Goal: Task Accomplishment & Management: Complete application form

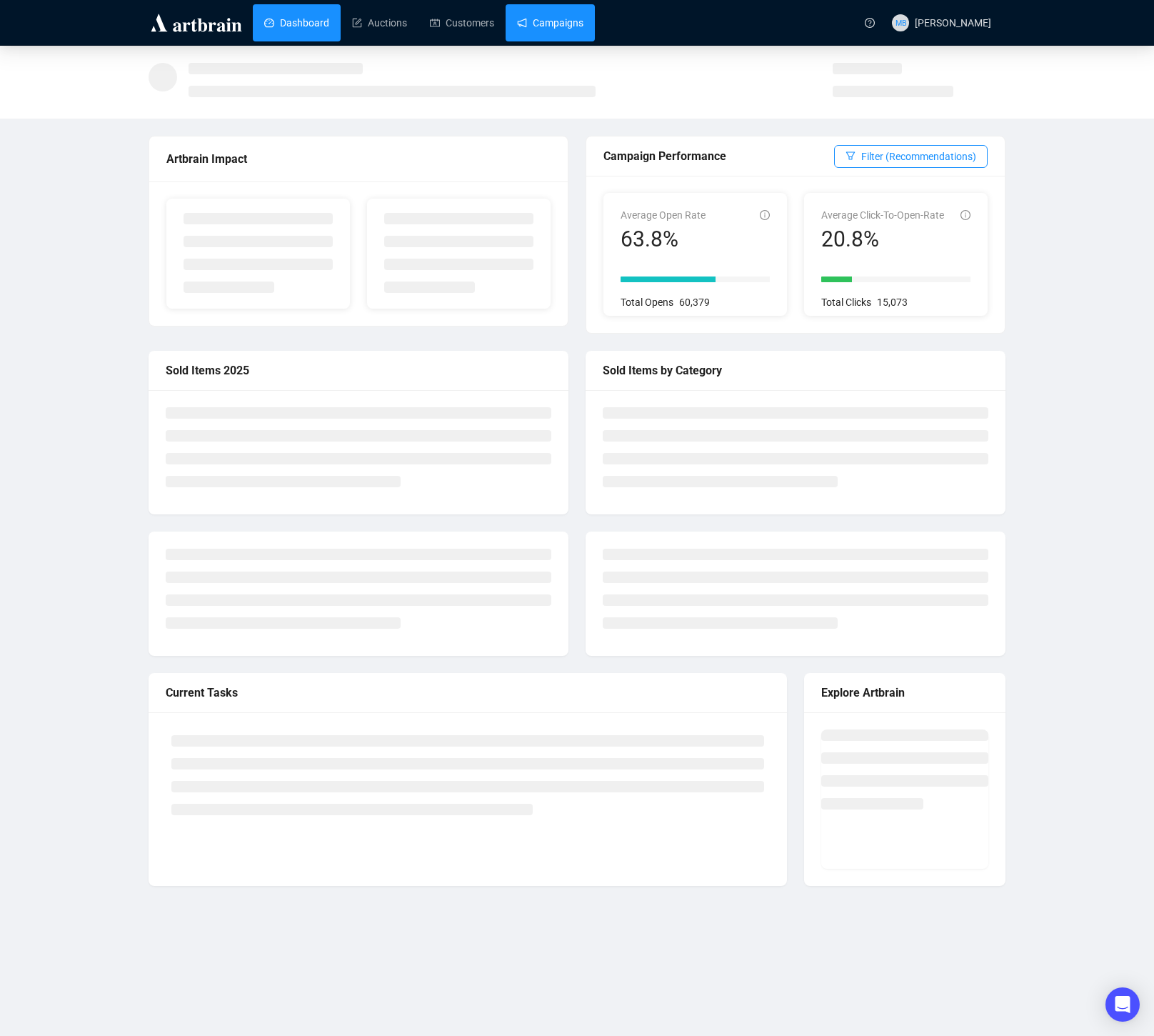
click at [558, 27] on link "Campaigns" at bounding box center [550, 22] width 66 height 37
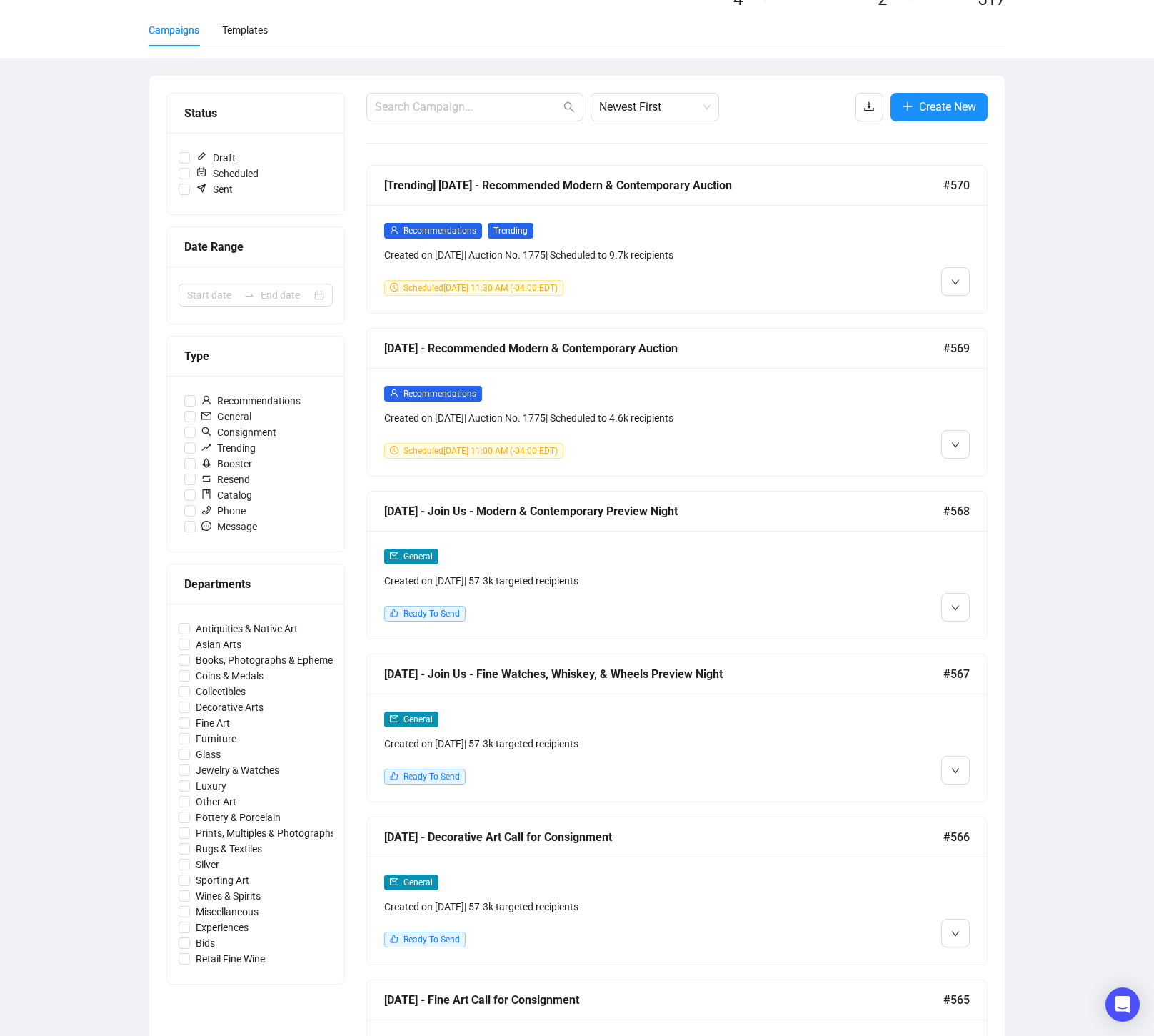
scroll to position [74, 0]
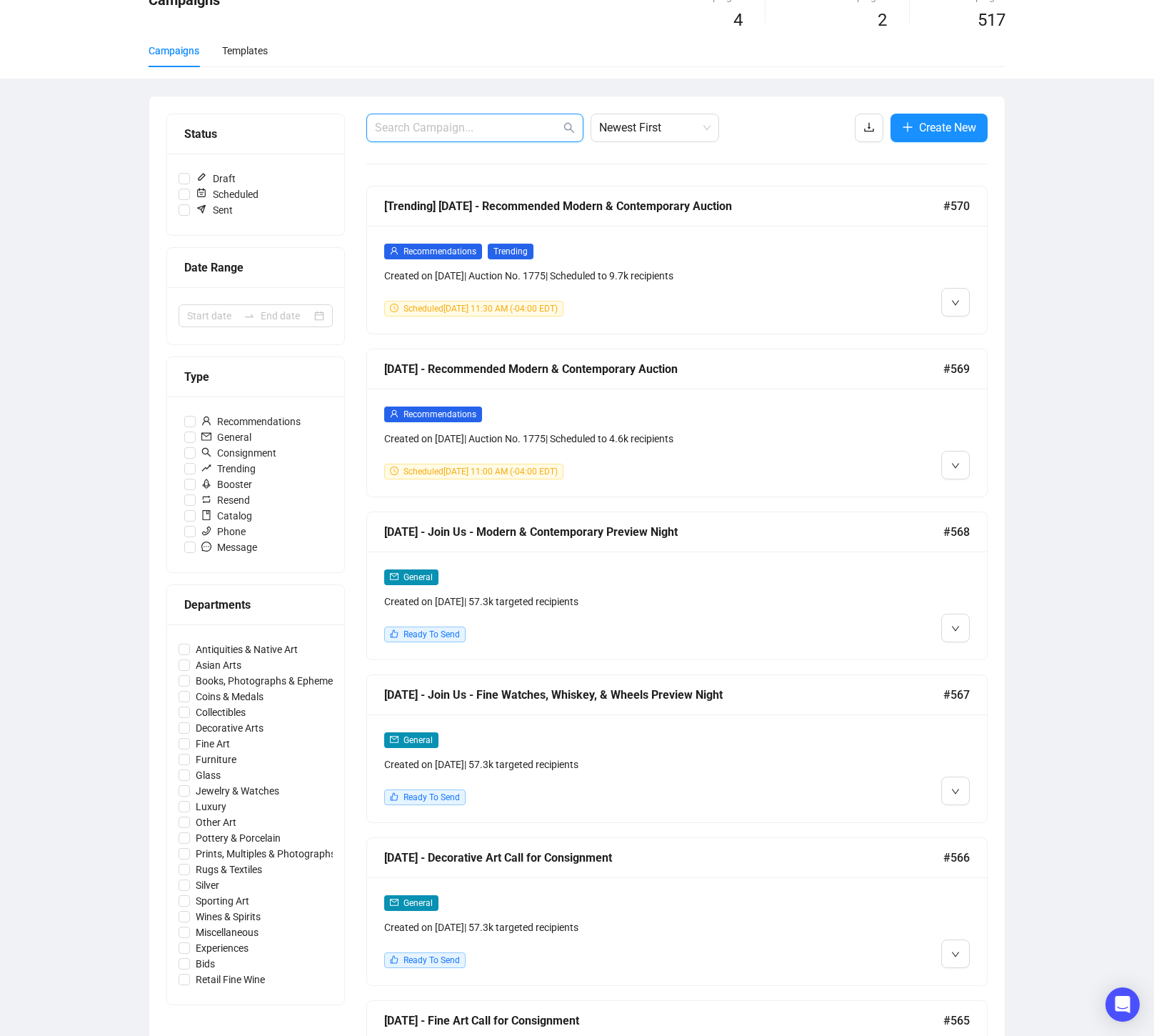
click at [503, 122] on input "text" at bounding box center [467, 127] width 185 height 17
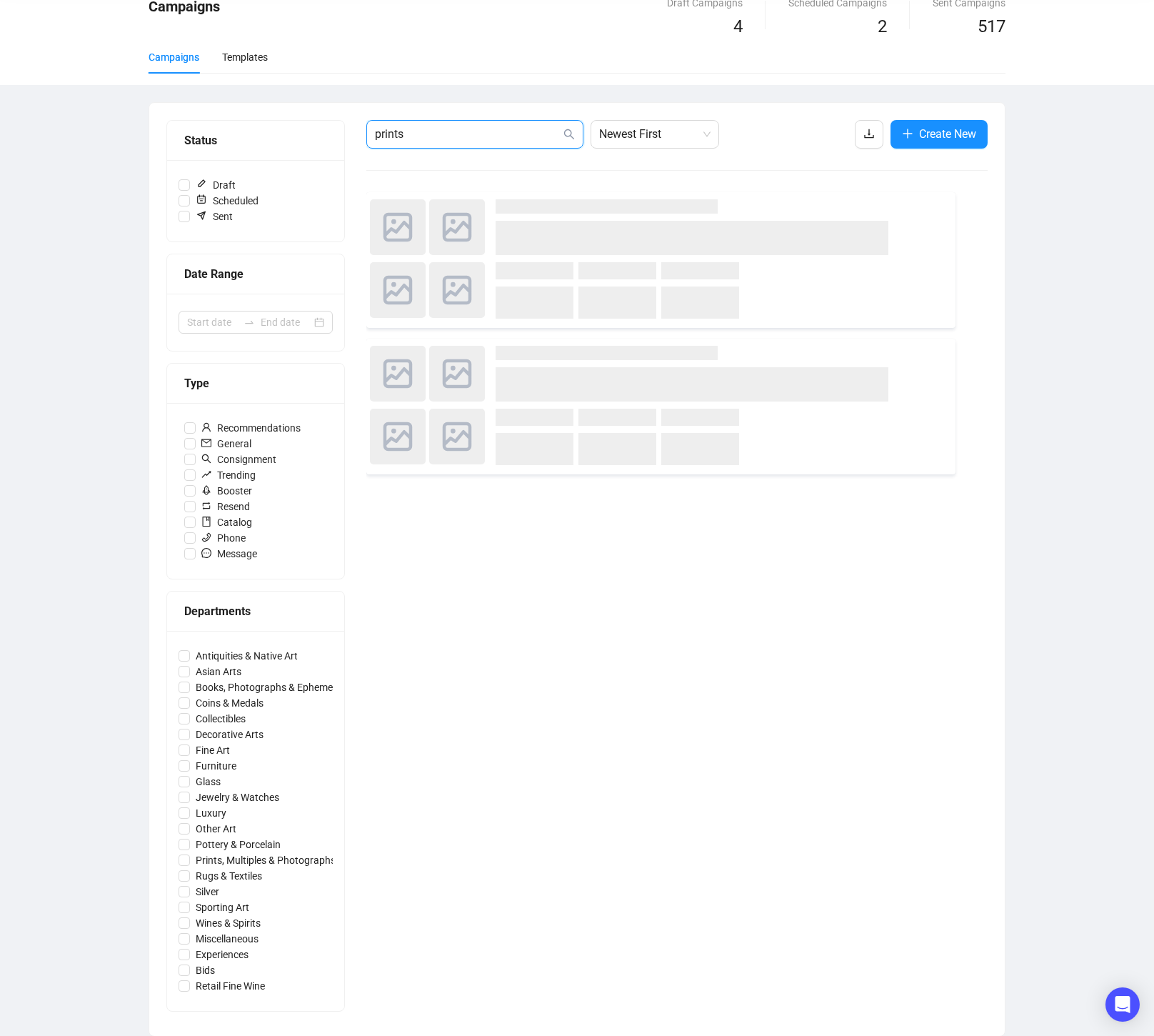
type input "prints"
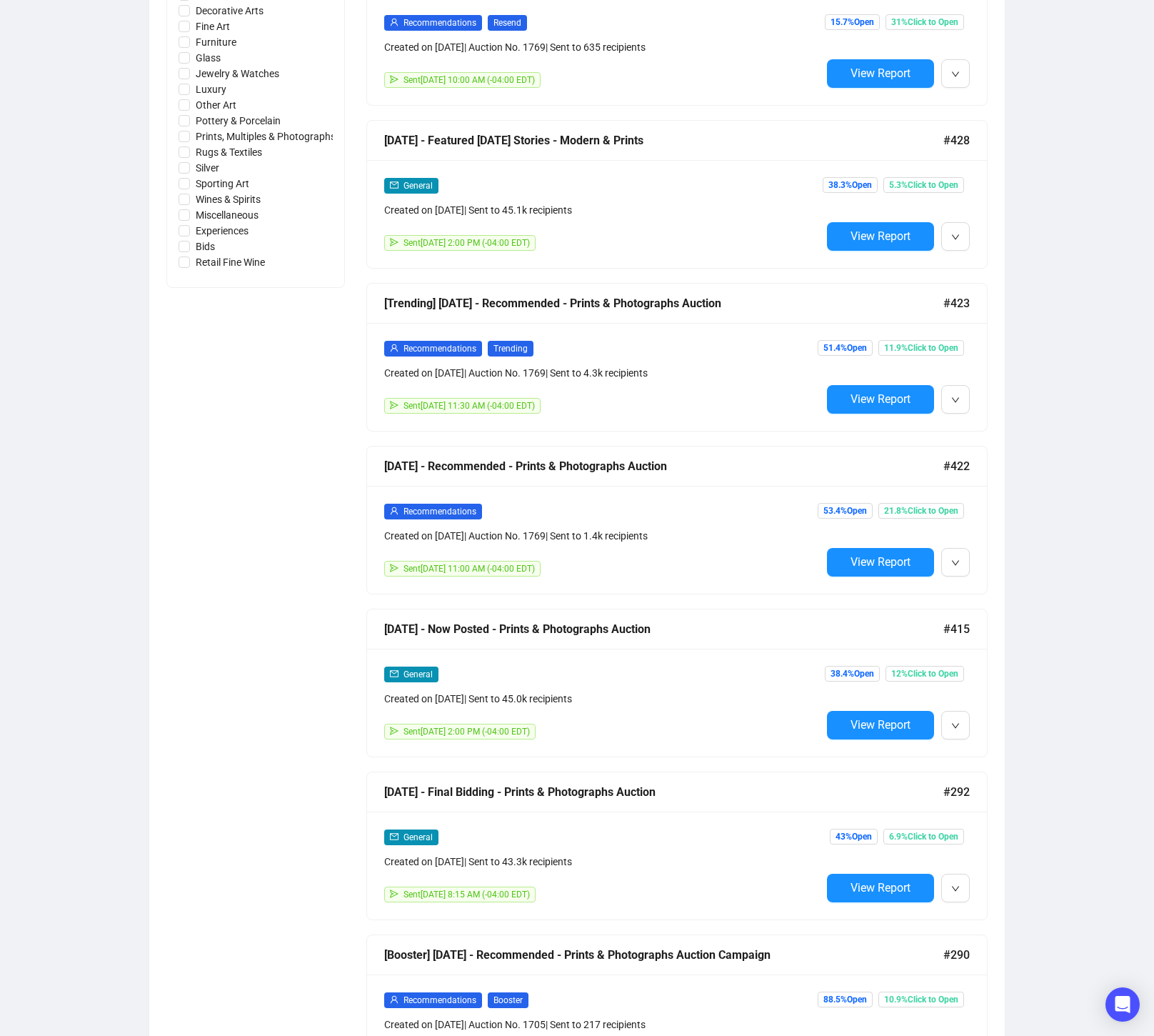
scroll to position [793, 0]
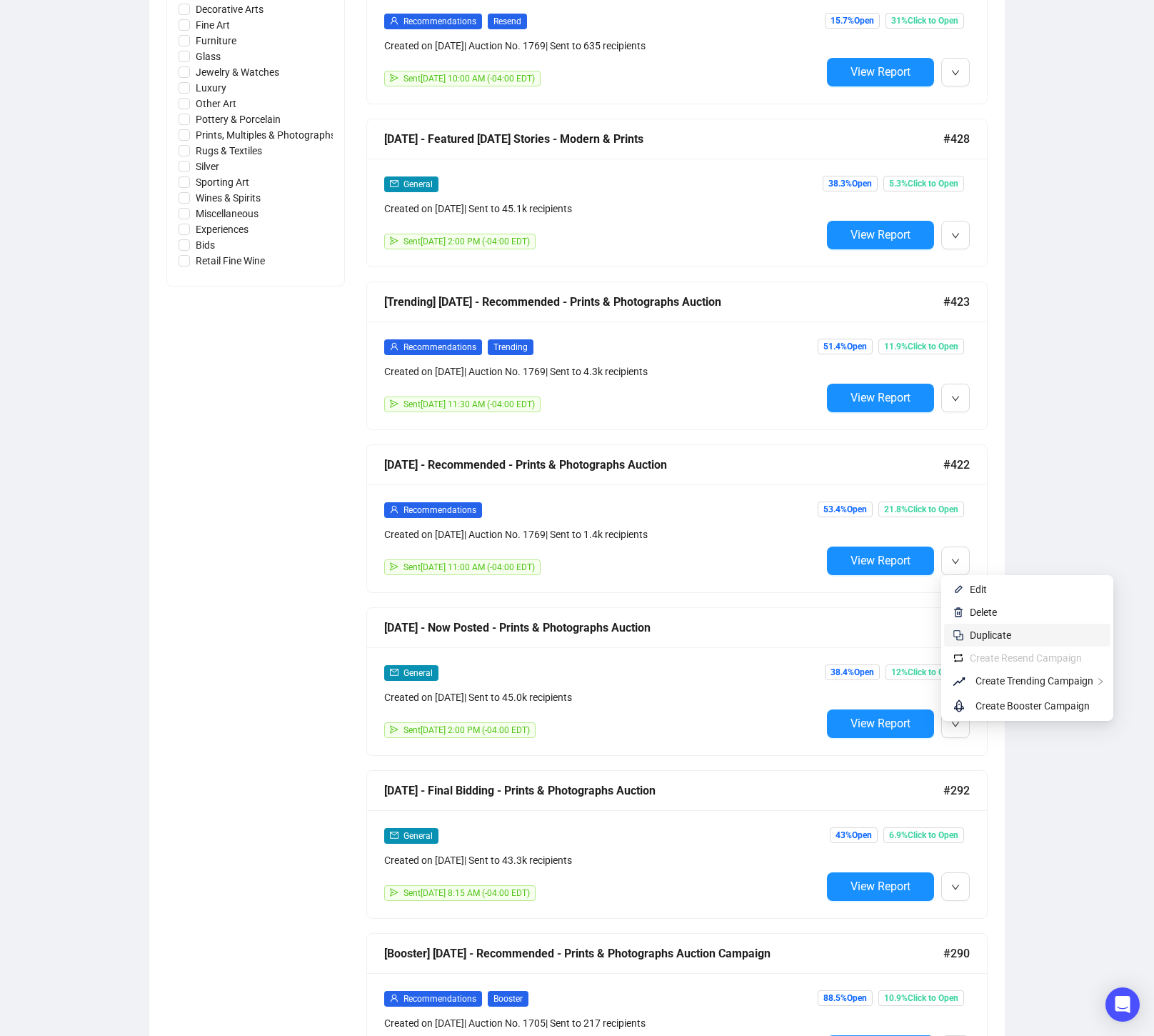
click at [991, 635] on span "Duplicate" at bounding box center [990, 635] width 41 height 12
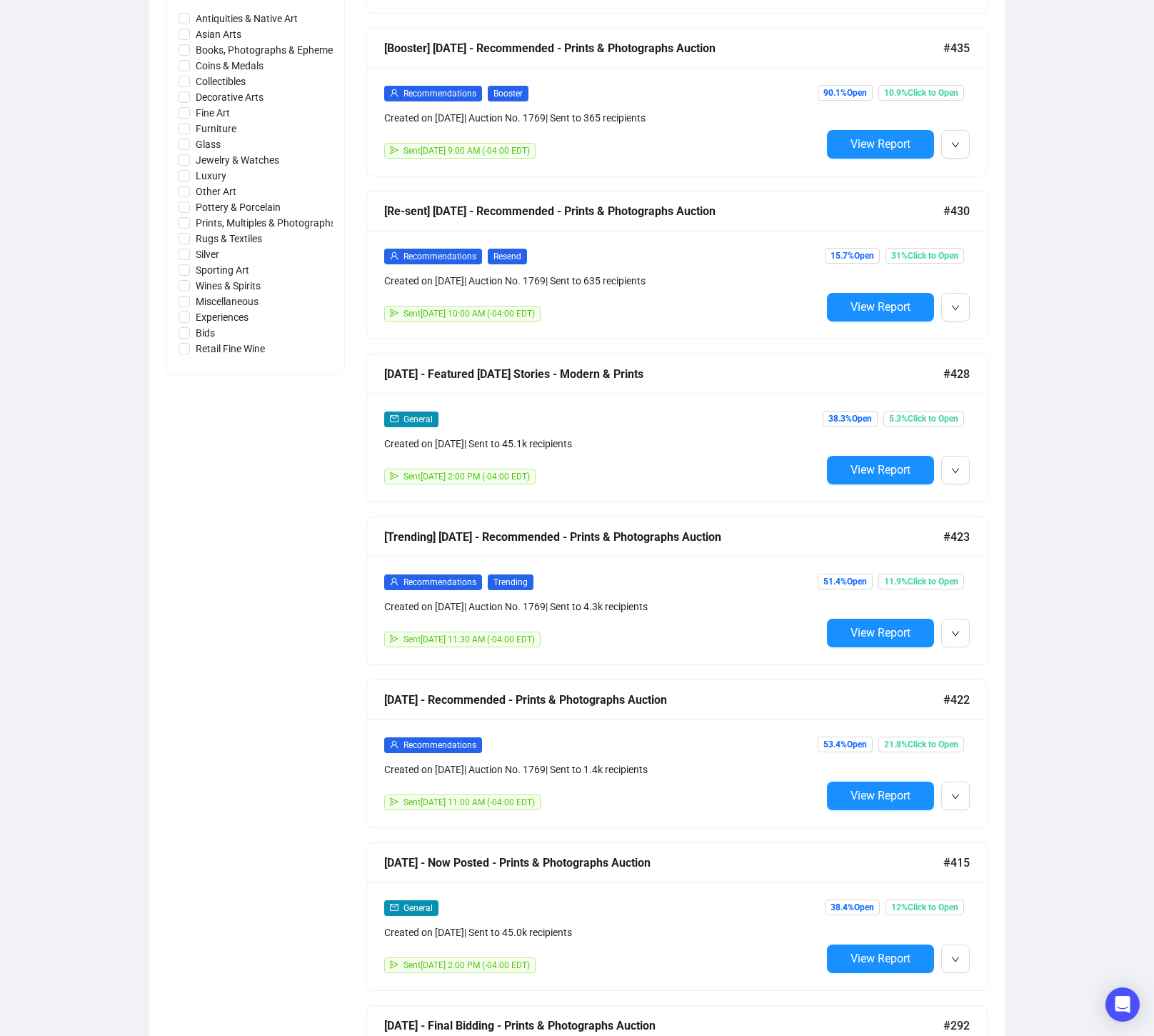
scroll to position [0, 0]
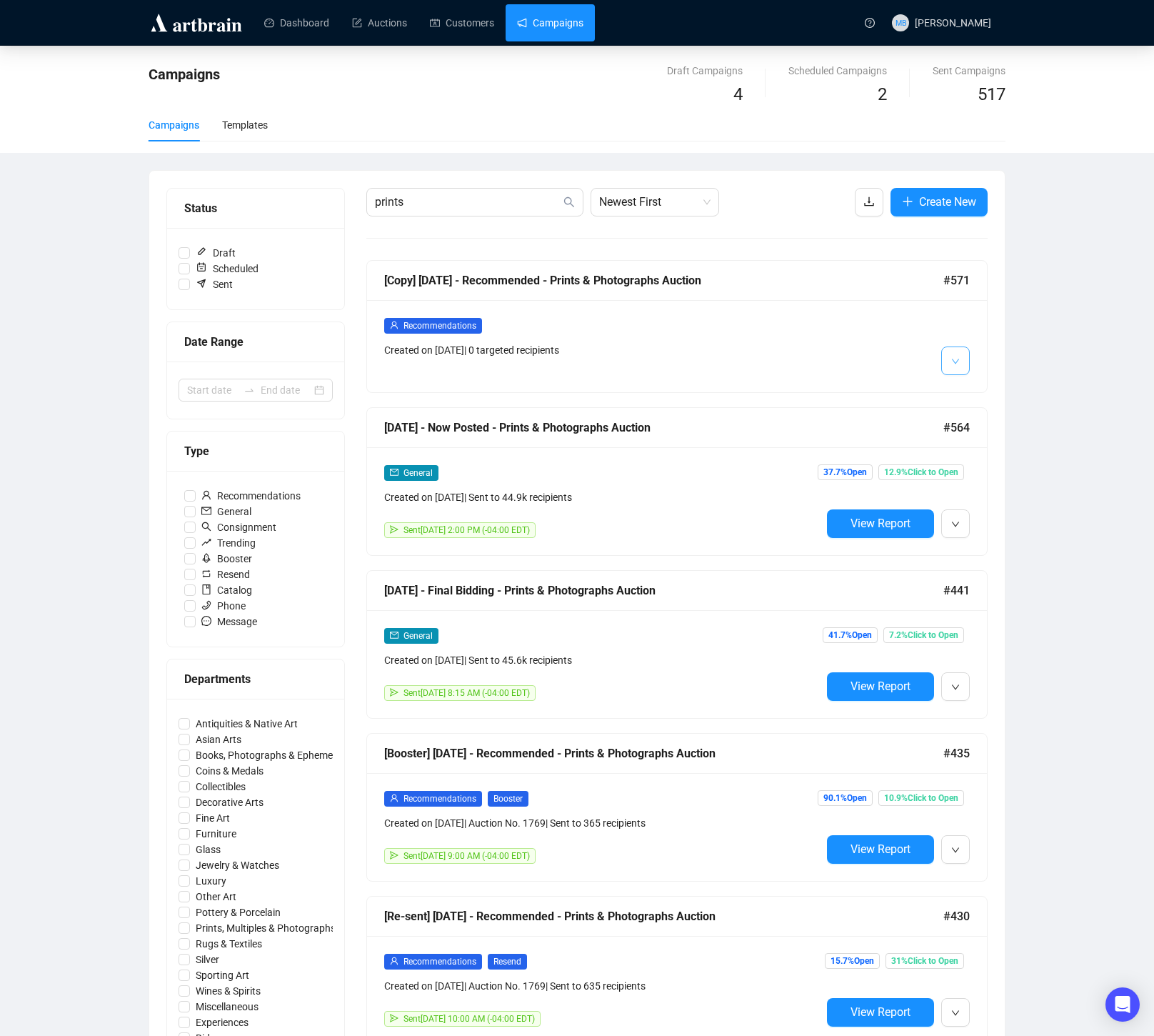
click at [962, 358] on button "button" at bounding box center [956, 361] width 29 height 29
click at [983, 411] on span "Delete" at bounding box center [983, 414] width 27 height 12
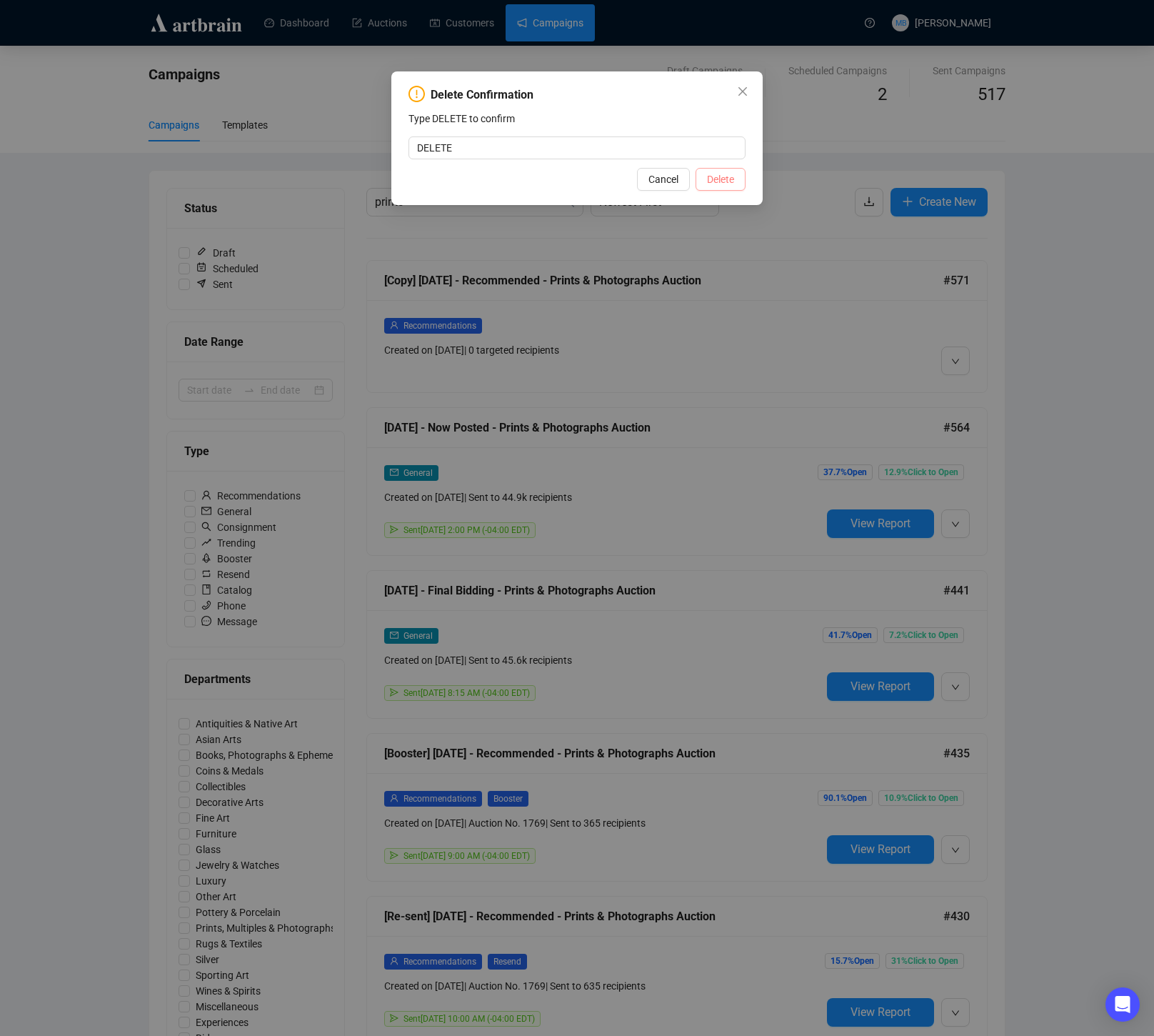
type input "DELETE"
click at [727, 182] on span "Delete" at bounding box center [720, 179] width 27 height 16
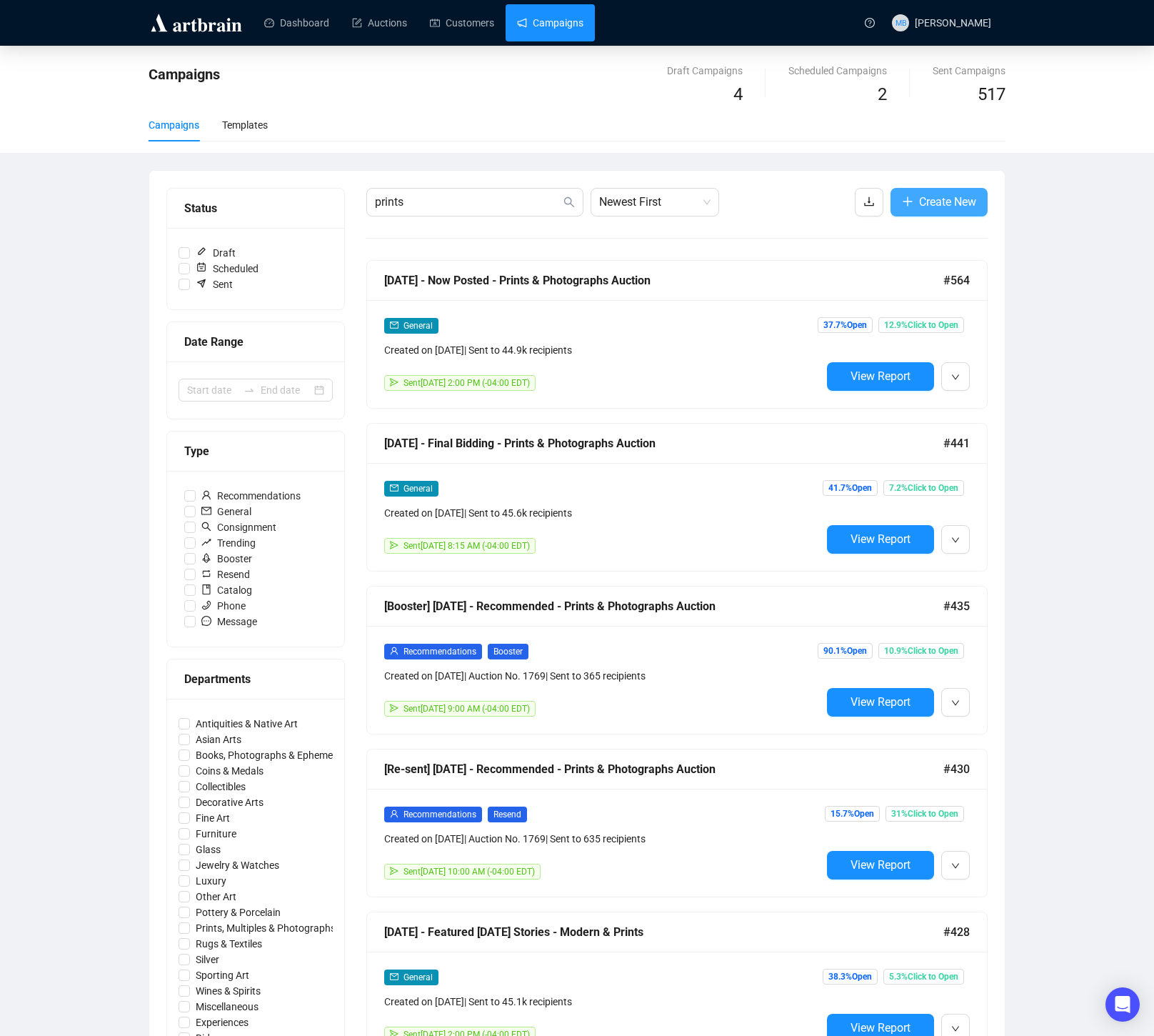
click at [967, 205] on span "Create New" at bounding box center [948, 202] width 57 height 18
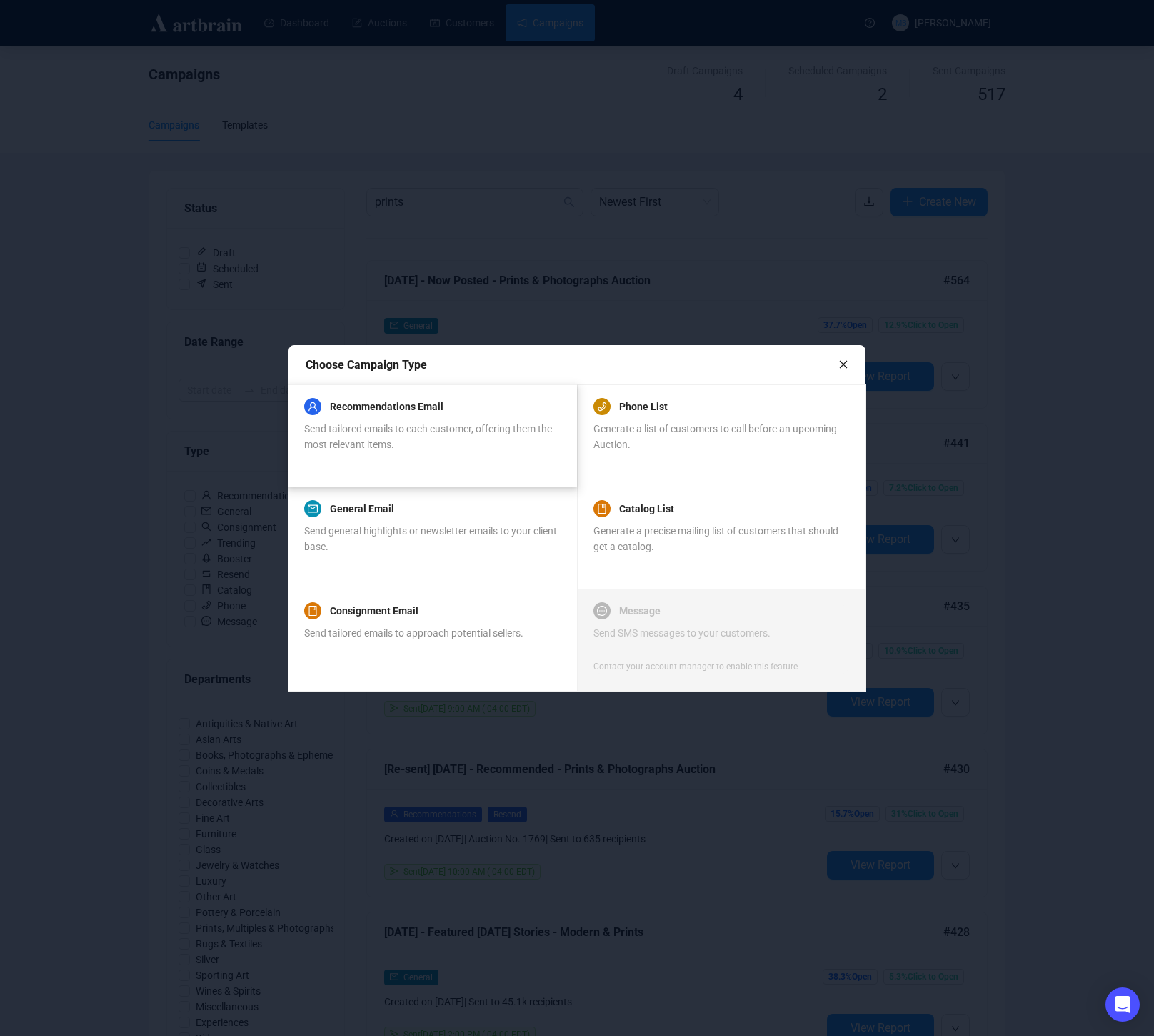
click at [460, 425] on span "Send tailored emails to each customer, offering them the most relevant items." at bounding box center [428, 436] width 248 height 27
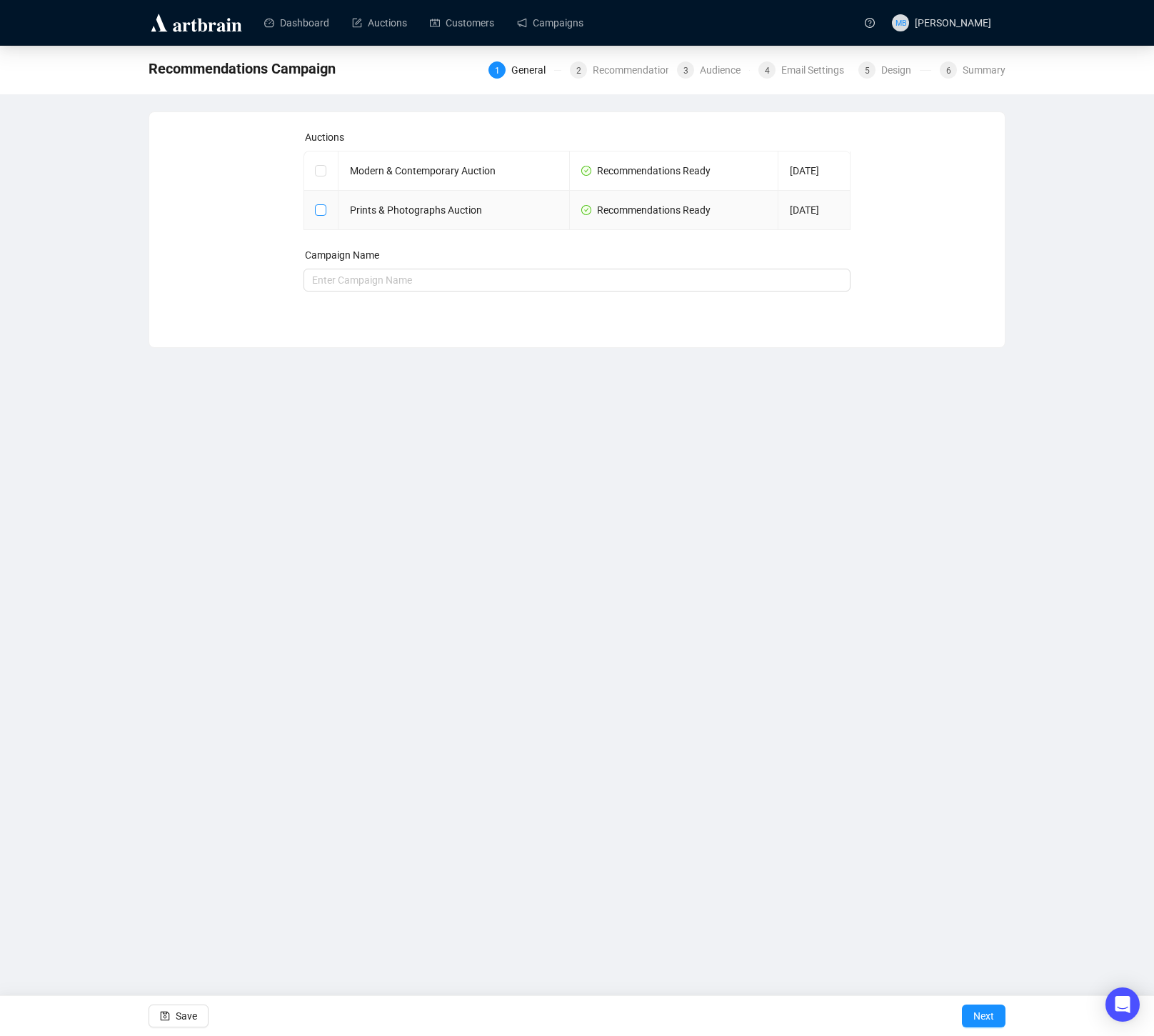
click at [322, 210] on input "checkbox" at bounding box center [320, 209] width 10 height 10
checkbox input "true"
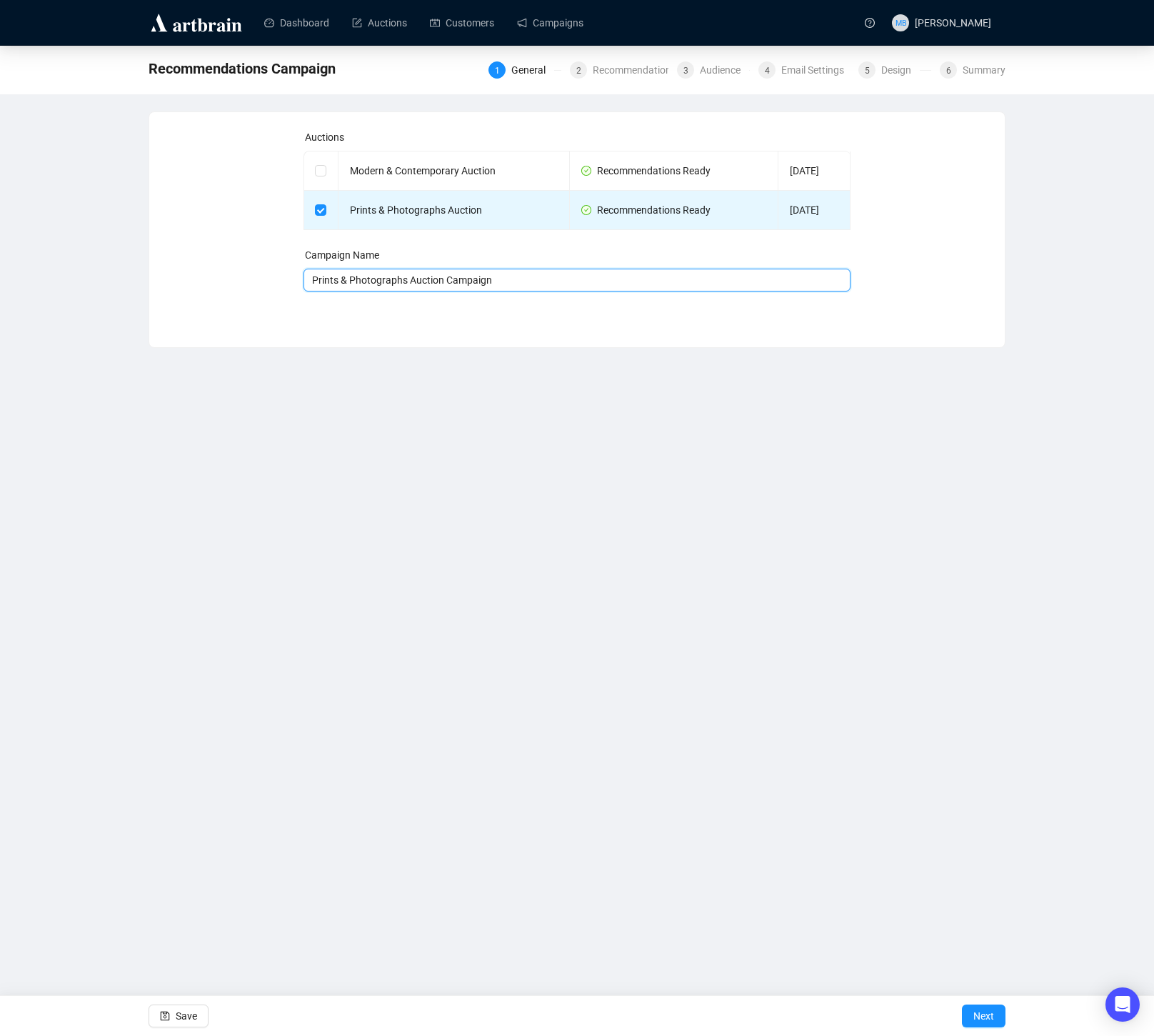
drag, startPoint x: 537, startPoint y: 281, endPoint x: 220, endPoint y: 279, distance: 317.0
click at [220, 279] on div "Auctions Modern & Contemporary Auction Recommendations Ready Oct 16, 2025 Print…" at bounding box center [577, 219] width 822 height 179
type input "[DATE] - Recommended Prints & Photographs"
click at [987, 1009] on span "Next" at bounding box center [983, 1015] width 21 height 40
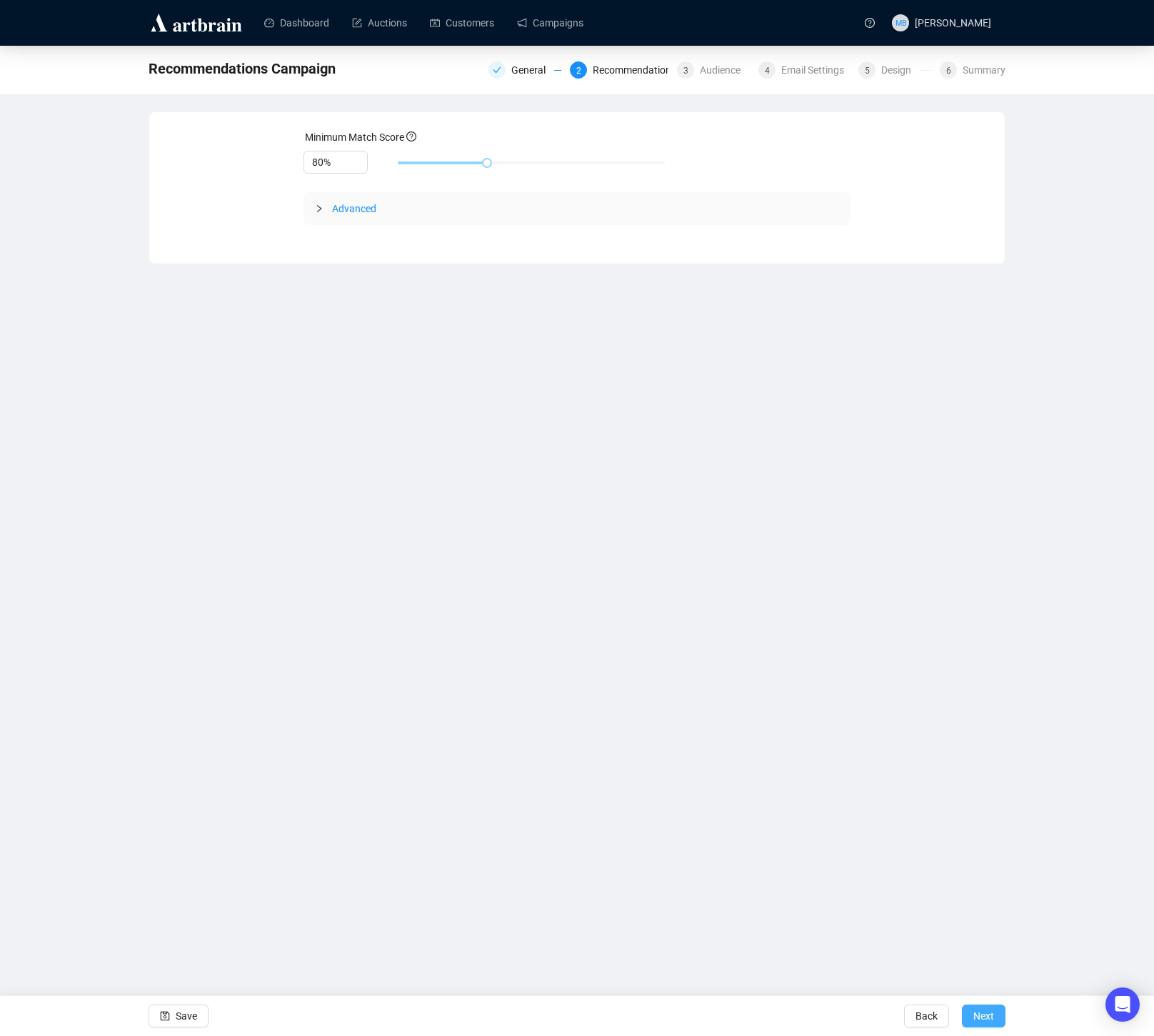
click at [987, 1009] on span "Next" at bounding box center [983, 1015] width 21 height 40
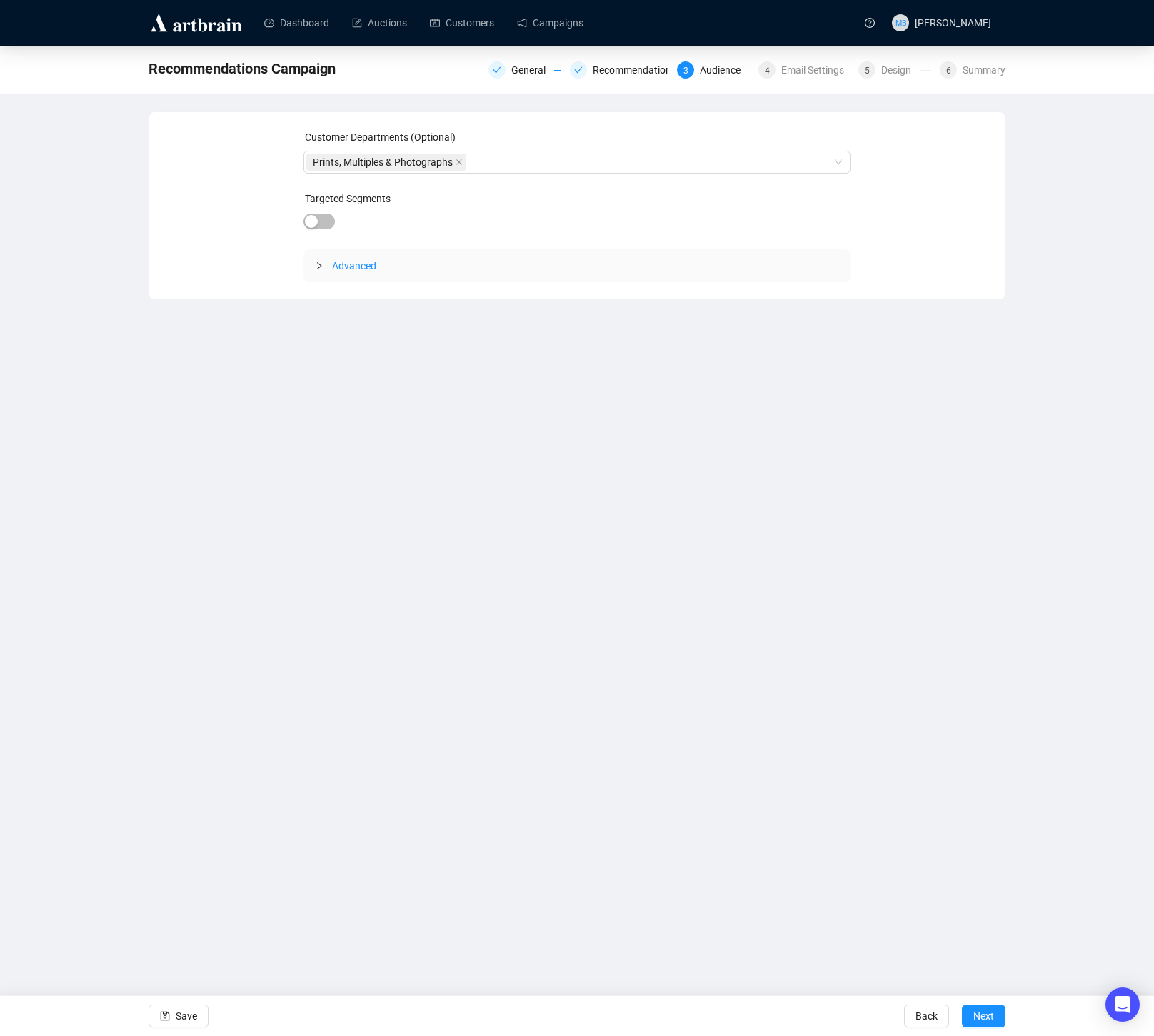
click at [987, 1009] on span "Next" at bounding box center [983, 1015] width 21 height 40
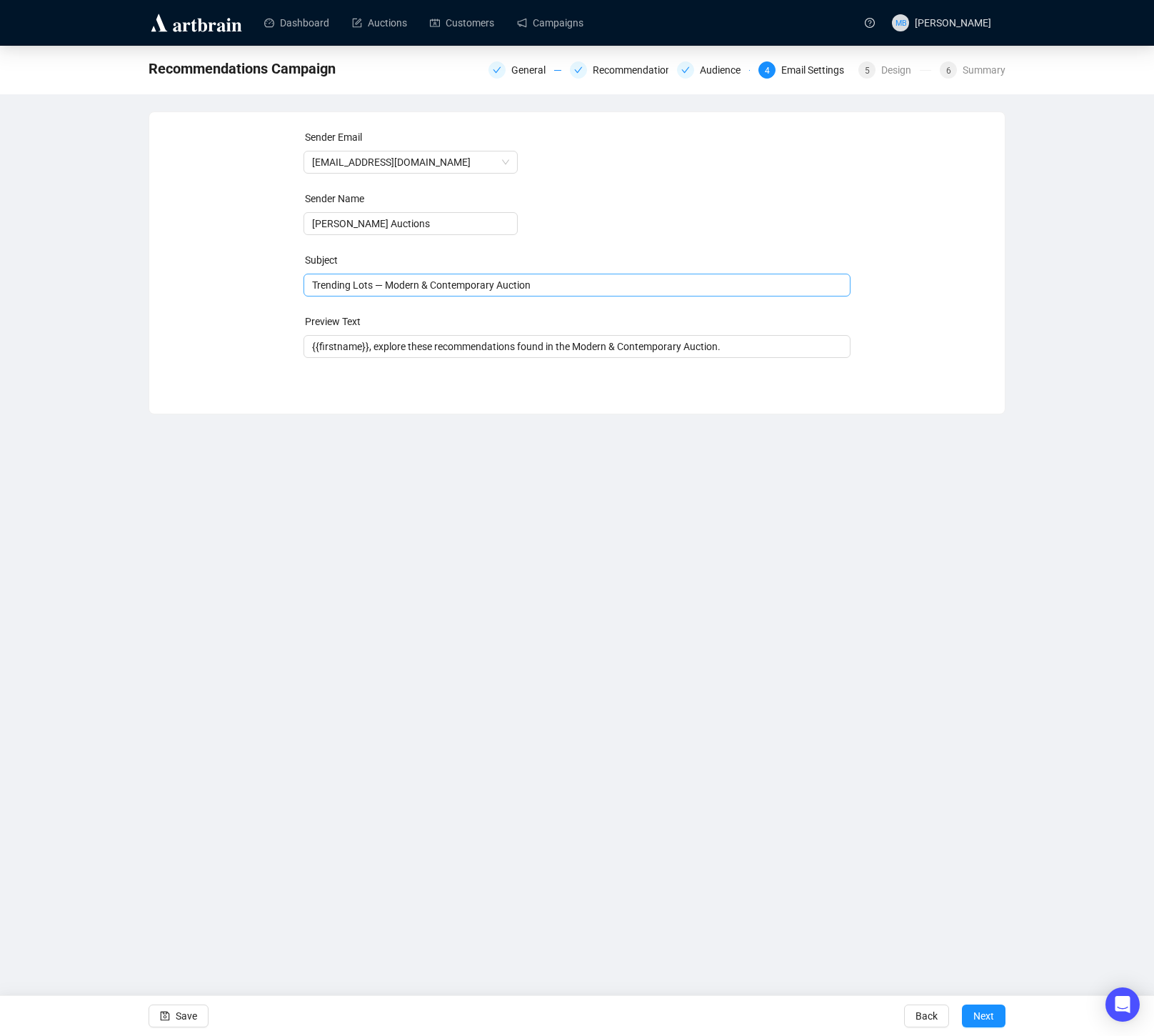
click at [334, 290] on span "Trending Lots — Modern & Contemporary Auction" at bounding box center [577, 285] width 547 height 12
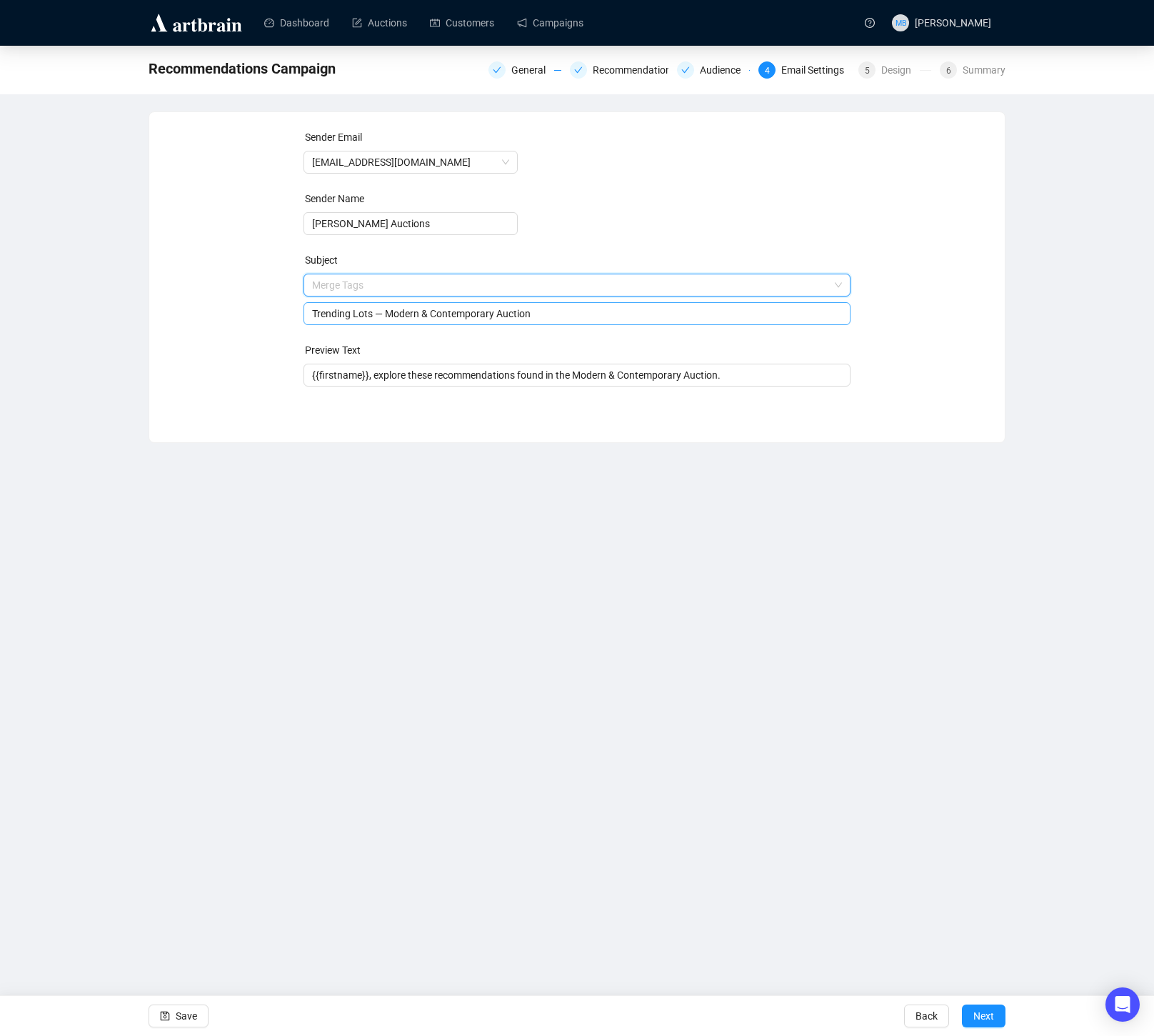
click at [334, 290] on input "search" at bounding box center [571, 285] width 518 height 22
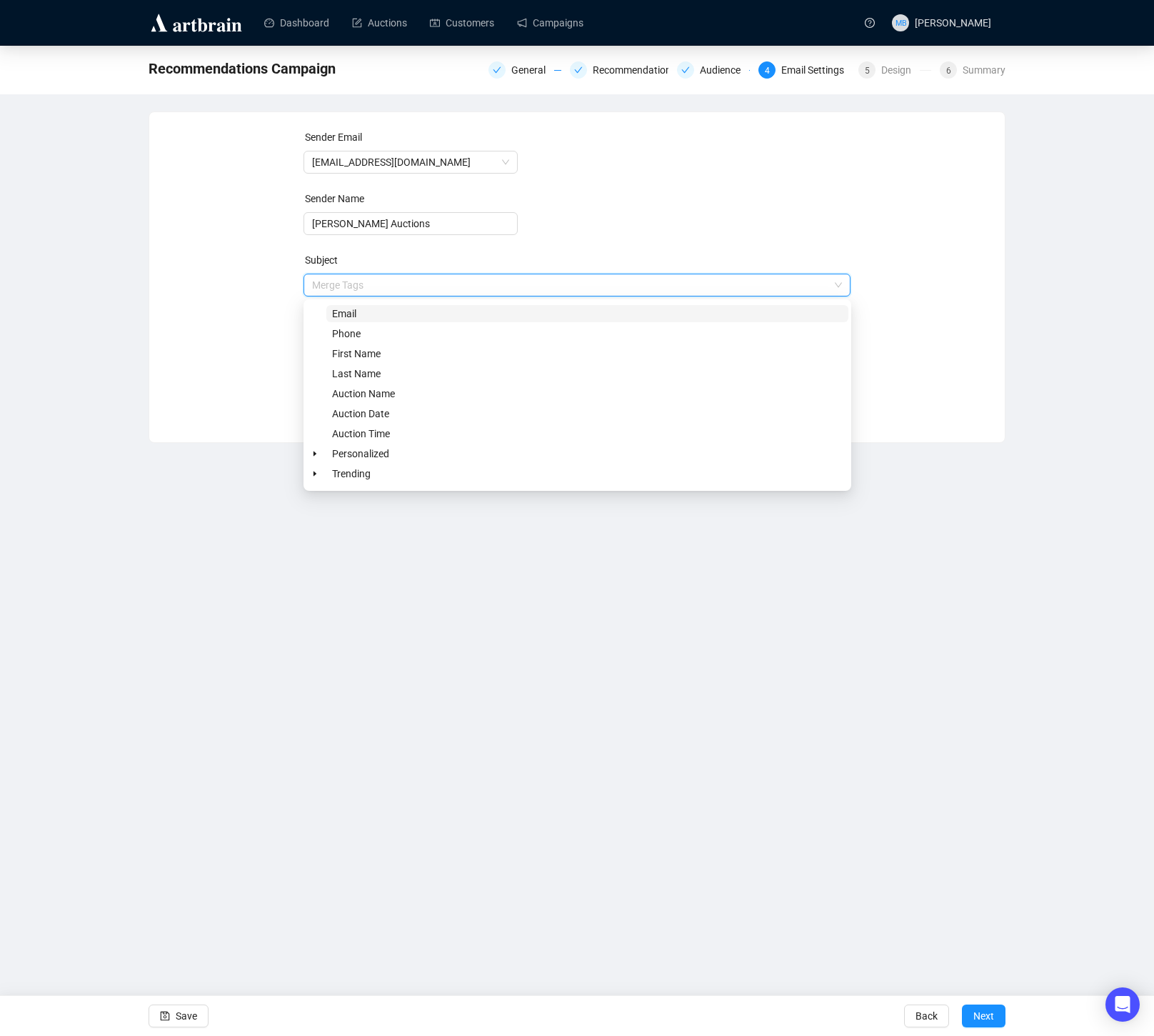
click at [245, 301] on div "Sender Email info@lelandlittle.com Sender Name Leland Little Auctions Subject M…" at bounding box center [577, 266] width 822 height 274
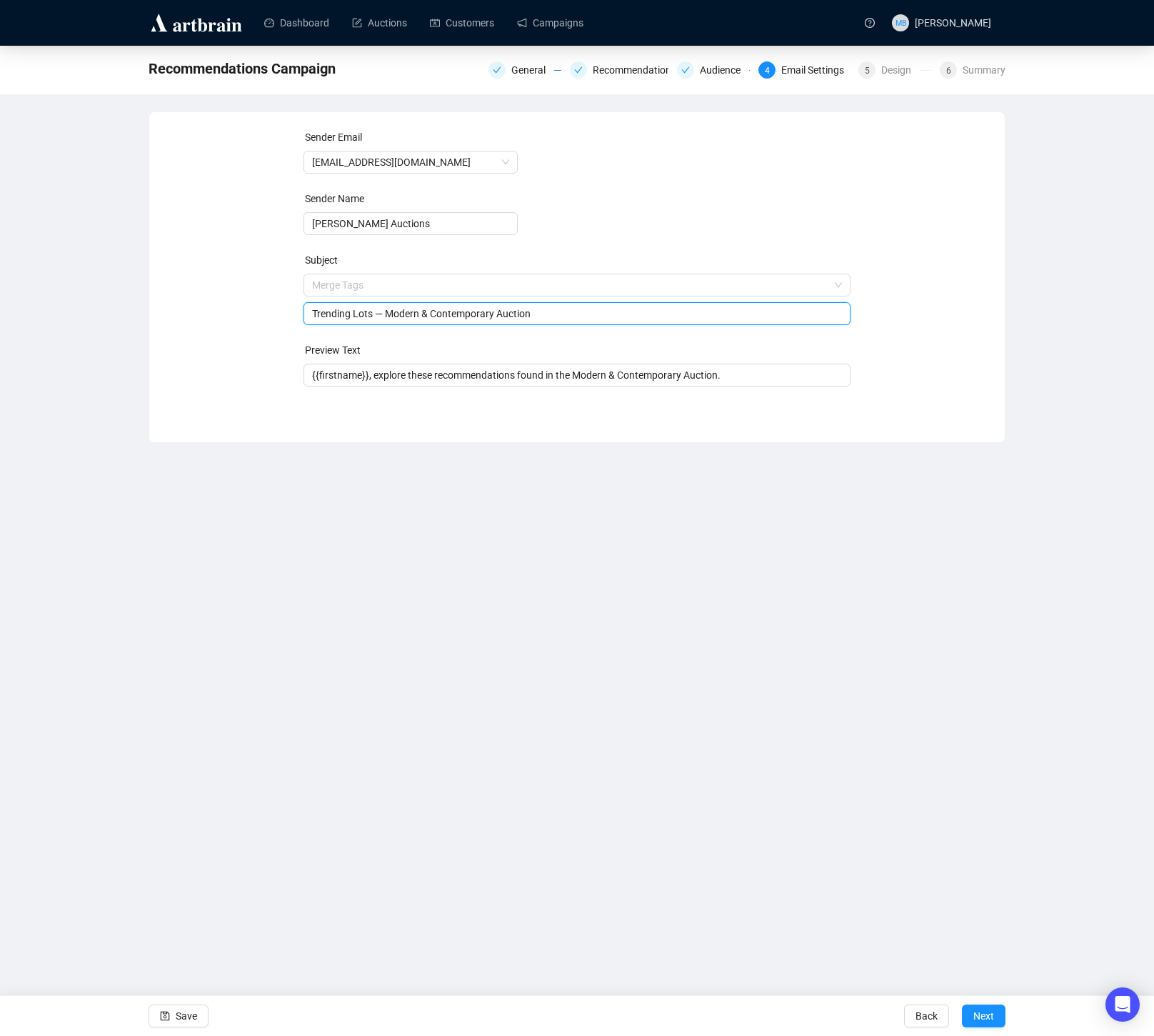
click at [323, 312] on input "Trending Lots — Modern & Contemporary Auction" at bounding box center [577, 314] width 530 height 16
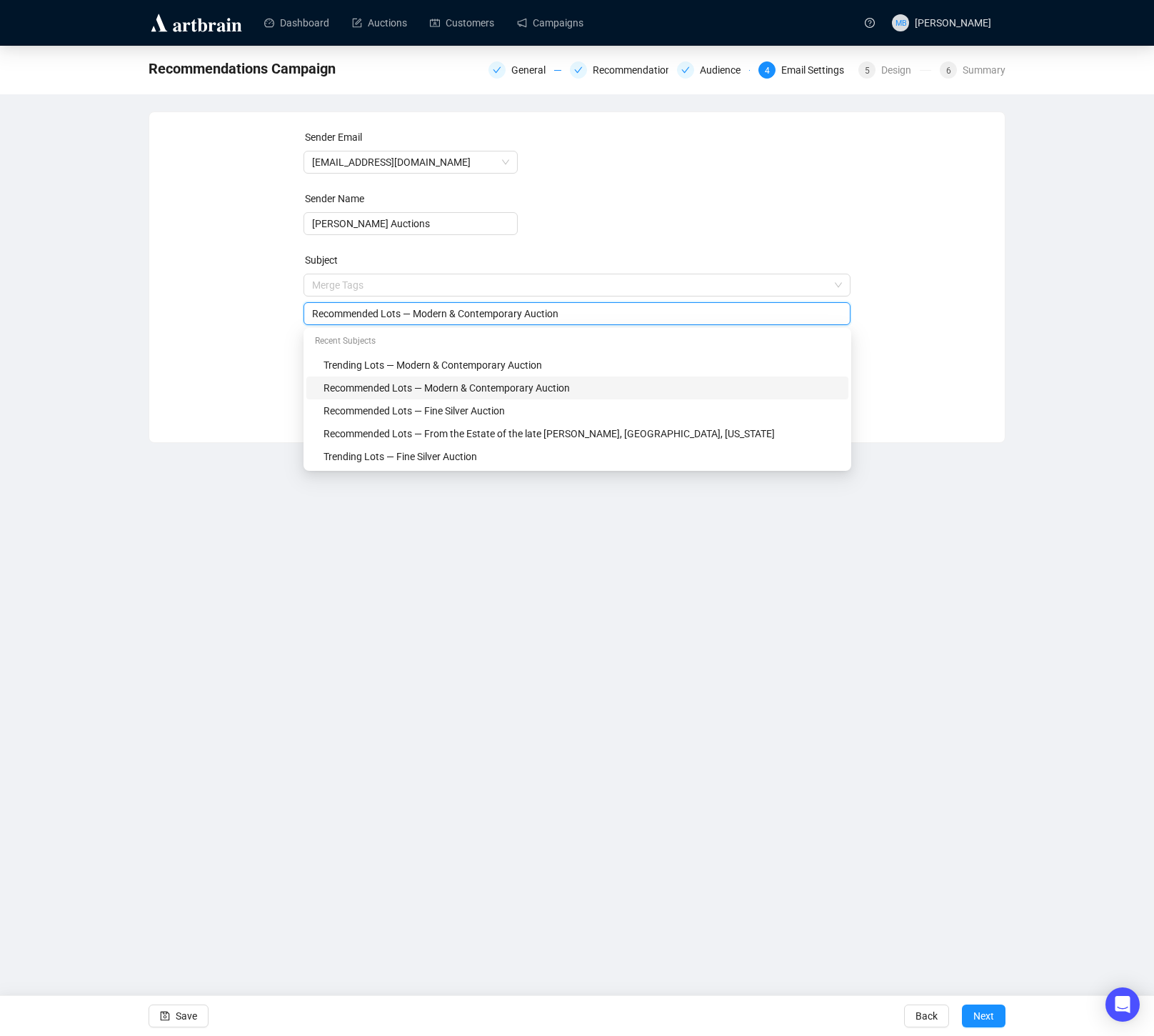
type input "Recommended Lots — Modern & Contemporary Auction"
click at [267, 329] on div "Sender Email info@lelandlittle.com Sender Name Leland Little Auctions Subject M…" at bounding box center [577, 266] width 822 height 274
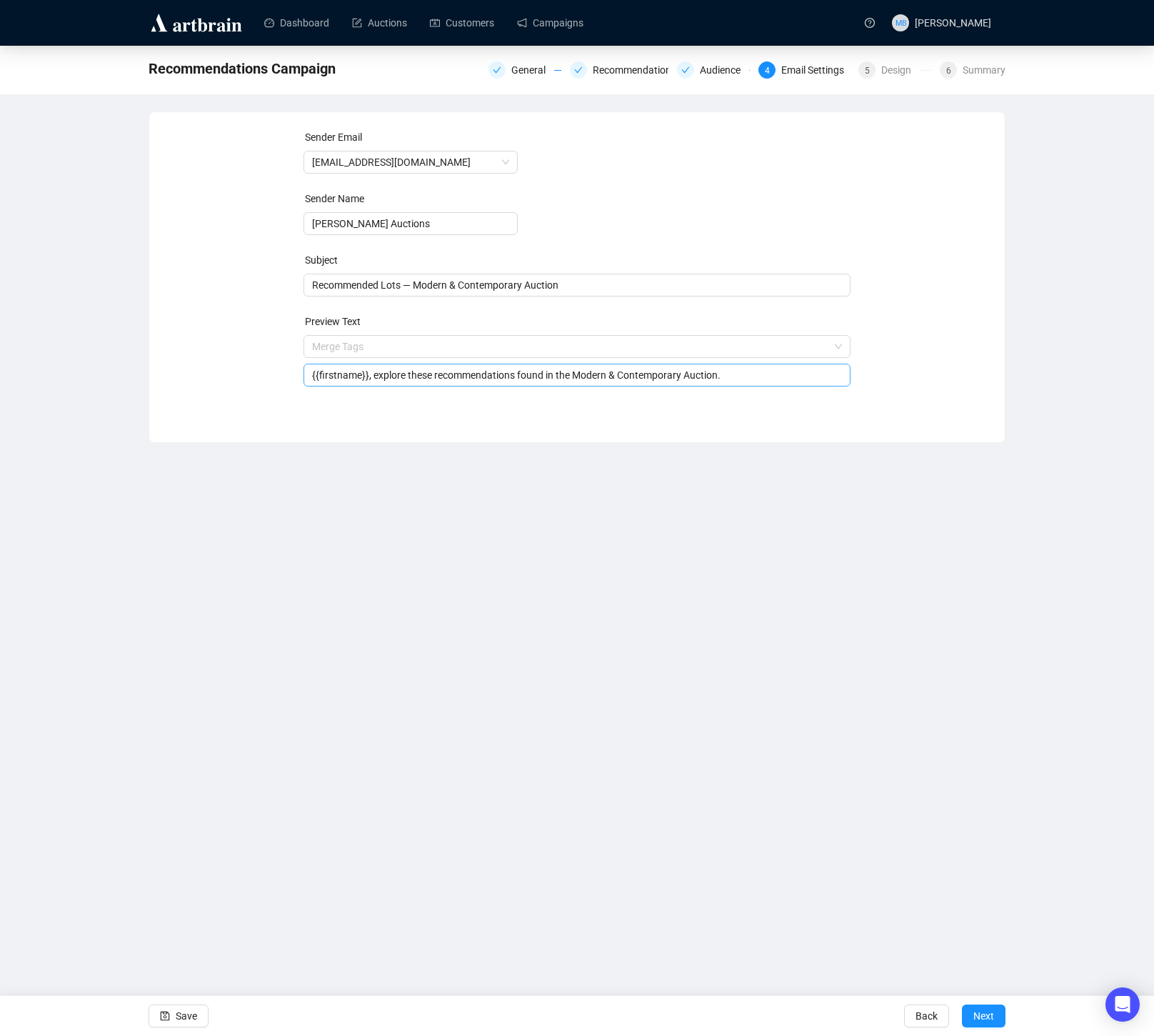
drag, startPoint x: 441, startPoint y: 376, endPoint x: 460, endPoint y: 377, distance: 19.0
click at [441, 376] on input "{{firstname}}, explore these recommendations found in the Modern & Contemporary…" at bounding box center [577, 376] width 530 height 16
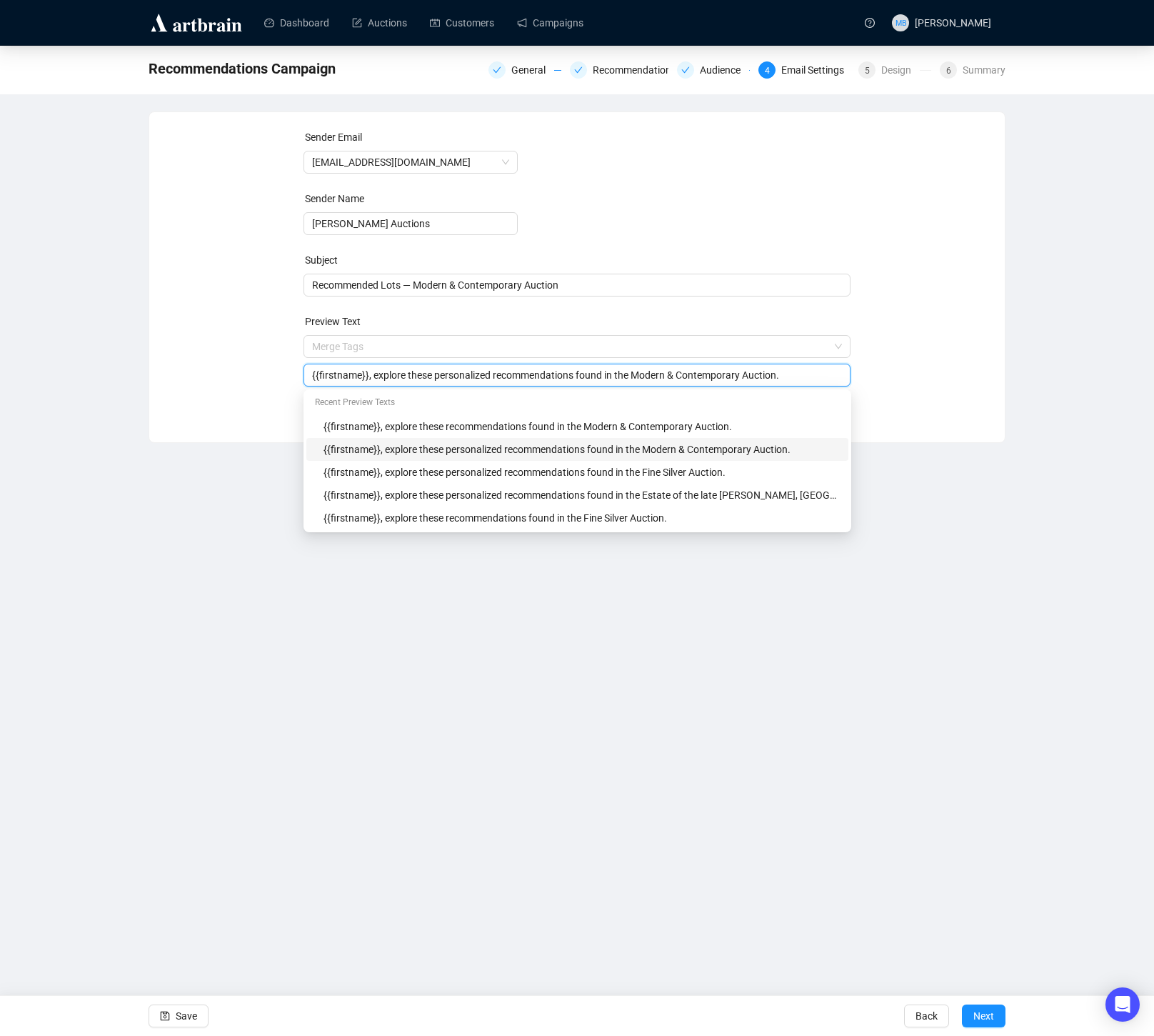
type input "{{firstname}}, explore these personalized recommendations found in the Modern &…"
click at [938, 347] on div "Sender Email info@lelandlittle.com Sender Name Leland Little Auctions Subject R…" at bounding box center [577, 266] width 822 height 274
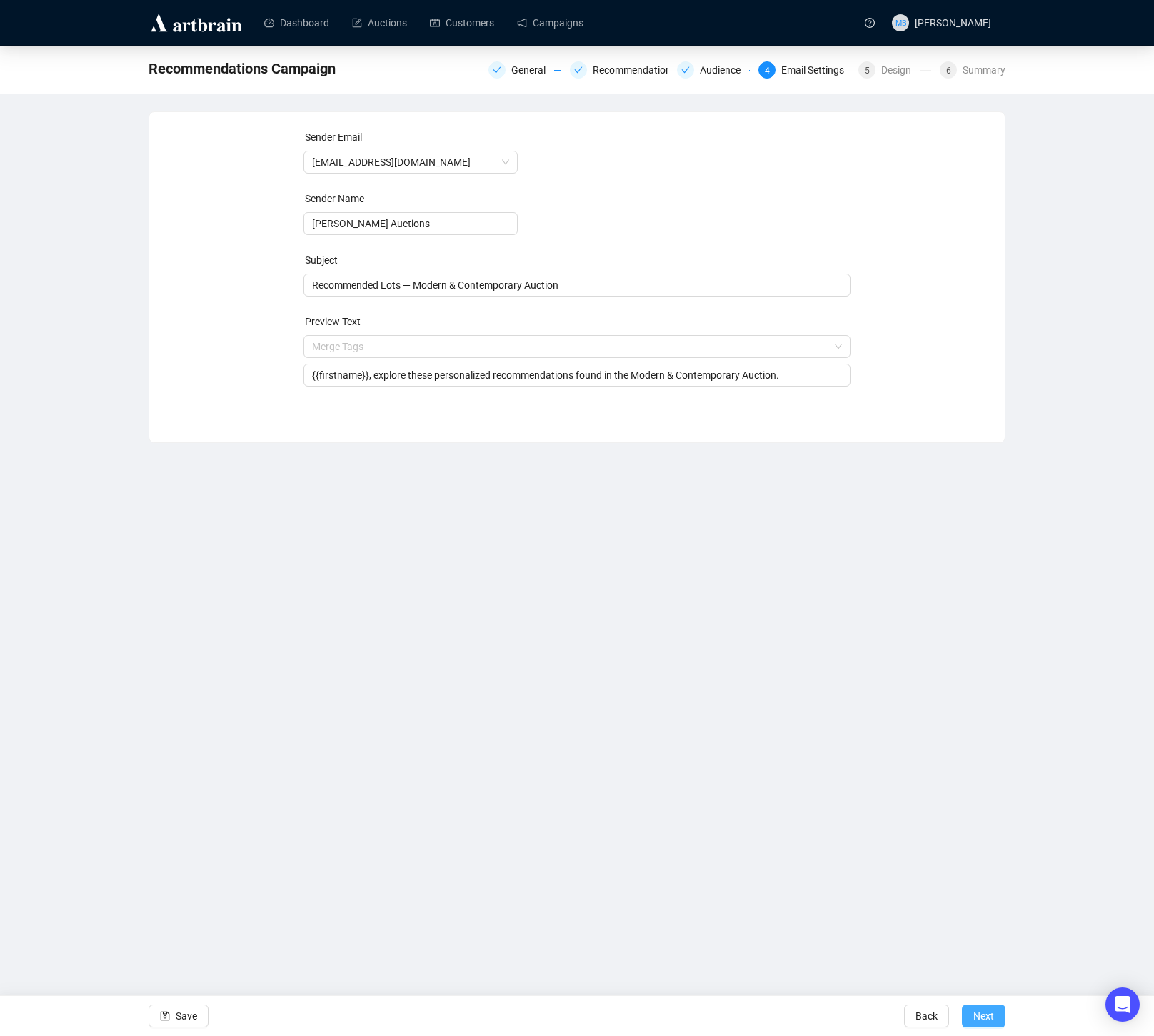
click at [987, 1021] on span "Next" at bounding box center [983, 1015] width 21 height 40
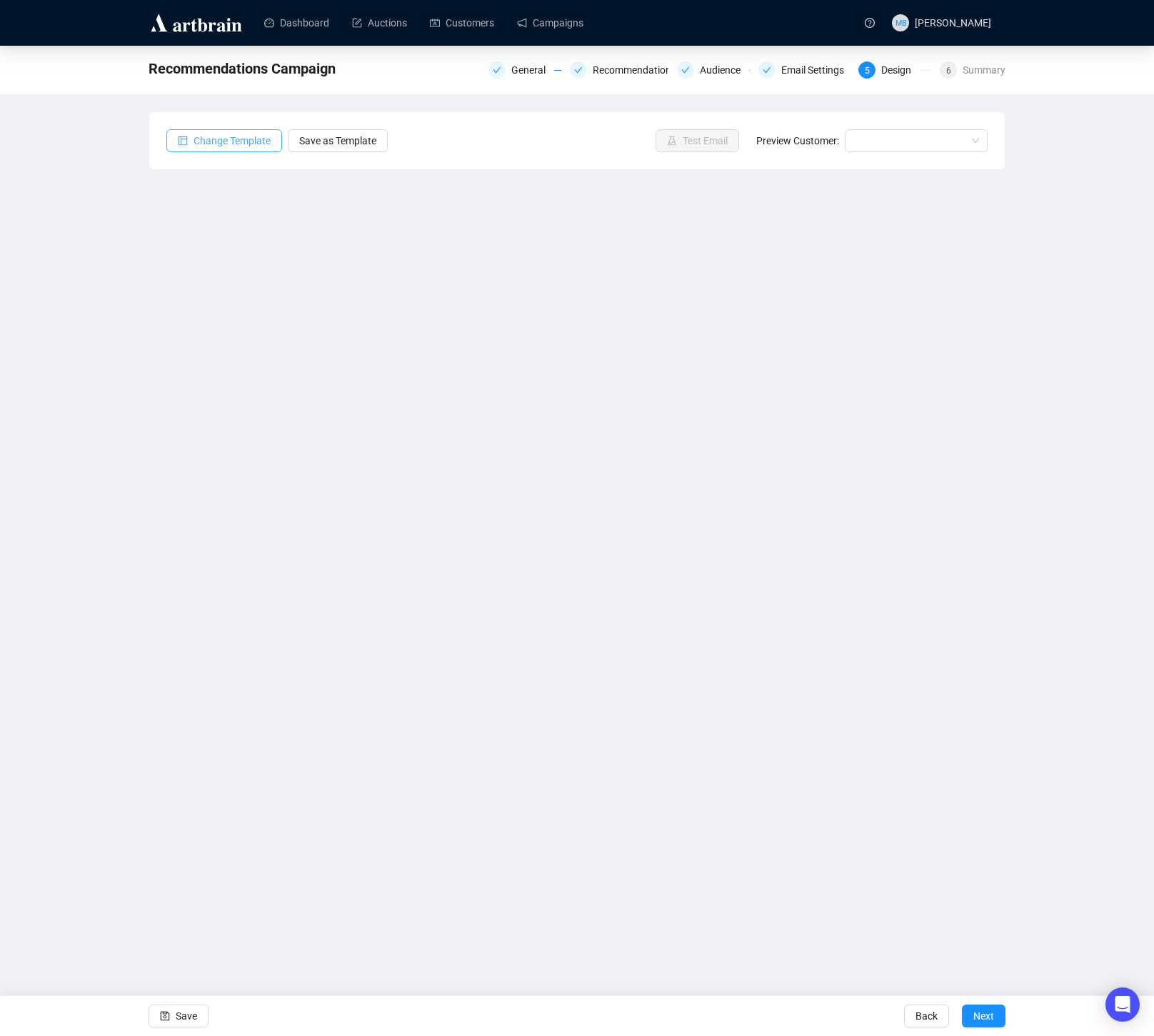
click at [242, 146] on span "Change Template" at bounding box center [232, 141] width 77 height 16
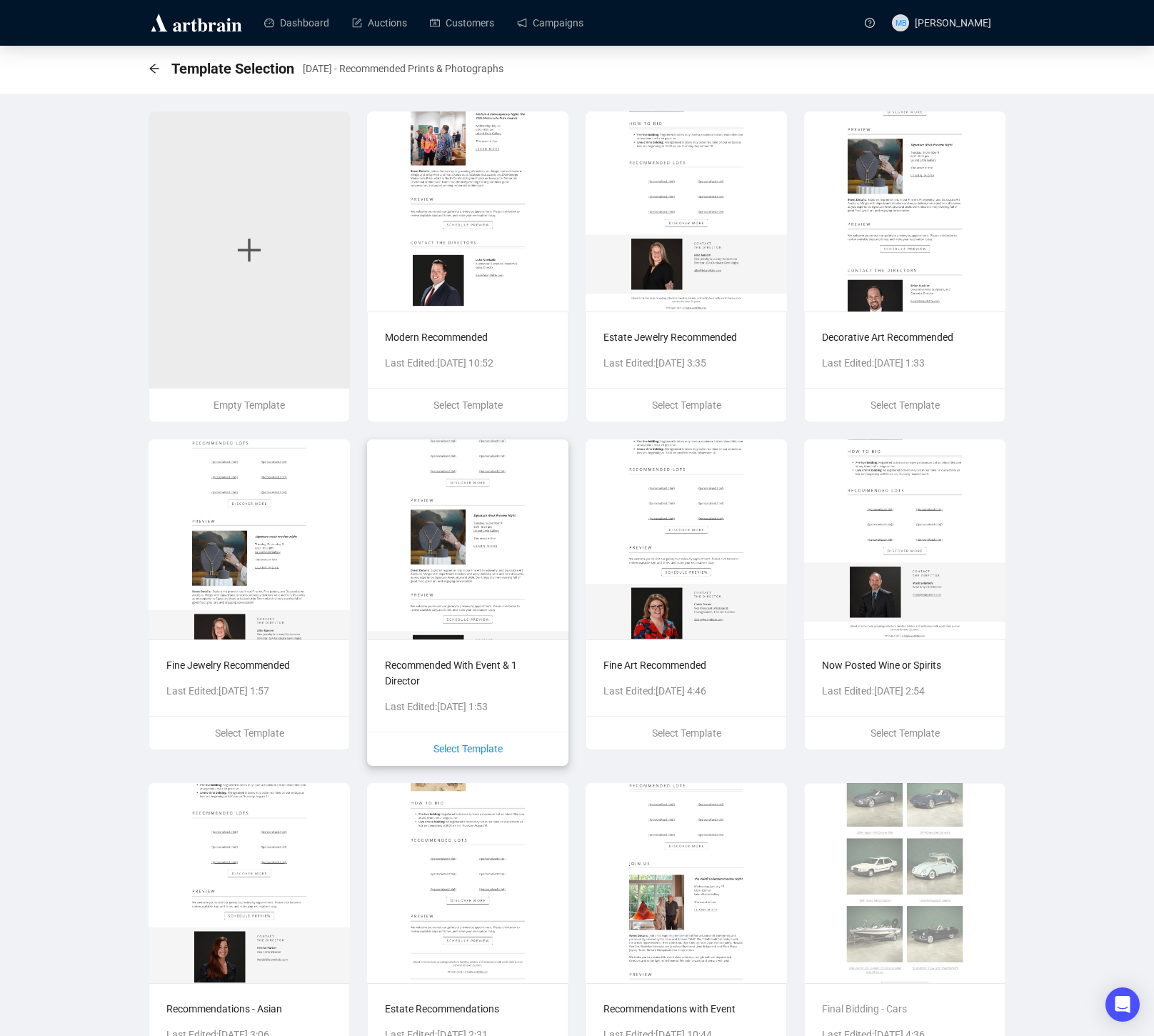
click at [472, 748] on span "Select Template" at bounding box center [468, 748] width 69 height 12
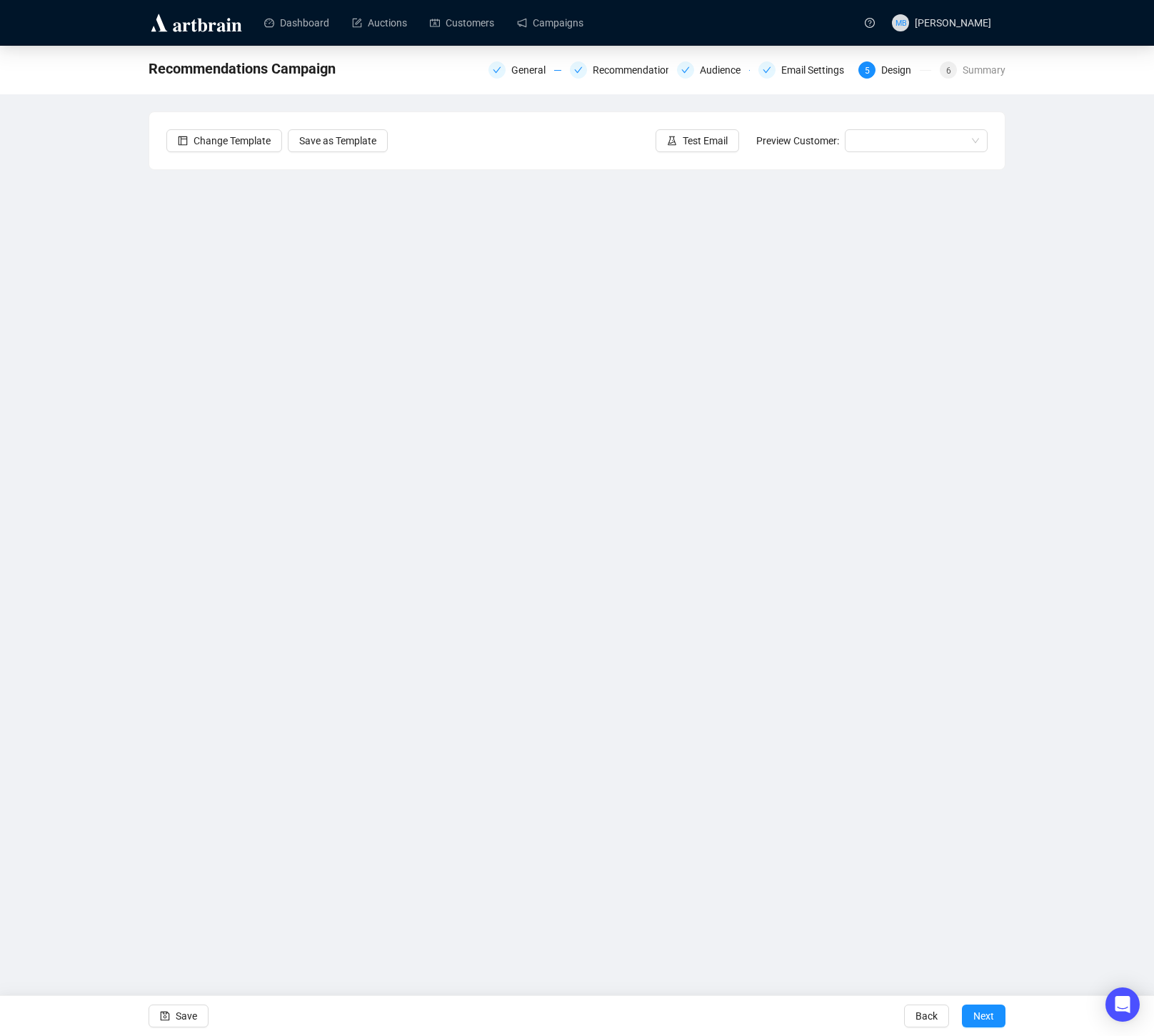
click at [1025, 642] on div "Recommendations Campaign General Recommendations Audience Email Settings 5 Desi…" at bounding box center [577, 428] width 1154 height 766
click at [192, 1023] on span "Save" at bounding box center [186, 1015] width 22 height 40
click at [174, 1012] on button "Save" at bounding box center [178, 1016] width 60 height 23
click at [1079, 495] on div "7/8/25 - Recommended Prints & Photographs General Recommendations Audience Emai…" at bounding box center [577, 428] width 1154 height 766
click at [1029, 603] on div "7/8/25 - Recommended Prints & Photographs General Recommendations Audience Emai…" at bounding box center [577, 428] width 1154 height 766
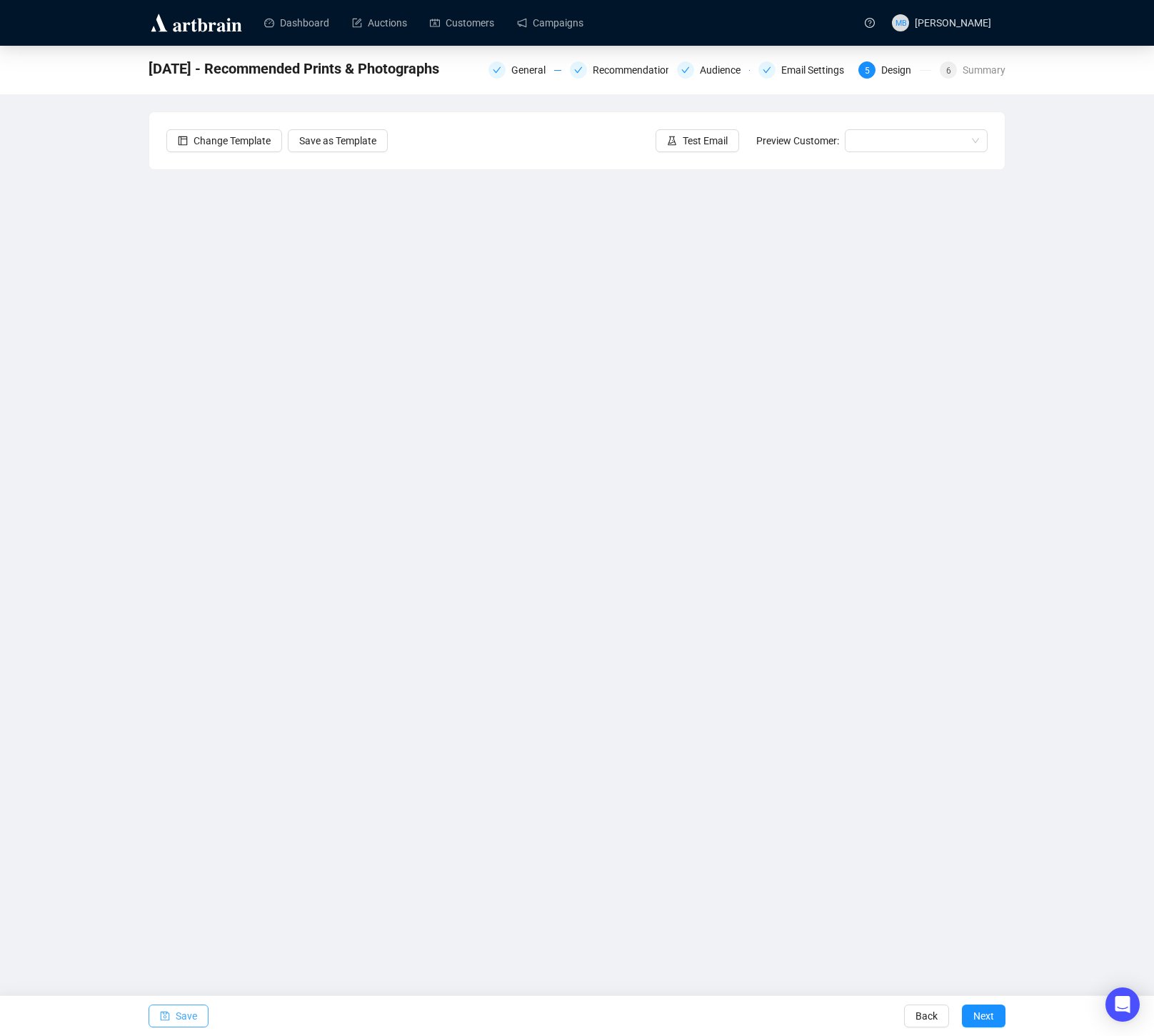
click at [176, 1019] on span "Save" at bounding box center [186, 1015] width 22 height 40
click at [633, 69] on div "Recommendations" at bounding box center [639, 70] width 92 height 17
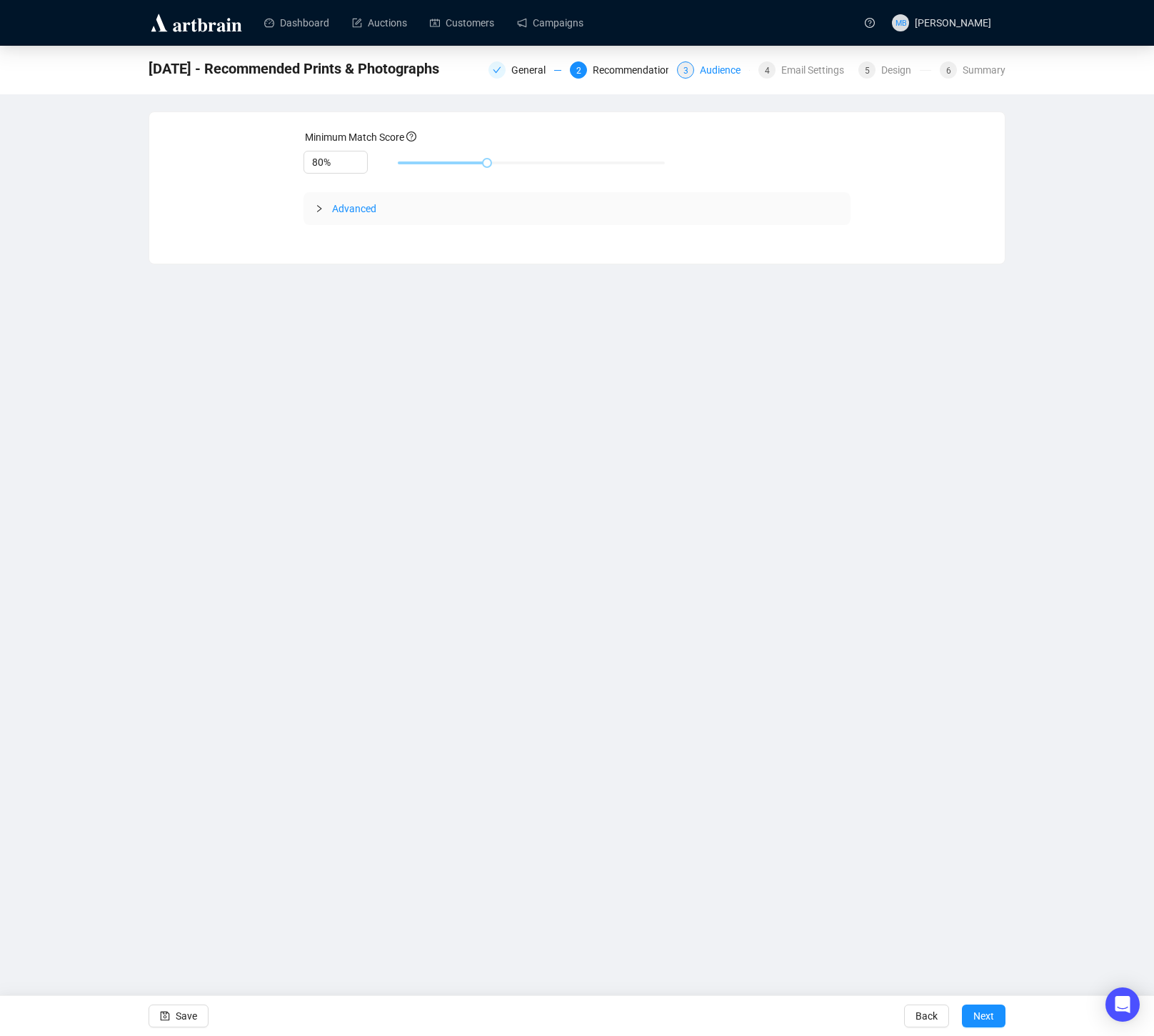
click at [721, 74] on div "Audience" at bounding box center [724, 70] width 49 height 17
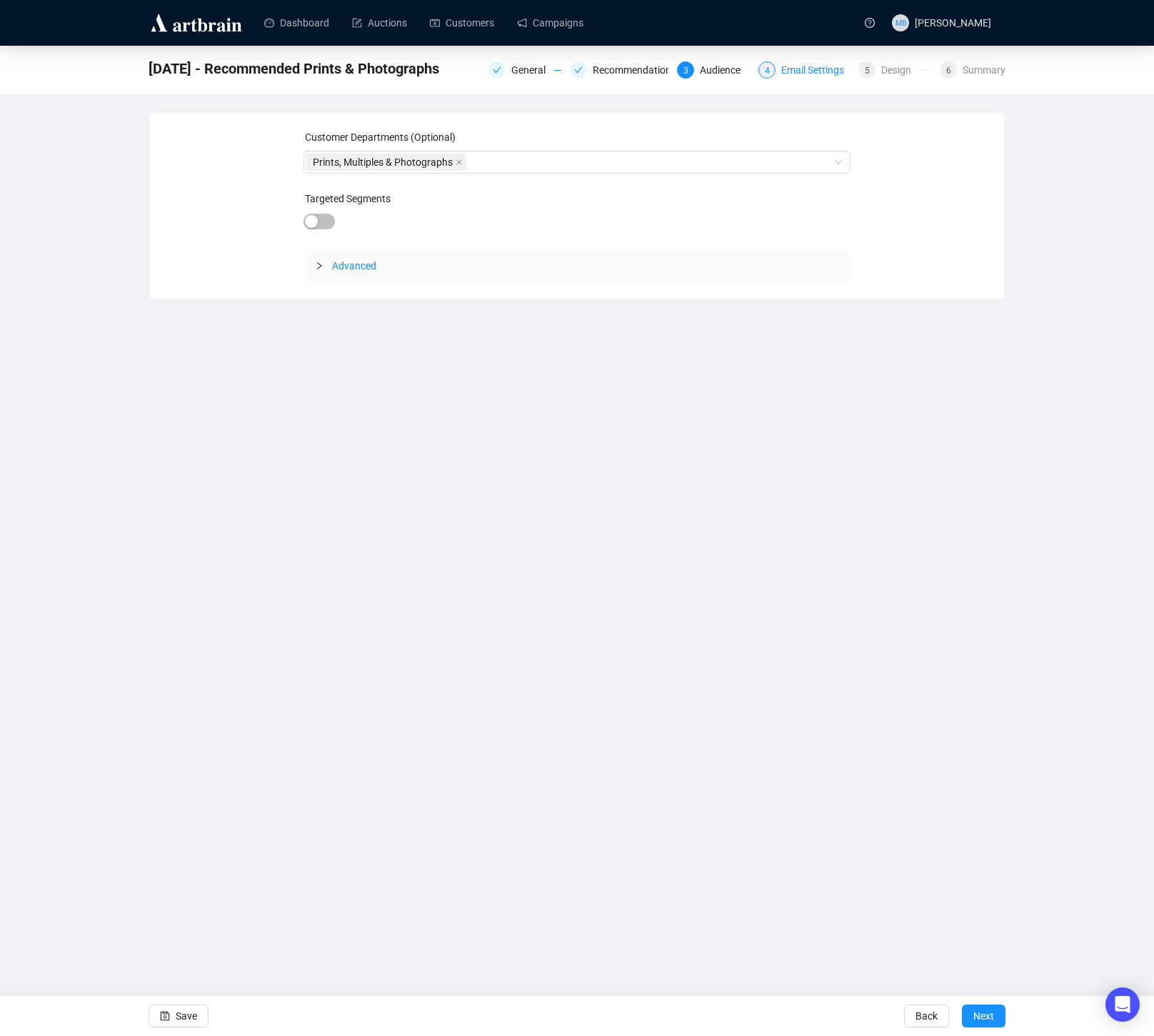
click at [805, 68] on div "Email Settings" at bounding box center [817, 70] width 72 height 17
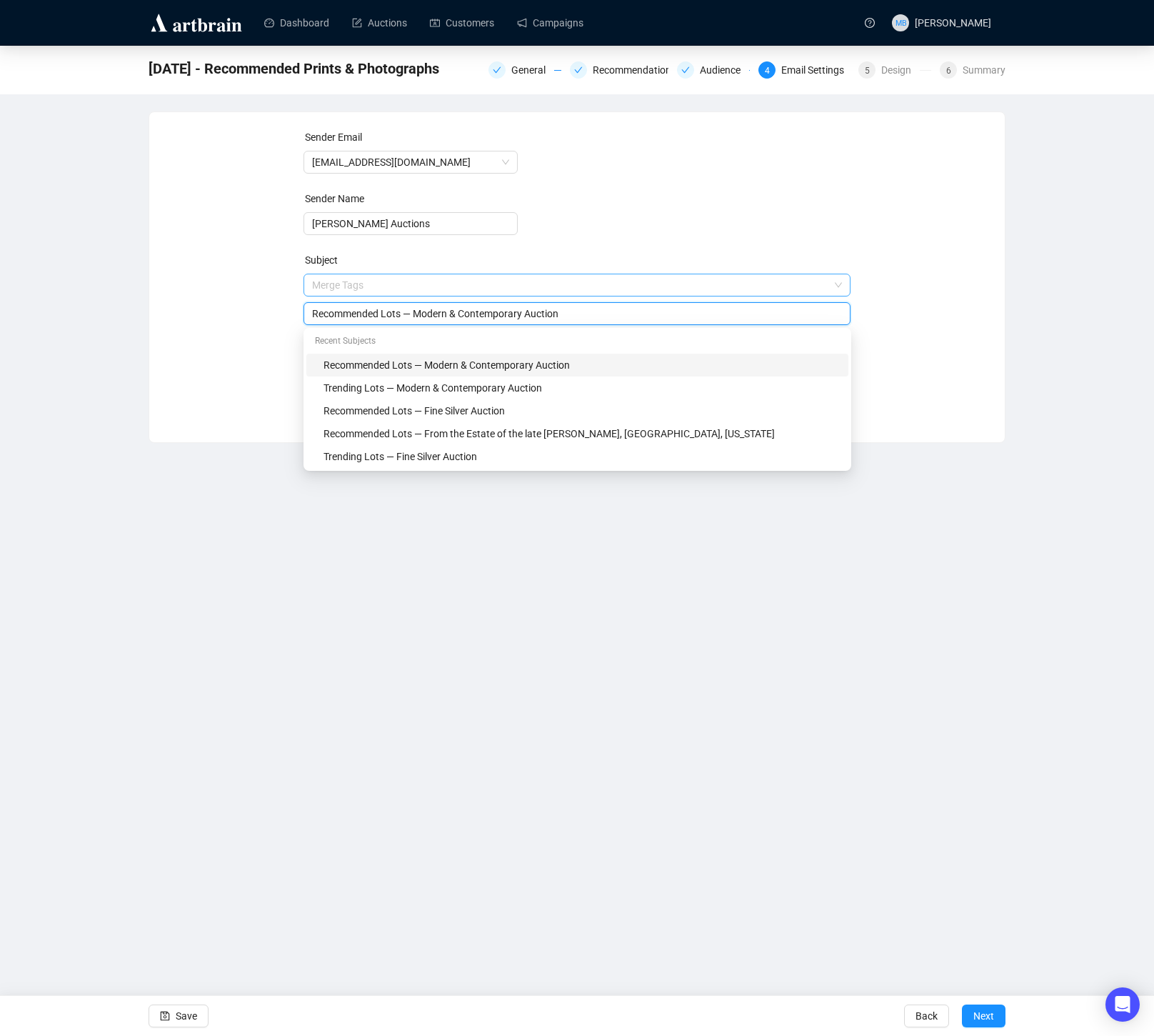
drag, startPoint x: 599, startPoint y: 290, endPoint x: 501, endPoint y: 290, distance: 98.0
click at [501, 290] on span "Merge Tags Recommended Lots — Modern & Contemporary Auction" at bounding box center [577, 299] width 547 height 40
drag, startPoint x: 233, startPoint y: 314, endPoint x: 313, endPoint y: 312, distance: 80.0
click at [236, 312] on div "Sender Email info@lelandlittle.com Sender Name Leland Little Auctions Subject M…" at bounding box center [577, 266] width 822 height 274
drag, startPoint x: 577, startPoint y: 318, endPoint x: 420, endPoint y: 317, distance: 157.0
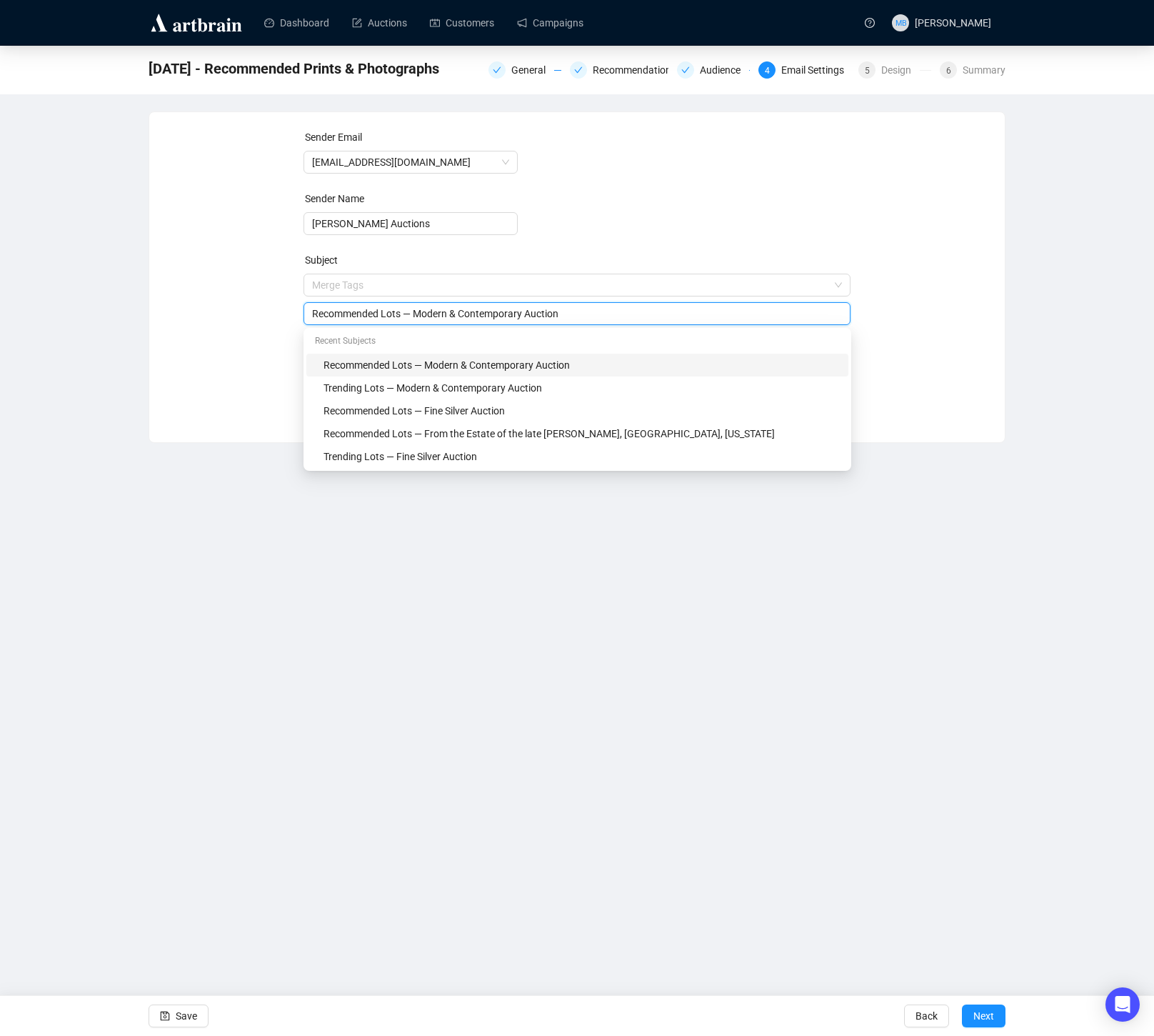
click at [420, 317] on input "Recommended Lots — Modern & Contemporary Auction" at bounding box center [577, 314] width 530 height 16
paste input "https://www.lelandlittle.com/department/prints-multiples-photographs/819/"
drag, startPoint x: 783, startPoint y: 315, endPoint x: 420, endPoint y: 312, distance: 363.0
click at [420, 312] on input "Recommended Lots — https://www.lelandlittle.com/department/prints-multiples-pho…" at bounding box center [577, 314] width 530 height 16
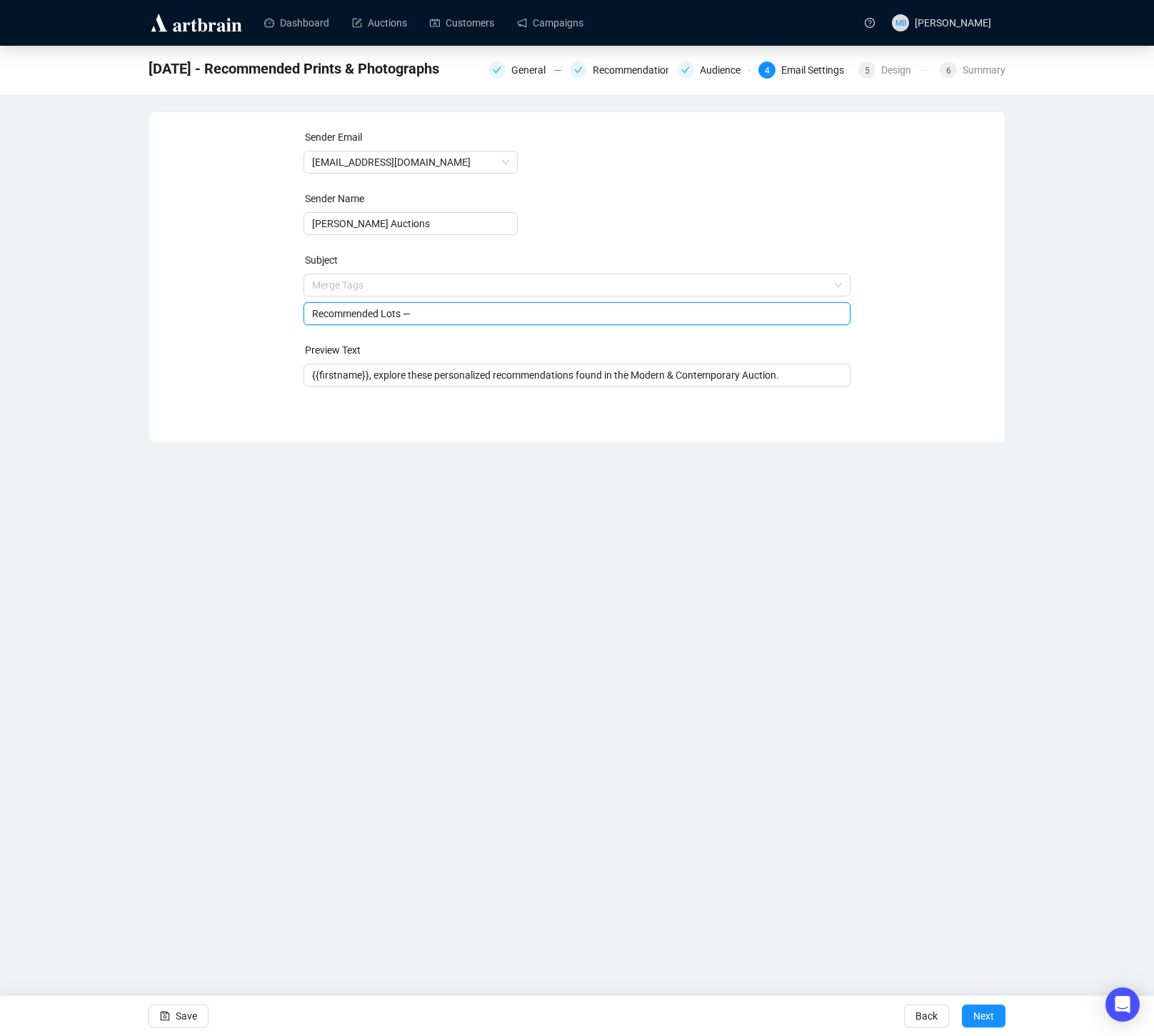
paste input "Prints & Photographs Auction"
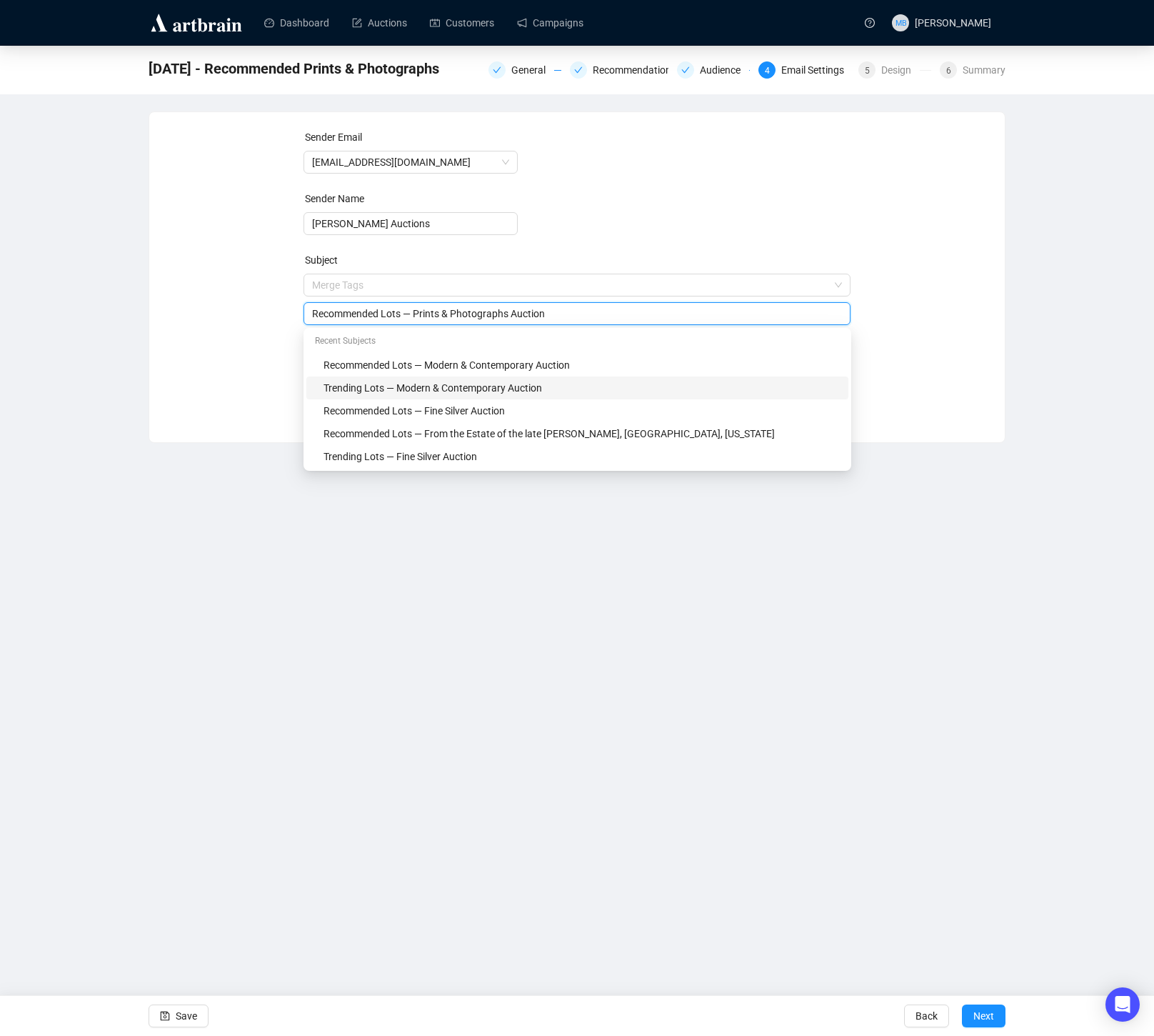
type input "Recommended Lots — Prints & Photographs Auction"
click at [920, 395] on div "Sender Email info@lelandlittle.com Sender Name Leland Little Auctions Subject M…" at bounding box center [577, 266] width 822 height 274
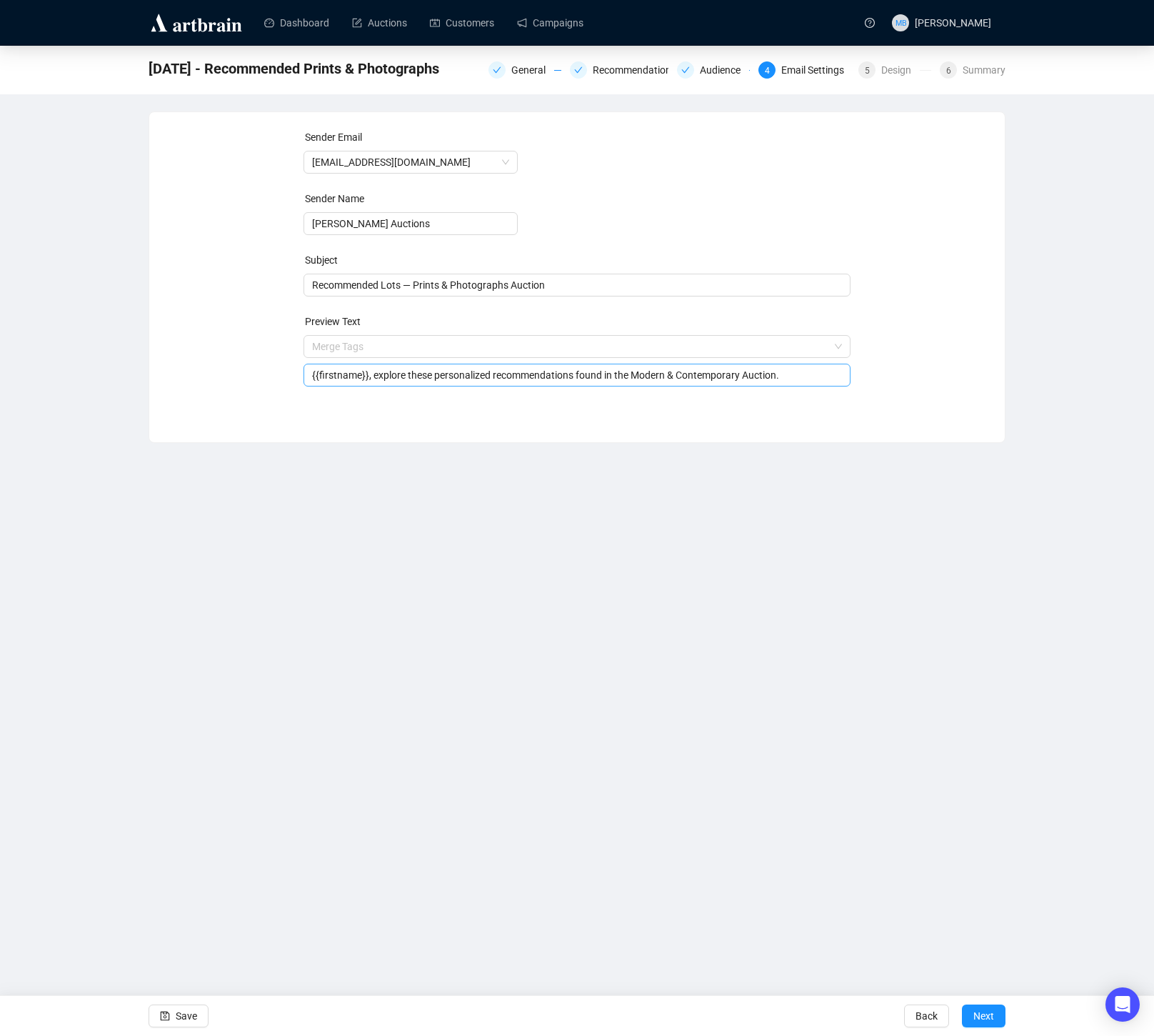
click at [653, 380] on input "{{firstname}}, explore these personalized recommendations found in the Modern &…" at bounding box center [577, 376] width 530 height 16
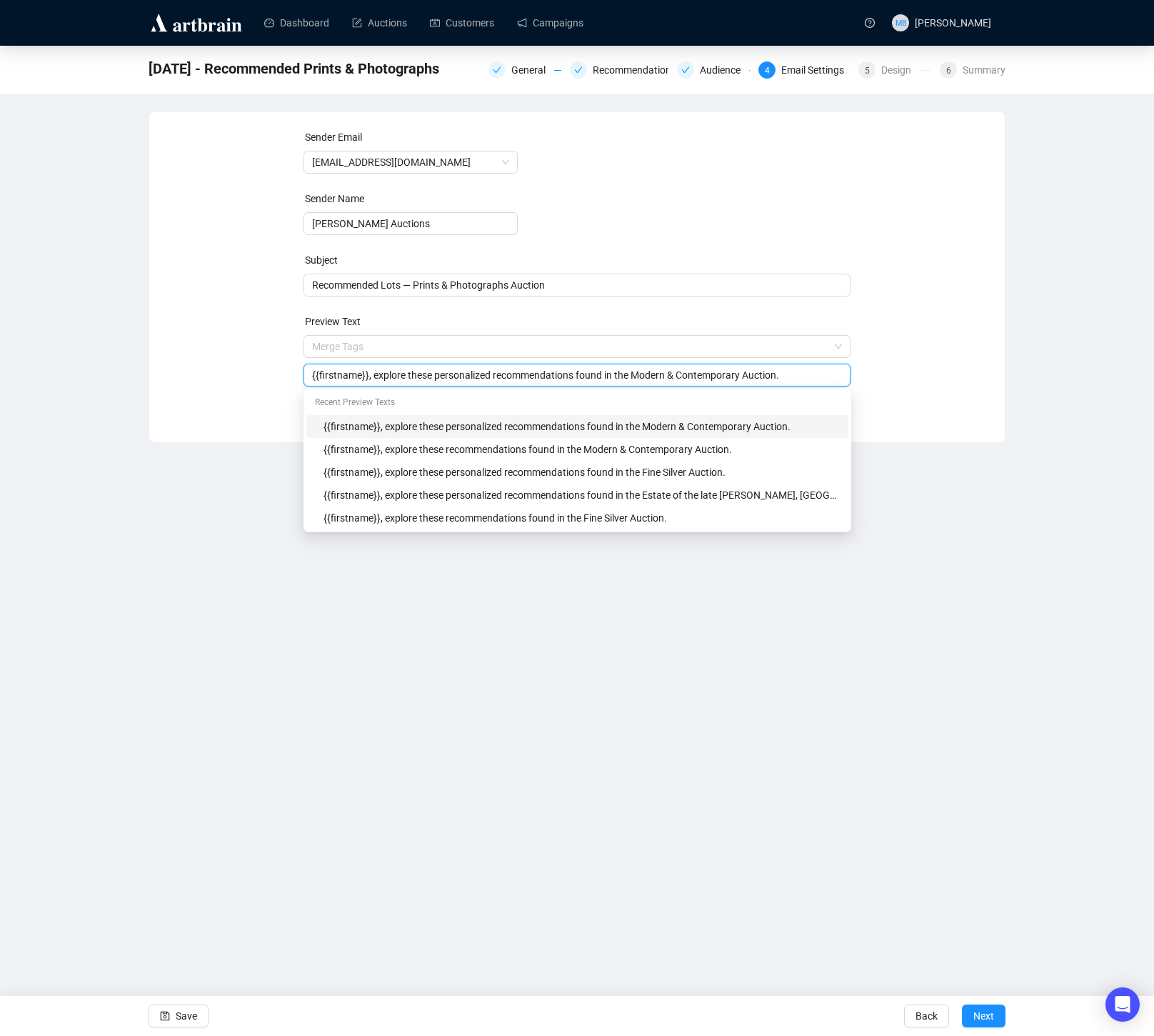
drag, startPoint x: 648, startPoint y: 378, endPoint x: 797, endPoint y: 376, distance: 149.0
click at [797, 376] on input "{{firstname}}, explore these personalized recommendations found in the Modern &…" at bounding box center [577, 376] width 530 height 16
paste input "Prints & Photographs"
type input "{{firstname}}, explore these personalized recommendations found in the Prints &…"
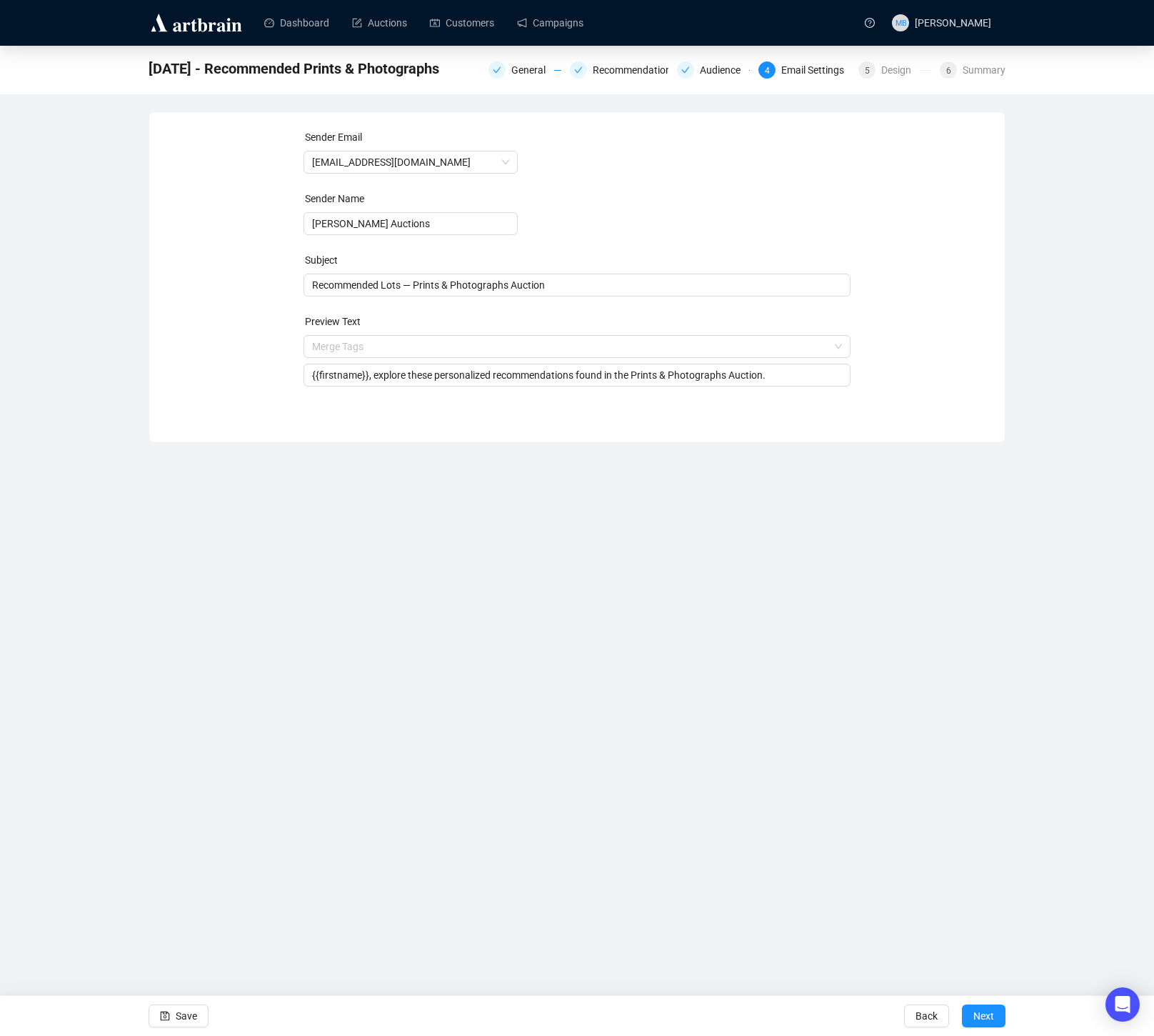
click at [942, 374] on div "Sender Email info@lelandlittle.com Sender Name Leland Little Auctions Subject R…" at bounding box center [577, 266] width 822 height 274
click at [985, 1014] on span "Next" at bounding box center [983, 1015] width 21 height 40
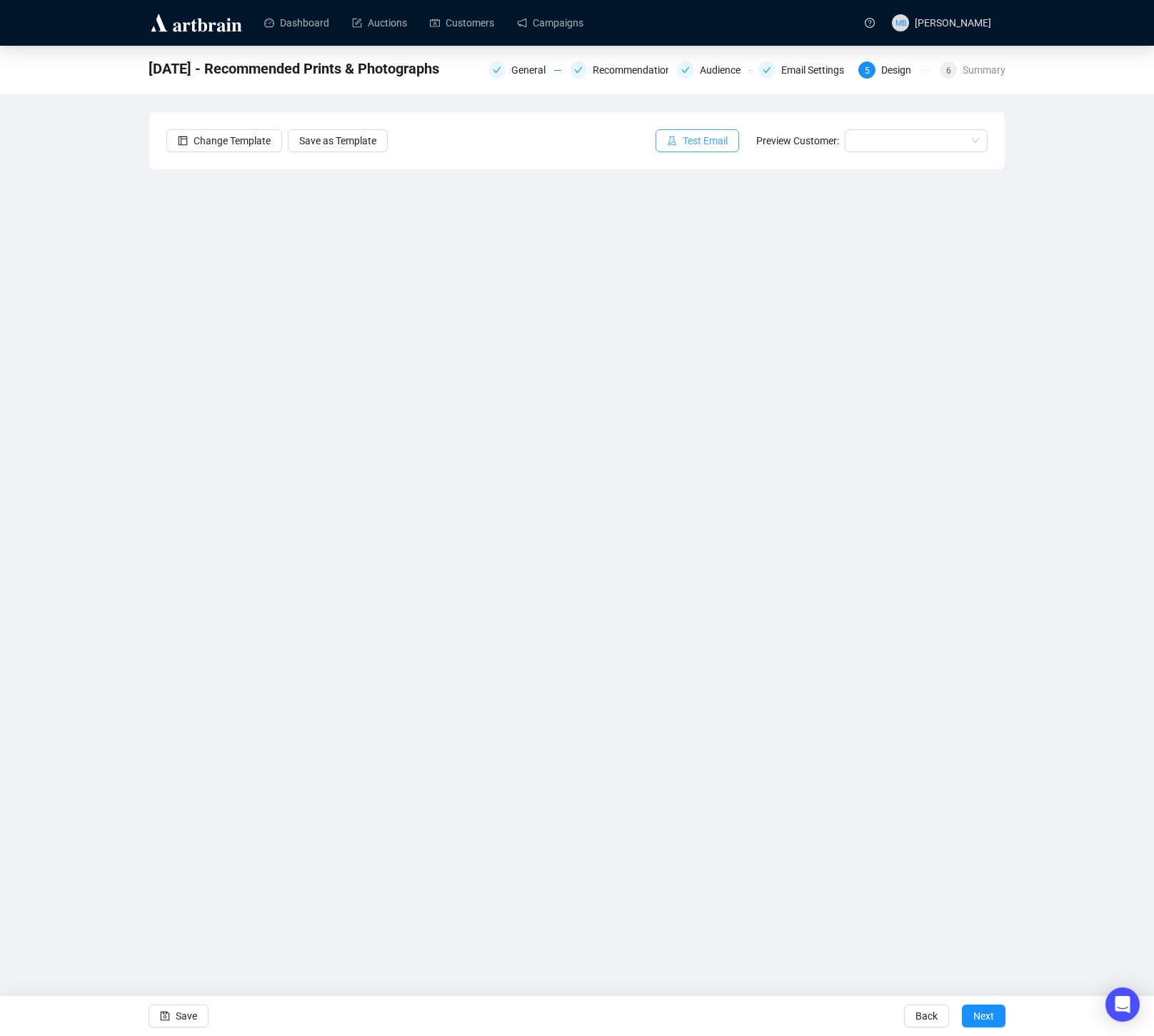
click at [695, 146] on span "Test Email" at bounding box center [705, 141] width 45 height 16
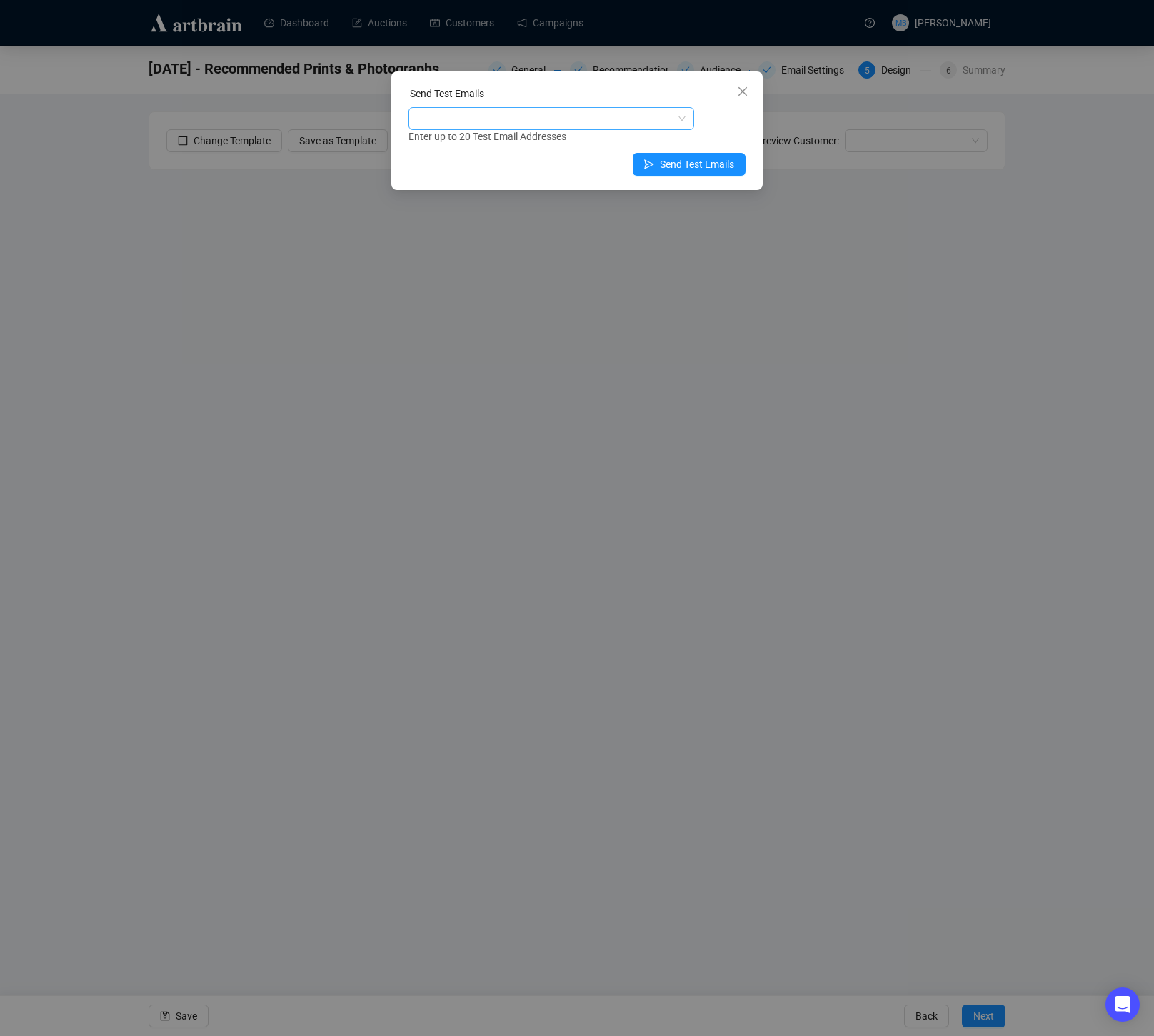
click at [466, 115] on div at bounding box center [544, 118] width 265 height 20
type input "muriah"
click at [476, 178] on div "[EMAIL_ADDRESS][DOMAIN_NAME]" at bounding box center [551, 170] width 280 height 23
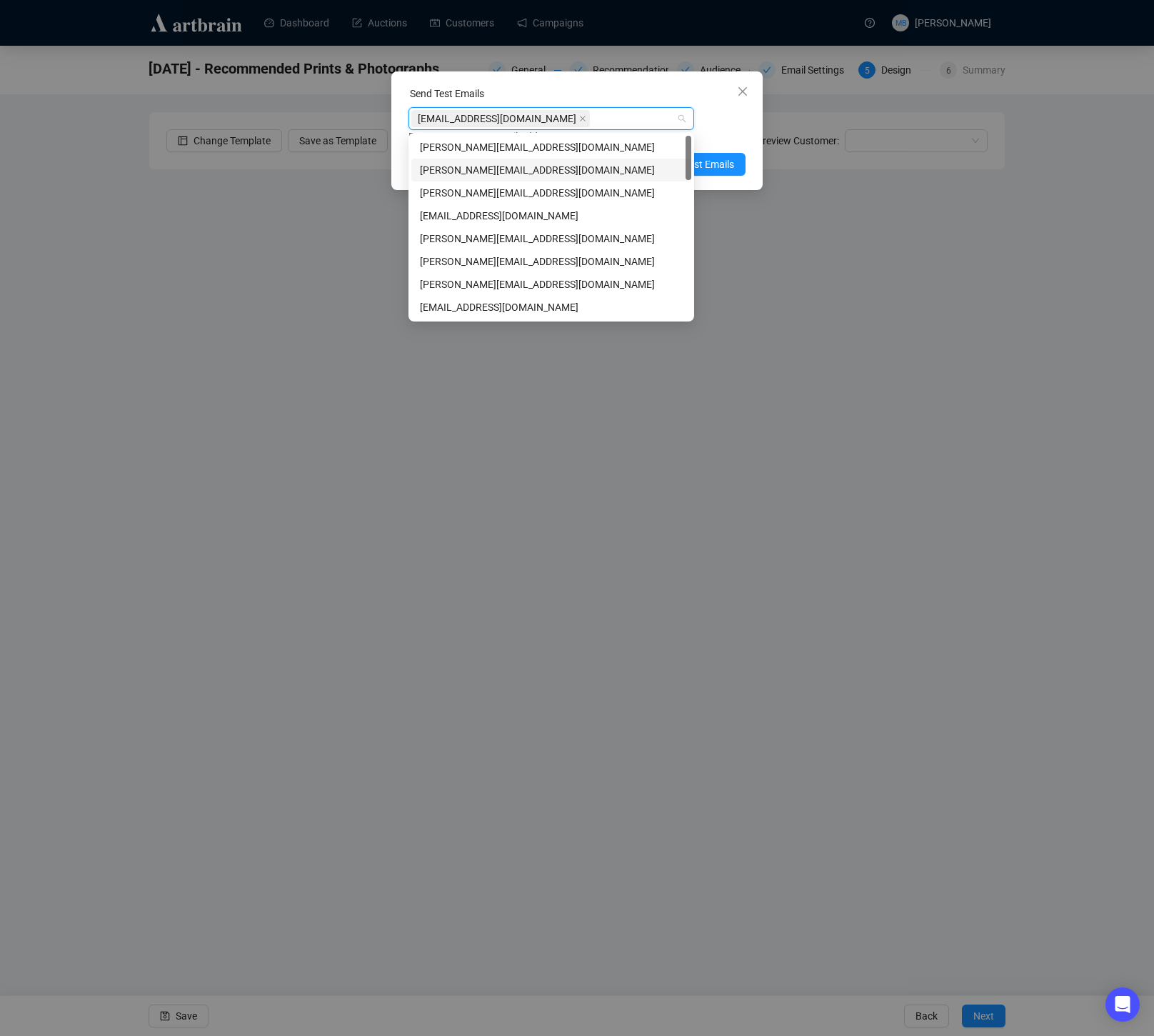
click at [737, 138] on div "Enter up to 20 Test Email Addresses" at bounding box center [577, 136] width 337 height 16
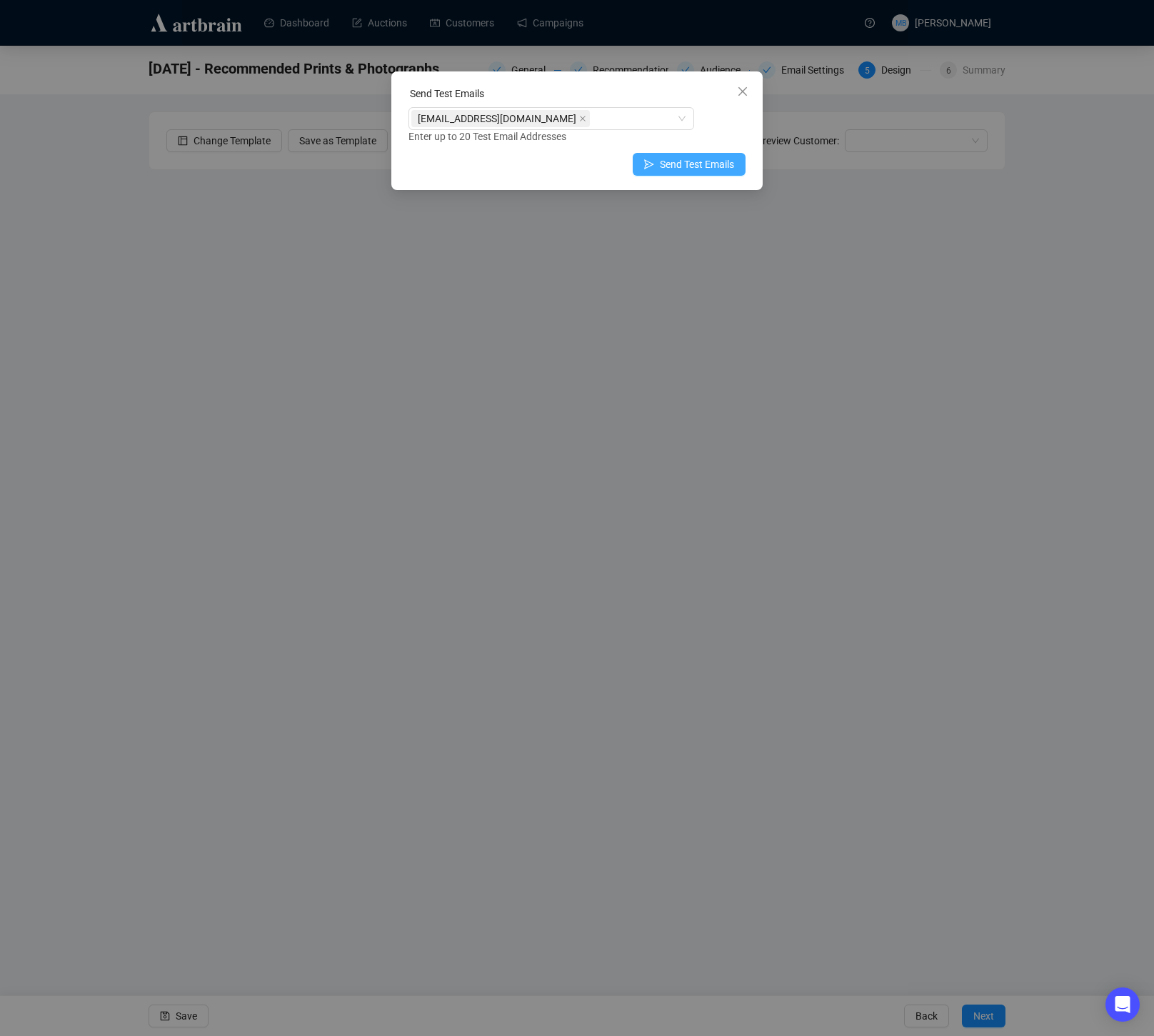
click at [724, 166] on span "Send Test Emails" at bounding box center [697, 165] width 74 height 16
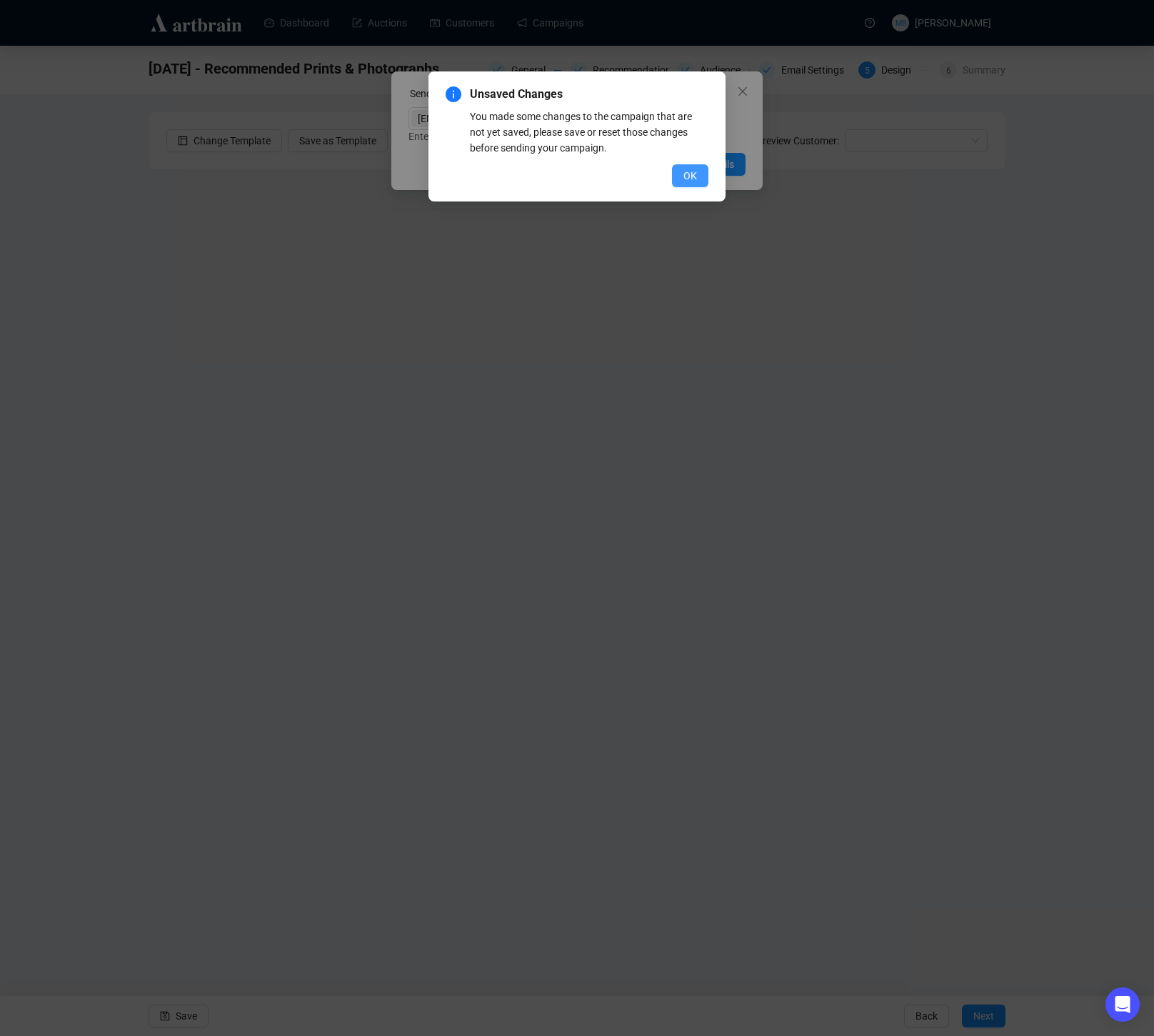
click at [691, 177] on span "OK" at bounding box center [690, 176] width 13 height 16
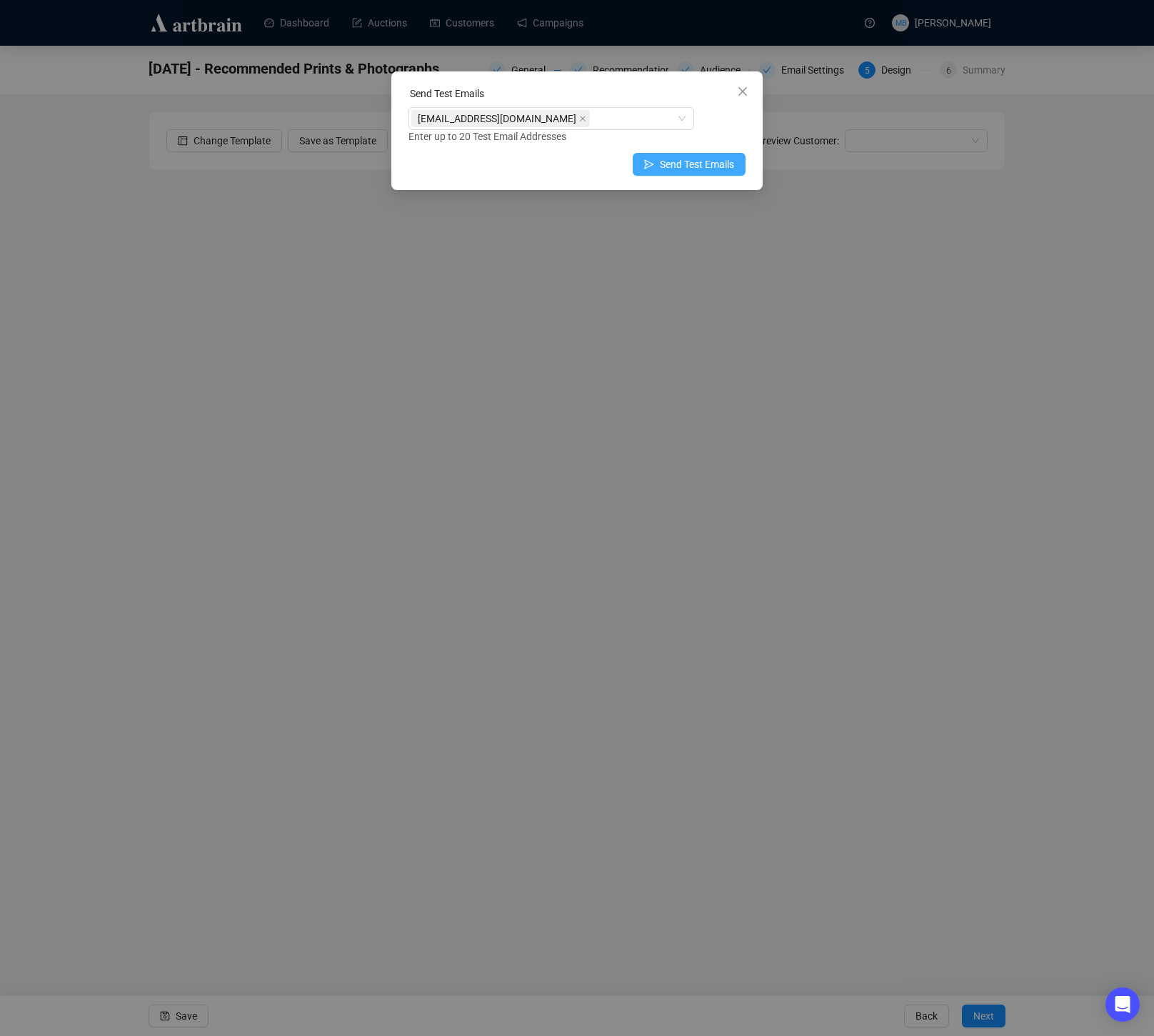
click at [670, 168] on span "Send Test Emails" at bounding box center [697, 165] width 74 height 16
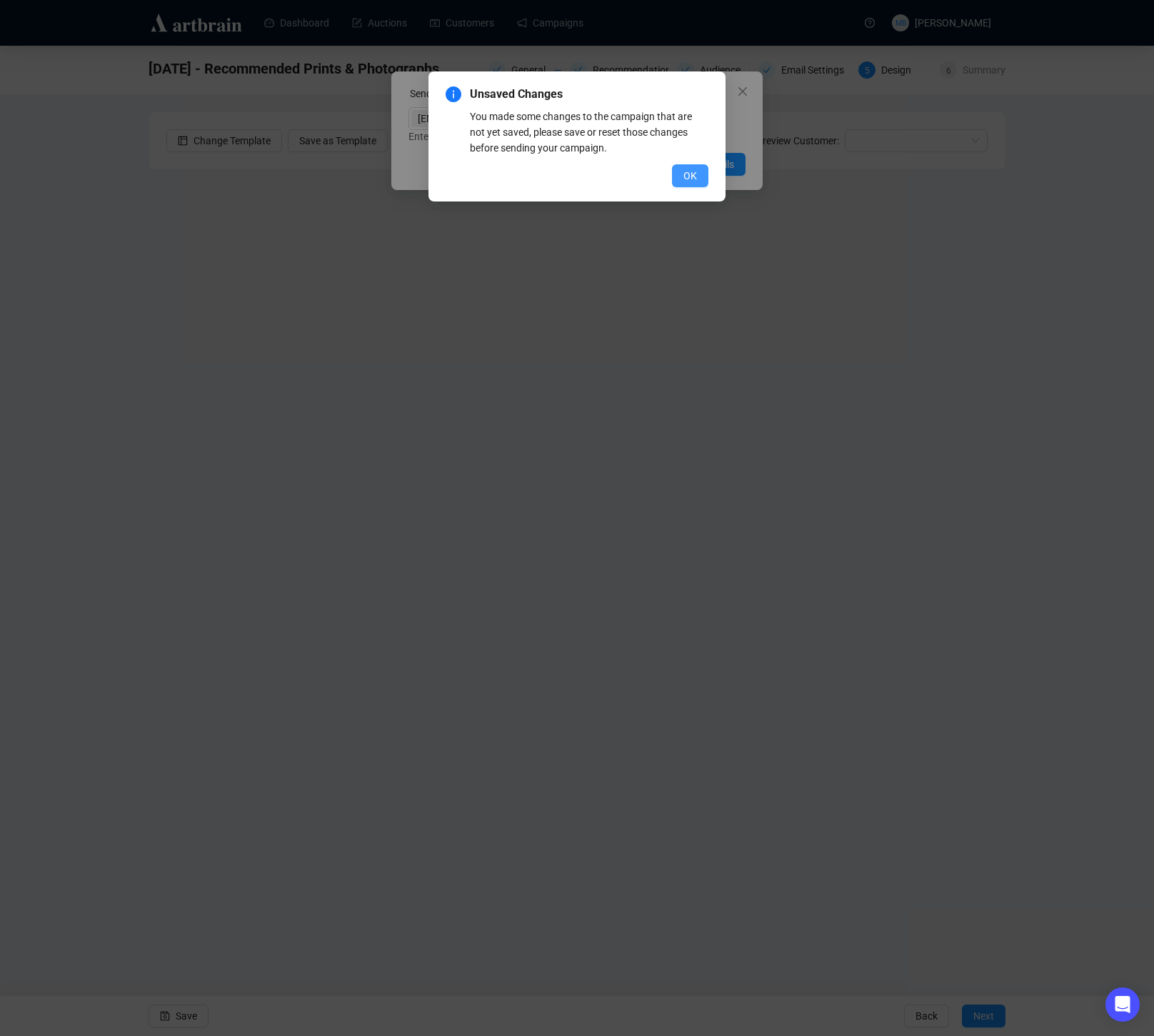
click at [692, 186] on button "OK" at bounding box center [690, 176] width 37 height 23
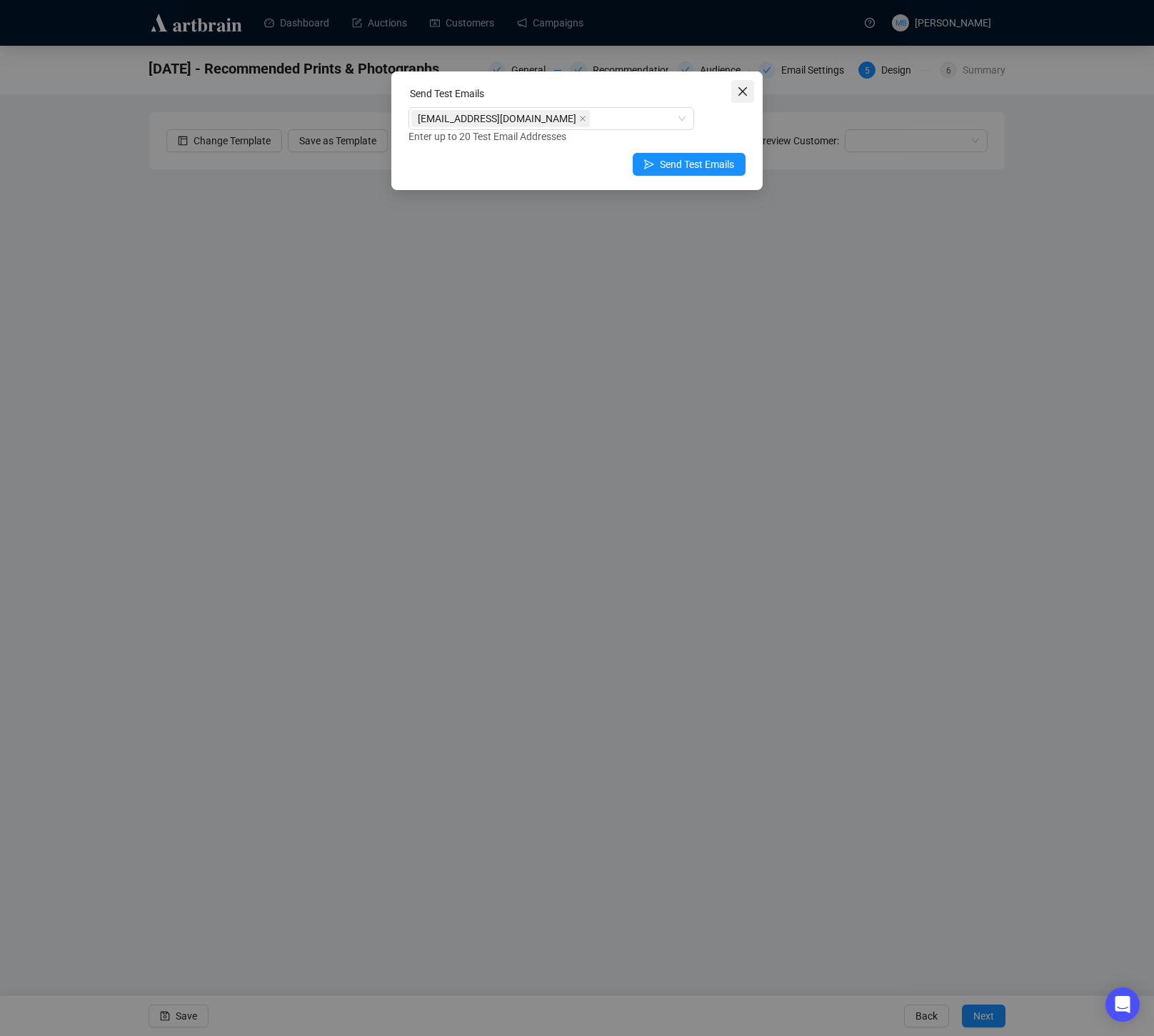
click at [745, 90] on icon "close" at bounding box center [743, 91] width 9 height 9
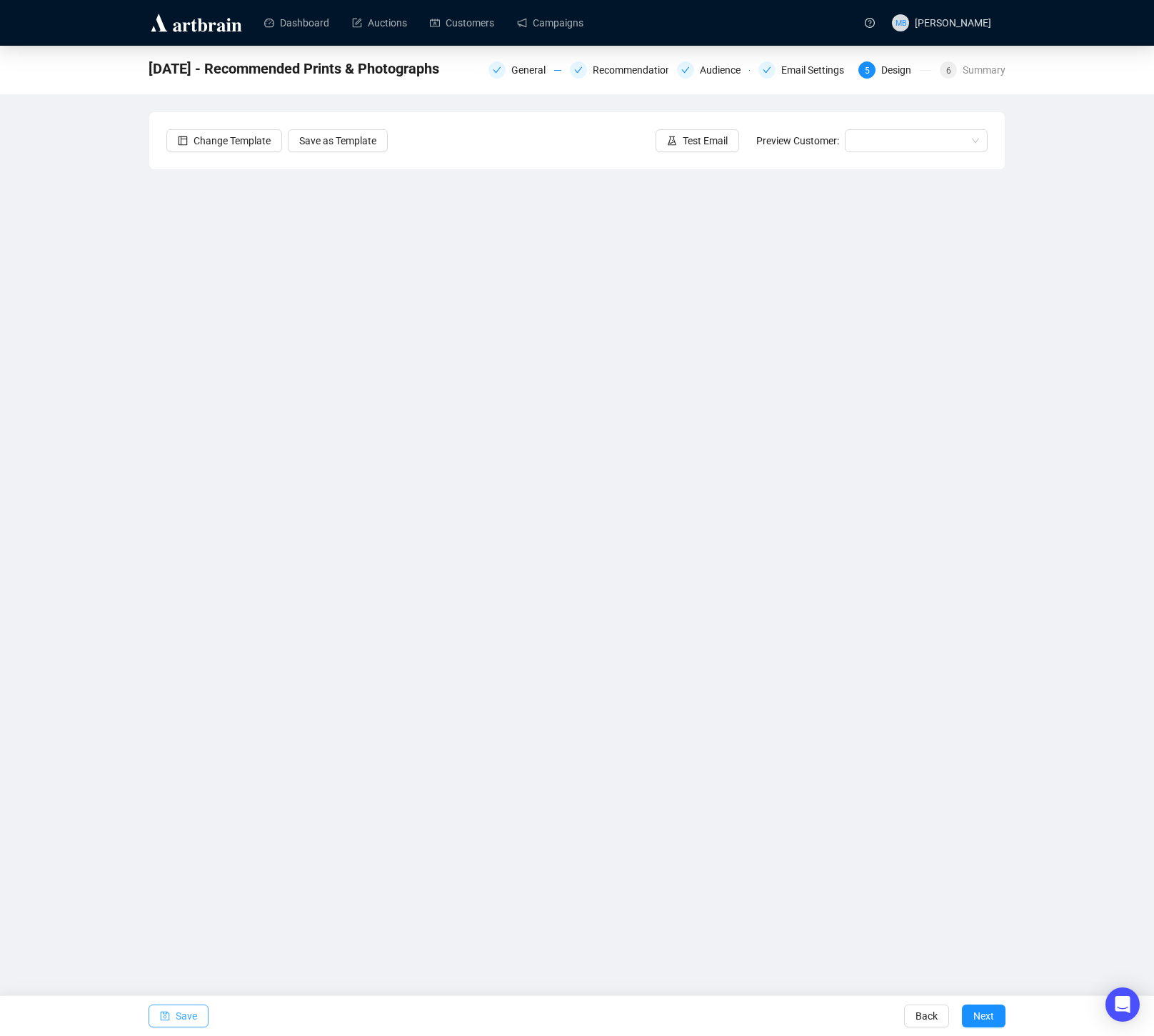
click at [192, 1016] on span "Save" at bounding box center [186, 1015] width 22 height 40
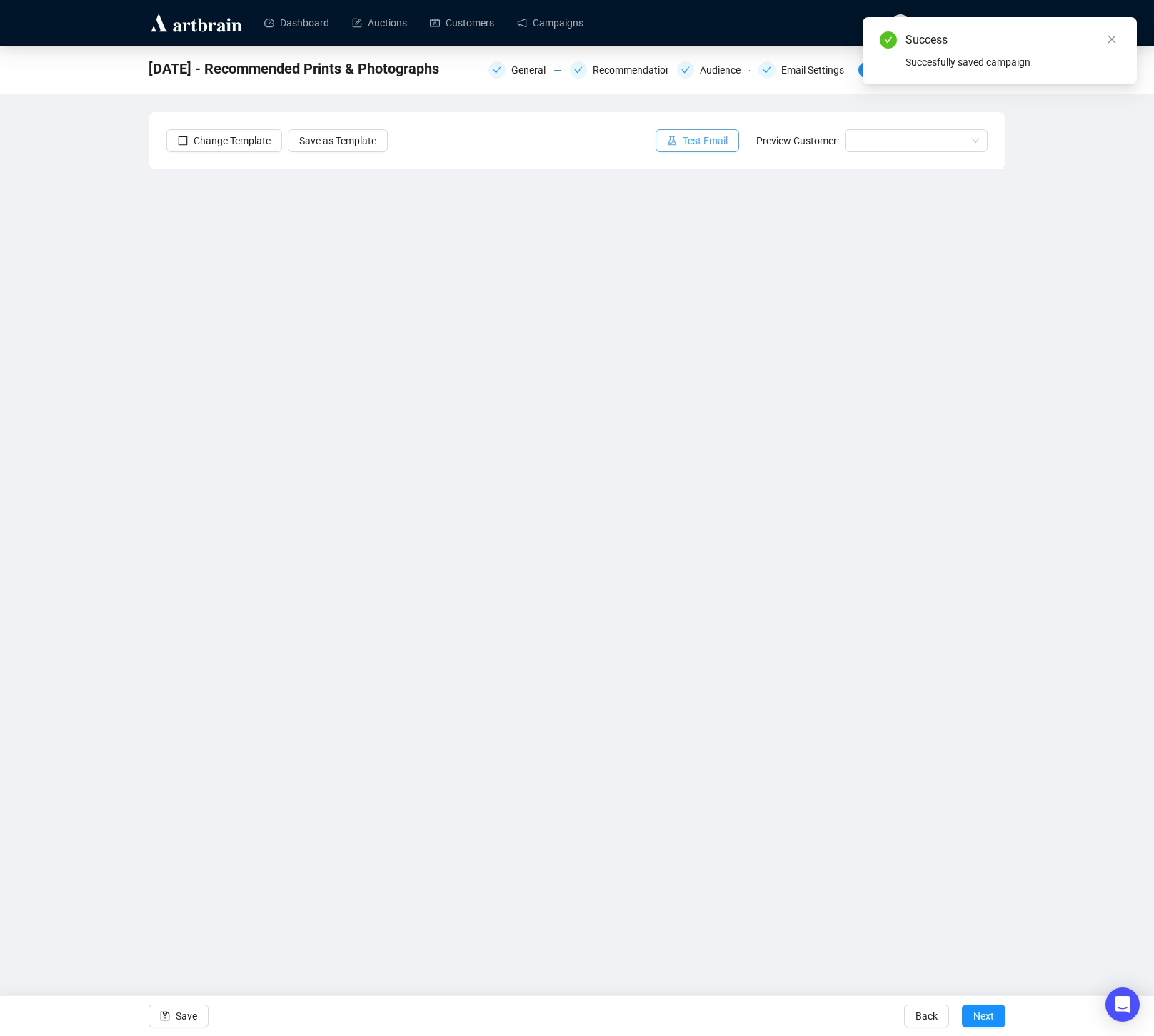
click at [692, 142] on span "Test Email" at bounding box center [705, 141] width 45 height 16
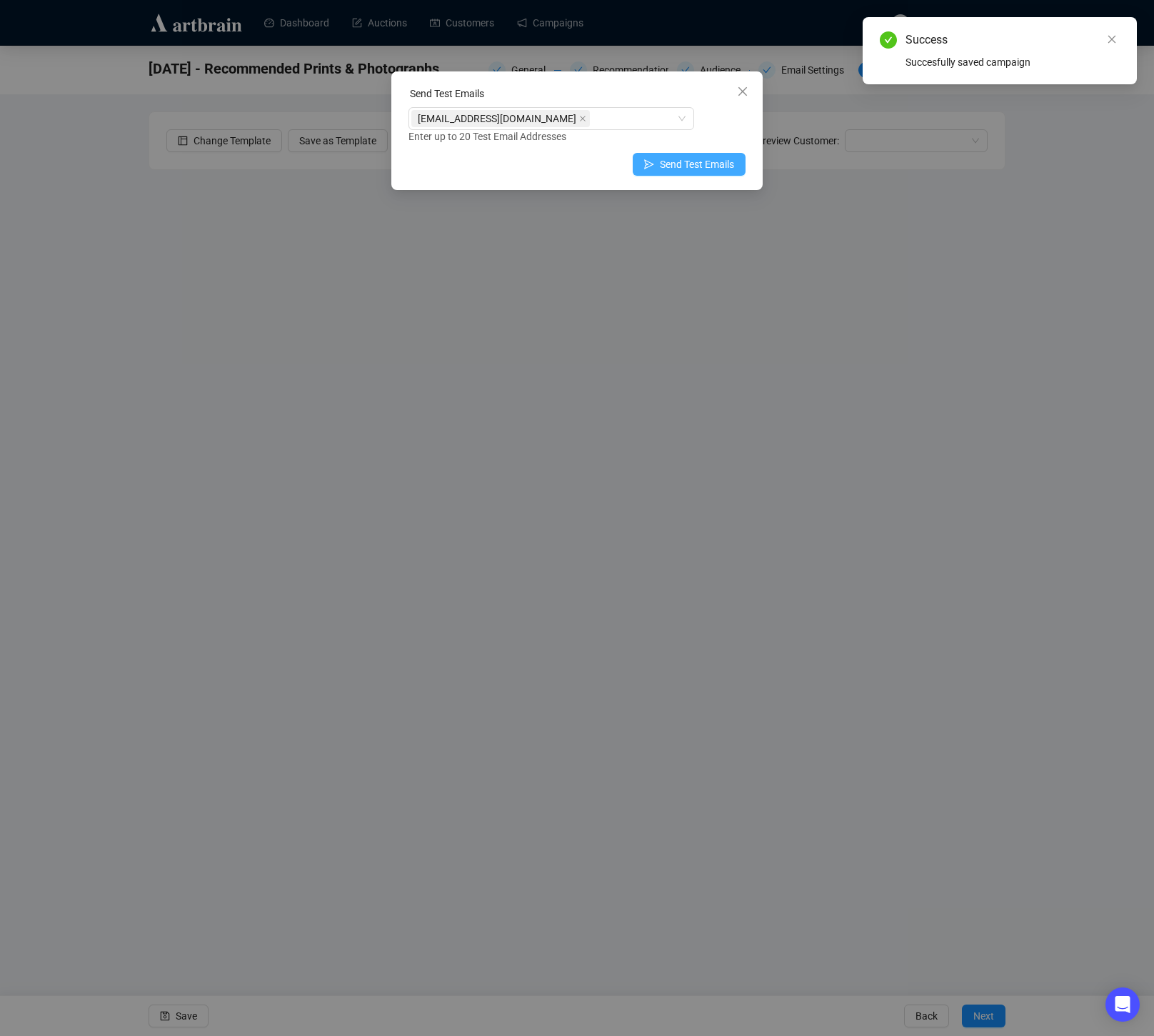
click at [672, 164] on span "Send Test Emails" at bounding box center [697, 165] width 74 height 16
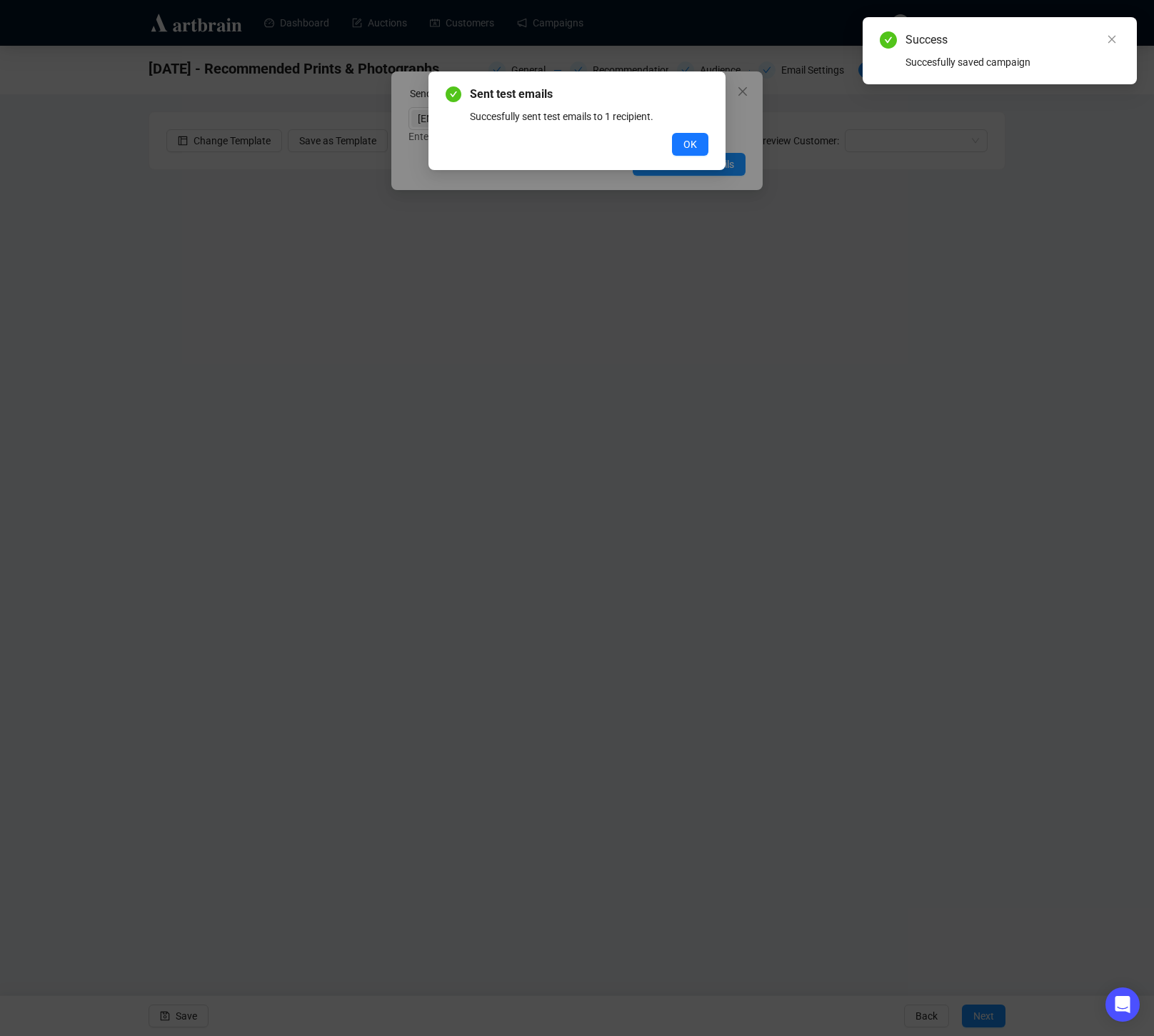
drag, startPoint x: 690, startPoint y: 132, endPoint x: 691, endPoint y: 142, distance: 10.0
click at [690, 136] on button "OK" at bounding box center [690, 144] width 37 height 23
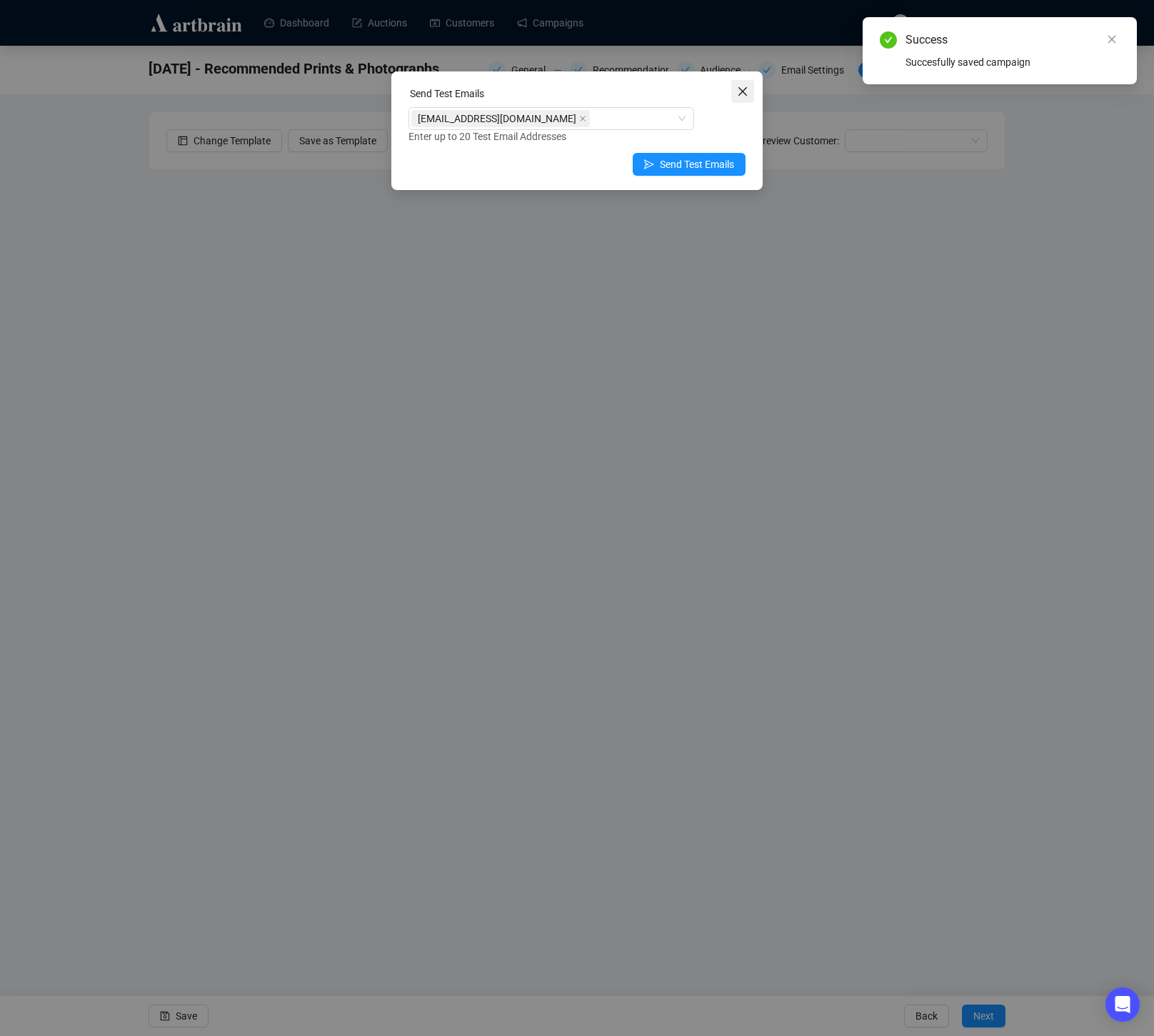
click at [740, 96] on icon "close" at bounding box center [743, 91] width 12 height 12
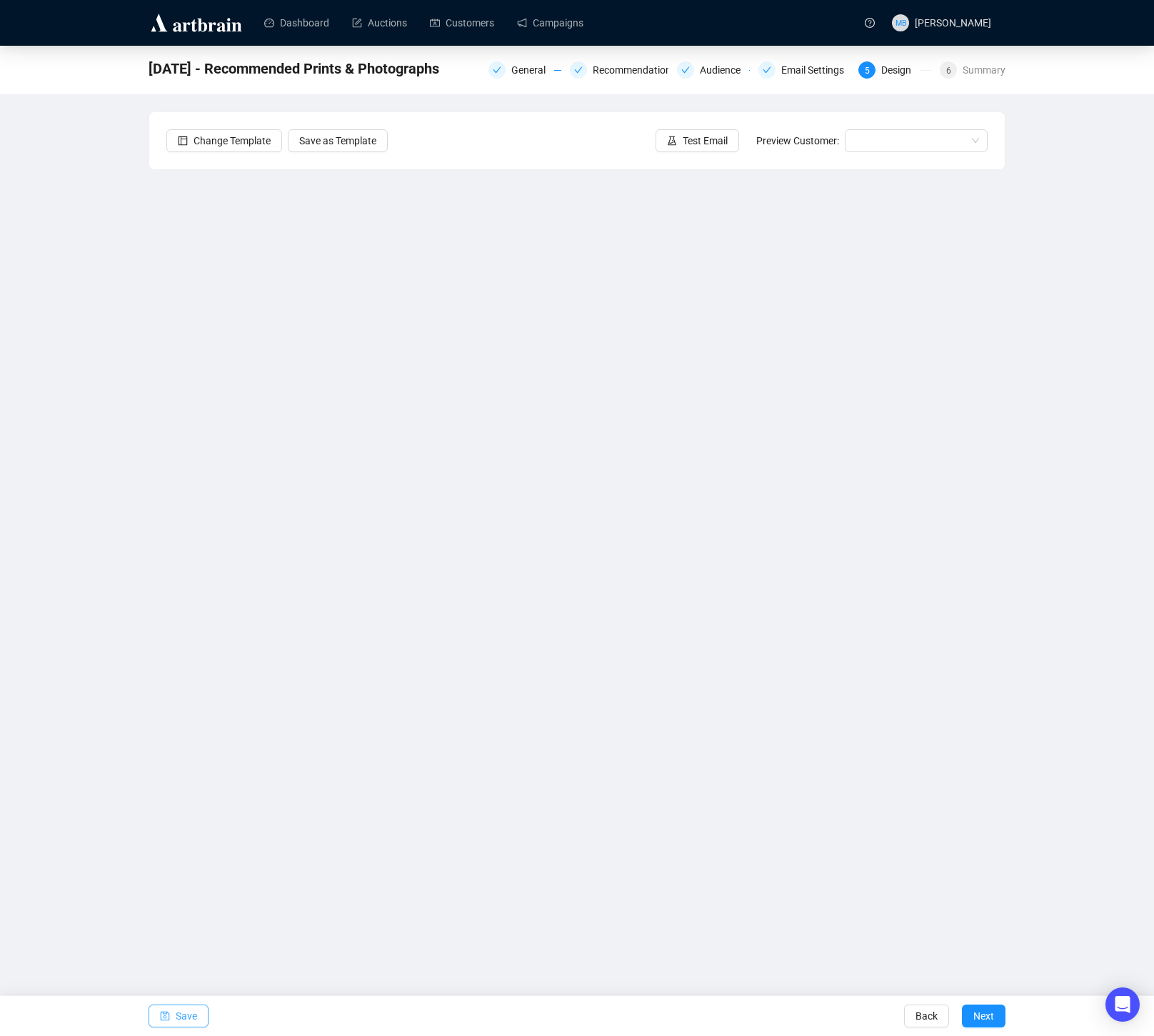
click at [188, 1006] on span "Save" at bounding box center [186, 1015] width 22 height 40
click at [180, 1012] on span "Save" at bounding box center [186, 1015] width 22 height 40
click at [543, 21] on link "Campaigns" at bounding box center [550, 22] width 66 height 37
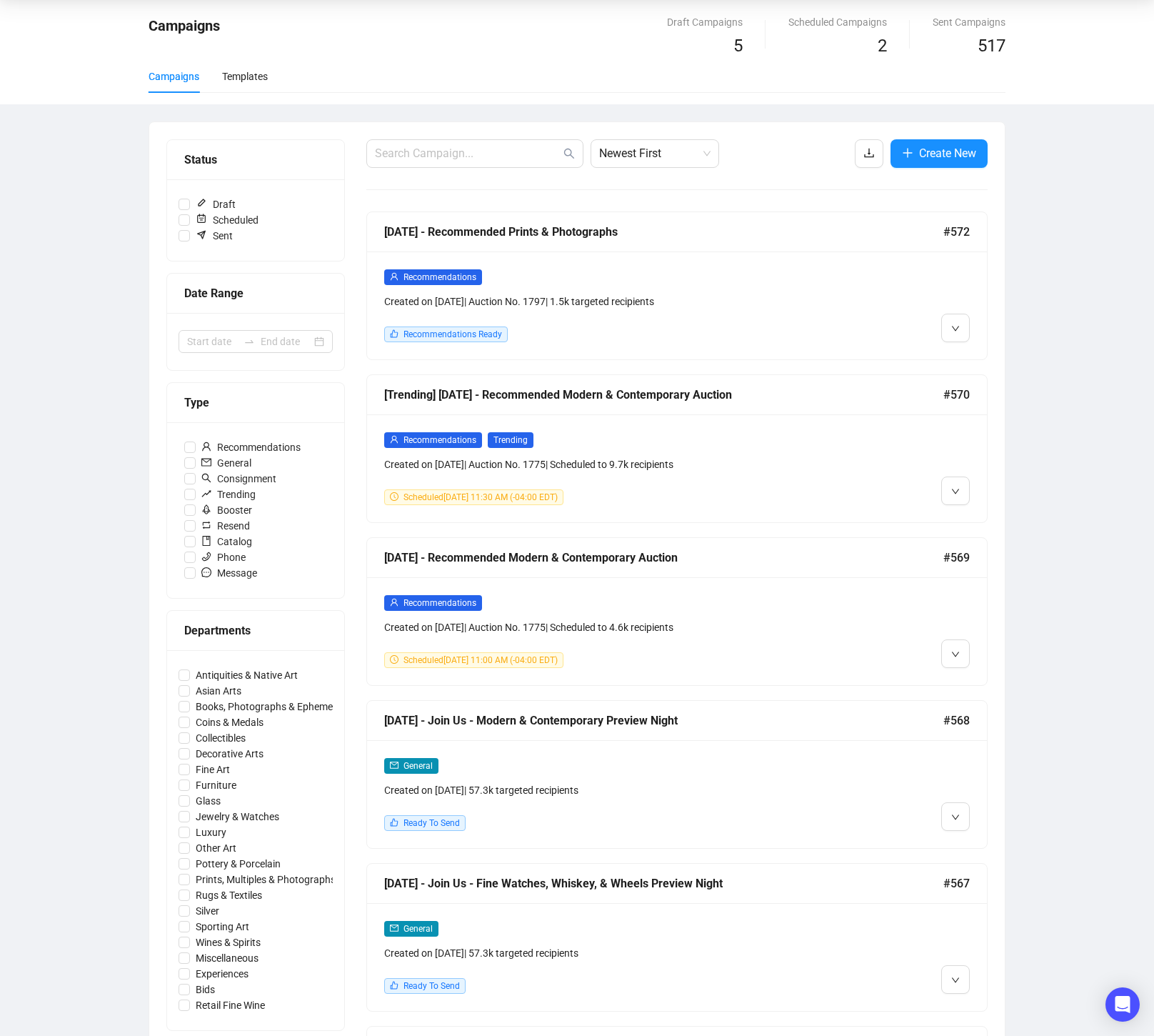
scroll to position [49, 0]
click at [941, 659] on div at bounding box center [896, 630] width 149 height 73
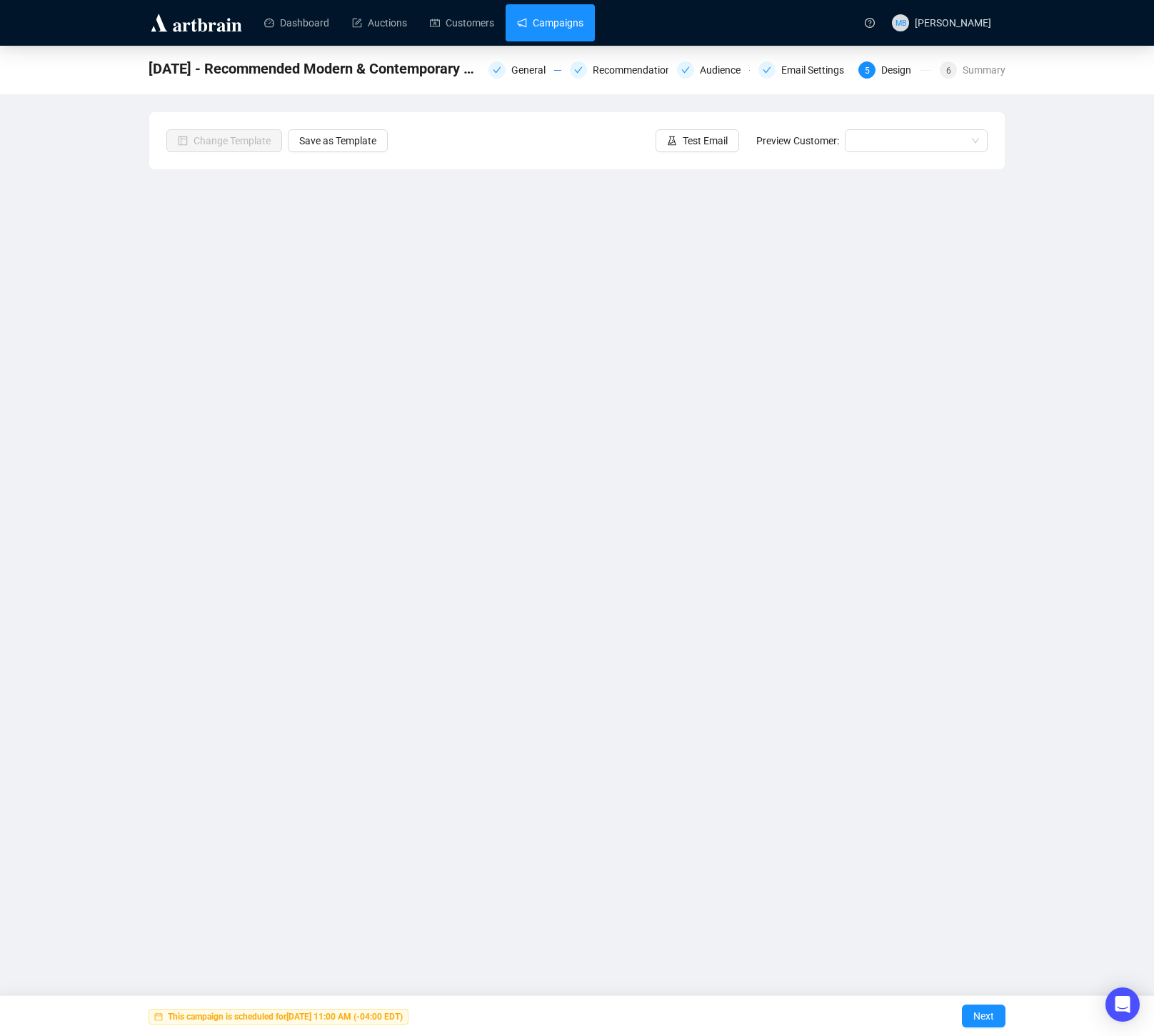
click at [569, 23] on link "Campaigns" at bounding box center [550, 22] width 66 height 37
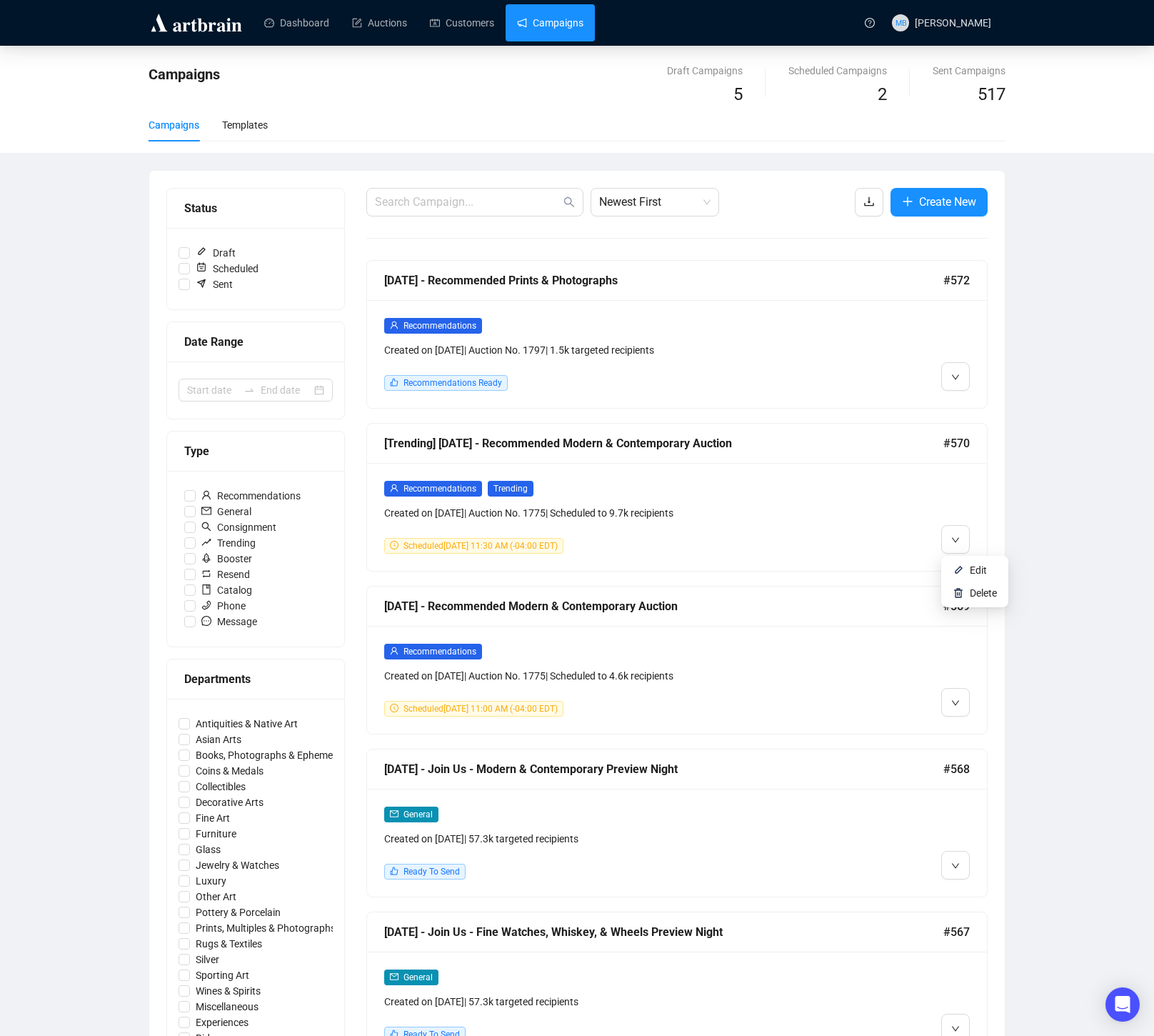
click at [870, 522] on div at bounding box center [896, 517] width 149 height 73
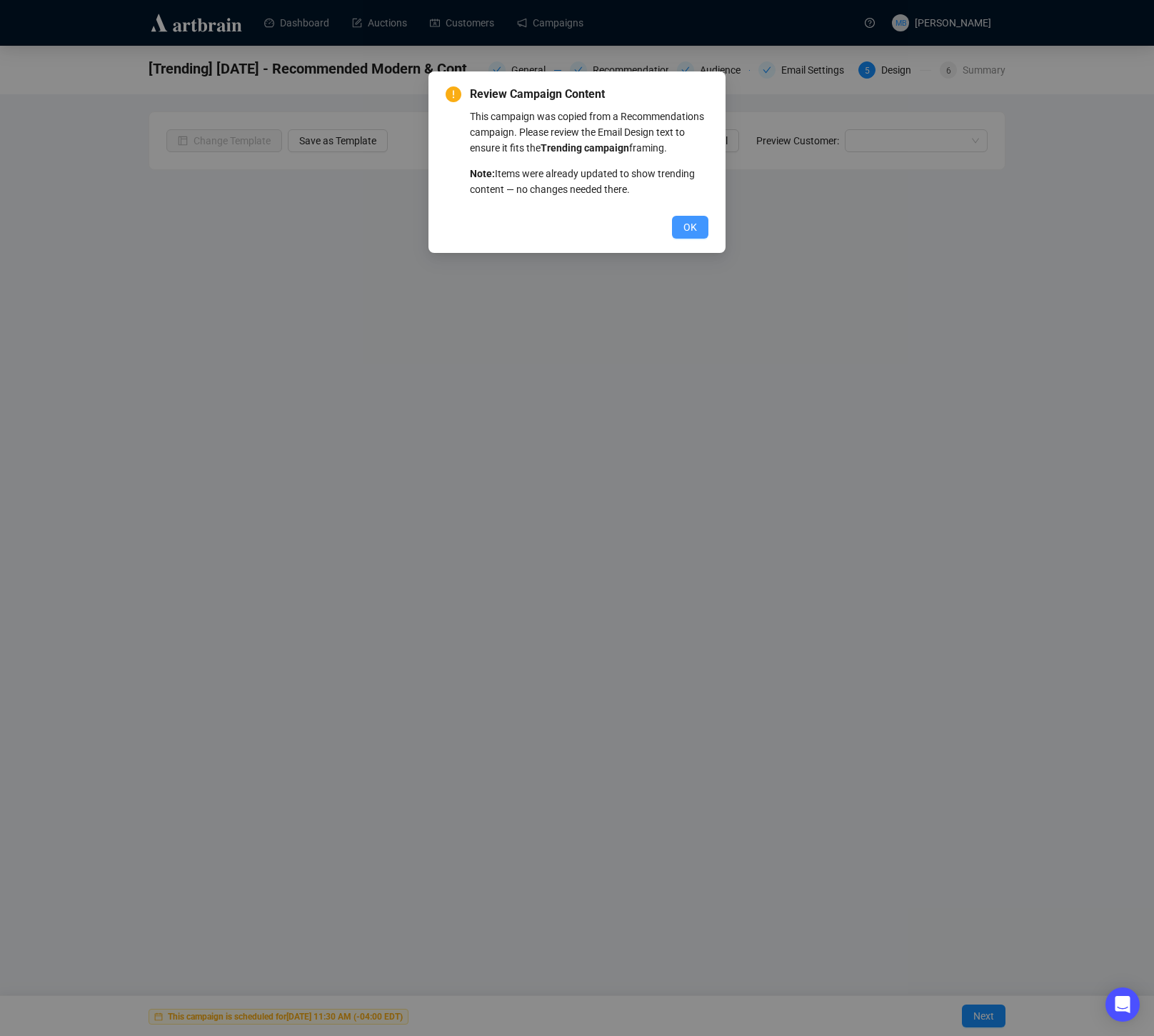
click at [687, 235] on span "OK" at bounding box center [690, 228] width 13 height 16
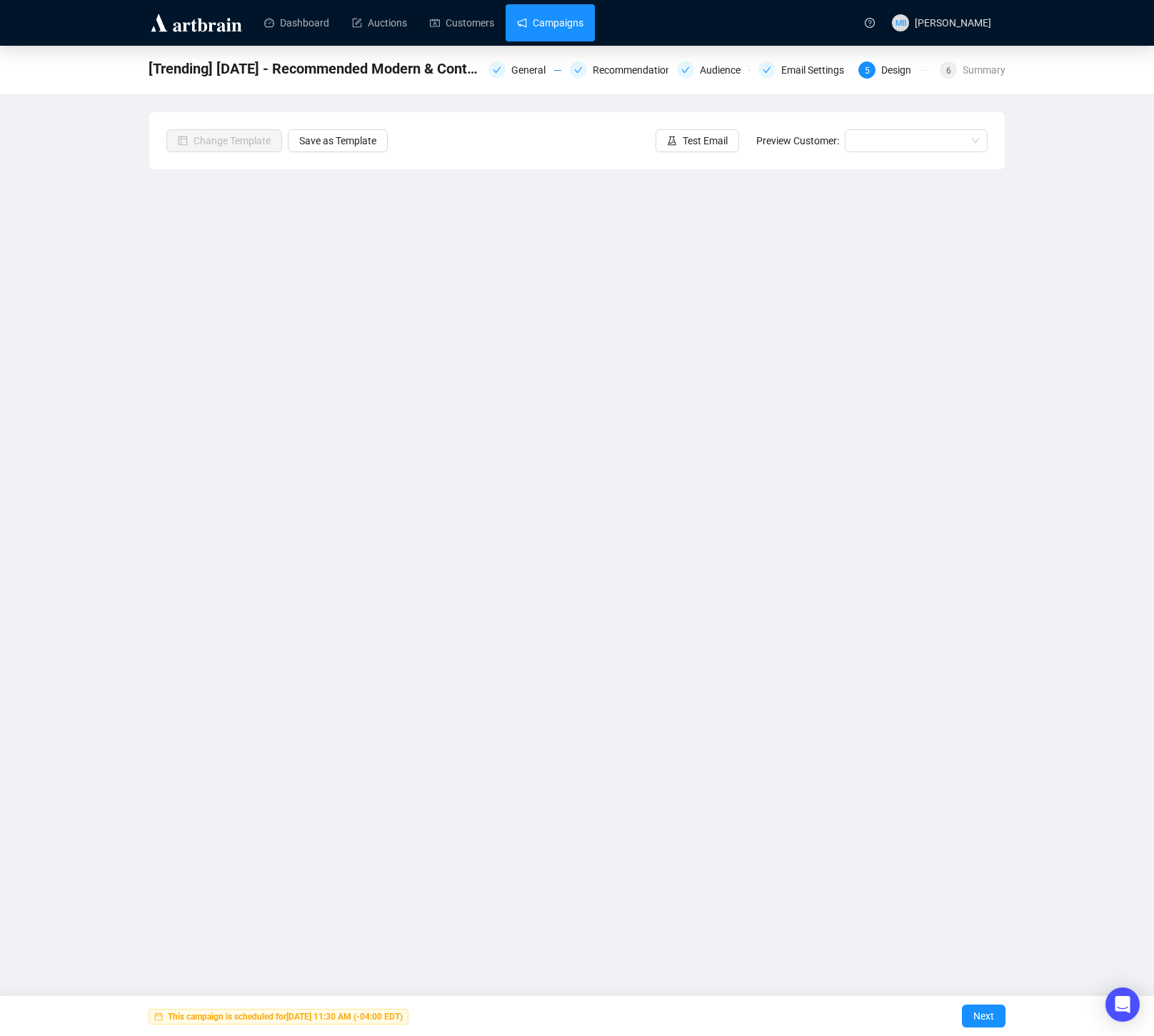
click at [563, 13] on link "Campaigns" at bounding box center [550, 22] width 66 height 37
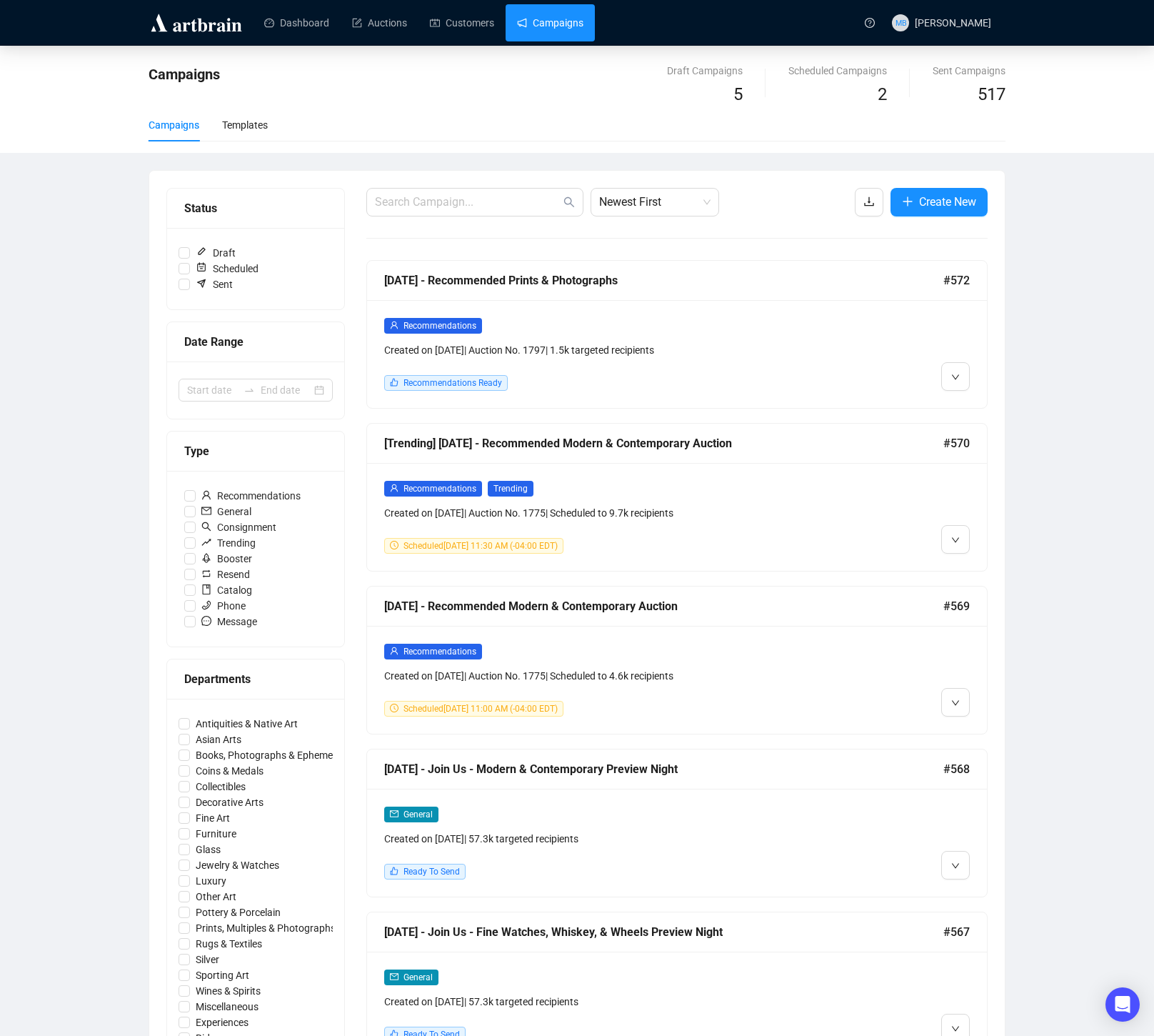
click at [890, 372] on div at bounding box center [896, 354] width 149 height 73
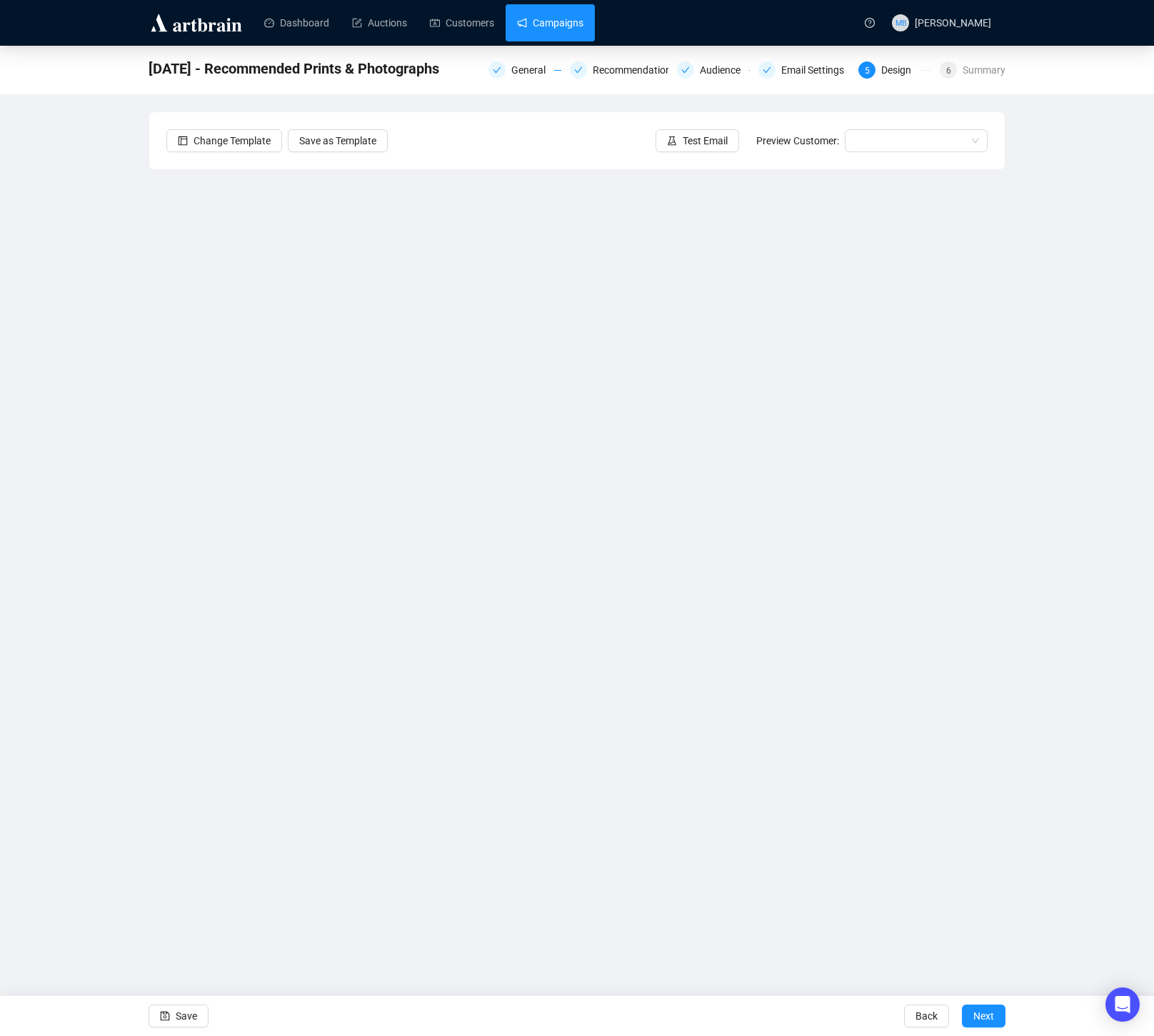
click at [573, 22] on link "Campaigns" at bounding box center [550, 22] width 66 height 37
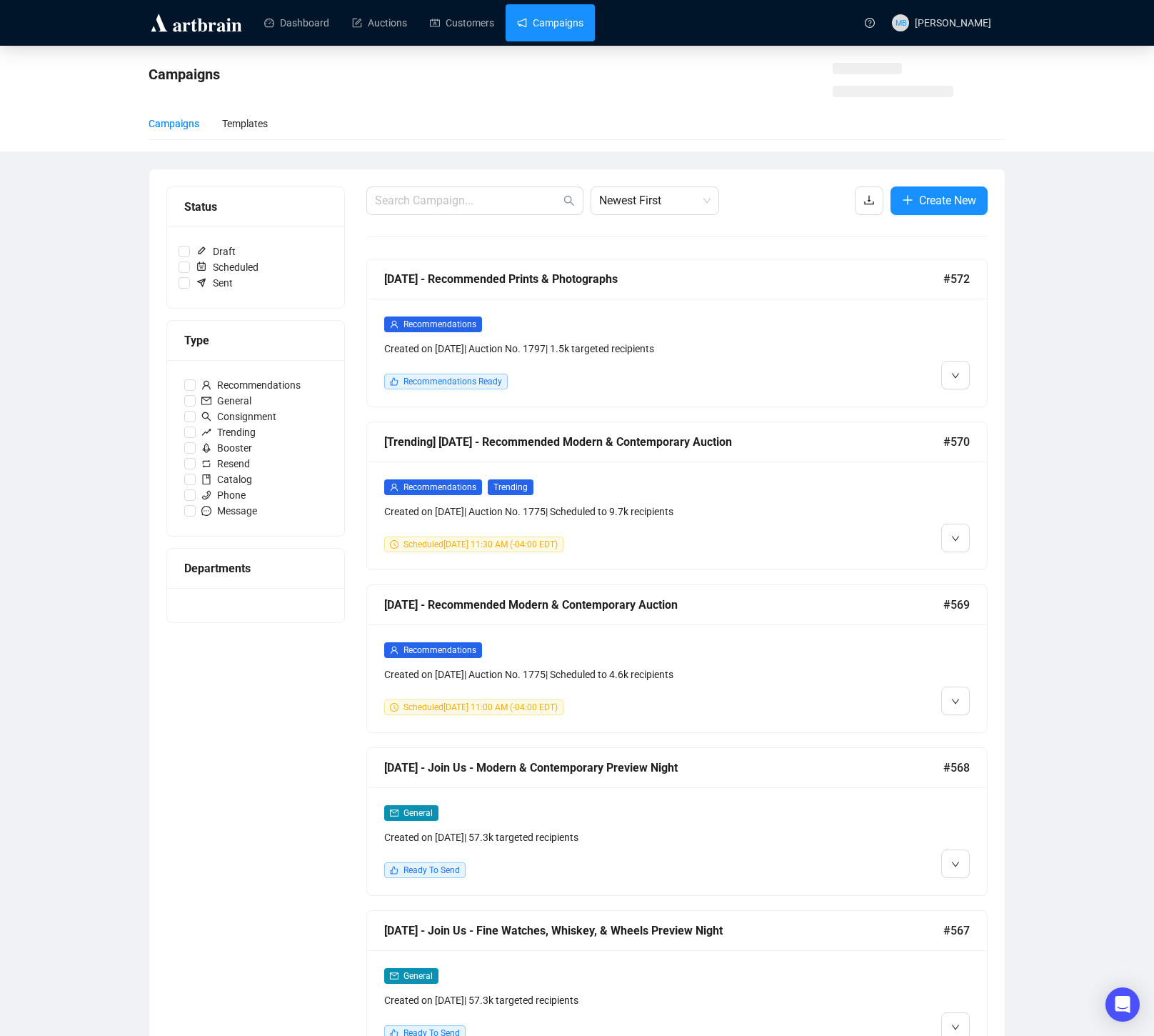
click at [573, 22] on link "Campaigns" at bounding box center [550, 22] width 66 height 37
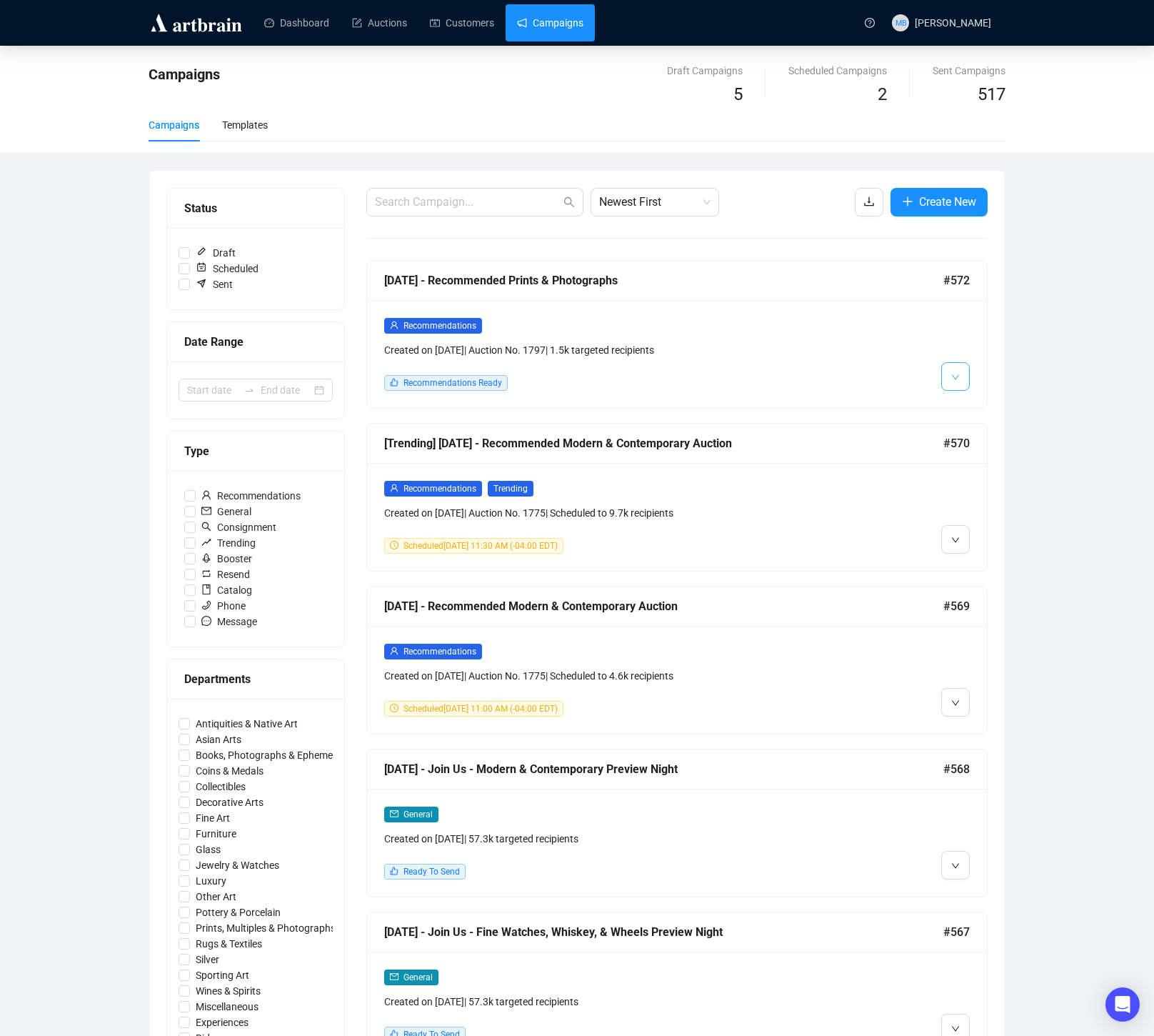
click at [959, 379] on icon "down" at bounding box center [956, 377] width 9 height 9
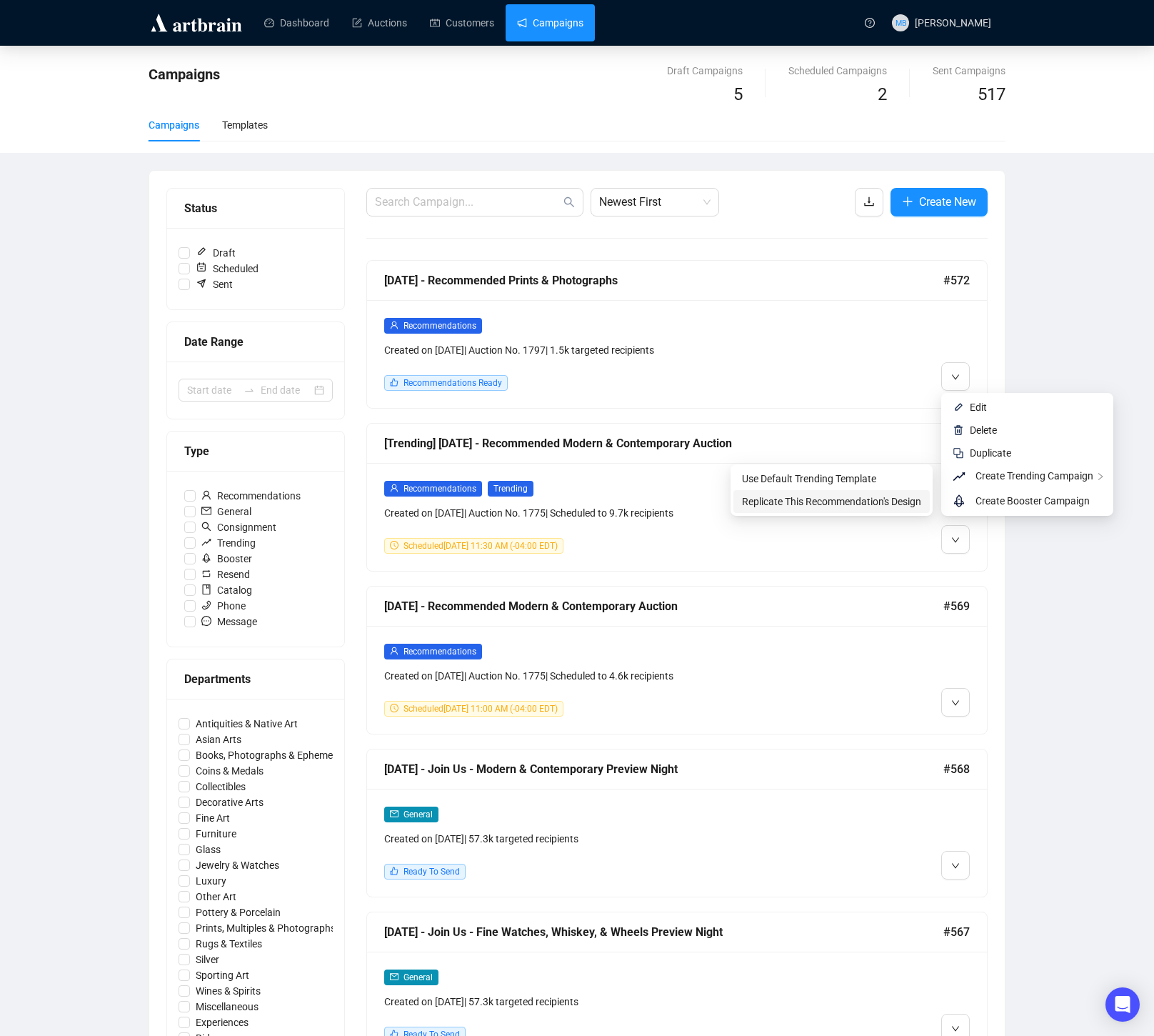
click at [876, 507] on span "Replicate This Recommendation's Design" at bounding box center [831, 502] width 179 height 16
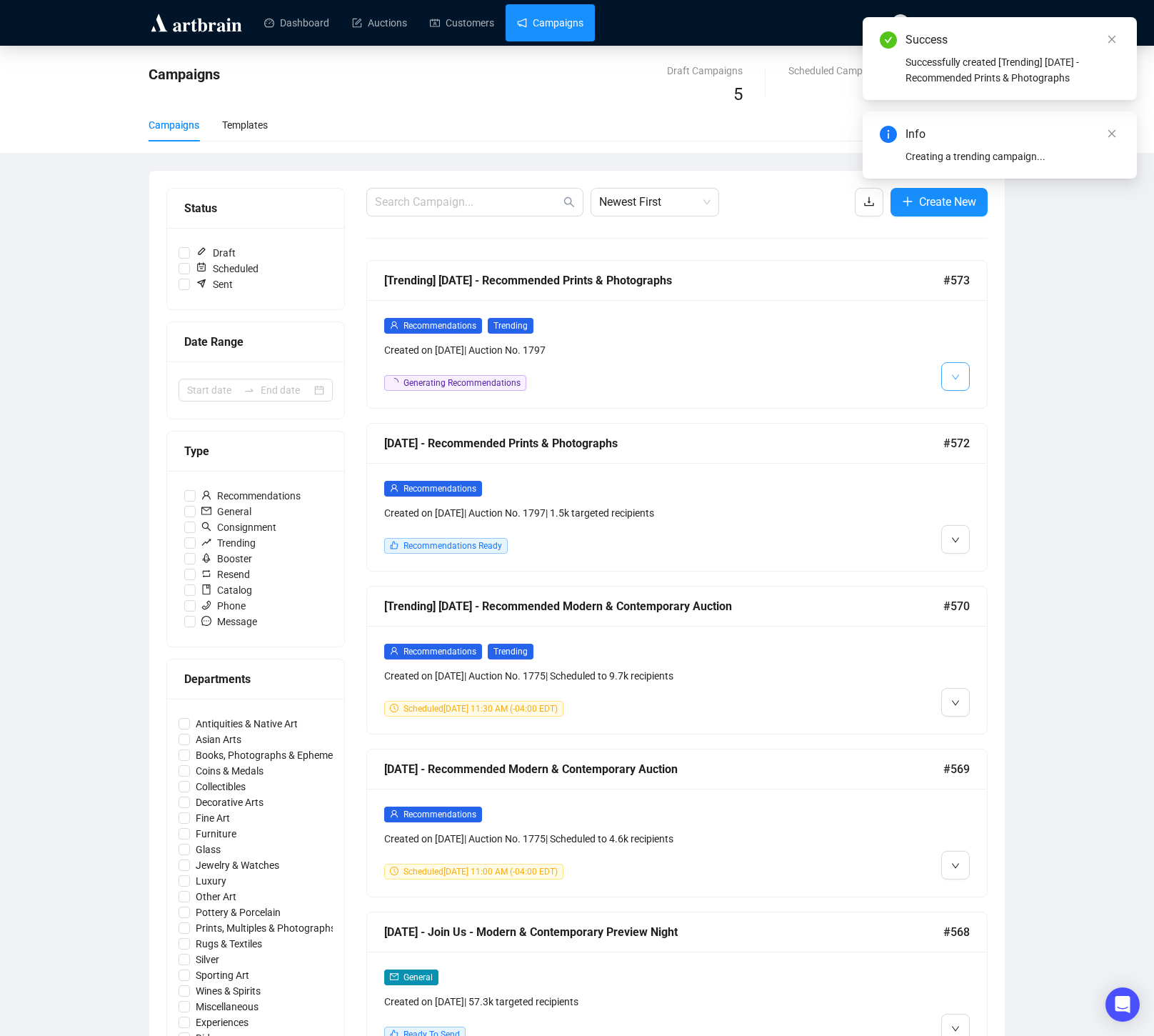
click at [955, 376] on icon "down" at bounding box center [956, 377] width 9 height 9
click at [966, 412] on li "Edit" at bounding box center [975, 408] width 62 height 23
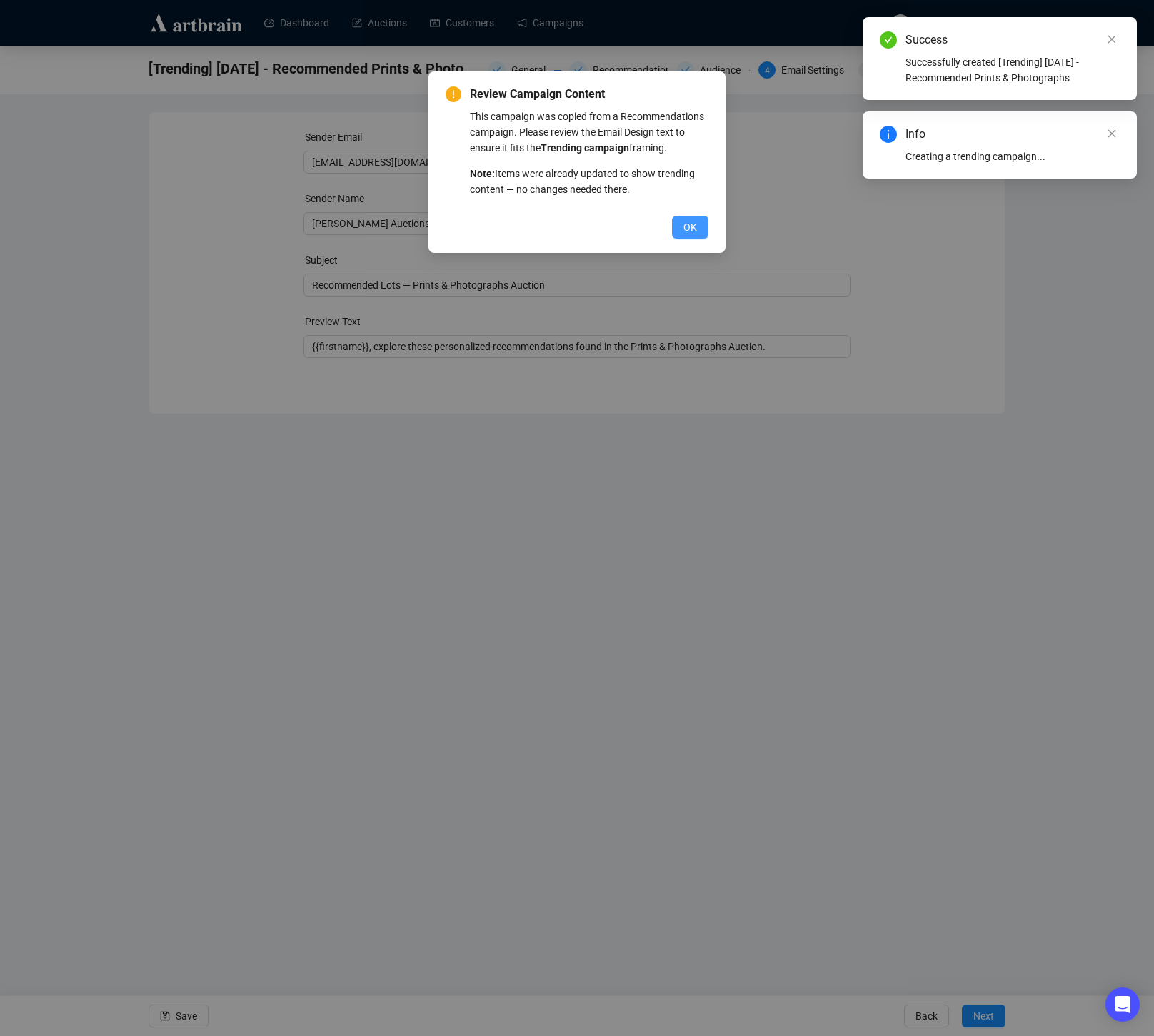
click at [690, 235] on span "OK" at bounding box center [690, 228] width 13 height 16
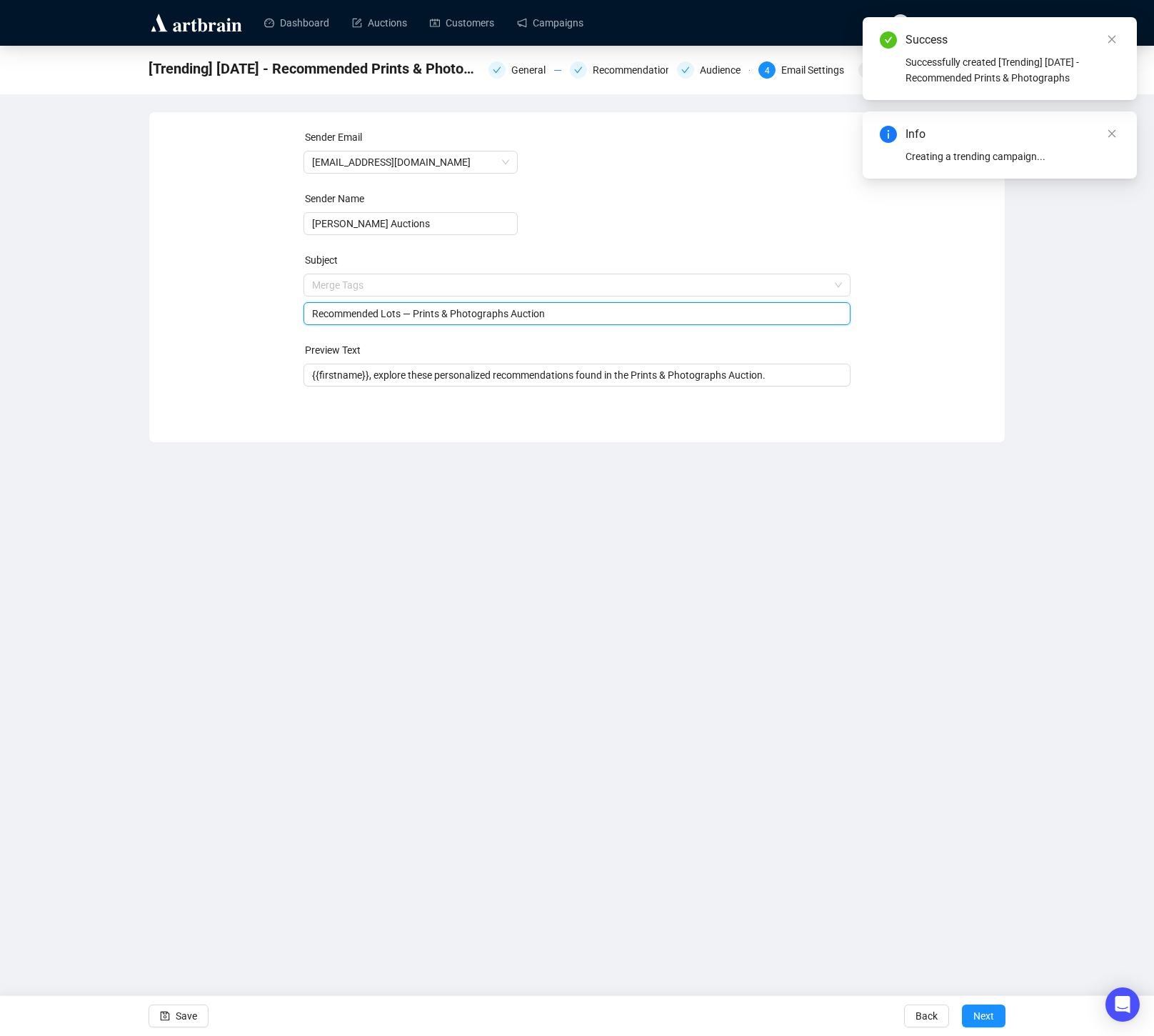
click at [344, 280] on span "Merge Tags Recommended Lots — Prints & Photographs Auction" at bounding box center [577, 299] width 547 height 40
click at [343, 280] on input "search" at bounding box center [571, 285] width 518 height 22
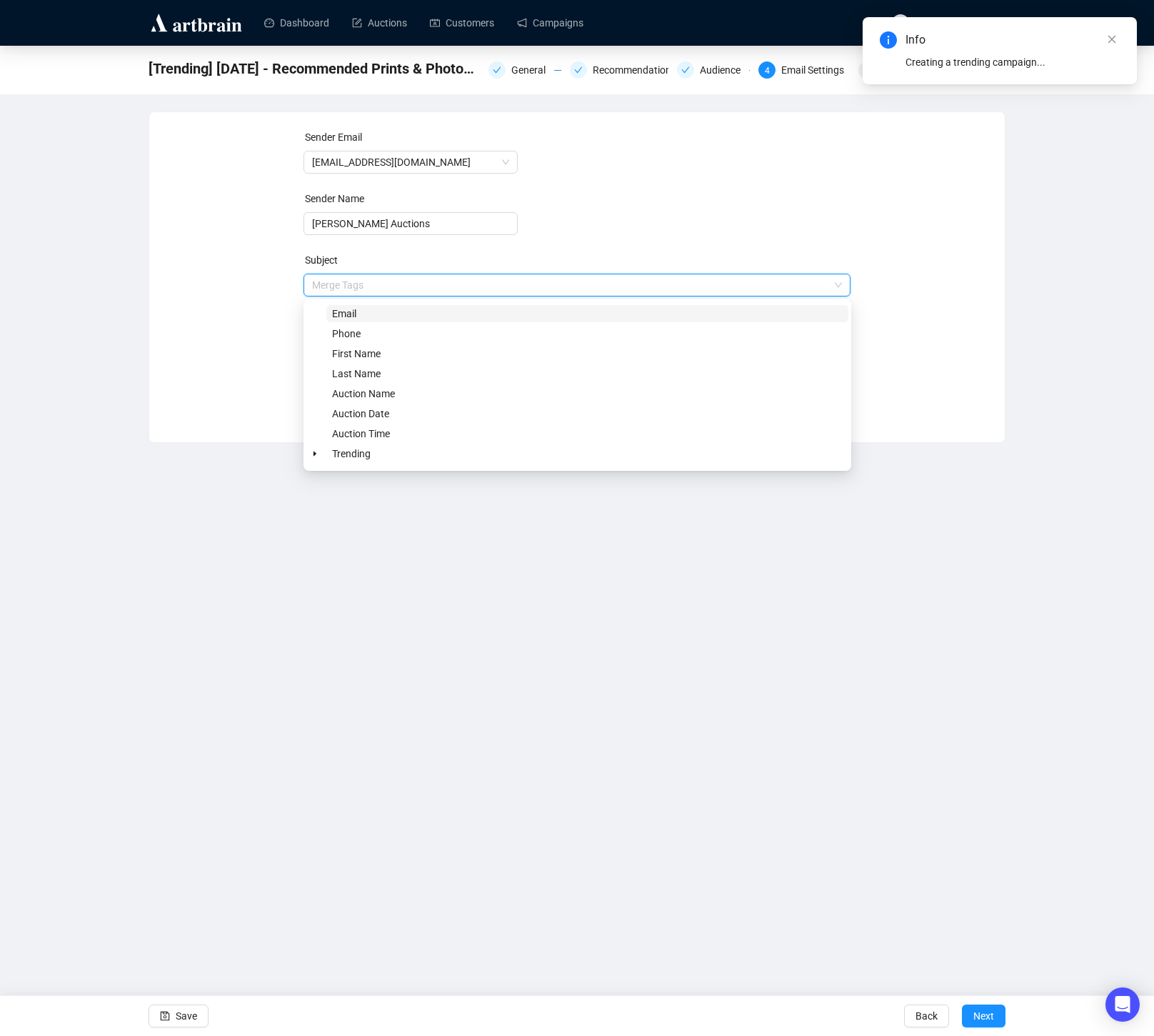
click at [271, 299] on div "Sender Email info@lelandlittle.com Sender Name Leland Little Auctions Subject M…" at bounding box center [577, 266] width 822 height 274
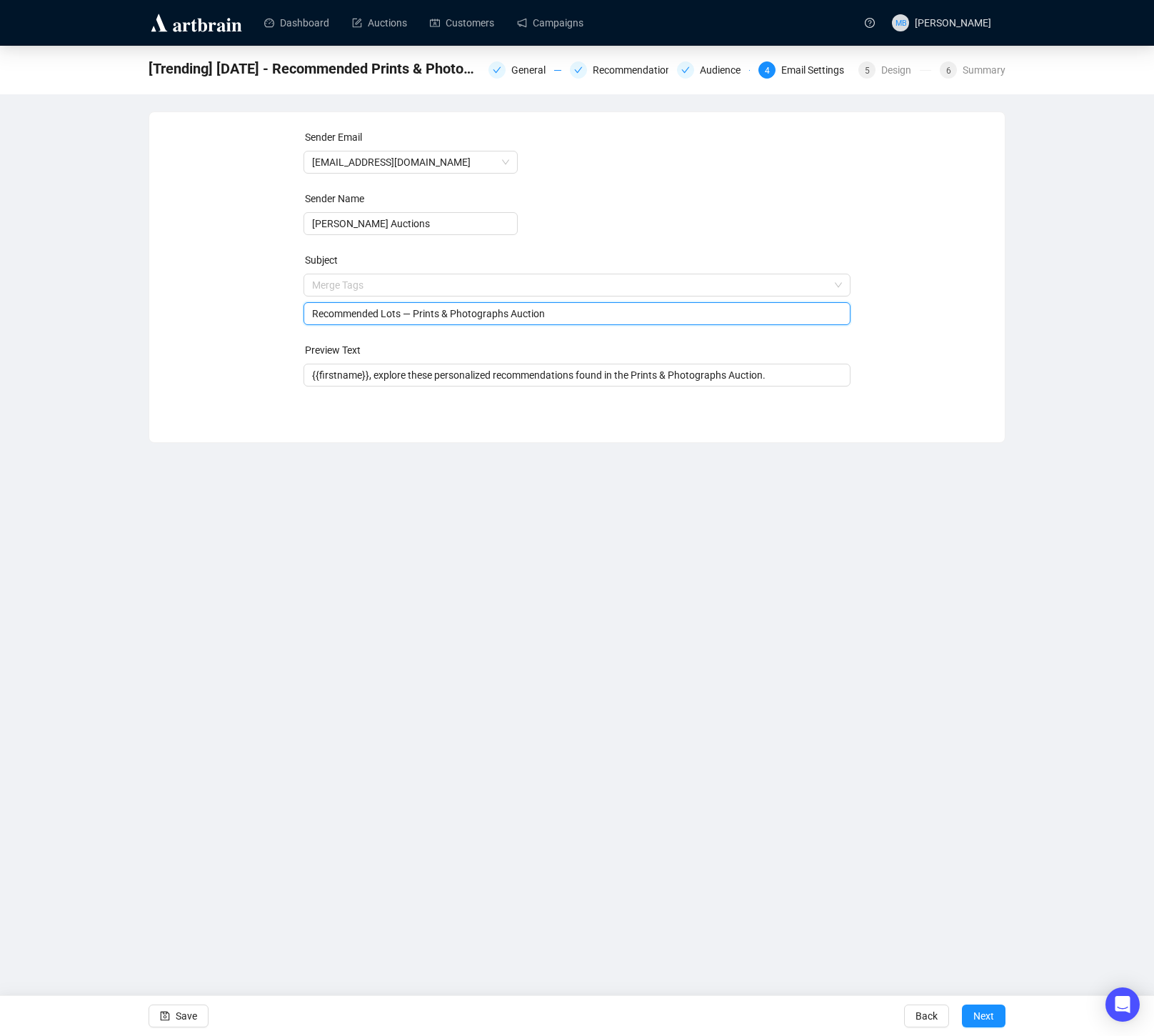
click at [325, 315] on input "Recommended Lots — Prints & Photographs Auction" at bounding box center [577, 314] width 530 height 16
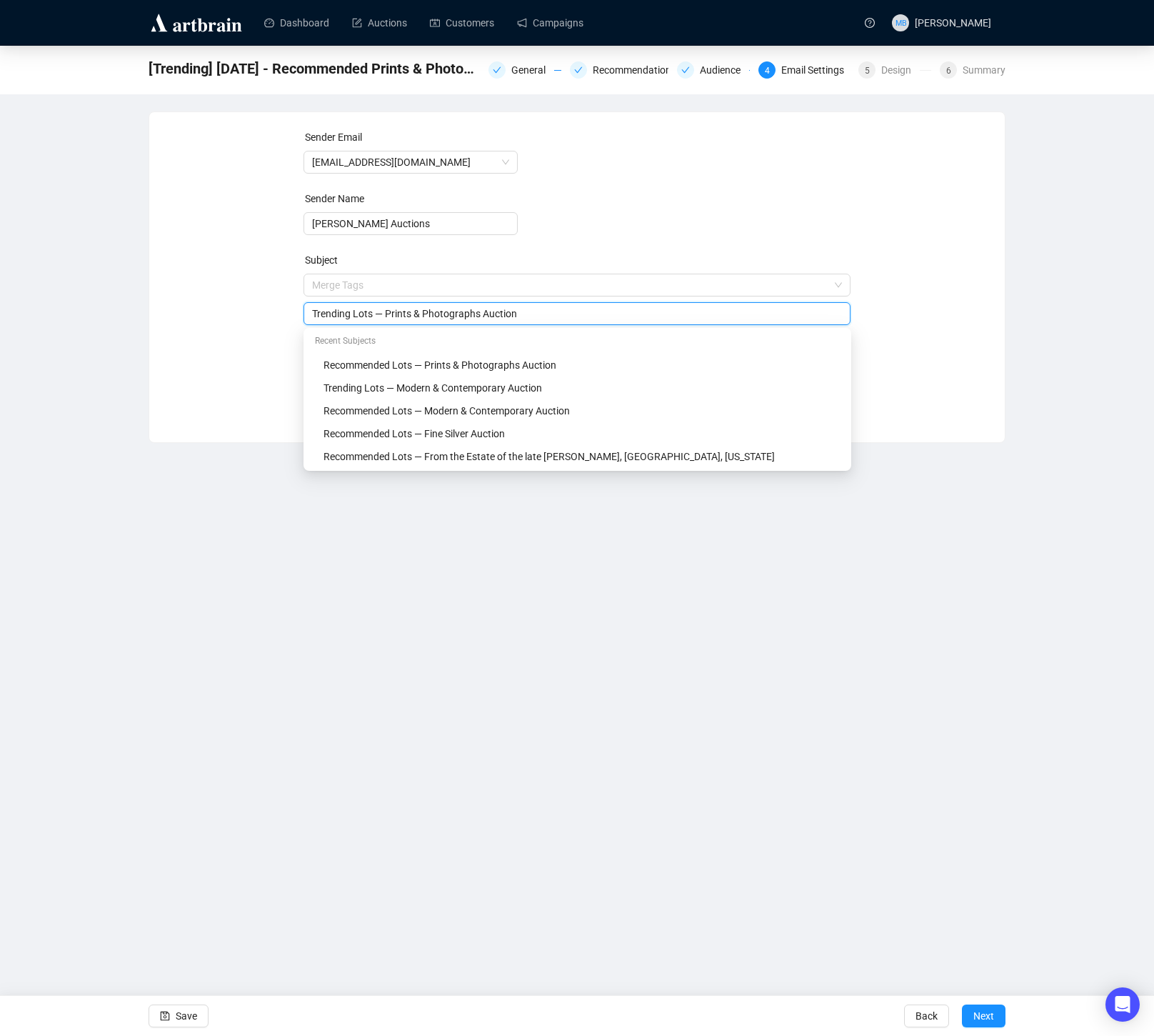
type input "Trending Lots — Prints & Photographs Auction"
click at [244, 343] on div "Sender Email info@lelandlittle.com Sender Name Leland Little Auctions Subject M…" at bounding box center [577, 266] width 822 height 274
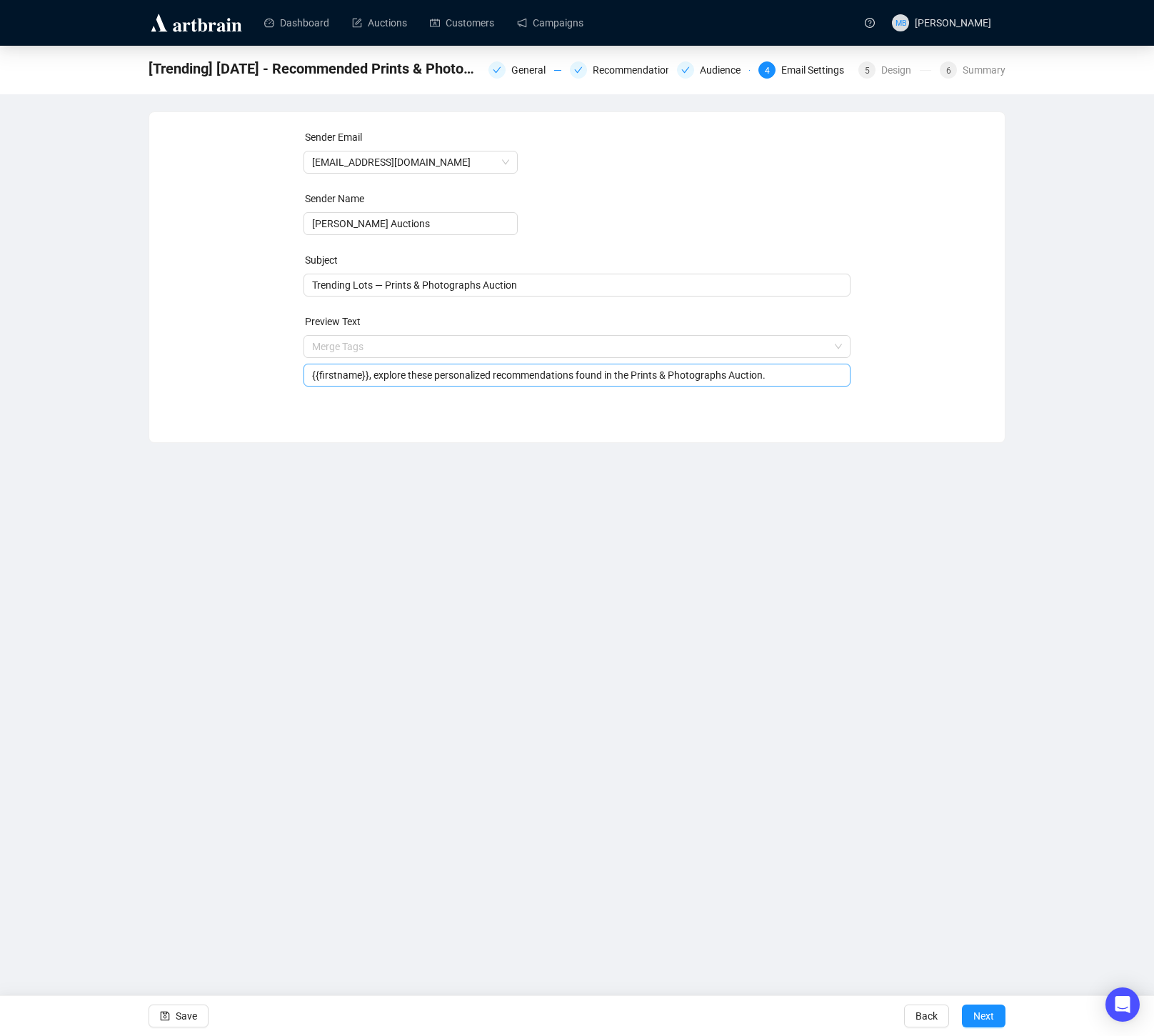
click at [460, 375] on input "{{firstname}}, explore these personalized recommendations found in the Prints &…" at bounding box center [577, 376] width 530 height 16
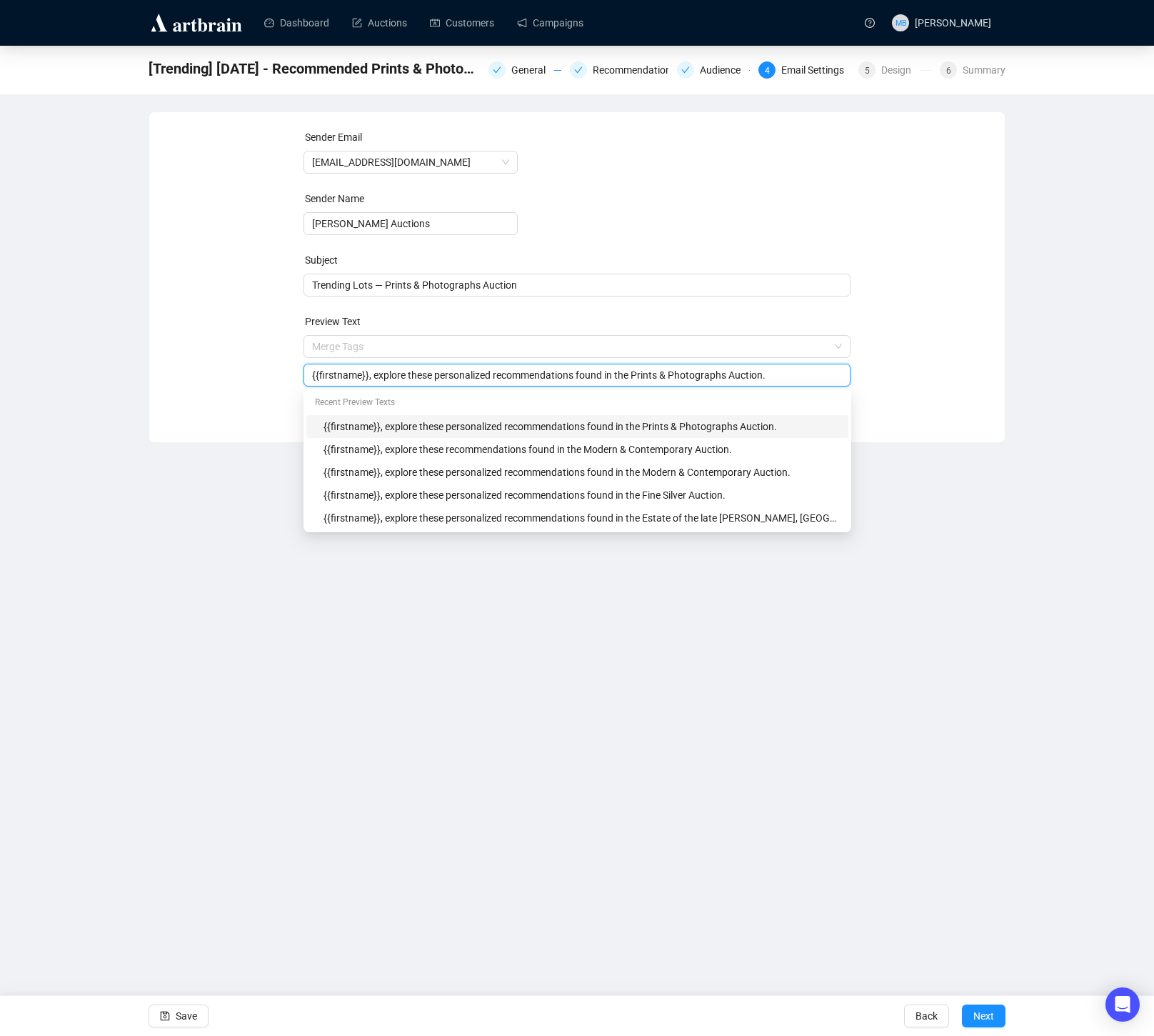
click at [460, 375] on input "{{firstname}}, explore these personalized recommendations found in the Prints &…" at bounding box center [577, 376] width 530 height 16
type input "{{firstname}}, explore these recommendations found in the Prints & Photographs …"
click at [213, 356] on div "Sender Email info@lelandlittle.com Sender Name Leland Little Auctions Subject T…" at bounding box center [577, 266] width 822 height 274
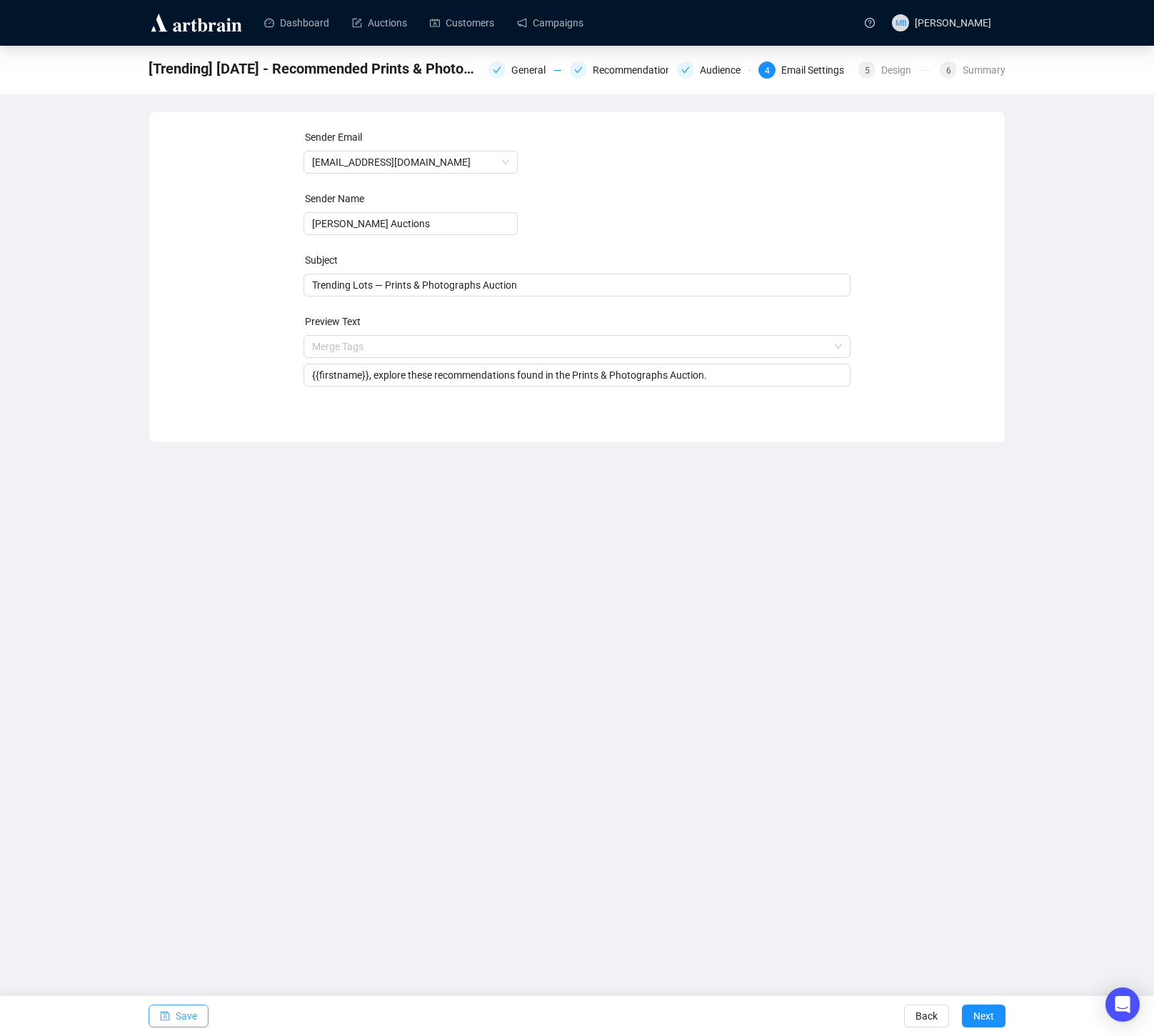
drag, startPoint x: 194, startPoint y: 1013, endPoint x: 202, endPoint y: 1011, distance: 8.2
click at [194, 1013] on span "Save" at bounding box center [186, 1015] width 22 height 40
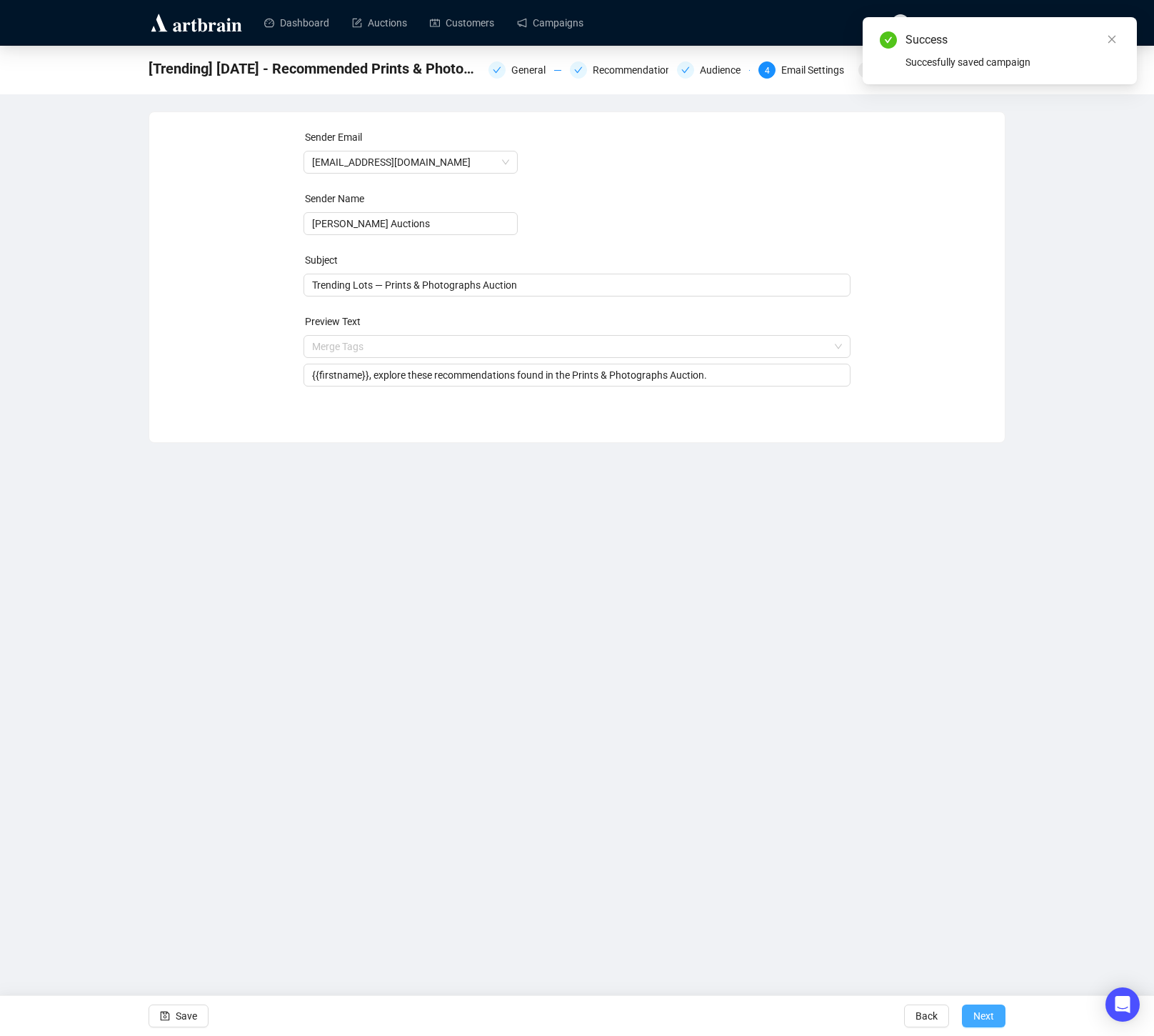
click at [977, 1013] on span "Next" at bounding box center [983, 1015] width 21 height 40
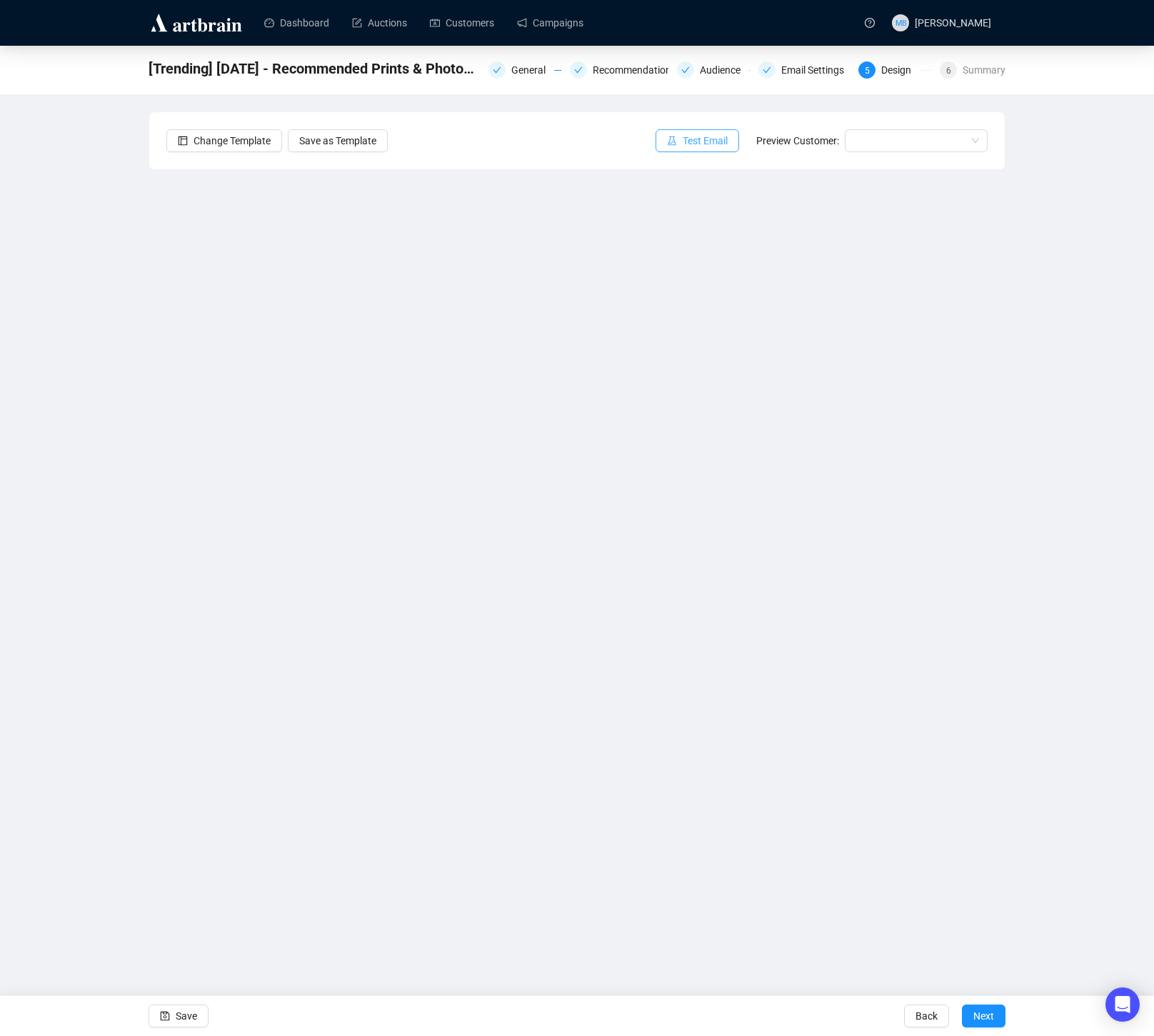
click at [676, 144] on button "Test Email" at bounding box center [697, 141] width 83 height 23
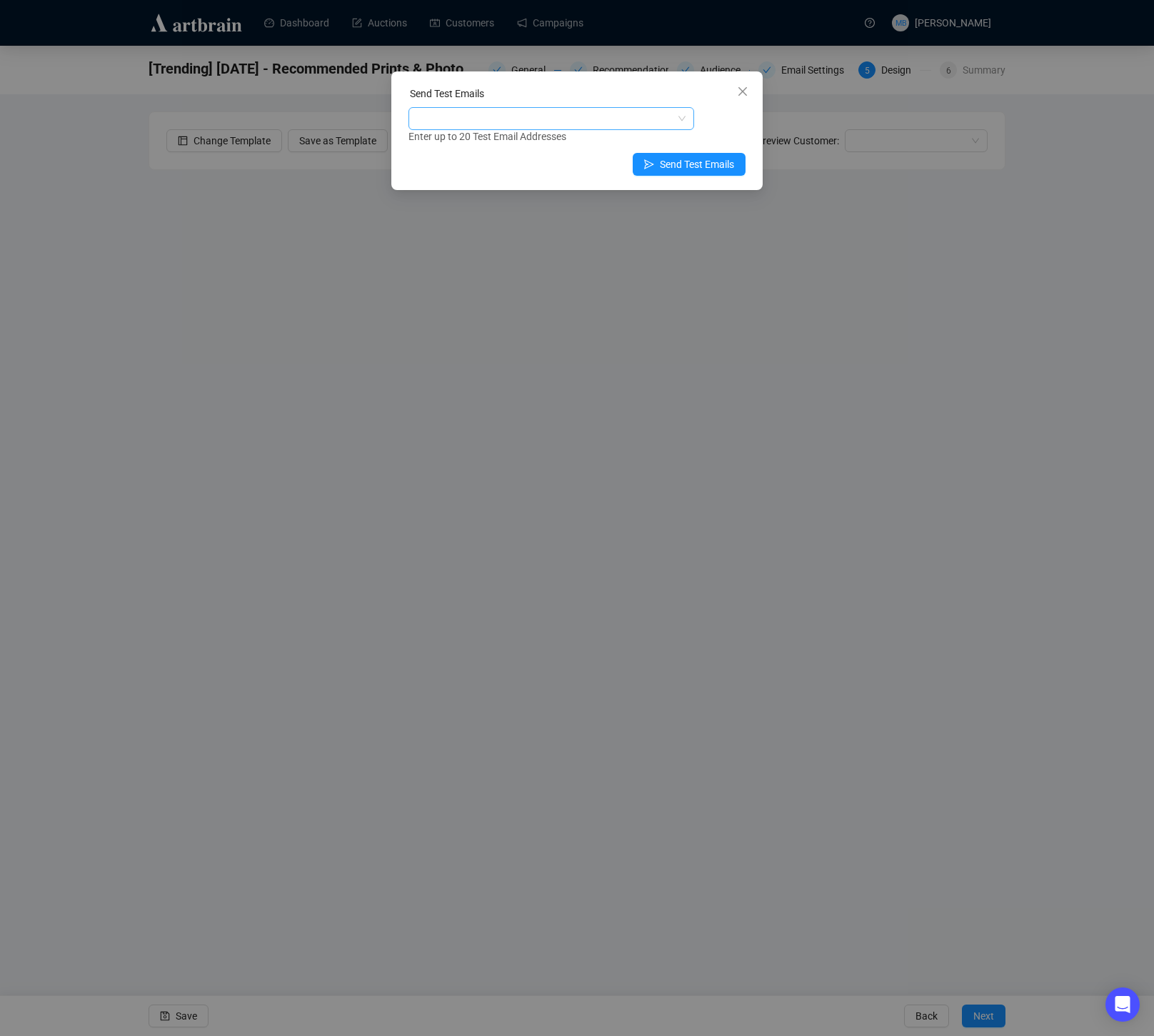
click at [662, 119] on div at bounding box center [544, 118] width 265 height 20
type input "muriah"
click at [614, 170] on div "[EMAIL_ADDRESS][DOMAIN_NAME]" at bounding box center [551, 170] width 263 height 16
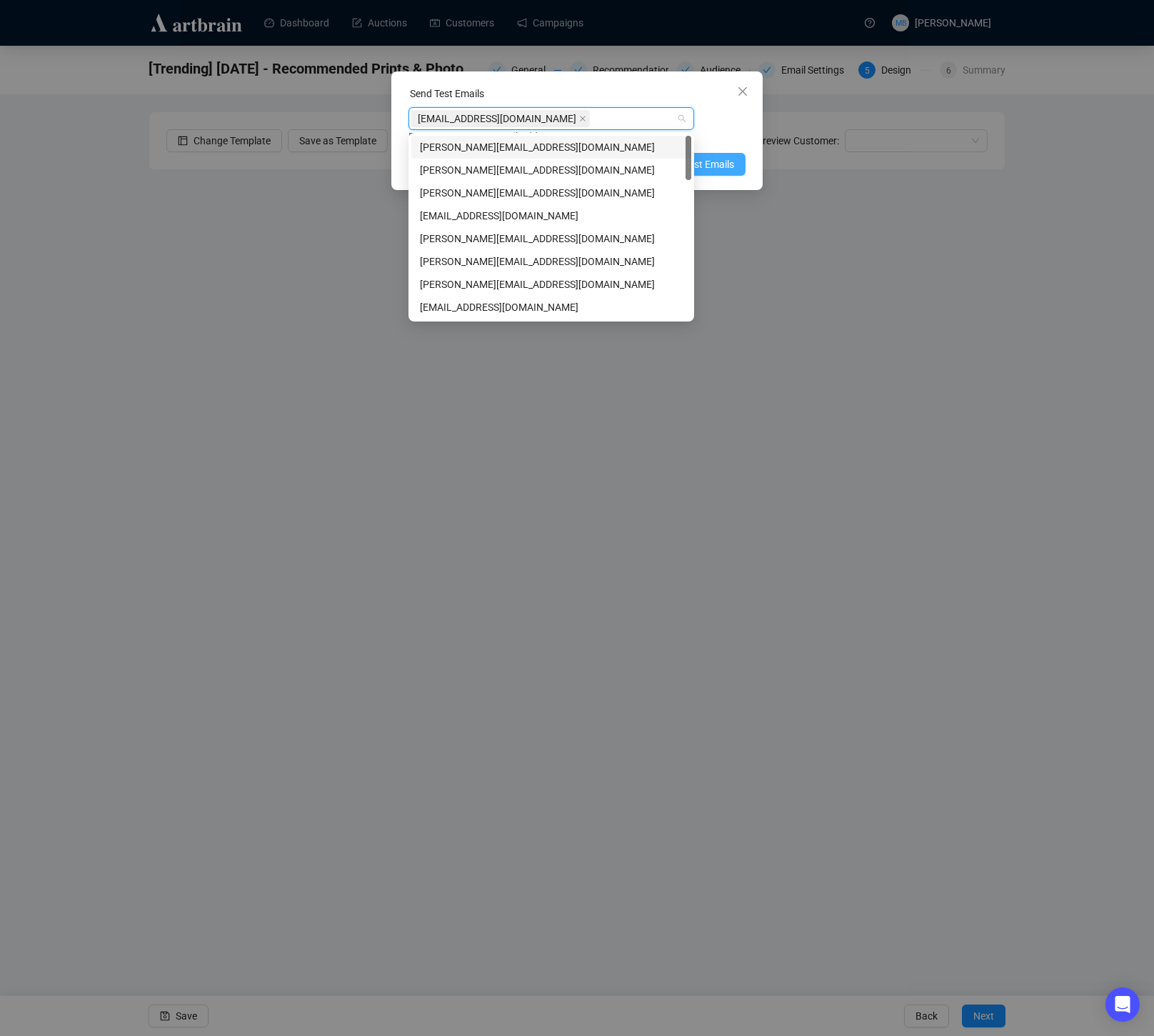
scroll to position [1, 0]
click at [717, 162] on span "Send Test Emails" at bounding box center [697, 165] width 74 height 16
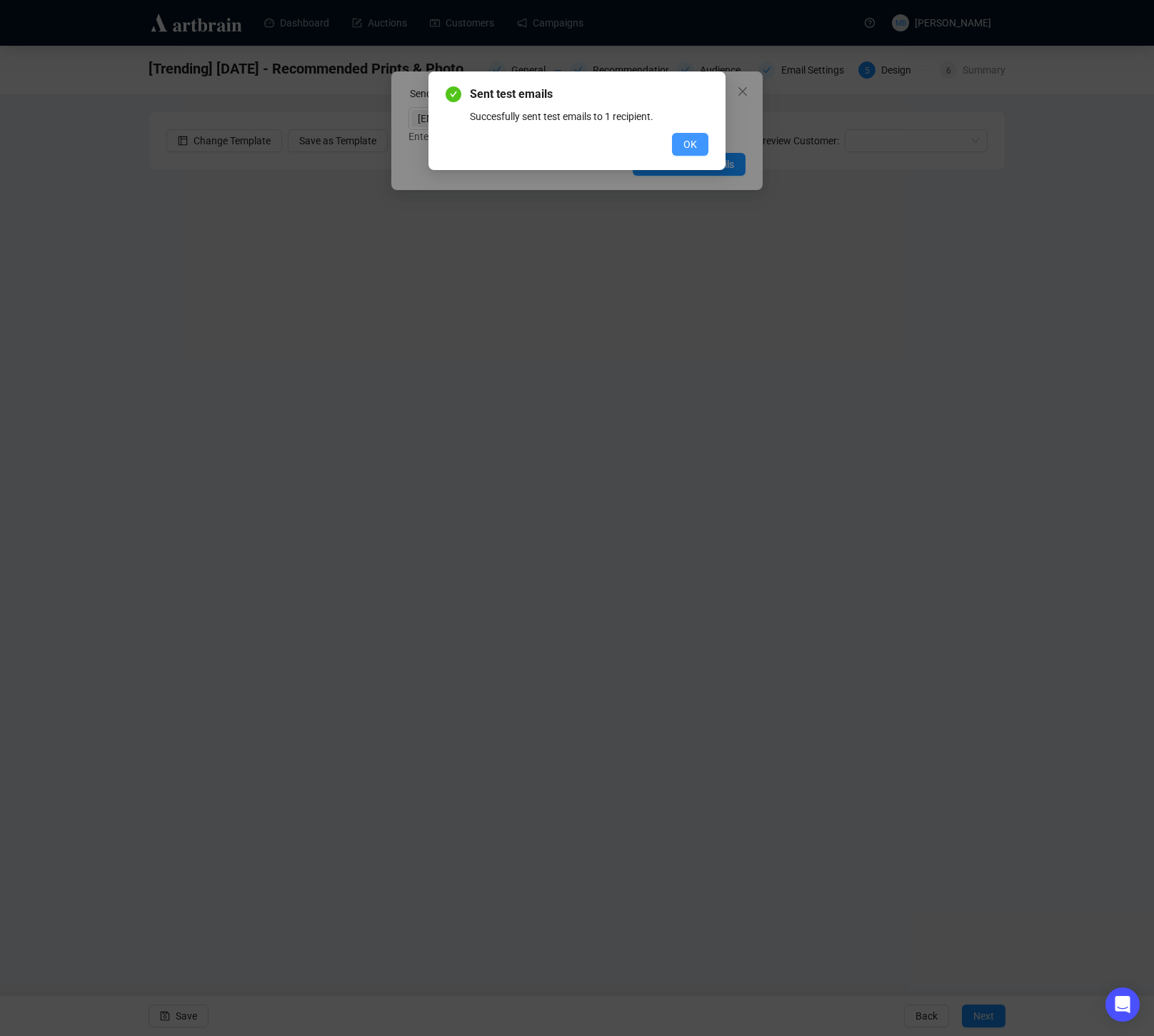
click at [695, 146] on span "OK" at bounding box center [690, 144] width 13 height 16
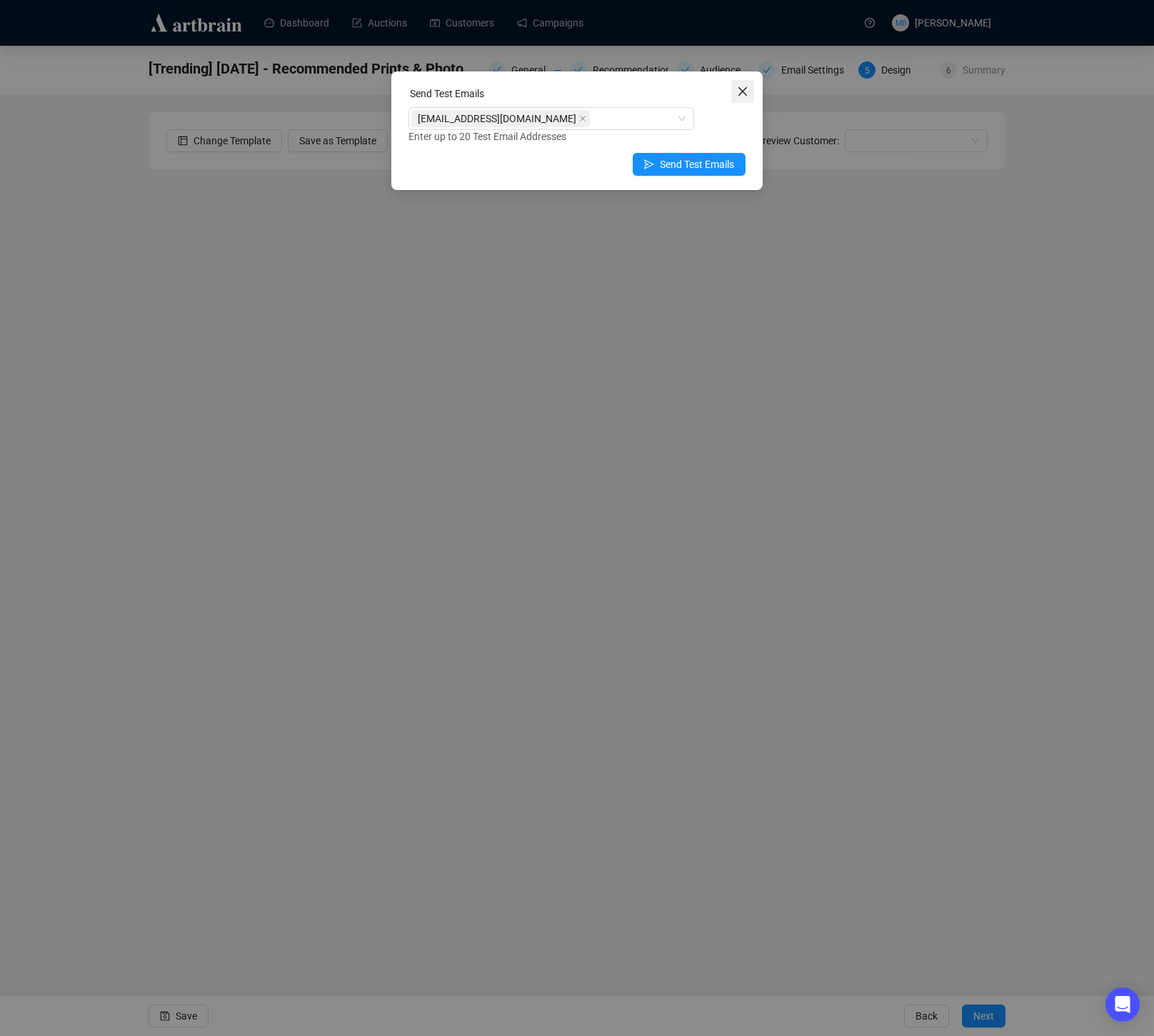
click at [748, 93] on icon "close" at bounding box center [743, 91] width 12 height 12
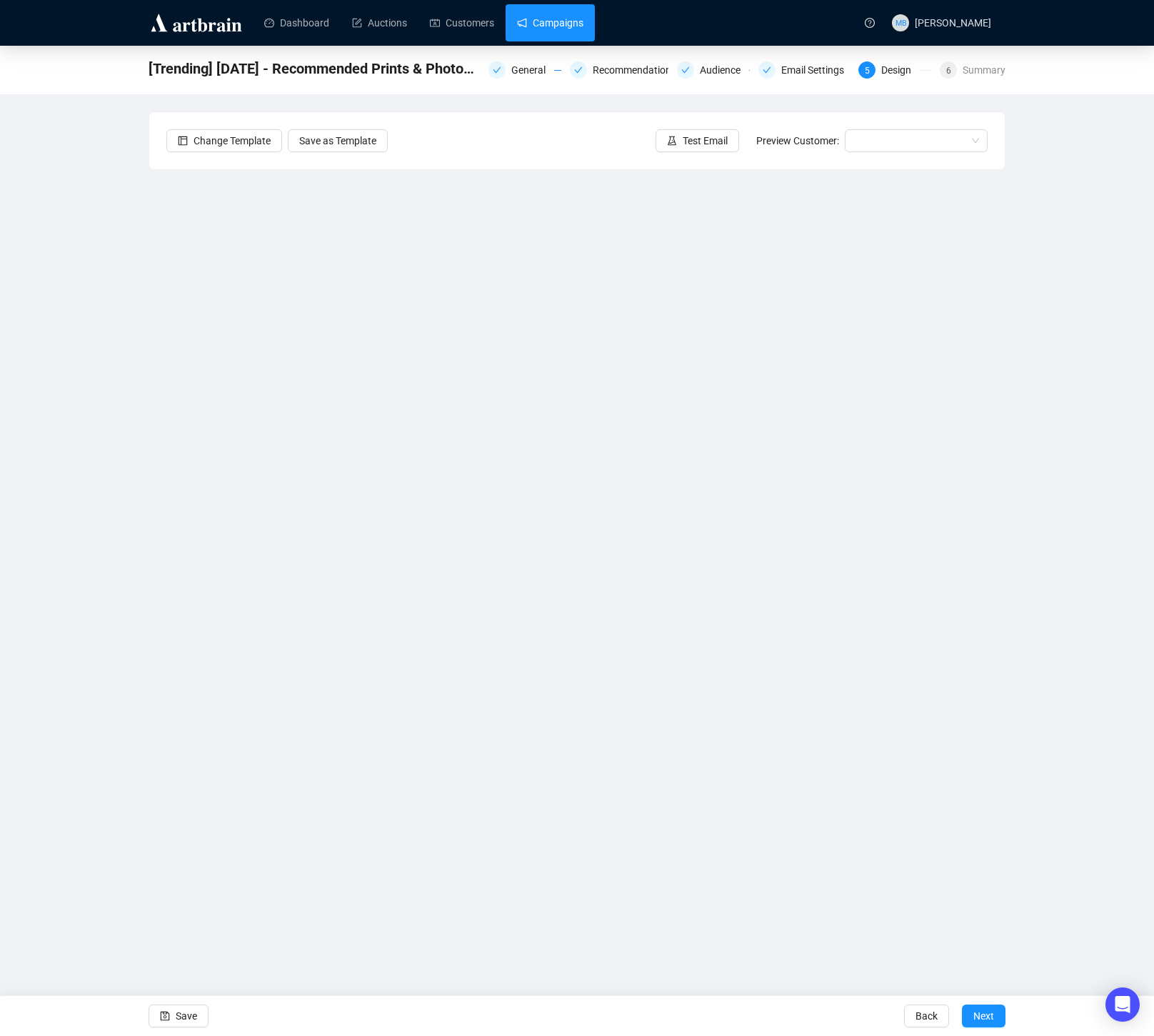
click at [551, 30] on link "Campaigns" at bounding box center [550, 22] width 66 height 37
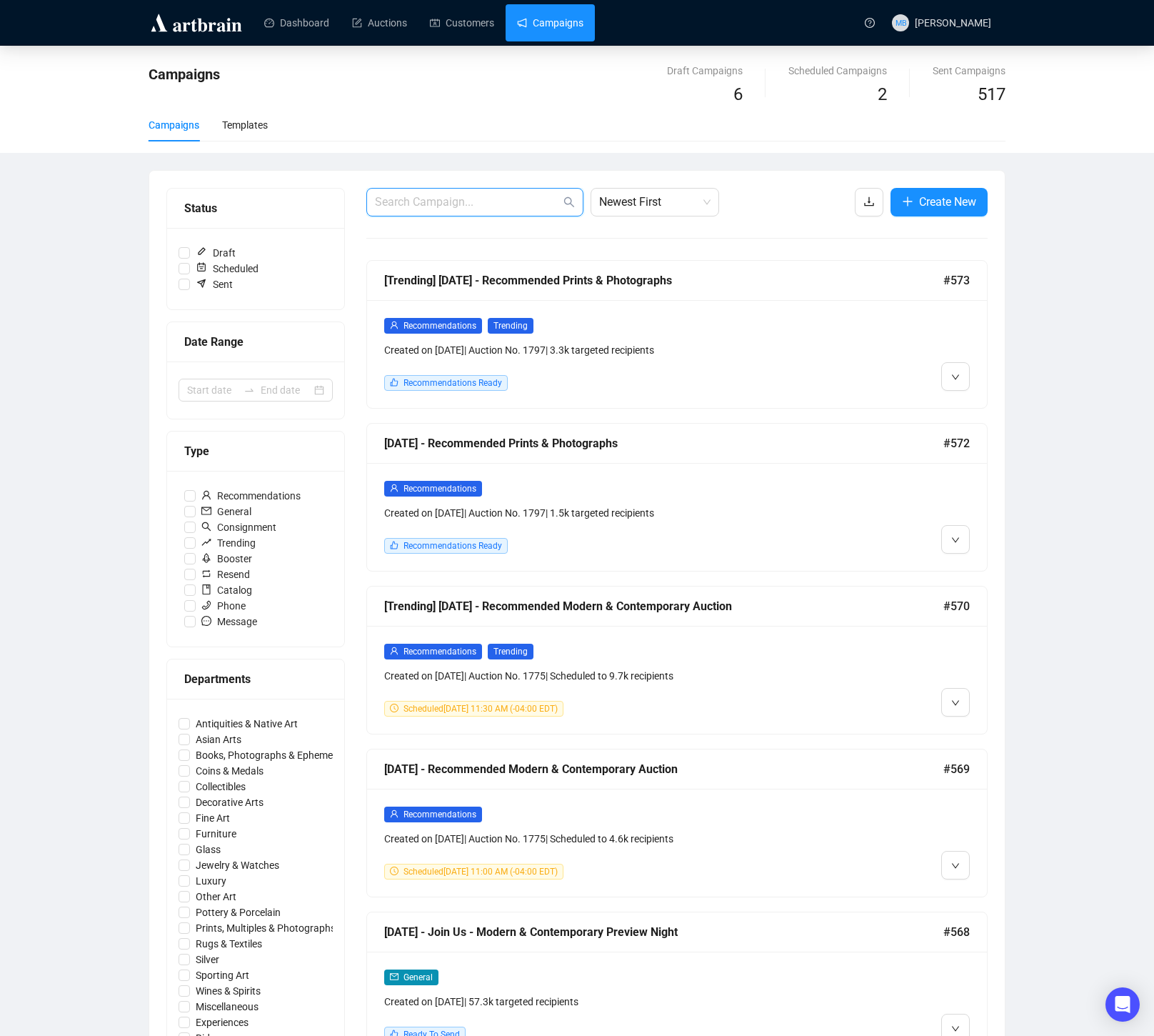
click at [491, 199] on input "text" at bounding box center [467, 202] width 185 height 17
type input "carbs"
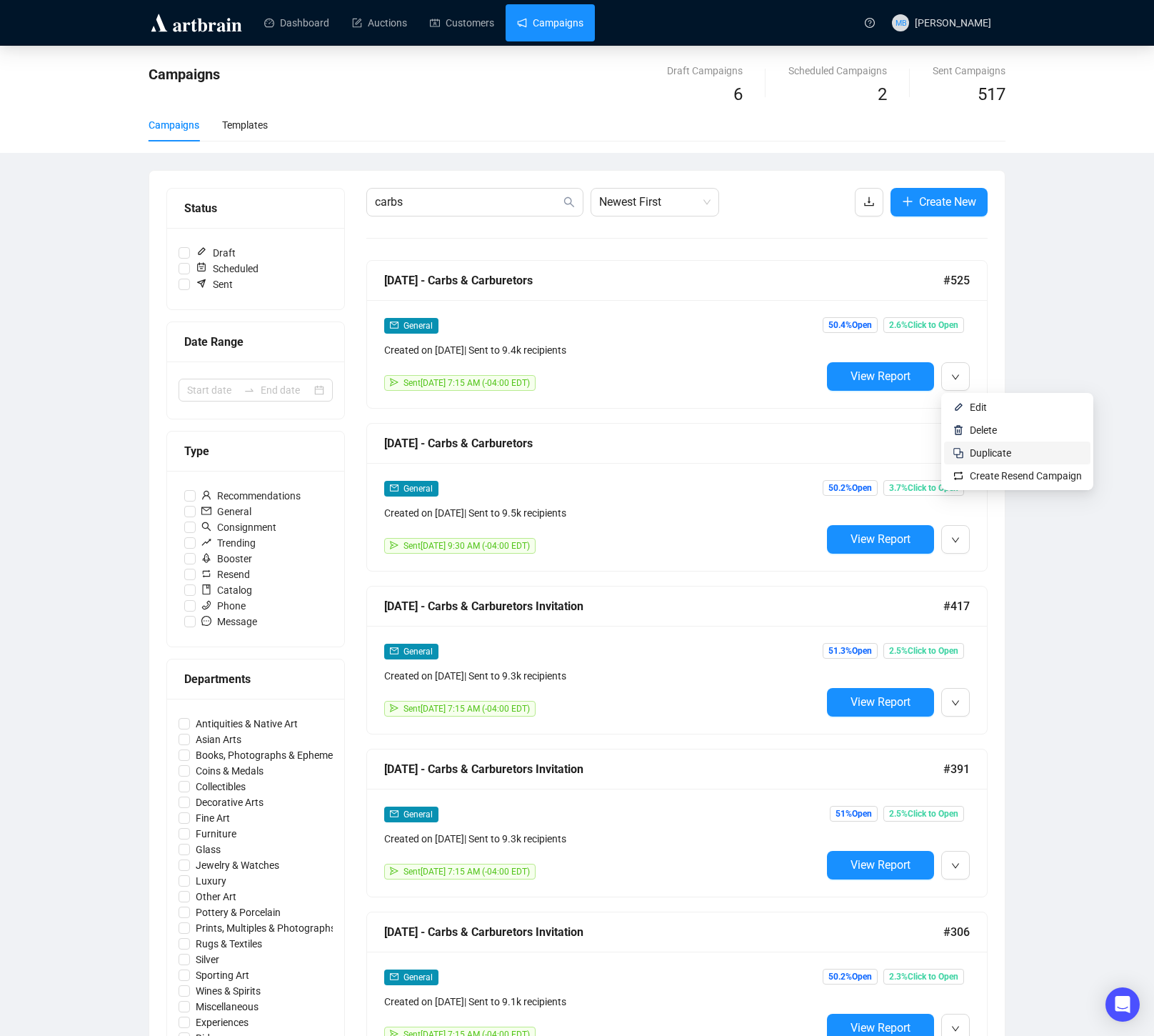
click at [995, 453] on span "Duplicate" at bounding box center [990, 453] width 41 height 12
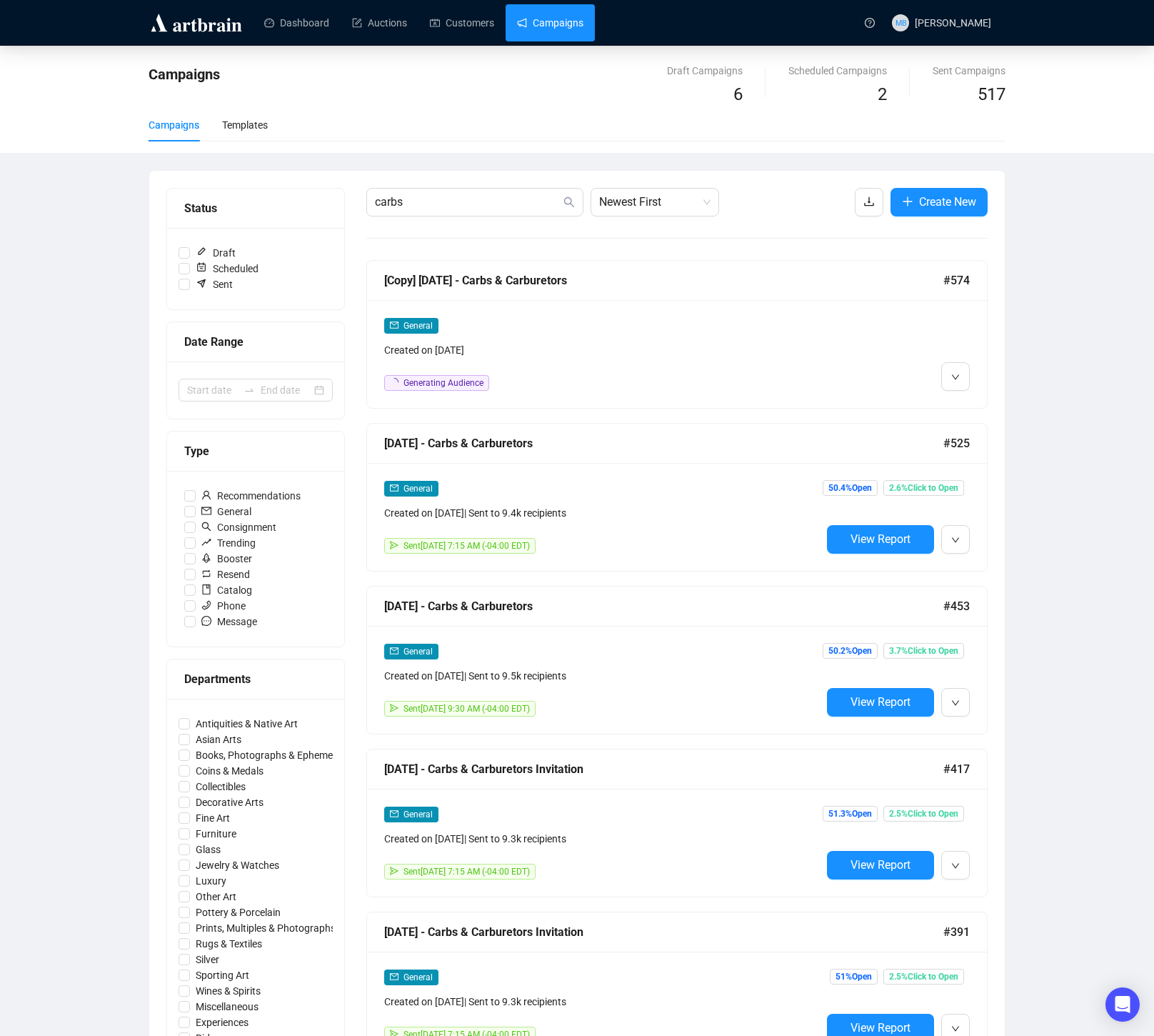
click at [969, 401] on div "General Created on Oct 6, 2025 Generating Audience" at bounding box center [677, 354] width 620 height 108
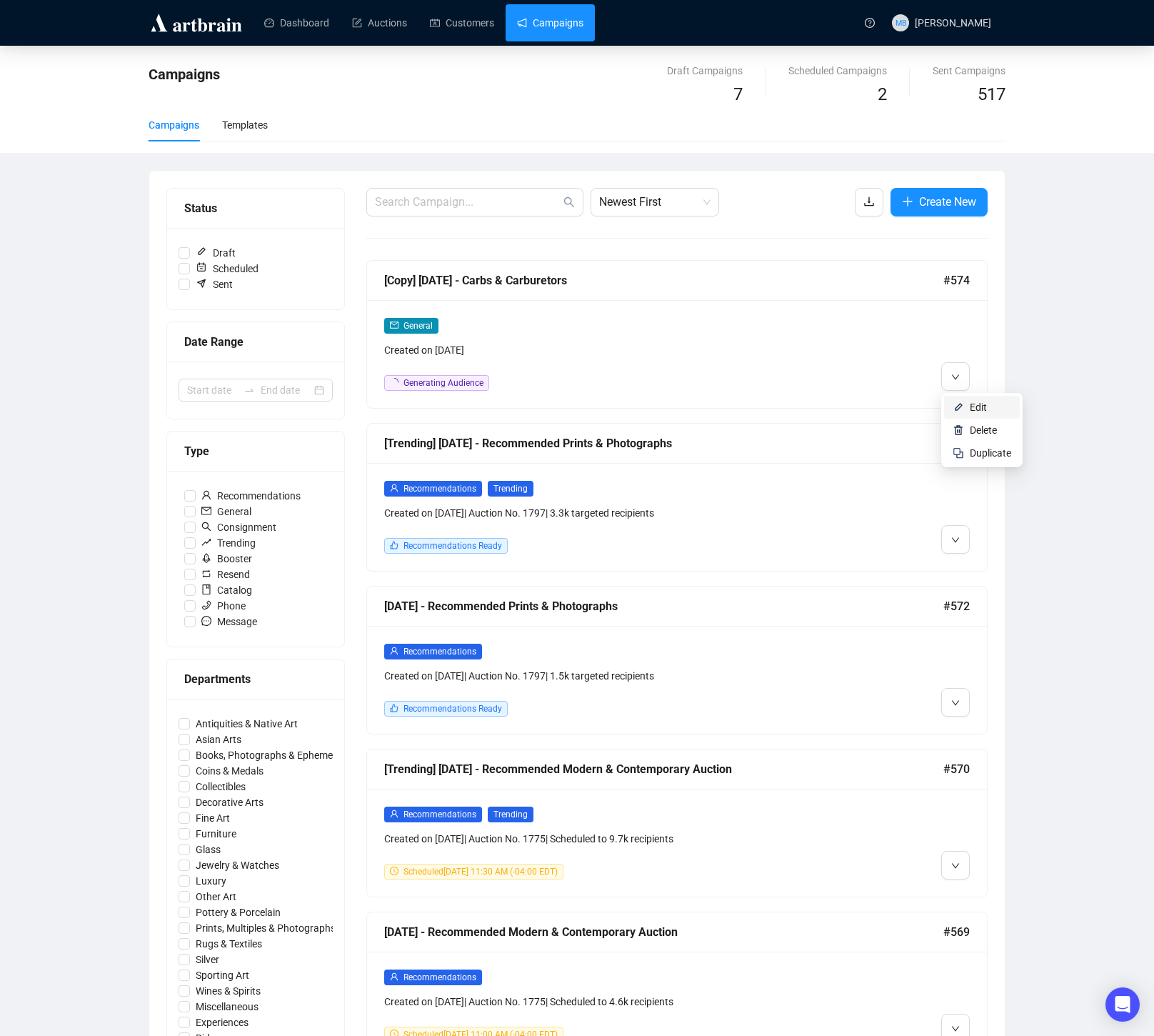
click at [977, 412] on span "Edit" at bounding box center [977, 407] width 17 height 12
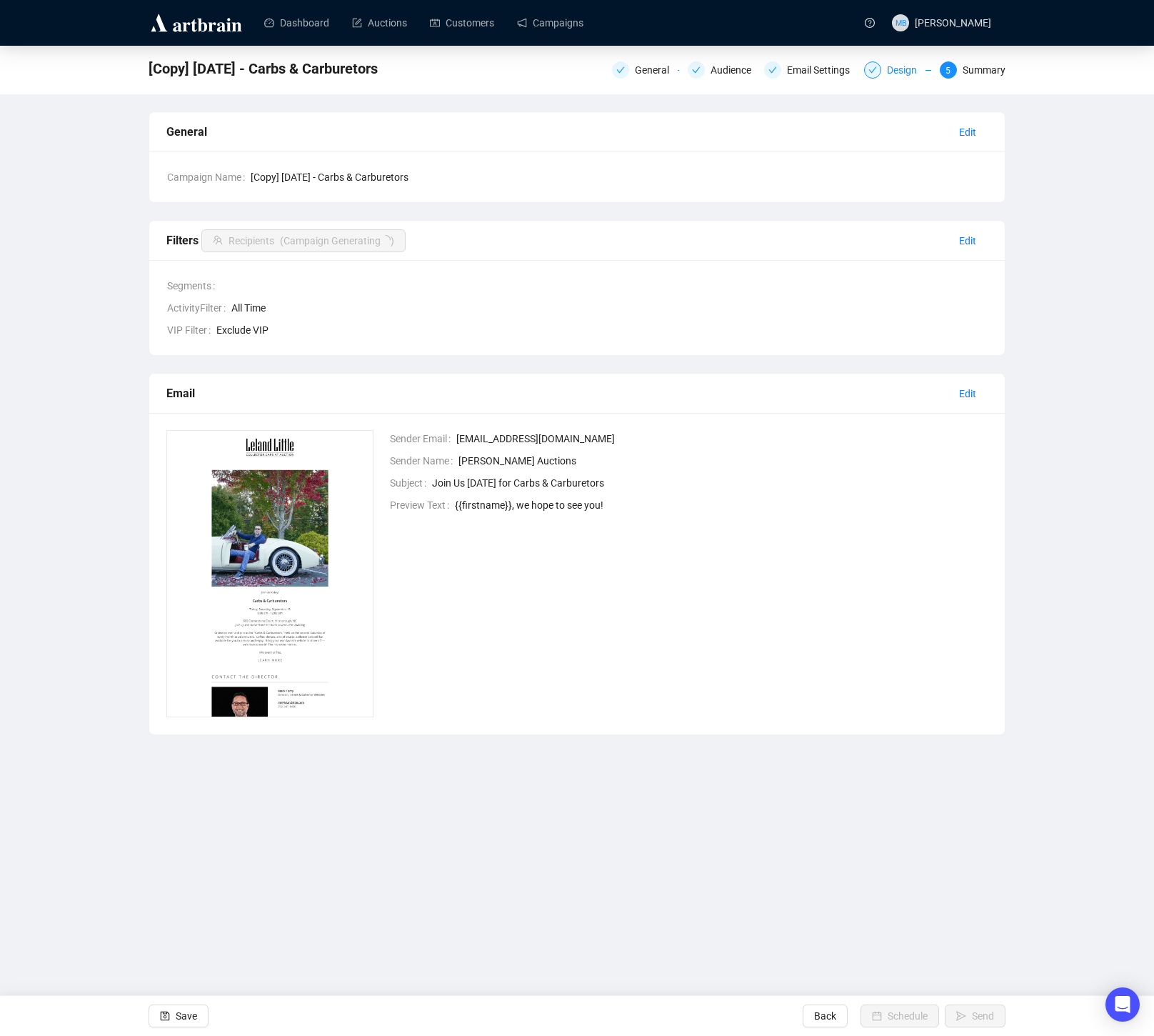
click at [889, 77] on div "Design" at bounding box center [906, 70] width 39 height 17
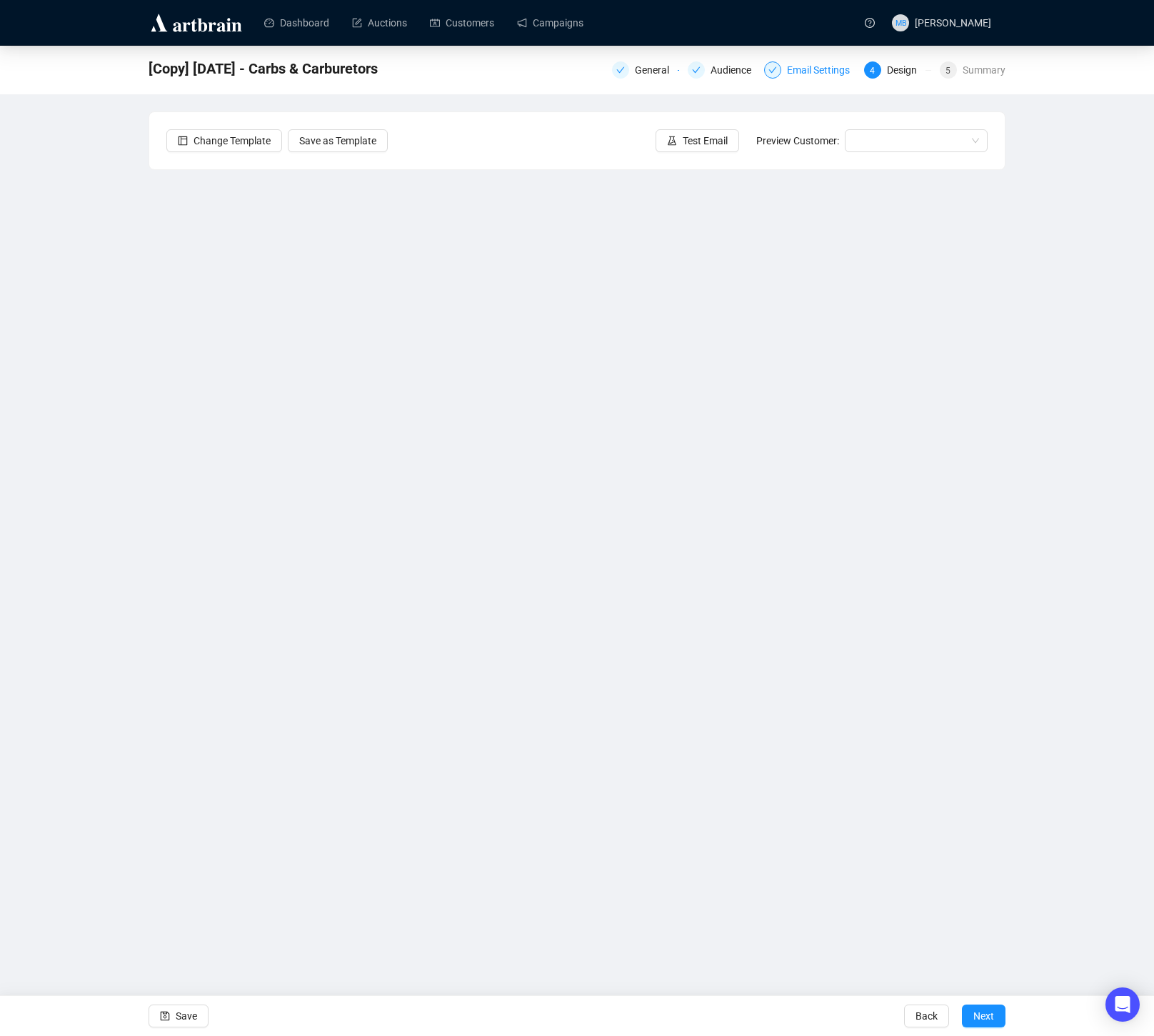
click at [806, 75] on div "Email Settings" at bounding box center [822, 70] width 72 height 17
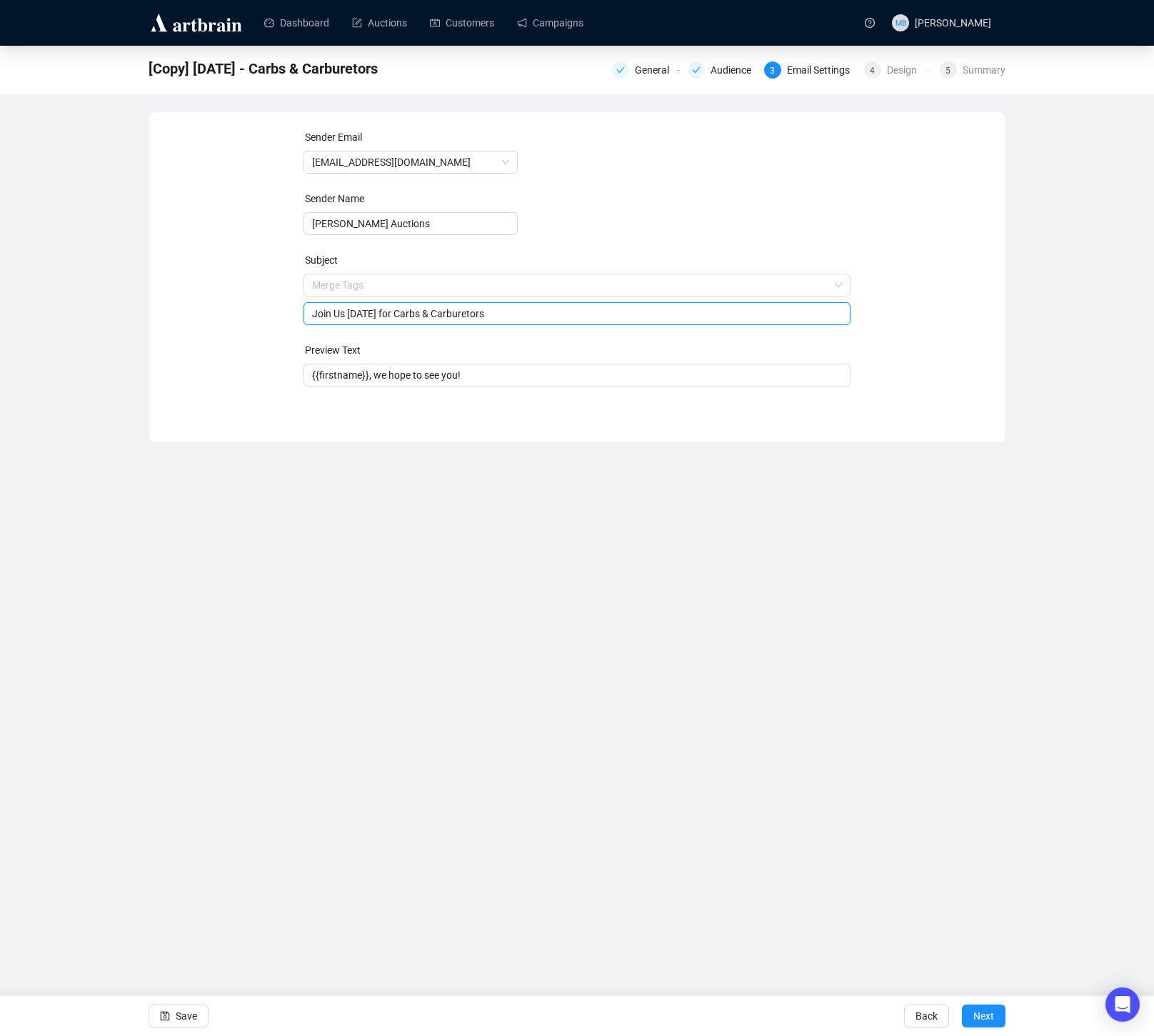
click at [359, 283] on span "Merge Tags Join Us Today for Carbs & Carburetors" at bounding box center [577, 299] width 547 height 40
click at [359, 283] on input "search" at bounding box center [571, 285] width 518 height 22
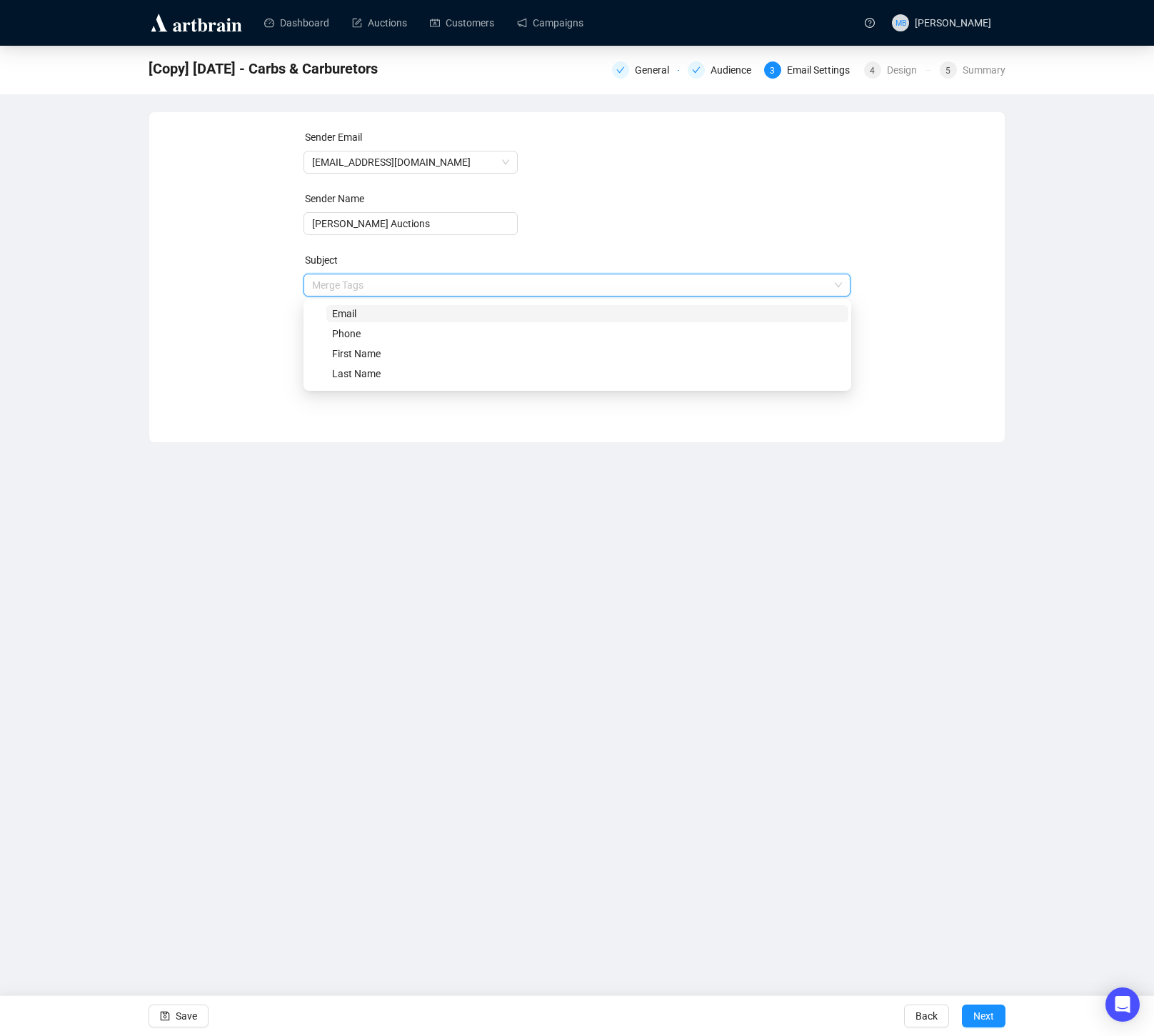
click at [269, 308] on div "Sender Email info@lelandlittle.com Sender Name Leland Little Auctions Subject M…" at bounding box center [577, 266] width 822 height 274
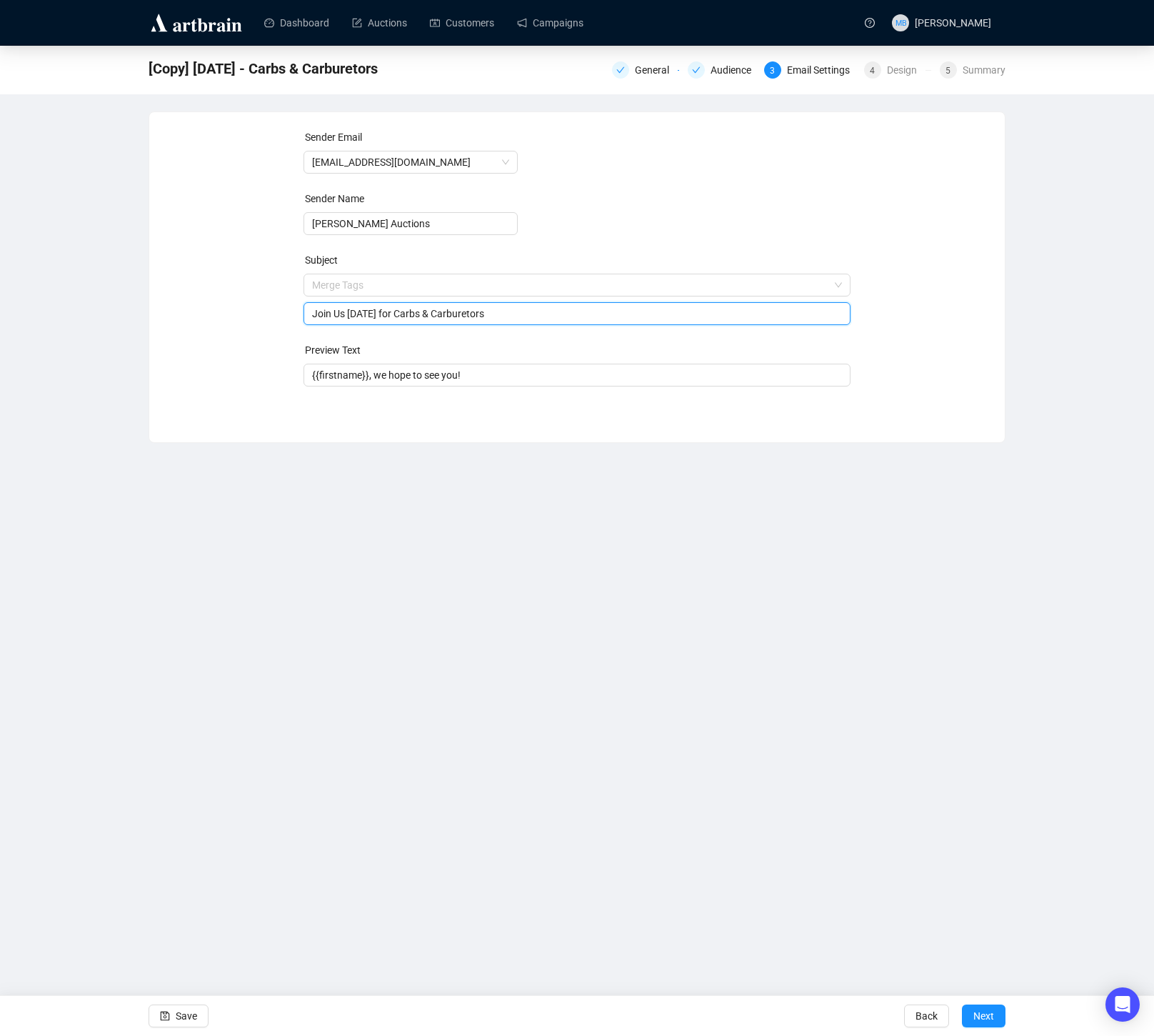
click at [369, 314] on input "Join Us Today for Carbs & Carburetors" at bounding box center [577, 314] width 530 height 16
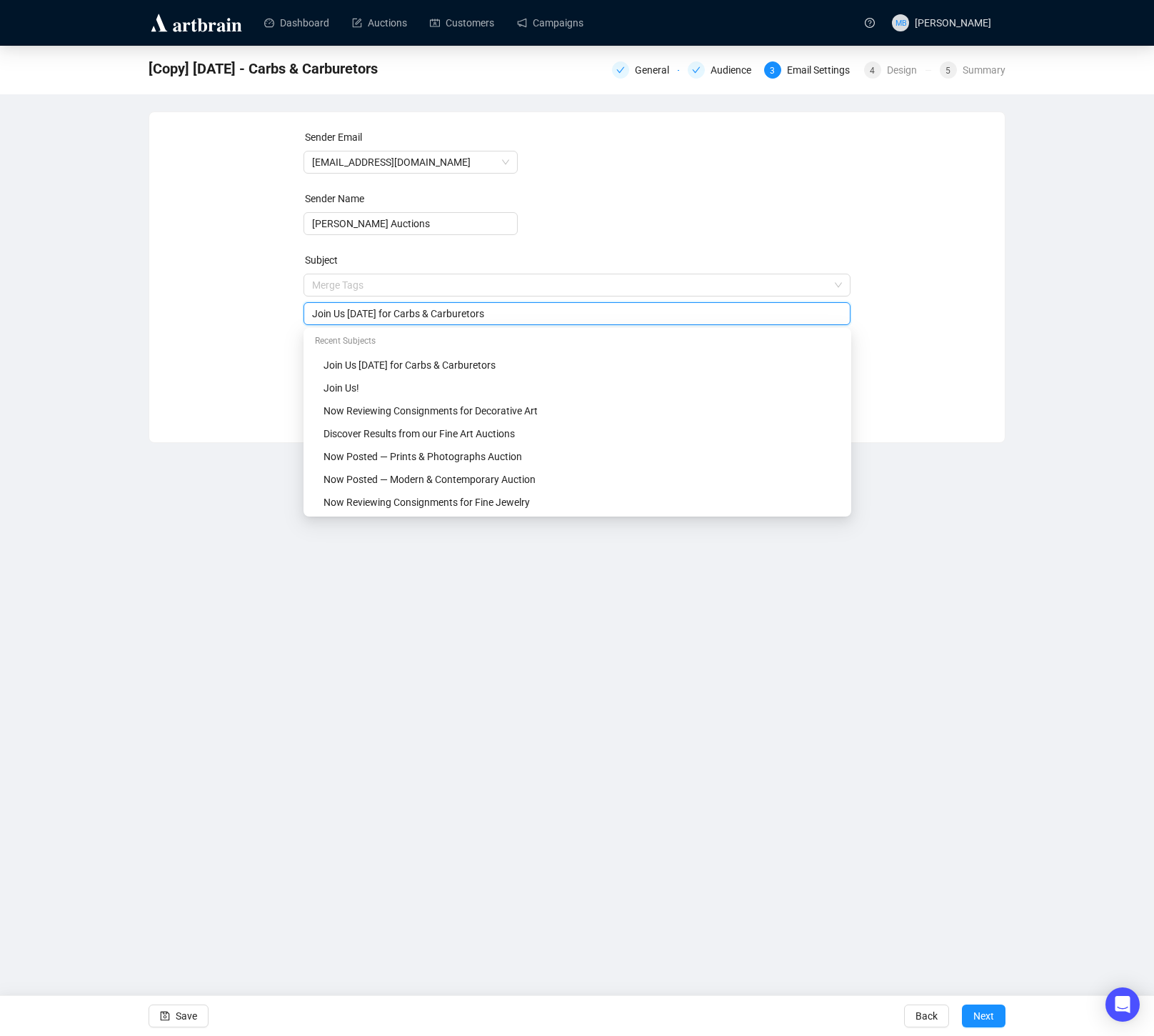
type input "Join Us [DATE] for Carbs & Carburetors"
click at [257, 338] on div "Sender Email info@lelandlittle.com Sender Name Leland Little Auctions Subject M…" at bounding box center [577, 266] width 822 height 274
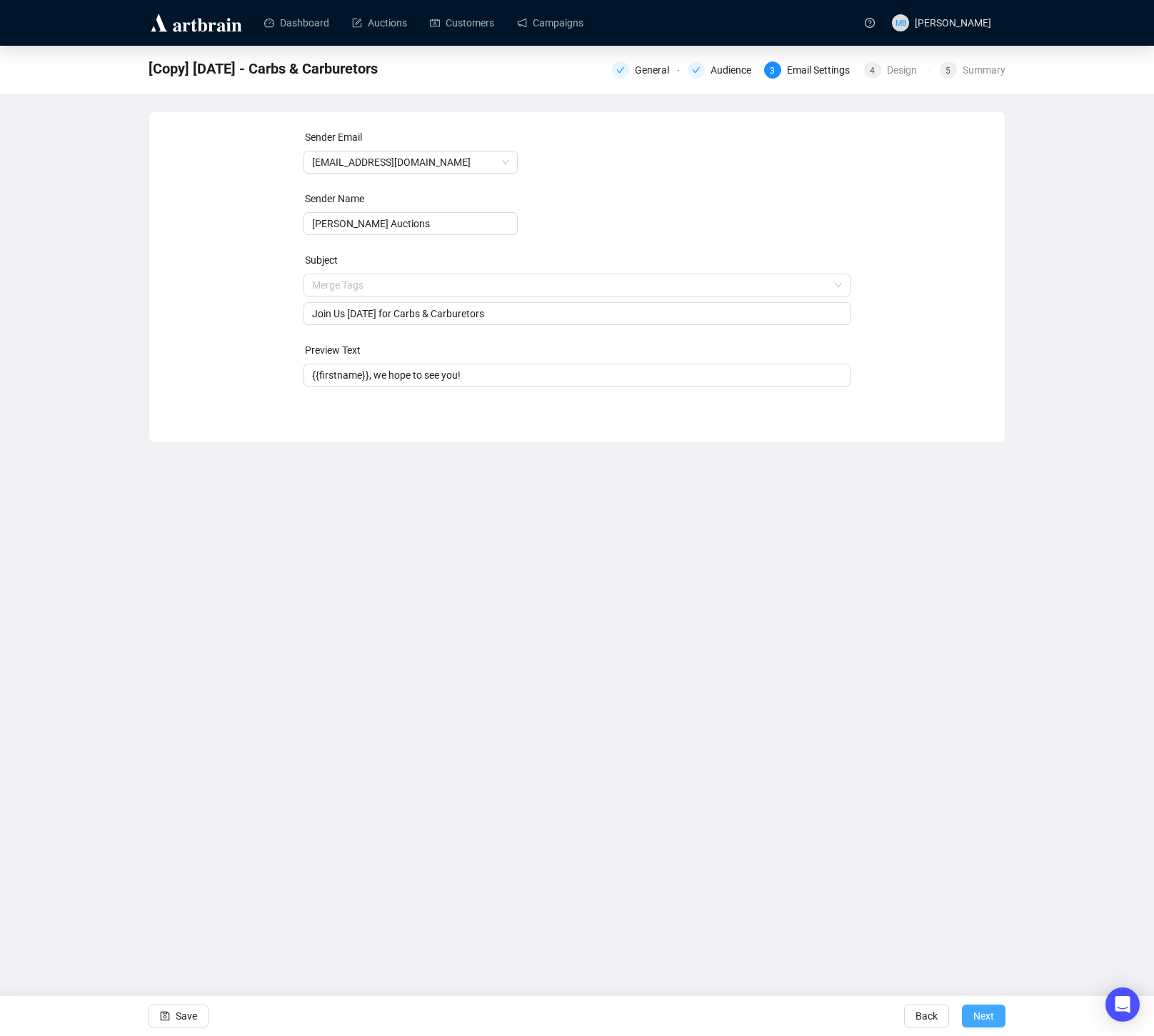
click at [991, 1012] on span "Next" at bounding box center [983, 1015] width 21 height 40
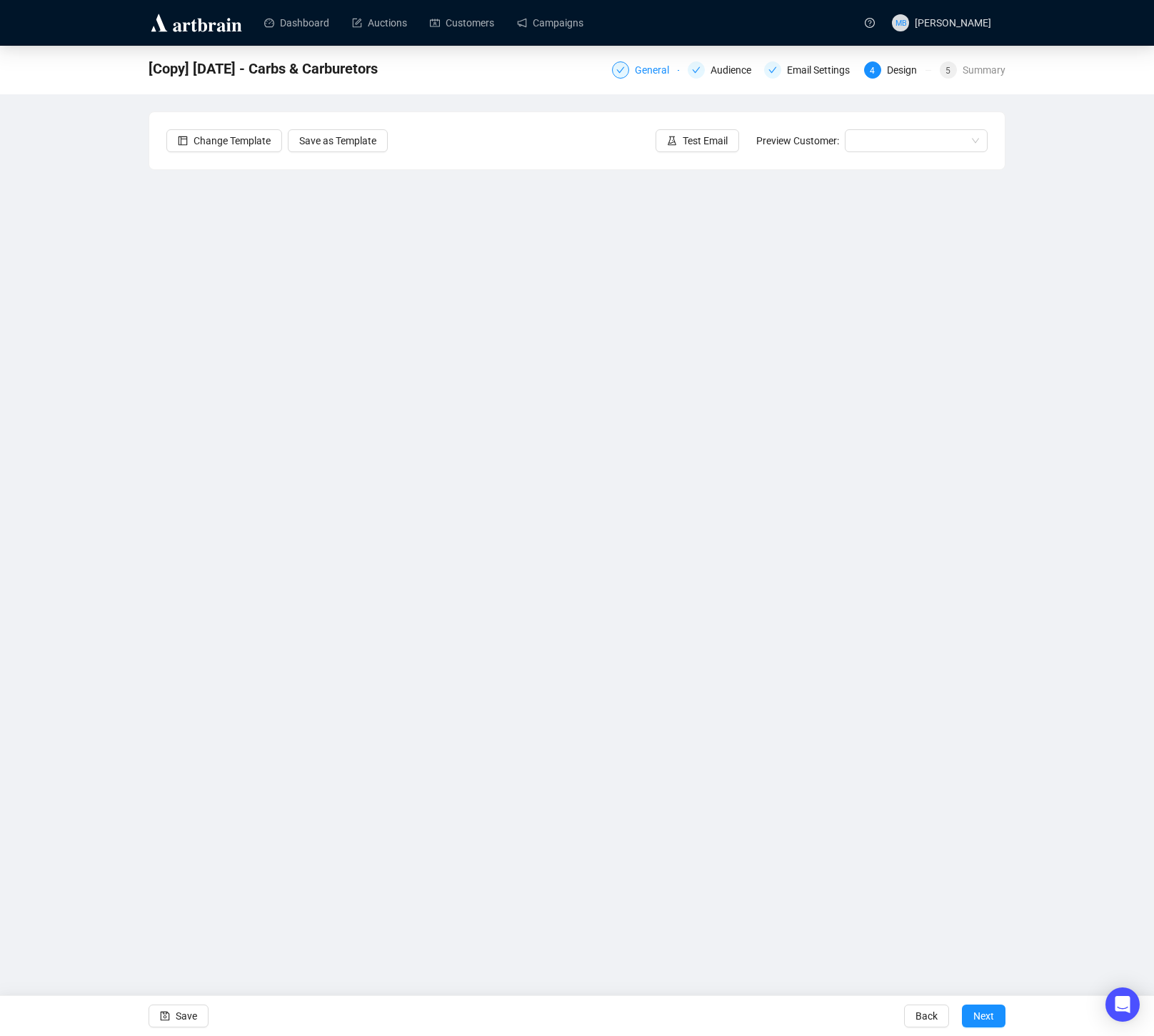
click at [648, 70] on div "General" at bounding box center [657, 70] width 43 height 17
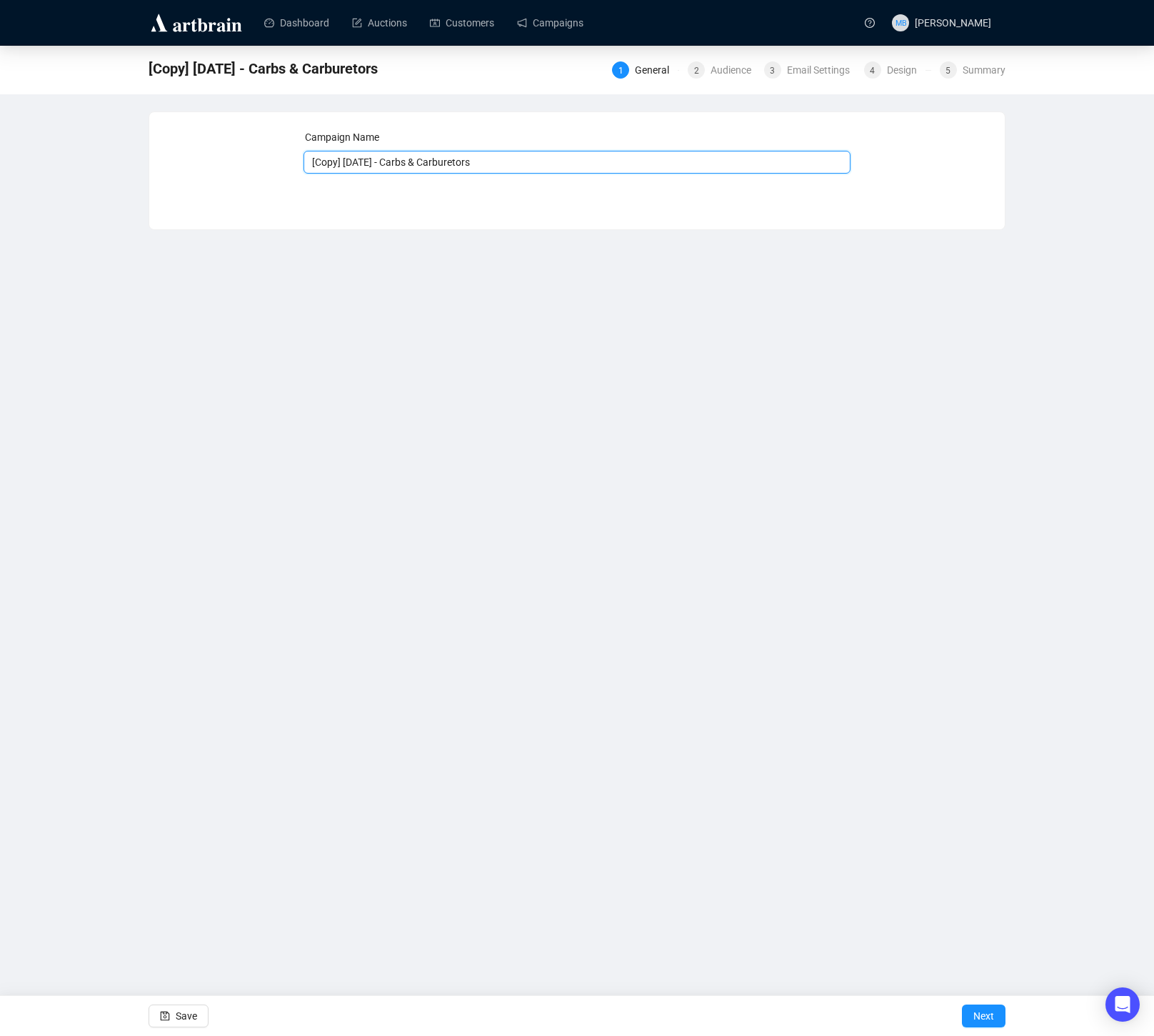
drag, startPoint x: 396, startPoint y: 161, endPoint x: 262, endPoint y: 159, distance: 134.0
click at [262, 159] on div "Campaign Name [Copy] 9-13-2025 - Carbs & Carburetors Save Next" at bounding box center [577, 160] width 822 height 62
type input "[DATE] - Carbs & Carburetors"
click at [977, 1012] on span "Next" at bounding box center [983, 1015] width 21 height 40
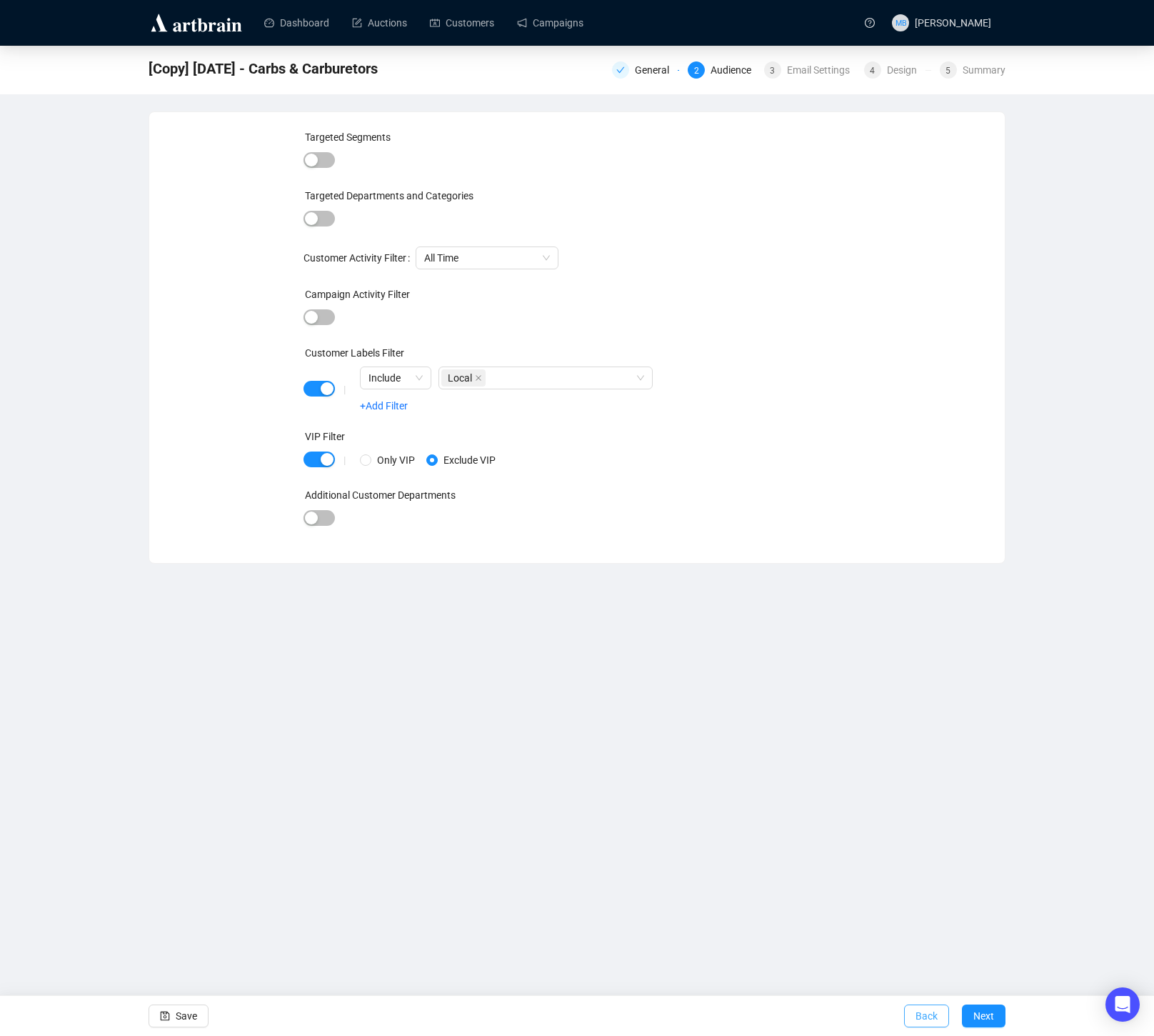
click at [927, 1019] on span "Back" at bounding box center [926, 1015] width 22 height 40
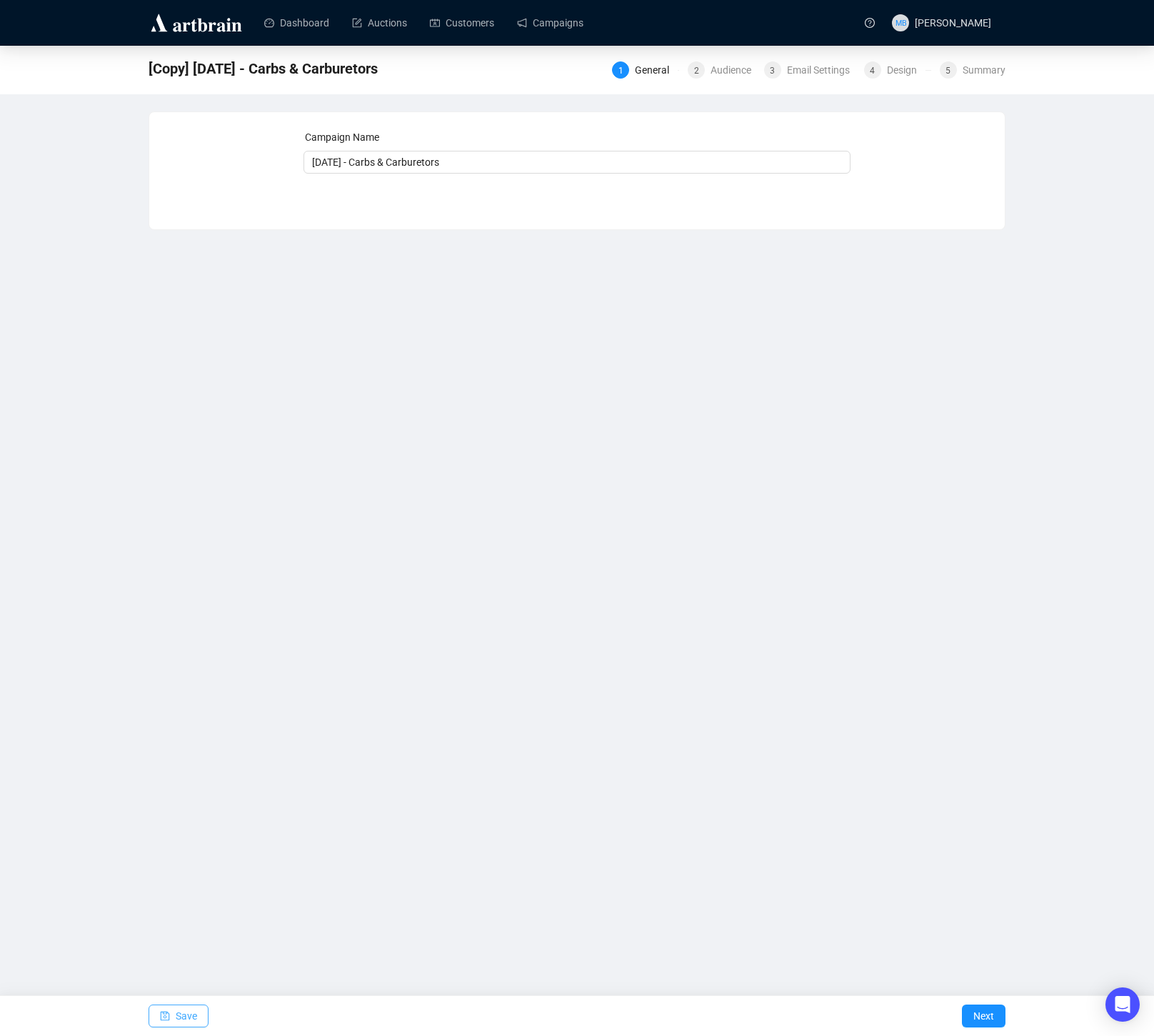
click at [200, 1010] on button "Save" at bounding box center [178, 1016] width 60 height 23
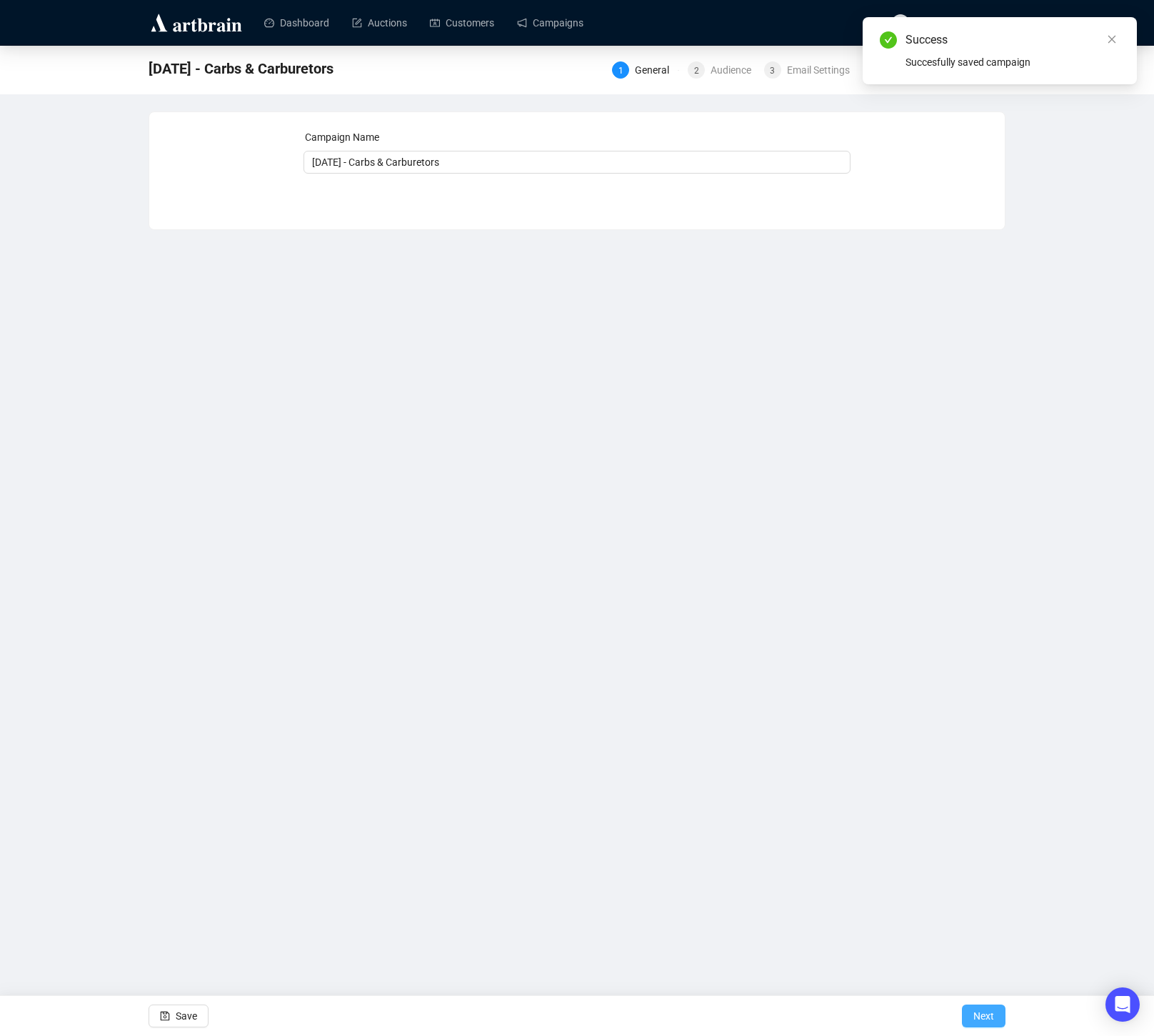
click at [991, 1022] on span "Next" at bounding box center [983, 1015] width 21 height 40
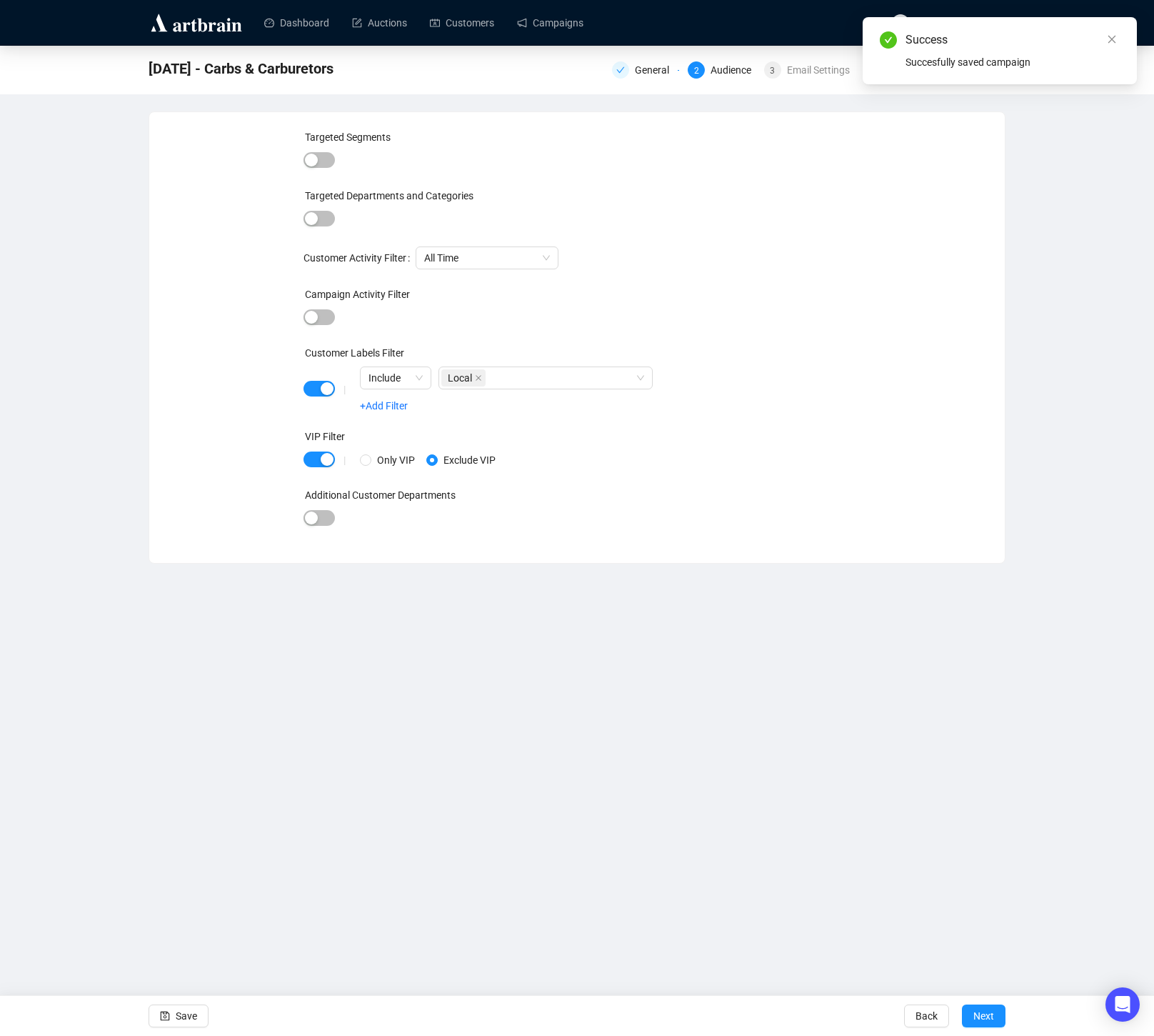
click at [991, 1022] on span "Next" at bounding box center [983, 1015] width 21 height 40
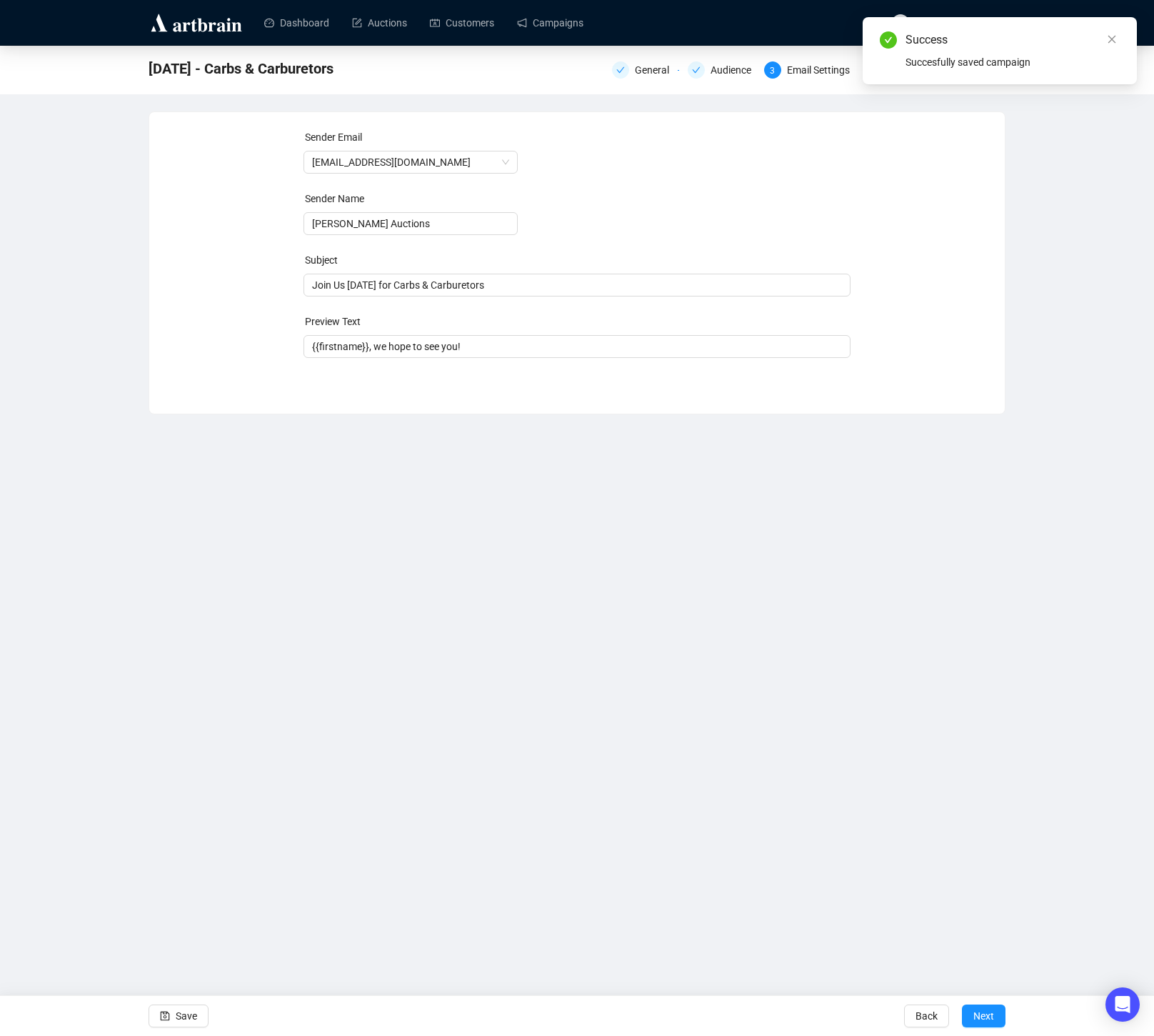
click at [991, 1022] on span "Next" at bounding box center [983, 1015] width 21 height 40
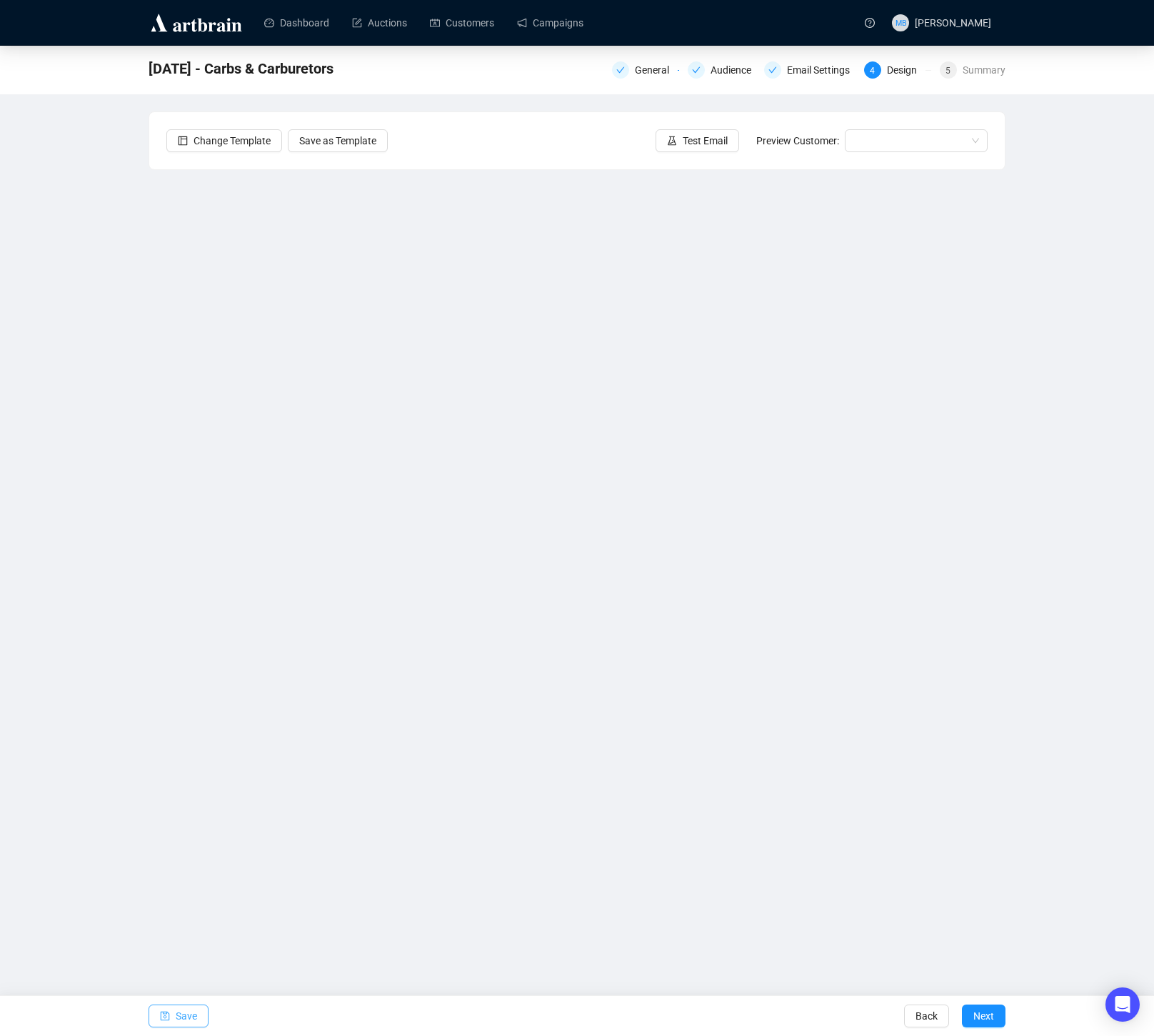
click at [190, 1014] on span "Save" at bounding box center [186, 1015] width 22 height 40
click at [1038, 609] on div "10/11/25 - Carbs & Carburetors General Audience Email Settings 4 Design 5 Summa…" at bounding box center [577, 428] width 1154 height 766
click at [167, 1014] on icon "save" at bounding box center [165, 1015] width 10 height 10
click at [178, 1014] on span "Save" at bounding box center [186, 1015] width 22 height 40
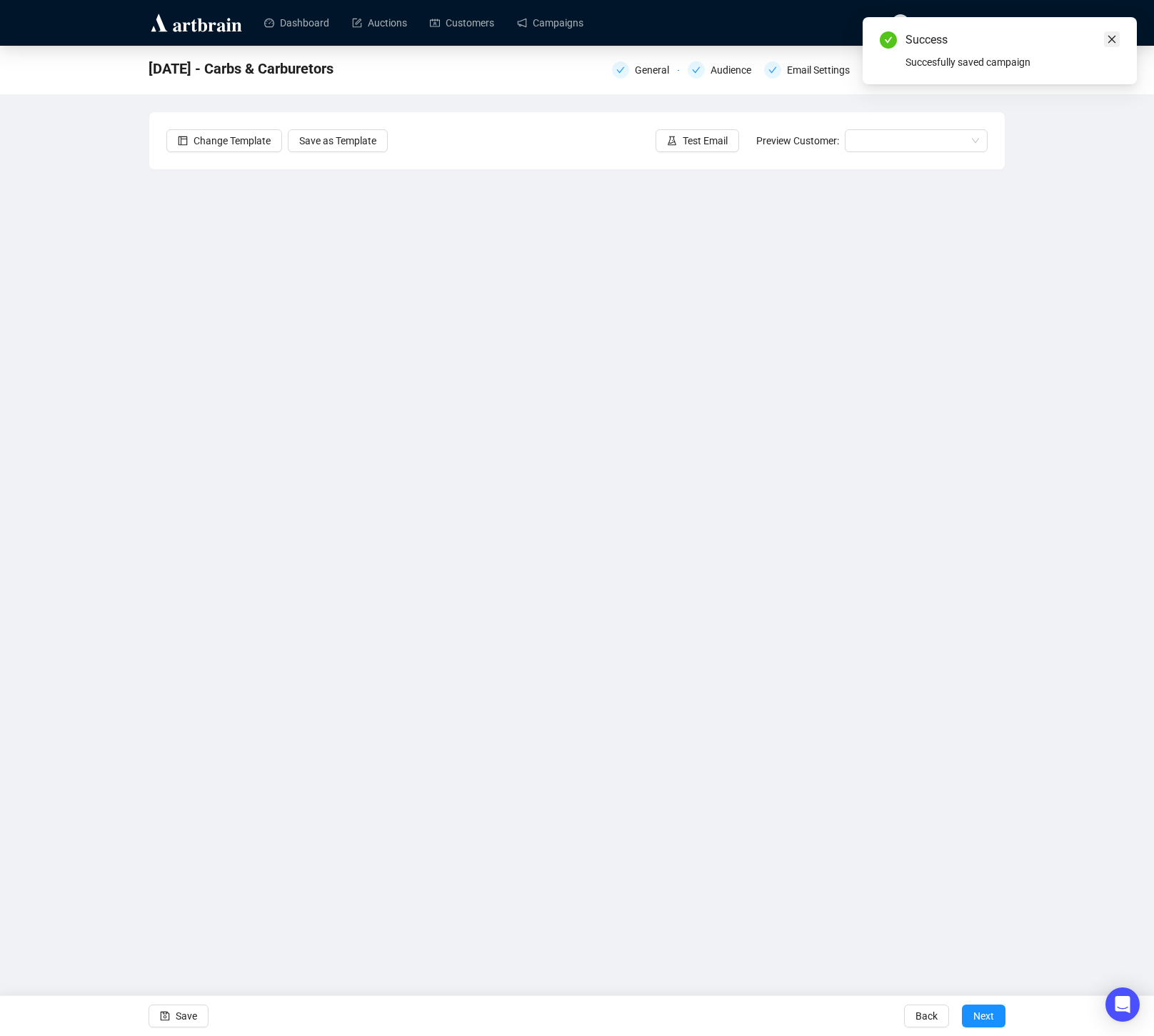
click at [1113, 37] on icon "close" at bounding box center [1111, 39] width 10 height 10
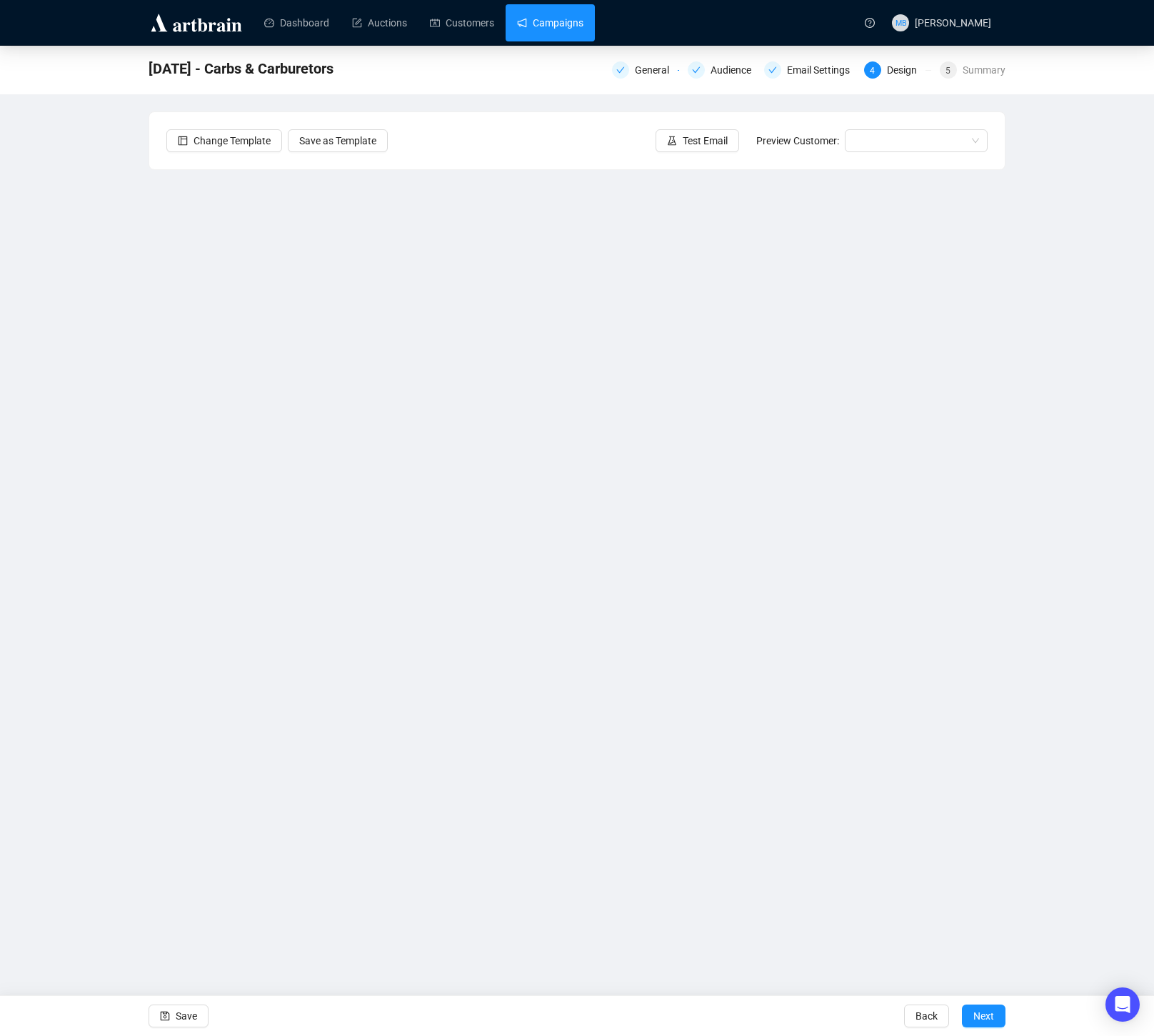
click at [570, 23] on link "Campaigns" at bounding box center [550, 22] width 66 height 37
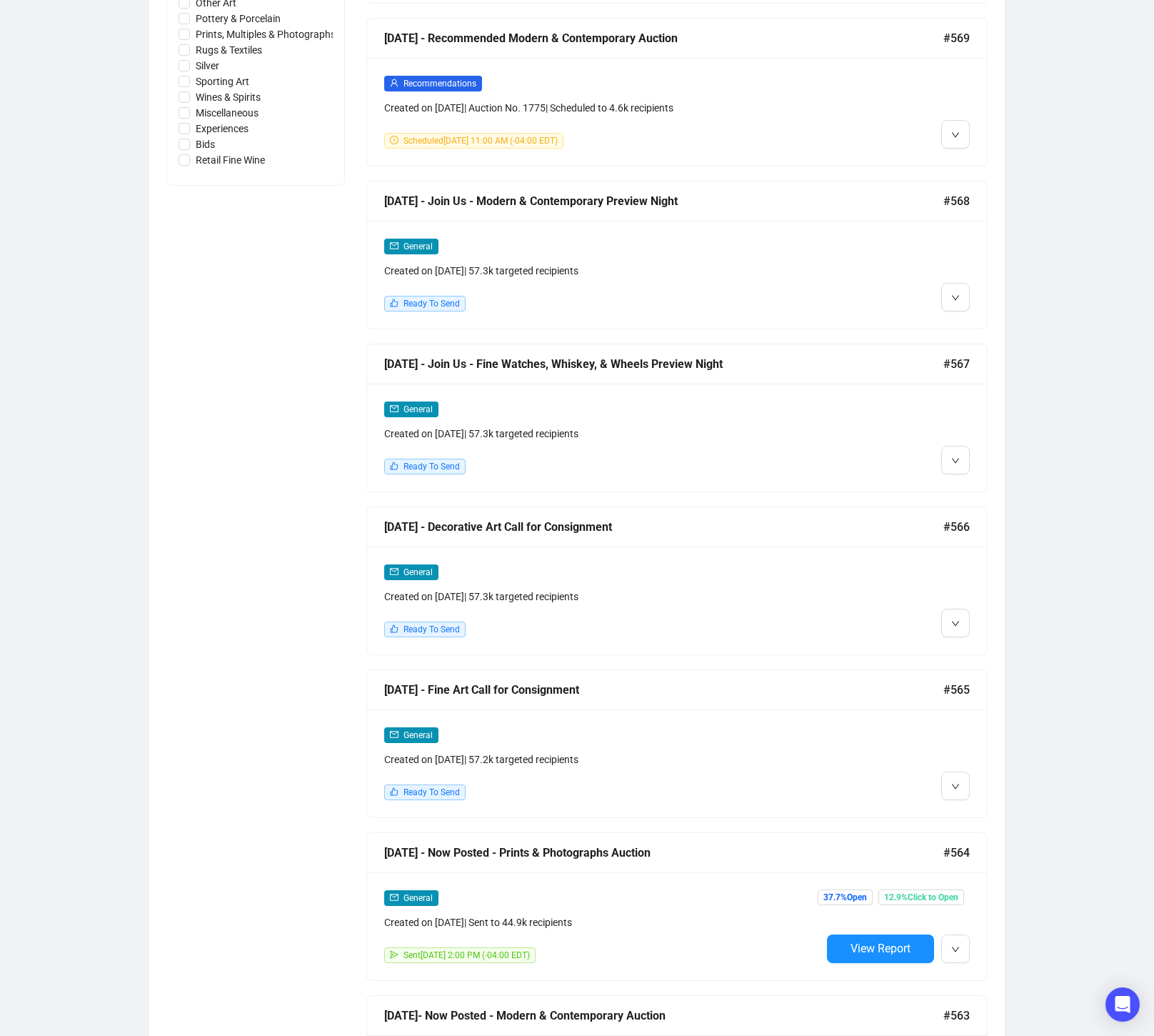
scroll to position [909, 0]
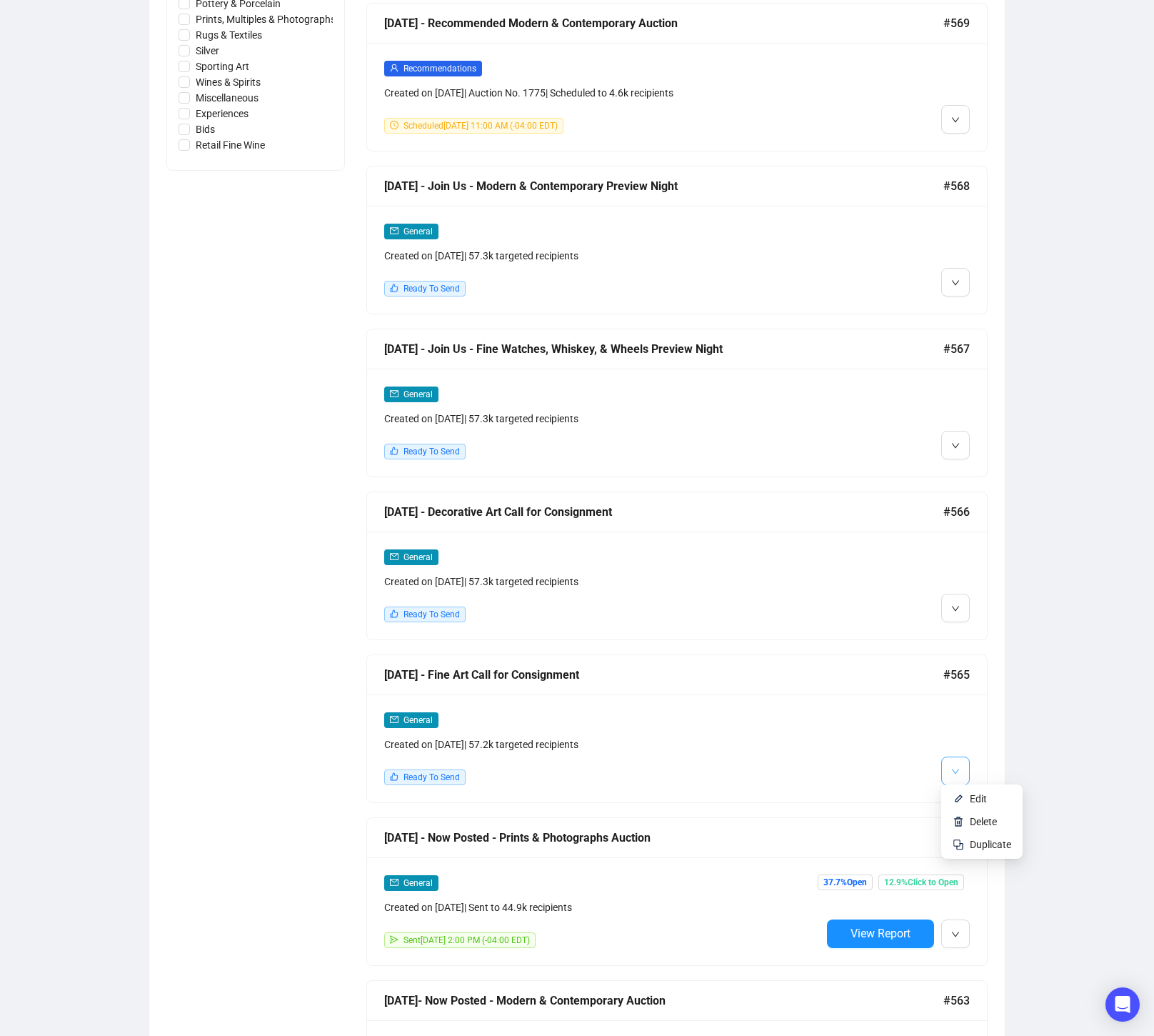
click at [961, 765] on button "button" at bounding box center [956, 771] width 29 height 29
click at [971, 796] on span "Edit" at bounding box center [977, 799] width 17 height 12
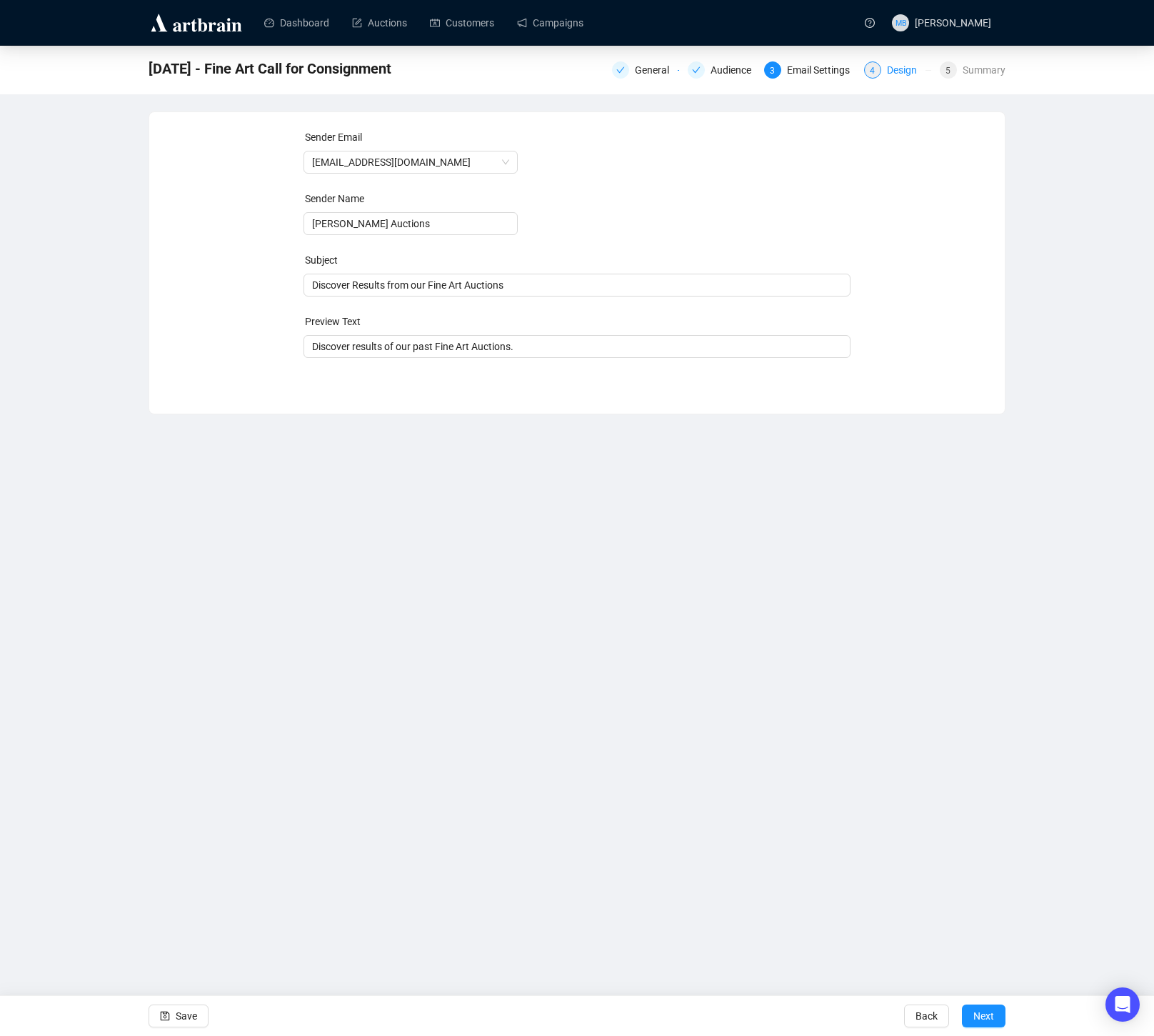
click at [906, 68] on div "Design" at bounding box center [906, 70] width 39 height 17
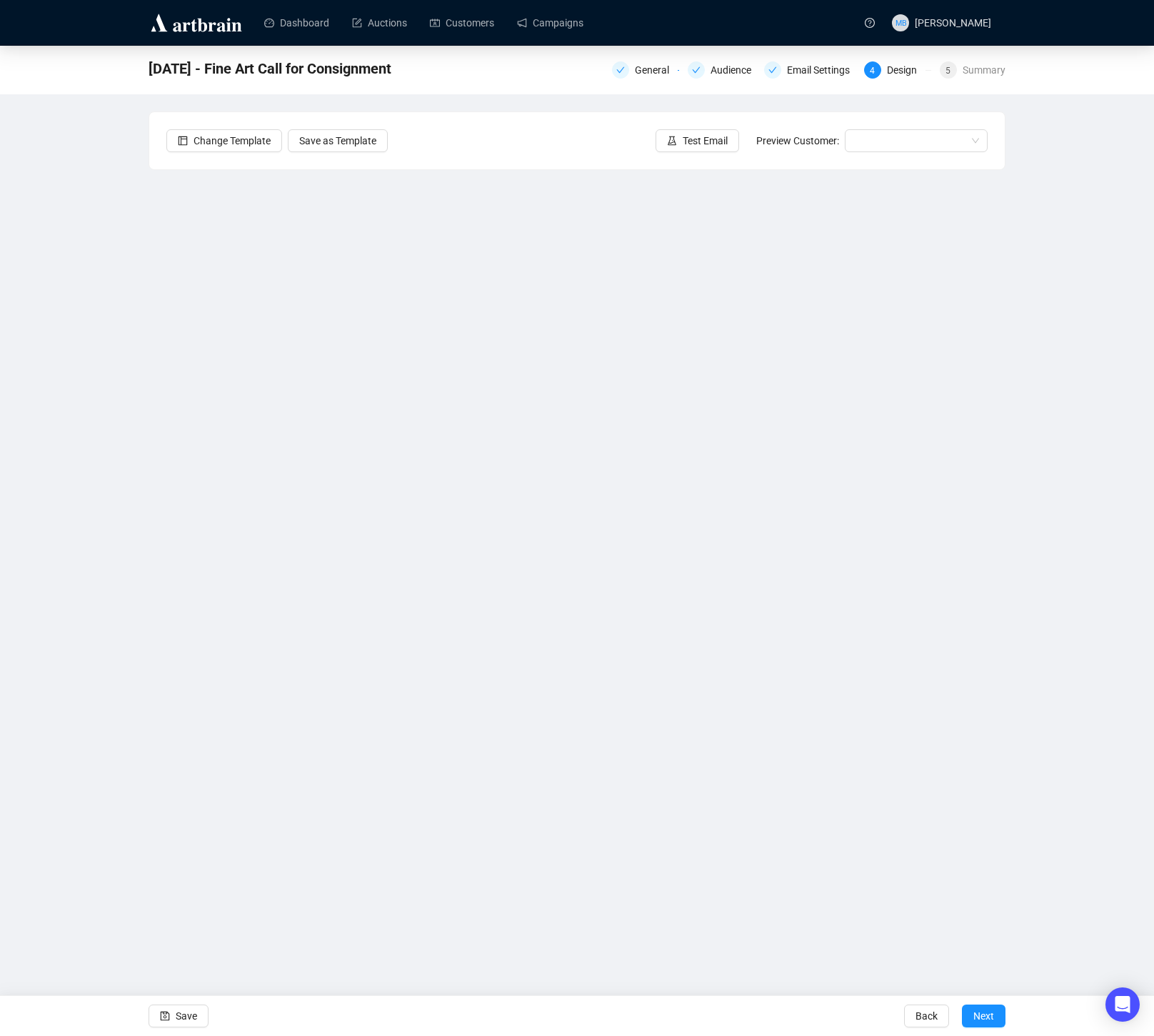
click at [812, 82] on div "10/13/25 - Fine Art Call for Consignment General Audience Email Settings 4 Desi…" at bounding box center [577, 69] width 857 height 29
click at [801, 76] on div "Email Settings" at bounding box center [822, 70] width 72 height 17
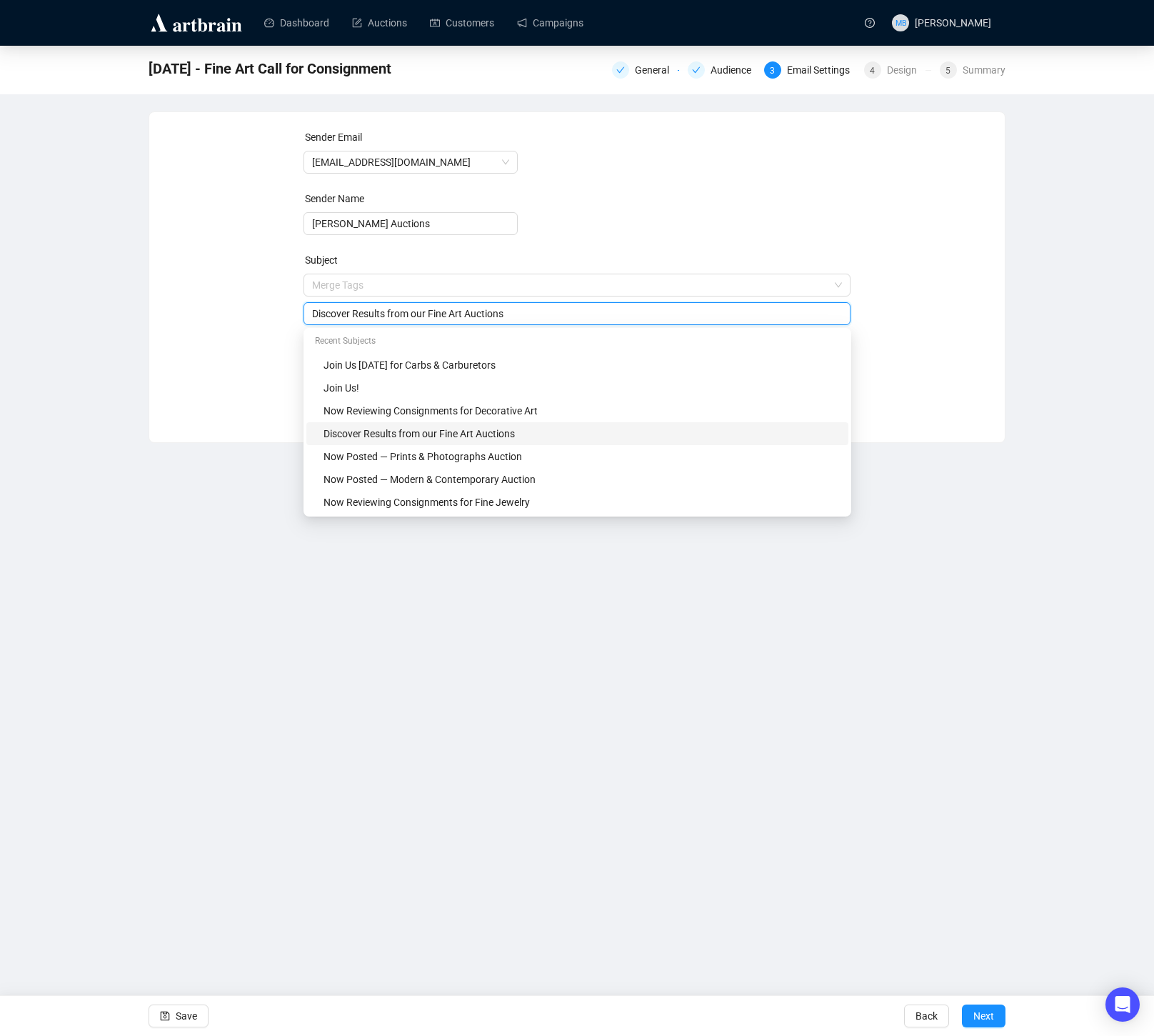
drag, startPoint x: 543, startPoint y: 287, endPoint x: 294, endPoint y: 283, distance: 249.0
click at [306, 289] on span "Merge Tags Discover Results from our Fine Art Auctions" at bounding box center [577, 299] width 547 height 40
click at [245, 288] on div "Sender Email info@lelandlittle.com Sender Name Leland Little Auctions Subject M…" at bounding box center [577, 266] width 822 height 274
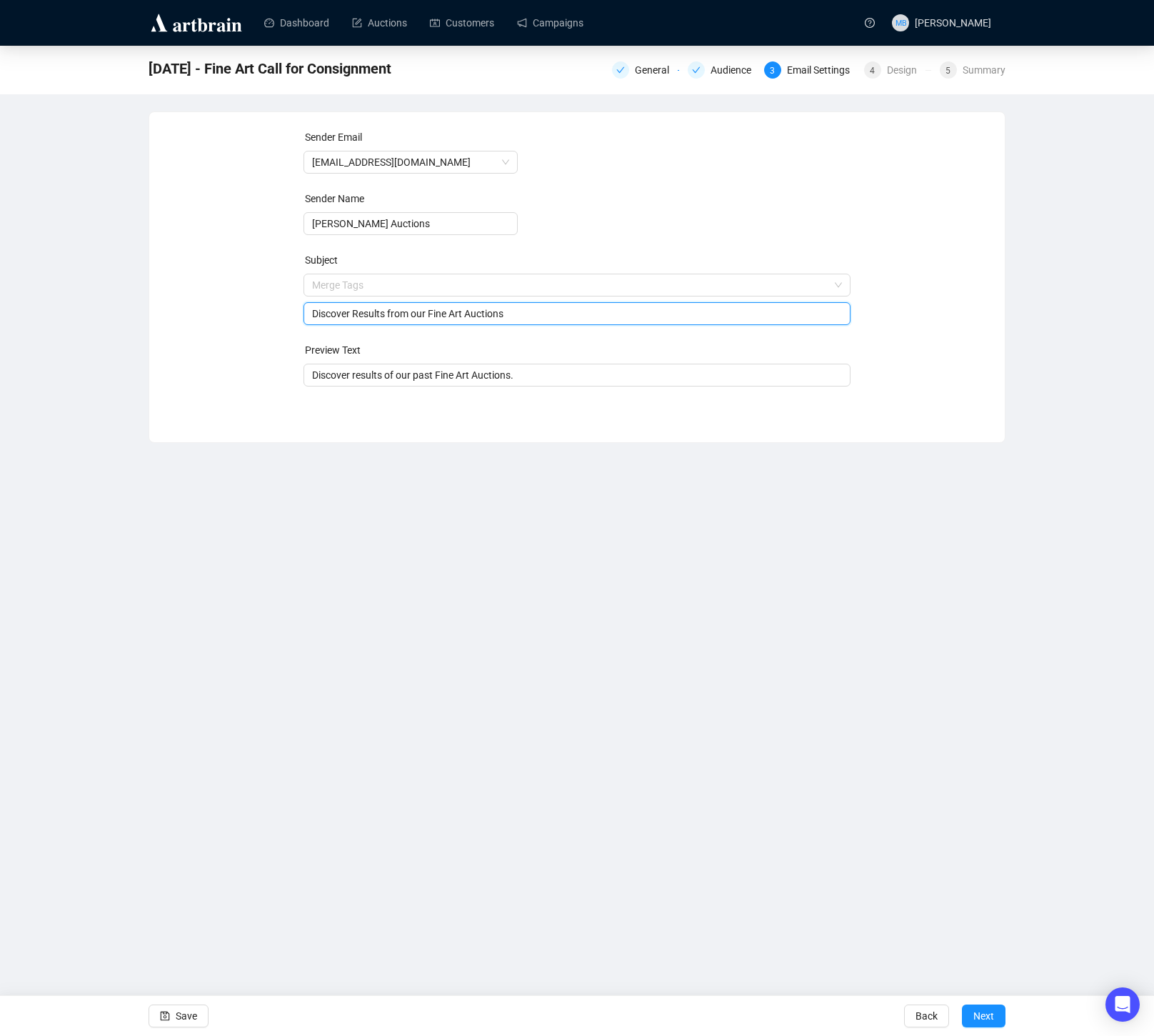
click at [550, 312] on input "Discover Results from our Fine Art Auctions" at bounding box center [577, 314] width 530 height 16
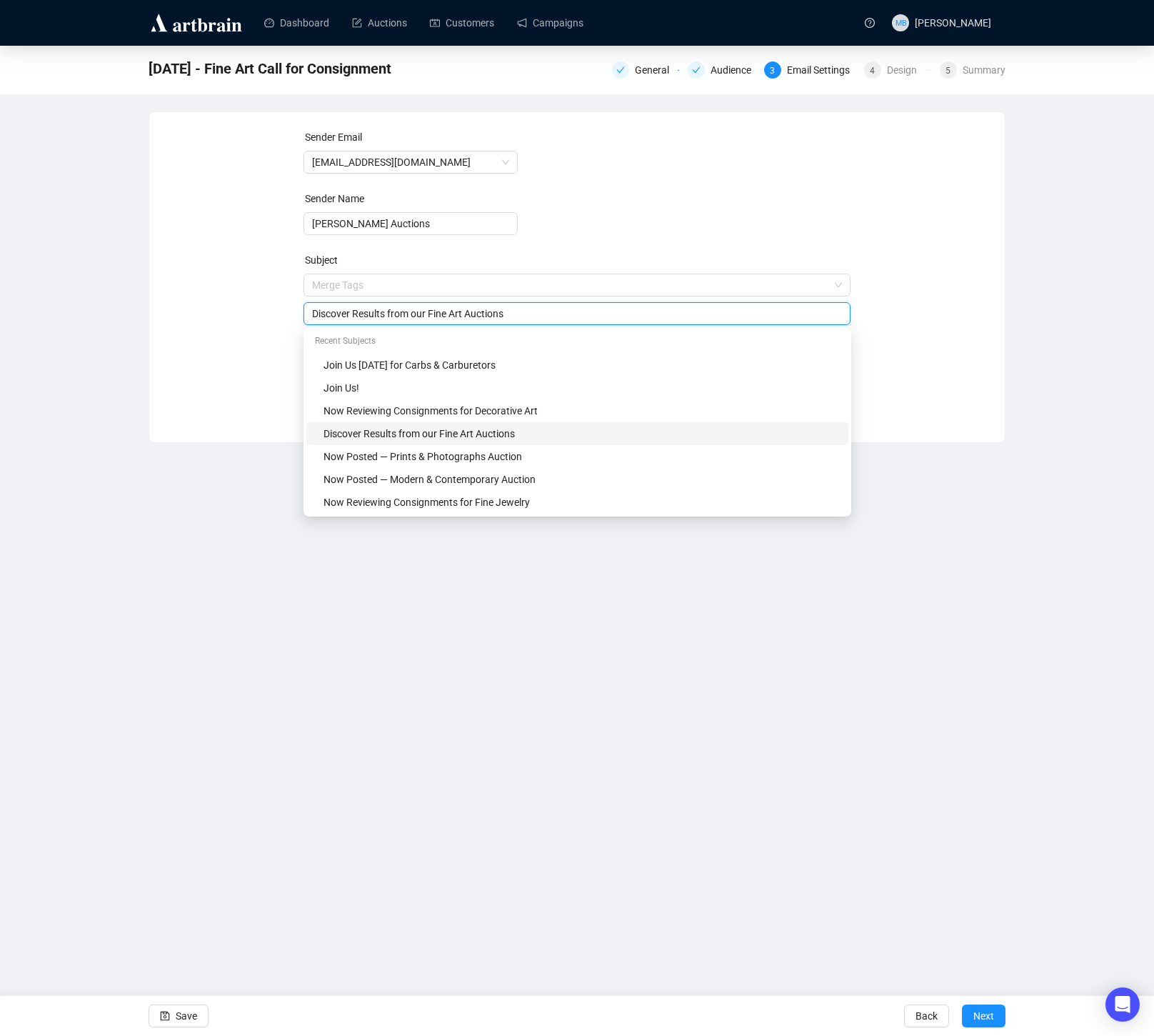
type input "Discover Results from our Fine Art Auctions."
drag, startPoint x: 491, startPoint y: 310, endPoint x: 260, endPoint y: 303, distance: 231.1
click at [260, 303] on div "Sender Email info@lelandlittle.com Sender Name Leland Little Auctions Subject M…" at bounding box center [577, 266] width 822 height 274
click at [217, 324] on div "Sender Email info@lelandlittle.com Sender Name Leland Little Auctions Subject M…" at bounding box center [577, 266] width 822 height 274
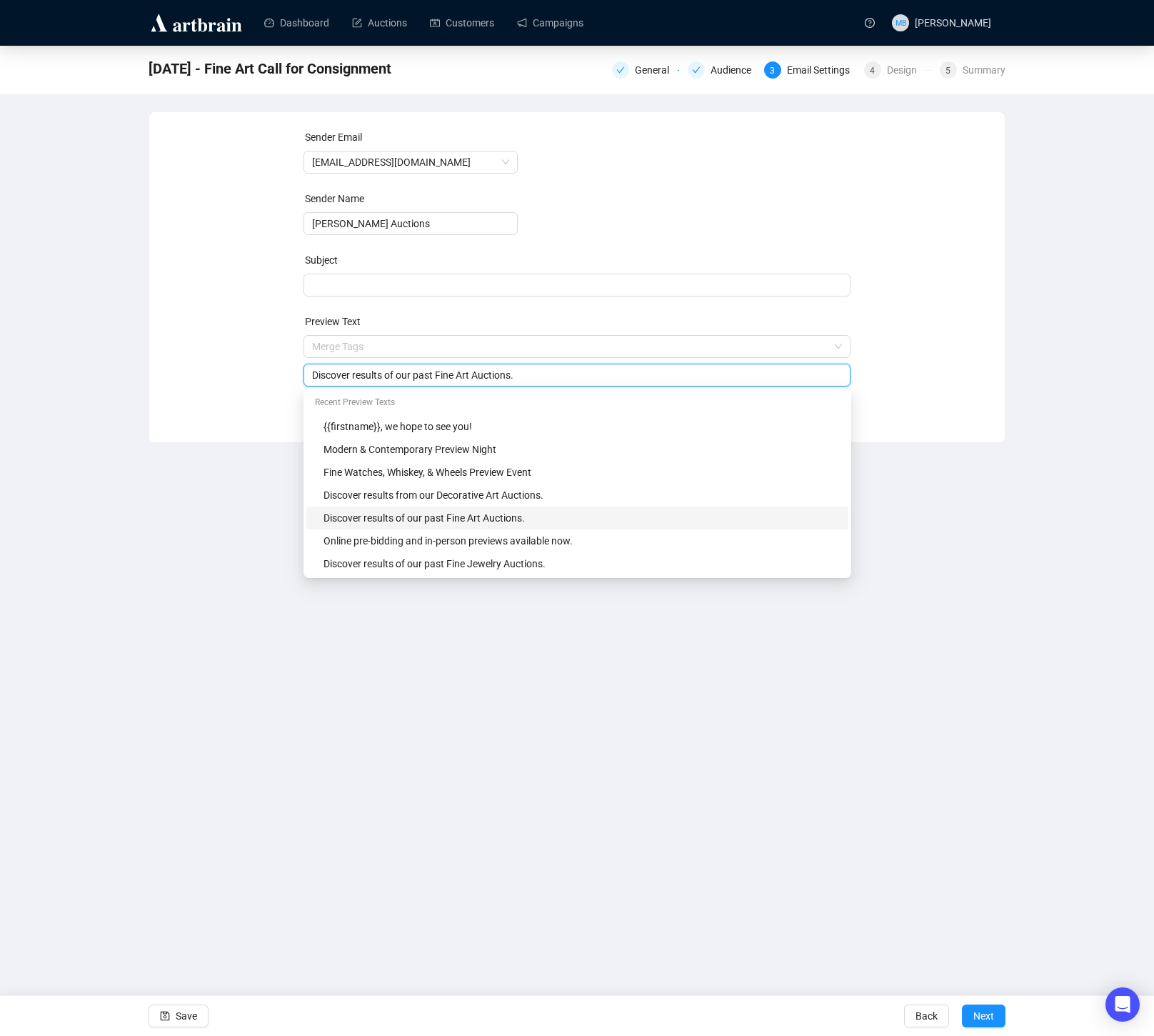
drag, startPoint x: 533, startPoint y: 374, endPoint x: 263, endPoint y: 365, distance: 270.1
click at [289, 367] on div "Sender Email info@lelandlittle.com Sender Name Leland Little Auctions Subject P…" at bounding box center [577, 266] width 822 height 274
paste input "Results from our"
type input "Discover Results from our Fine Art Auctions."
click at [223, 352] on div "Sender Email info@lelandlittle.com Sender Name Leland Little Auctions Subject P…" at bounding box center [577, 266] width 822 height 274
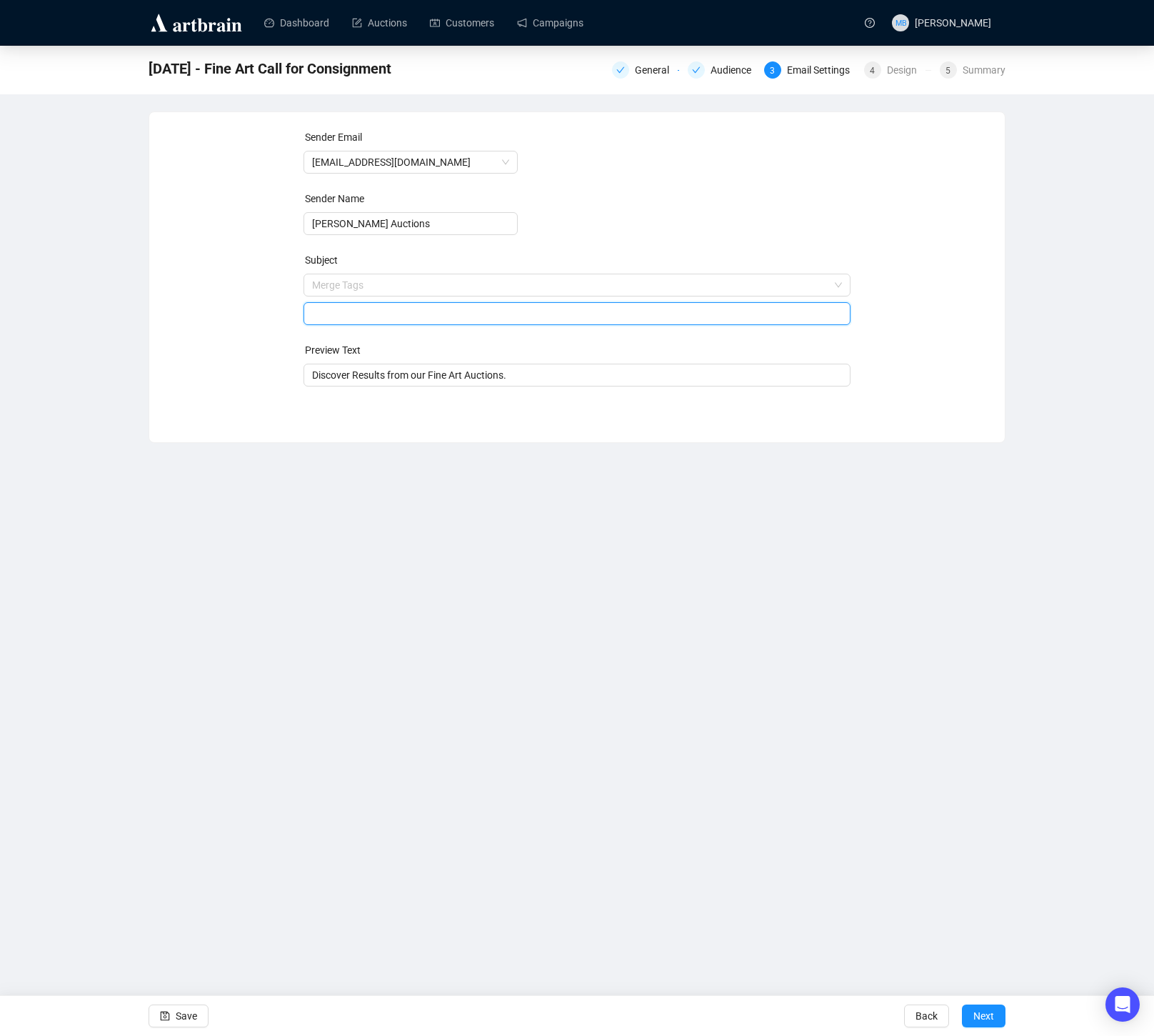
click at [452, 289] on span "Merge Tags" at bounding box center [577, 299] width 547 height 40
paste input "Now Reviewing Consignments for"
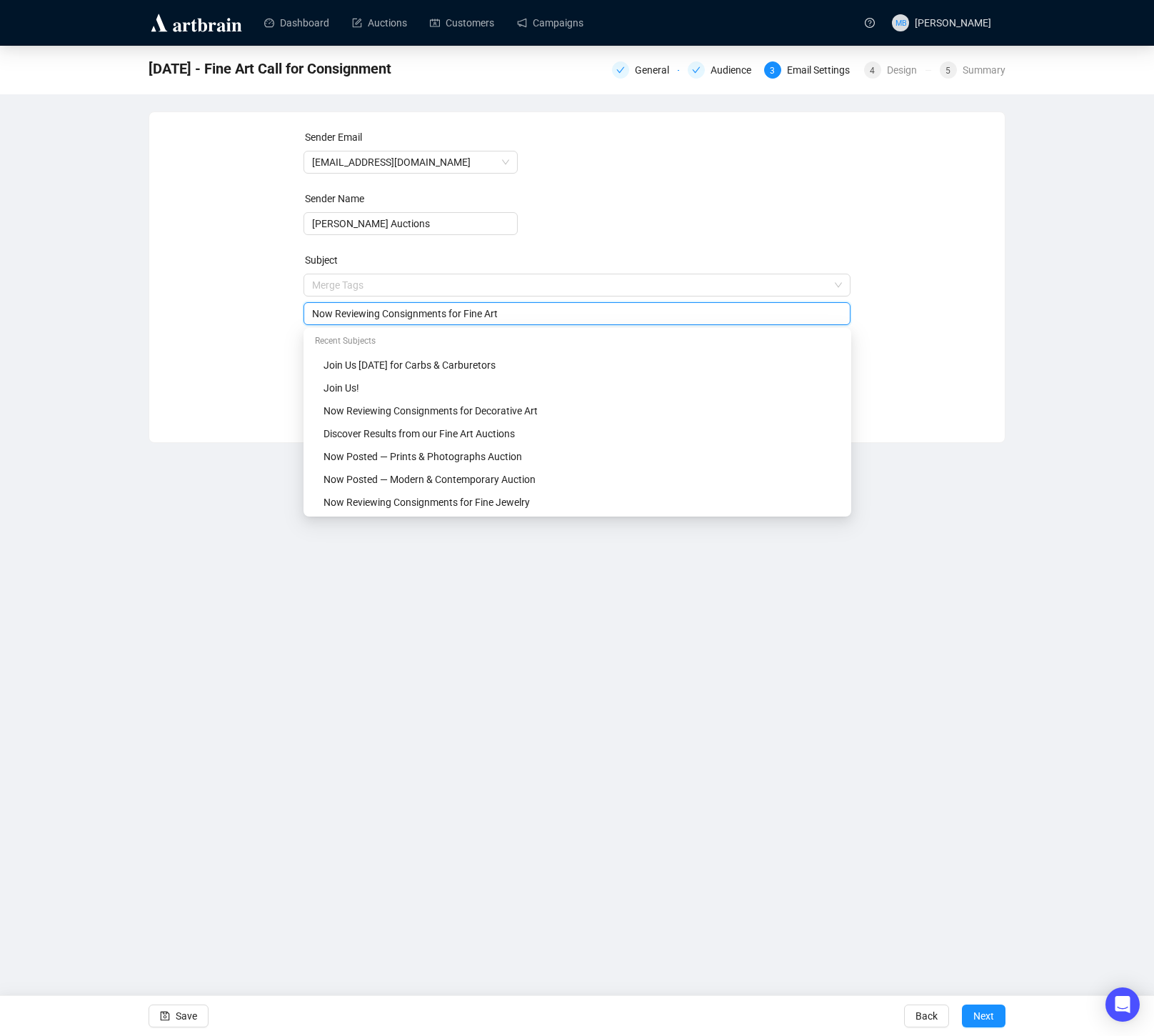
type input "Now Reviewing Consignments for Fine Art"
click at [992, 343] on div "Sender Email info@lelandlittle.com Sender Name Leland Little Auctions Subject M…" at bounding box center [577, 266] width 856 height 308
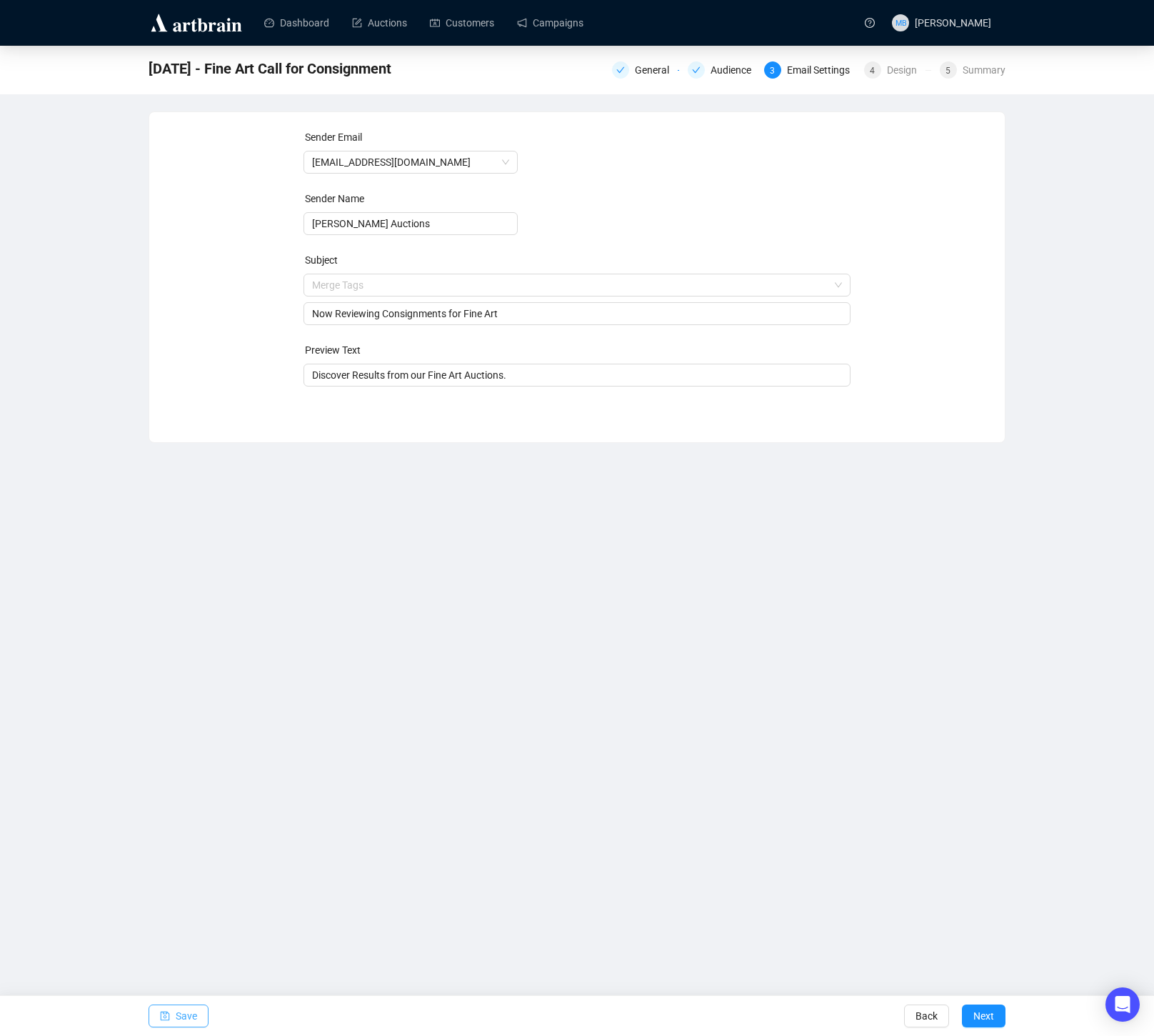
click at [202, 1008] on button "Save" at bounding box center [178, 1016] width 60 height 23
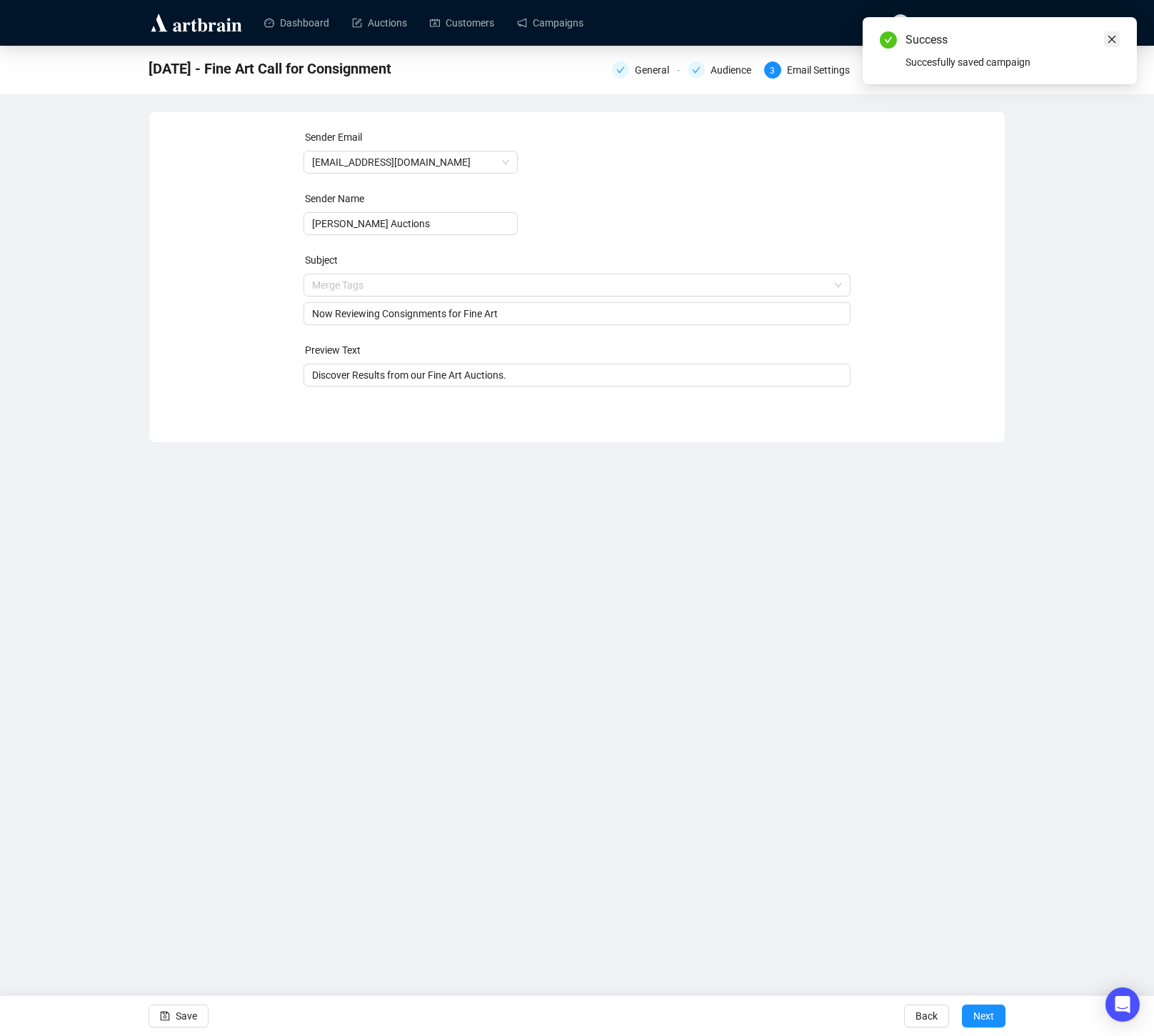
click at [1114, 41] on icon "close" at bounding box center [1111, 39] width 10 height 10
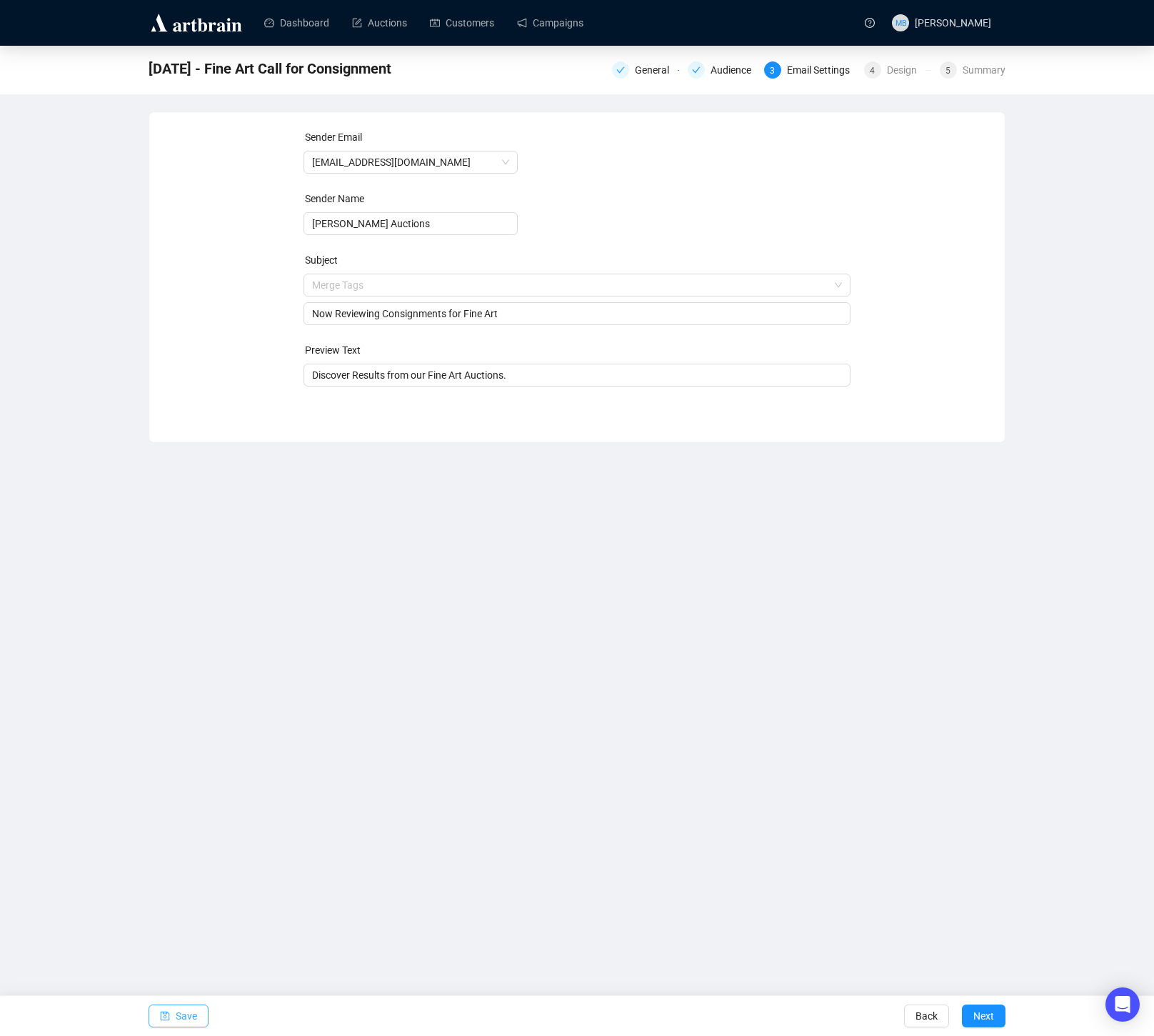
click at [166, 1019] on icon "save" at bounding box center [165, 1016] width 9 height 9
click at [986, 1023] on span "Next" at bounding box center [983, 1015] width 21 height 40
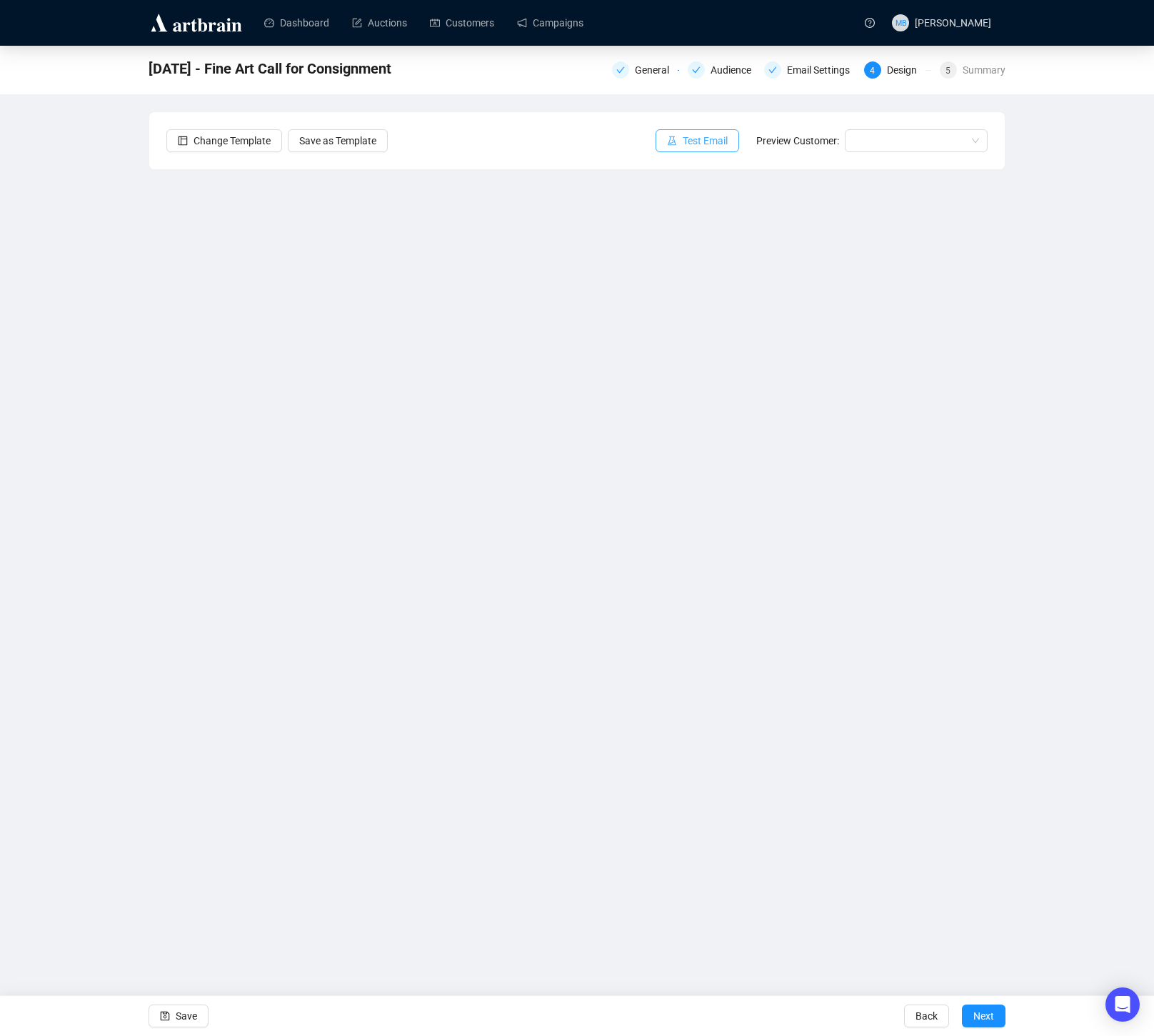
click at [704, 136] on span "Test Email" at bounding box center [705, 141] width 45 height 16
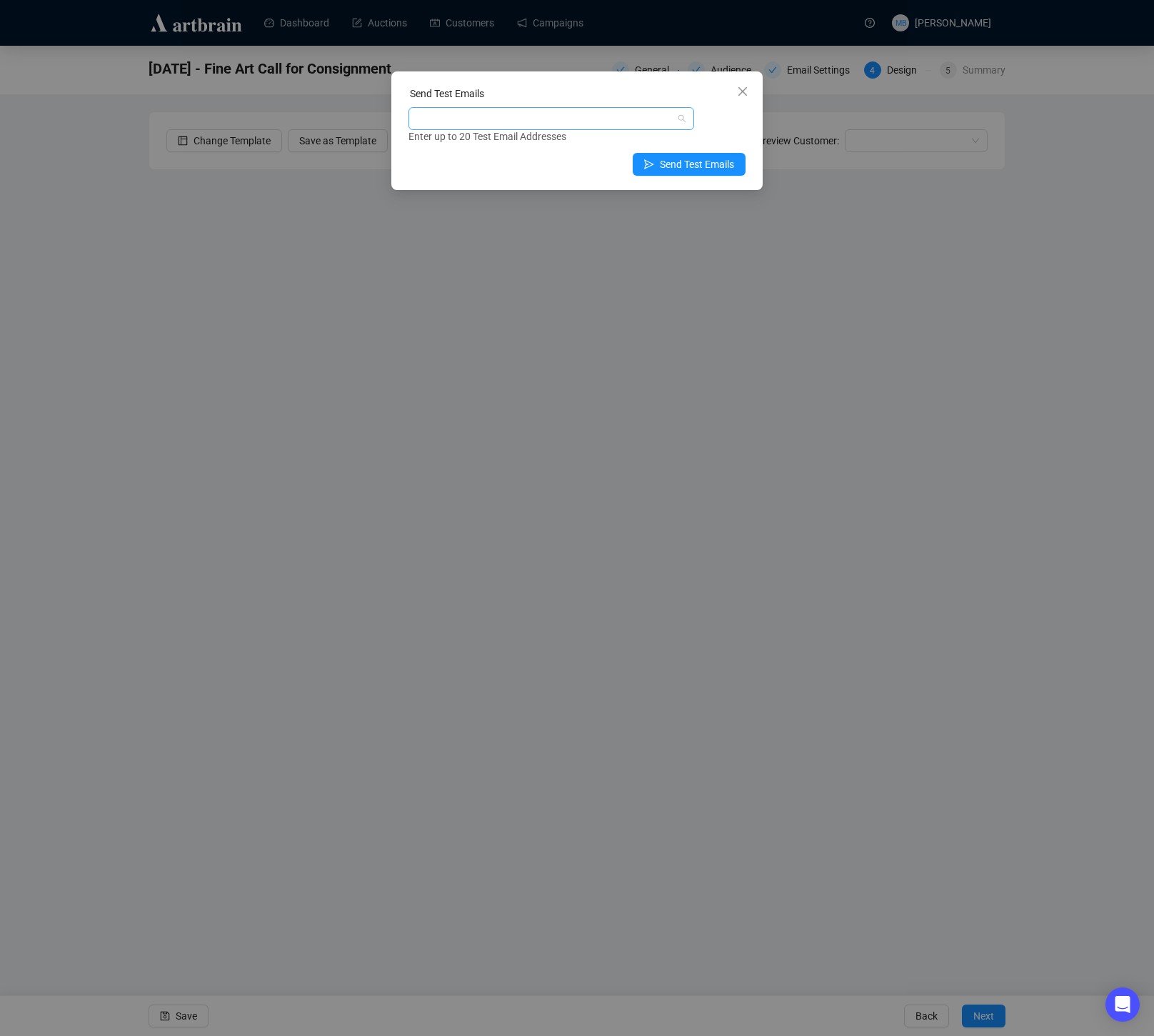
click at [626, 118] on div at bounding box center [544, 118] width 265 height 20
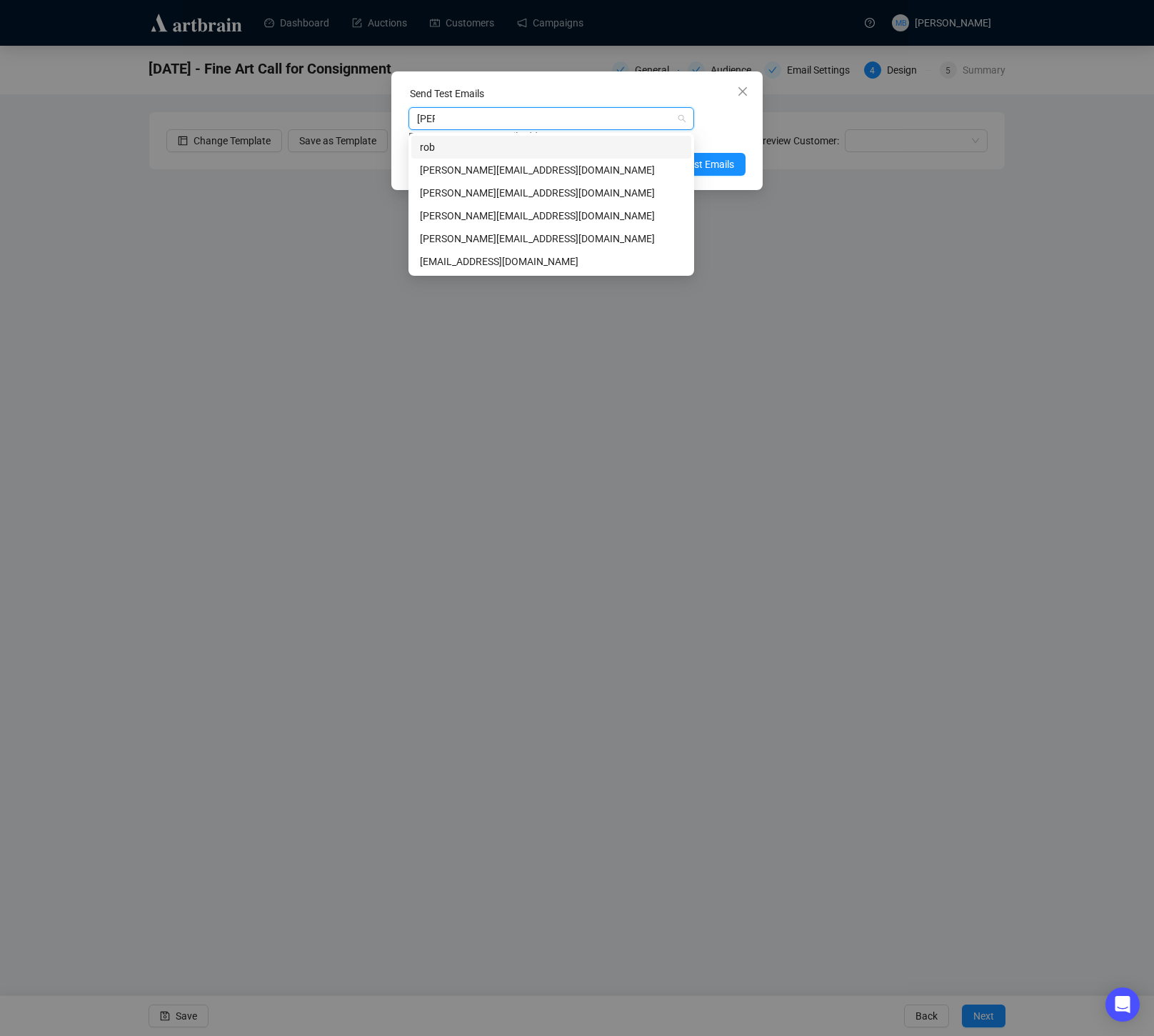
type input "robyn"
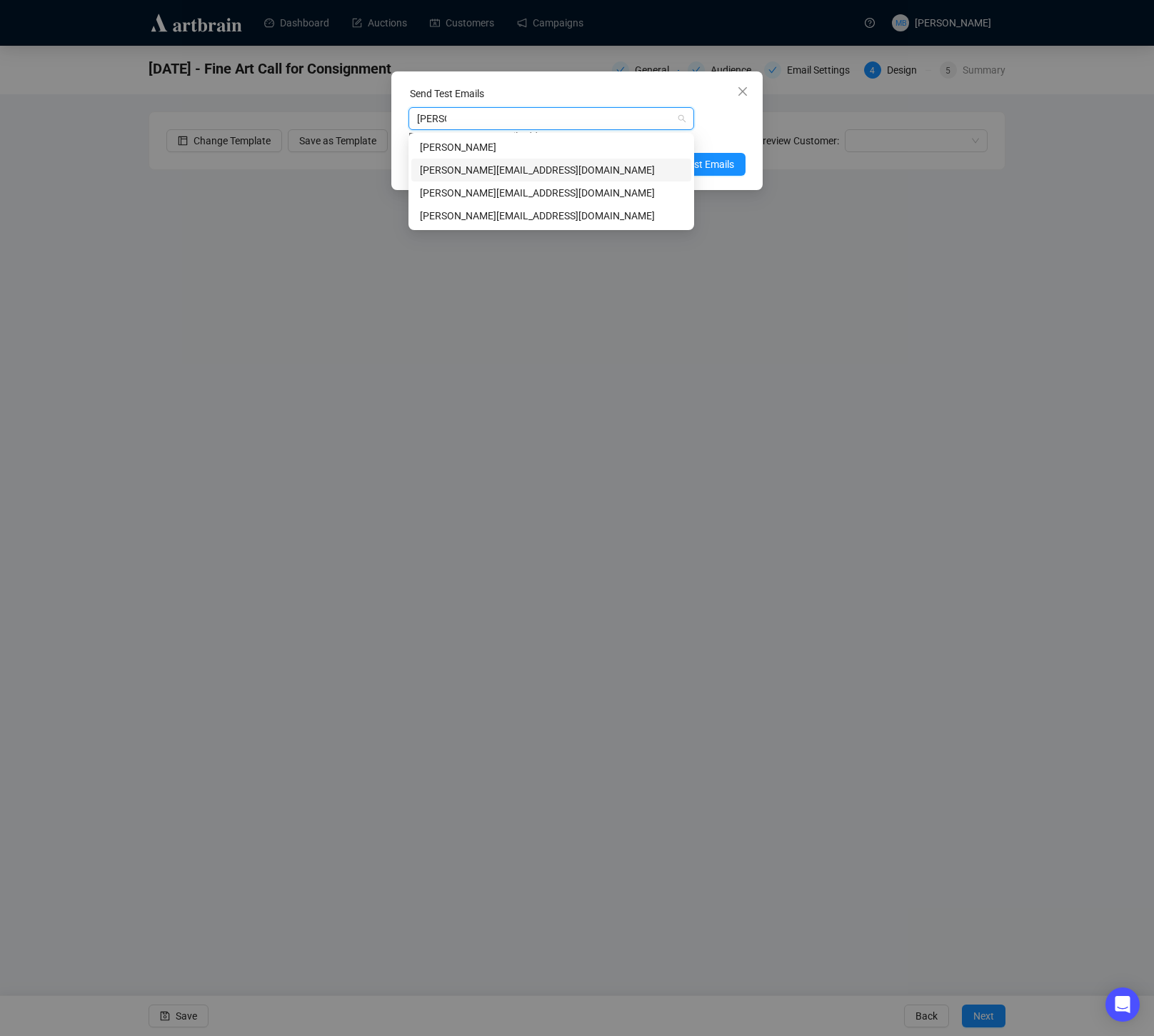
click at [568, 171] on div "[PERSON_NAME][EMAIL_ADDRESS][DOMAIN_NAME]" at bounding box center [551, 170] width 263 height 16
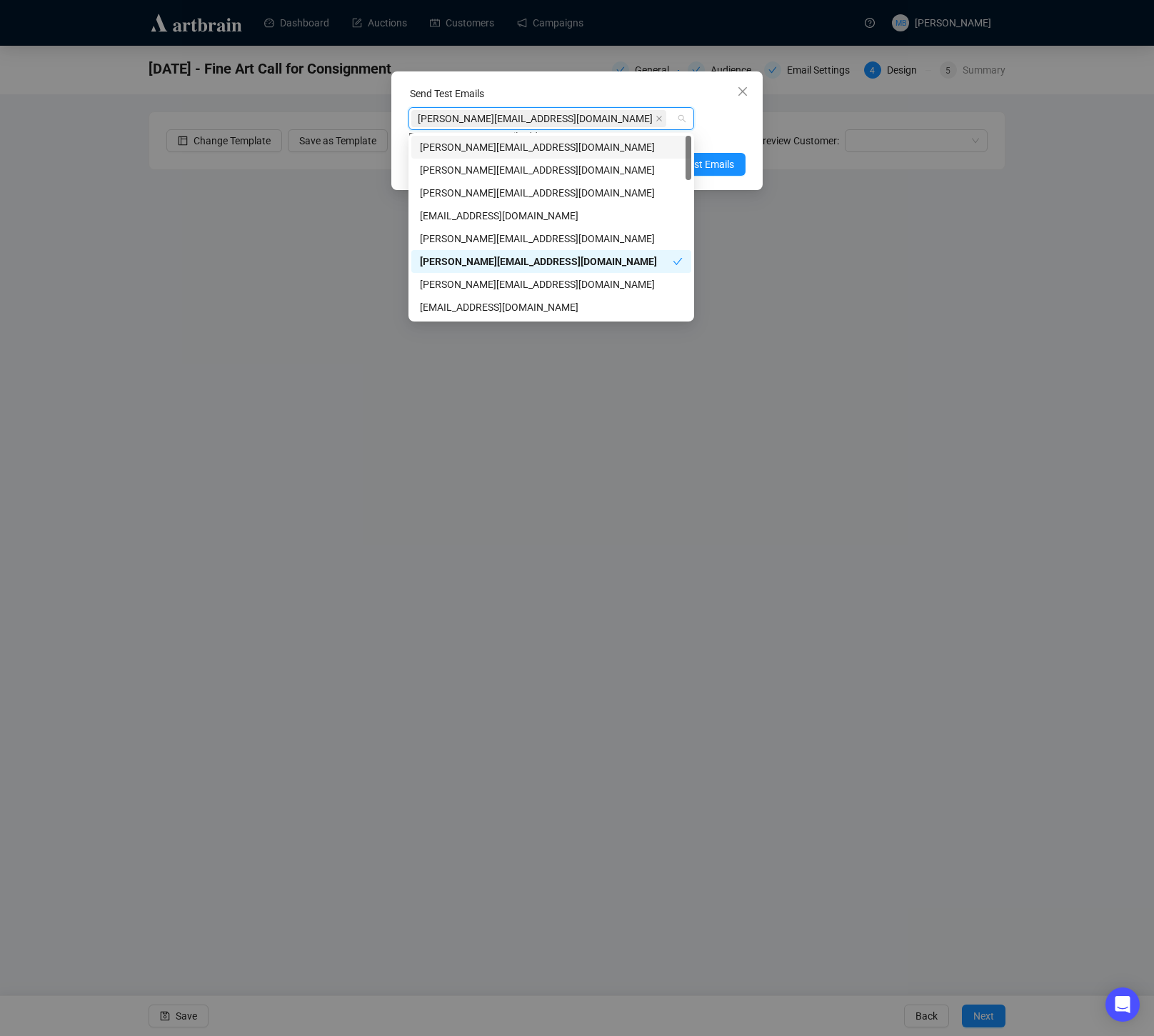
click at [570, 117] on div "[PERSON_NAME][EMAIL_ADDRESS][DOMAIN_NAME]" at bounding box center [544, 118] width 265 height 20
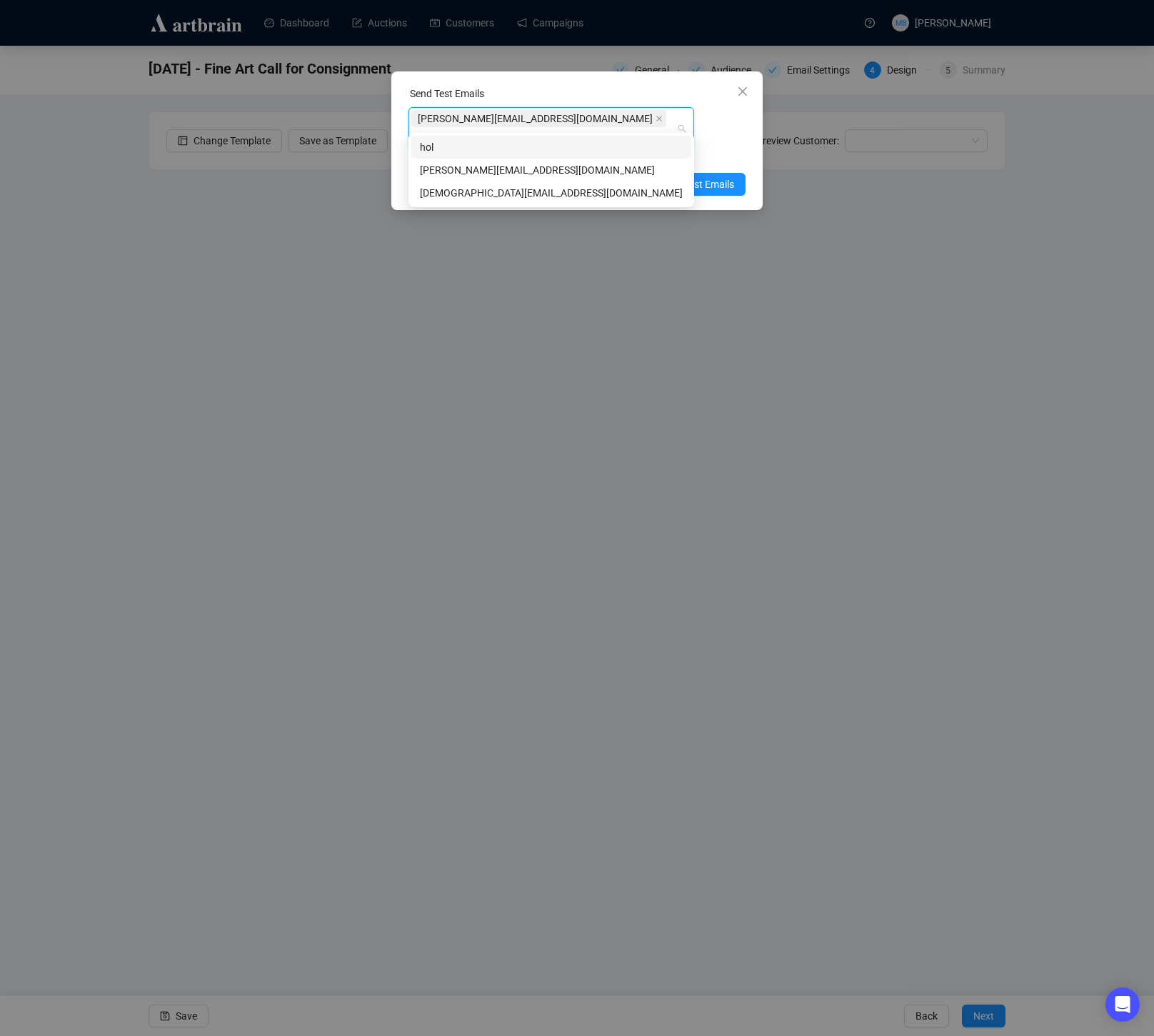
type input "holl"
click at [579, 169] on div "[PERSON_NAME][EMAIL_ADDRESS][DOMAIN_NAME]" at bounding box center [551, 170] width 263 height 16
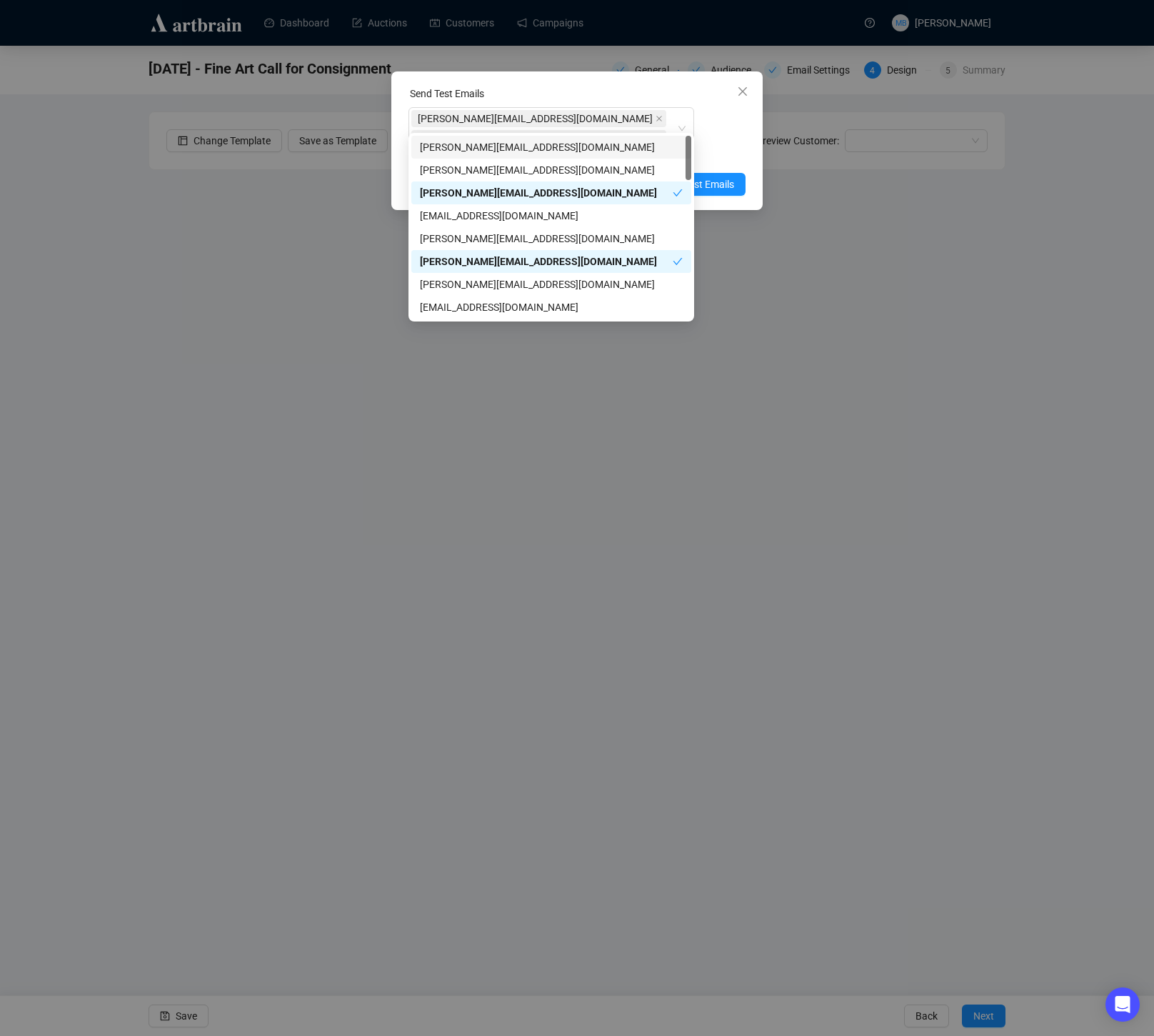
drag, startPoint x: 739, startPoint y: 125, endPoint x: 728, endPoint y: 142, distance: 20.2
click at [739, 125] on div "robyn@lelandlittle.com holly@lelandlittle.com Enter up to 20 Test Email Address…" at bounding box center [577, 136] width 337 height 57
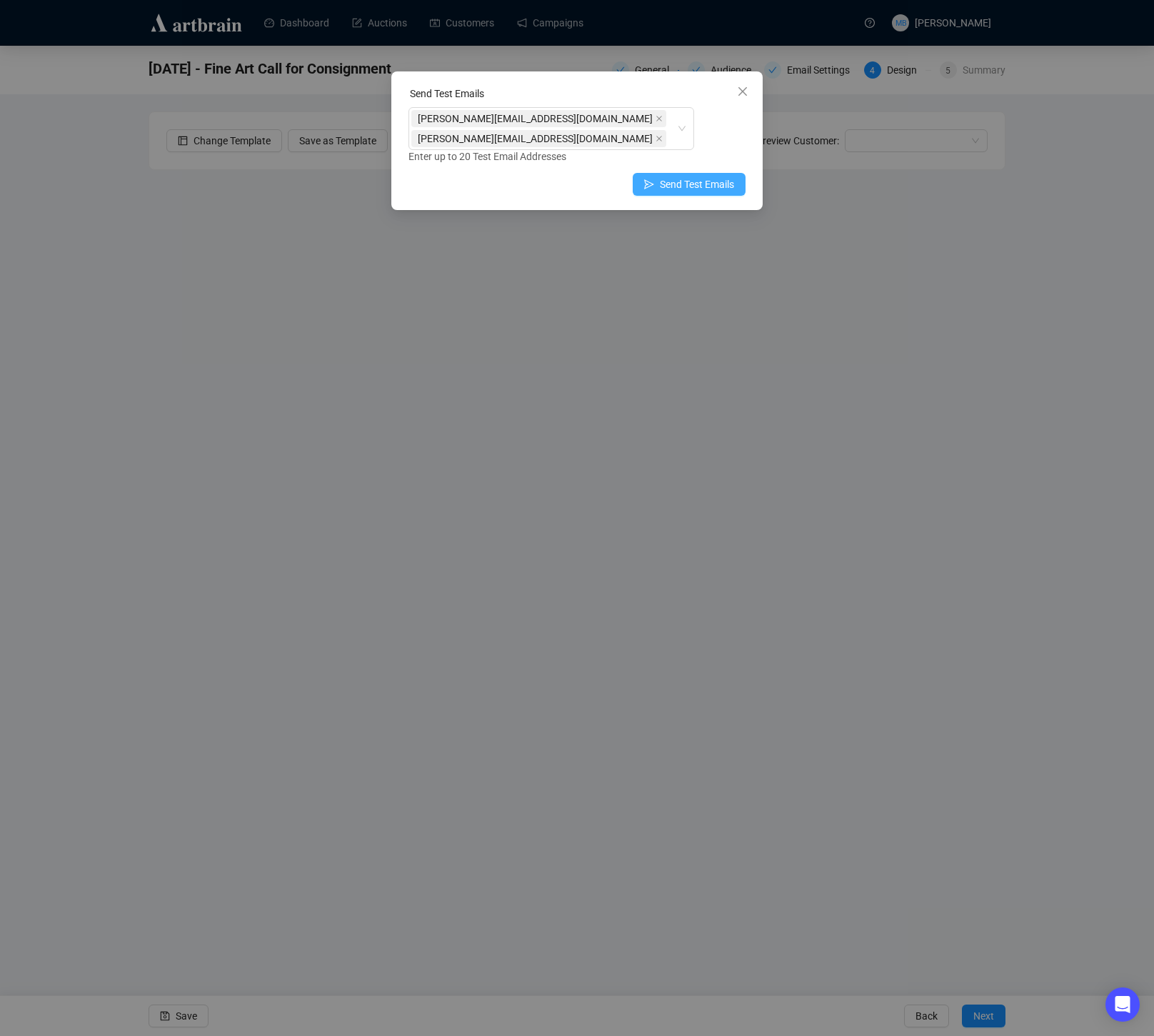
click at [709, 177] on span "Send Test Emails" at bounding box center [697, 185] width 74 height 16
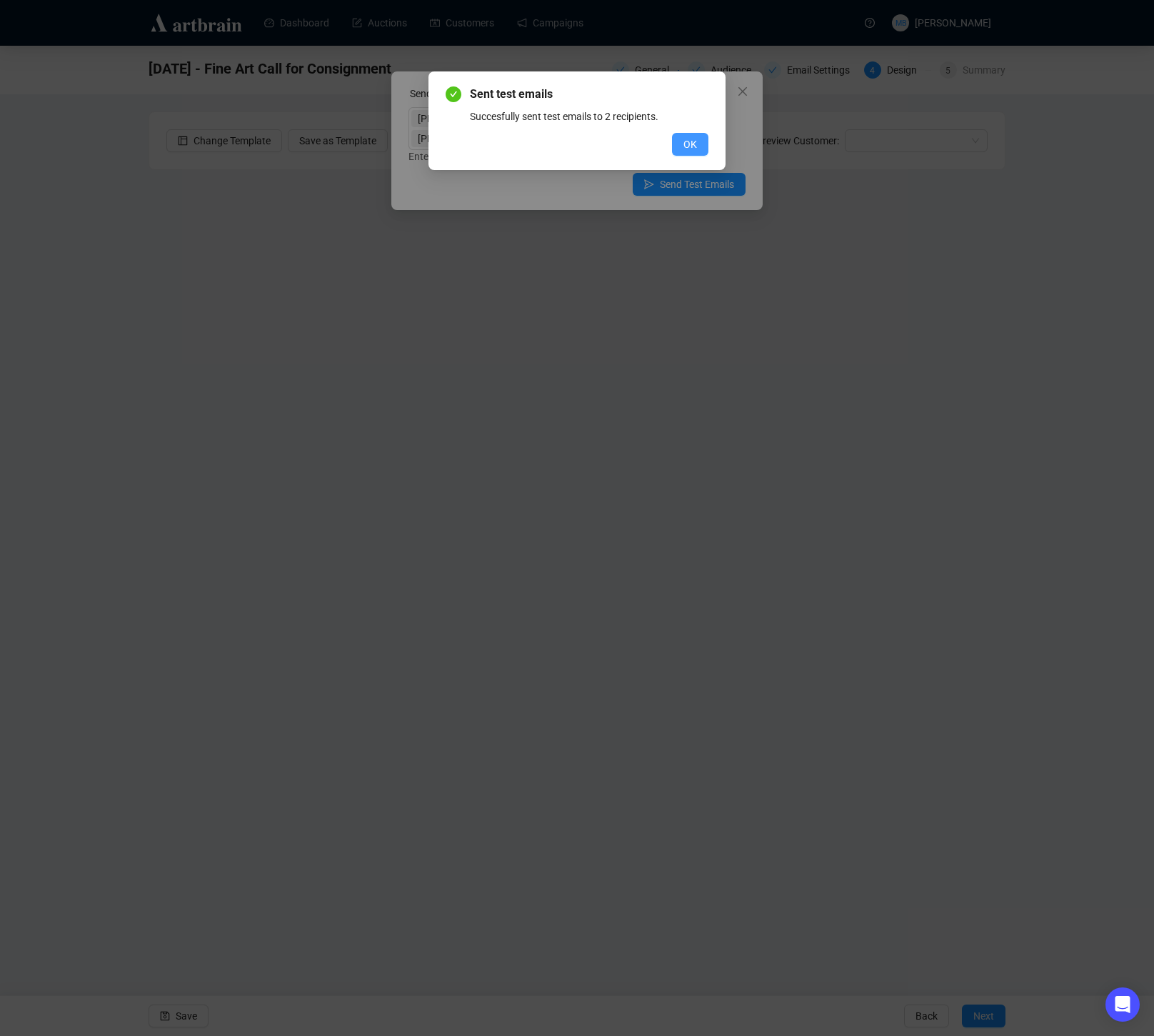
click at [696, 149] on span "OK" at bounding box center [690, 144] width 13 height 16
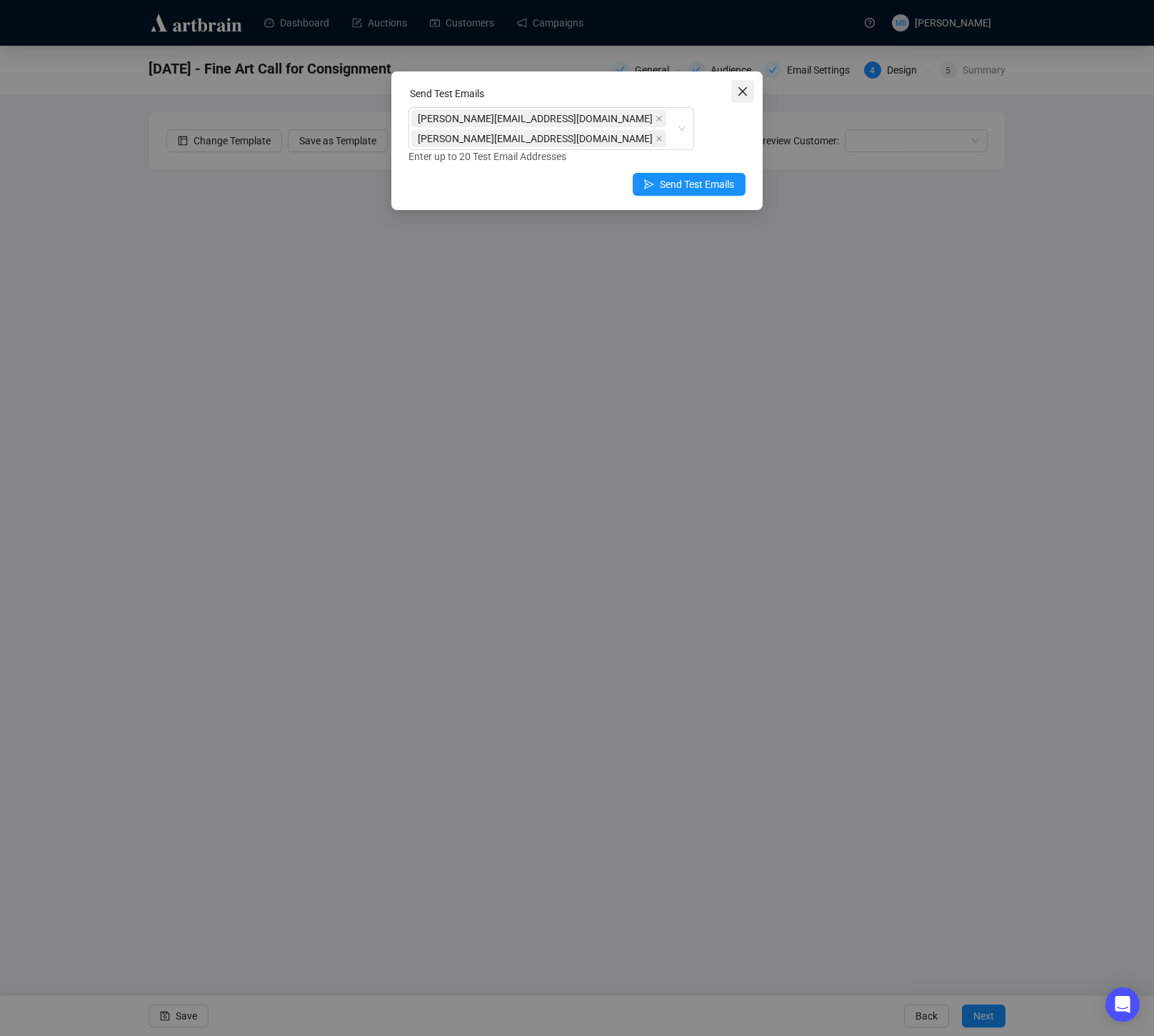
click at [745, 93] on icon "close" at bounding box center [743, 91] width 12 height 12
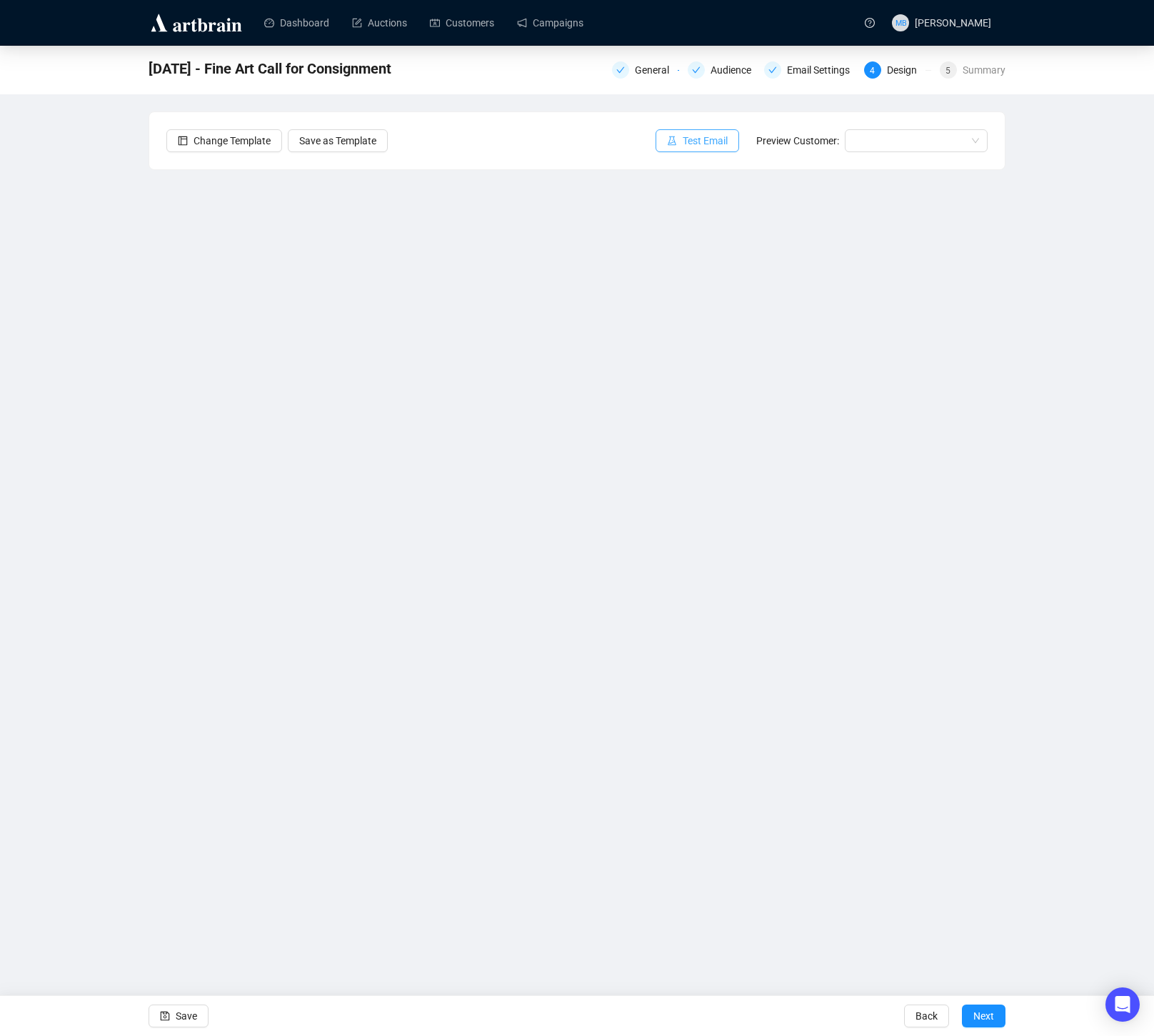
click at [674, 144] on button "Test Email" at bounding box center [697, 141] width 83 height 23
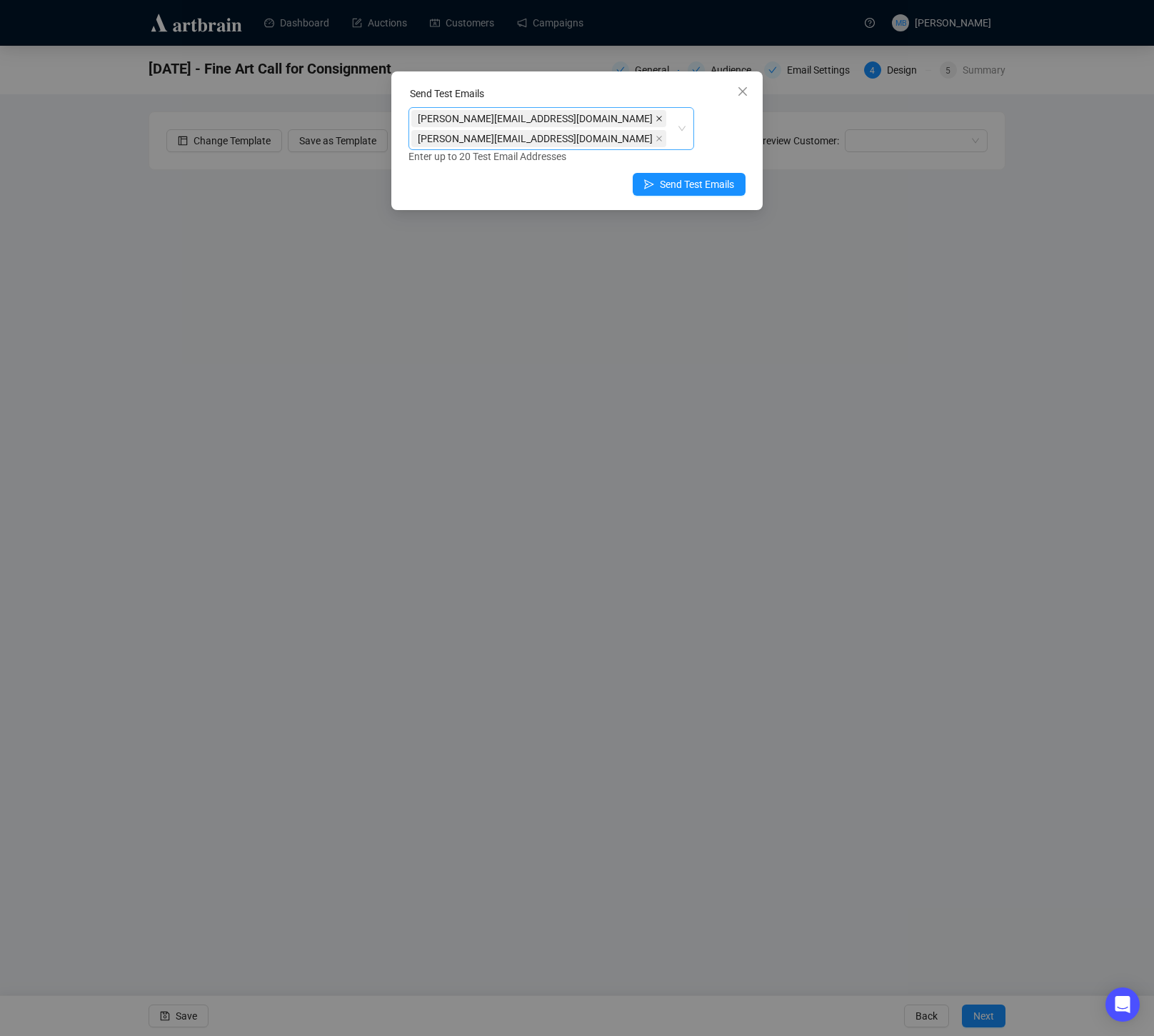
click at [656, 120] on icon "close" at bounding box center [659, 118] width 7 height 7
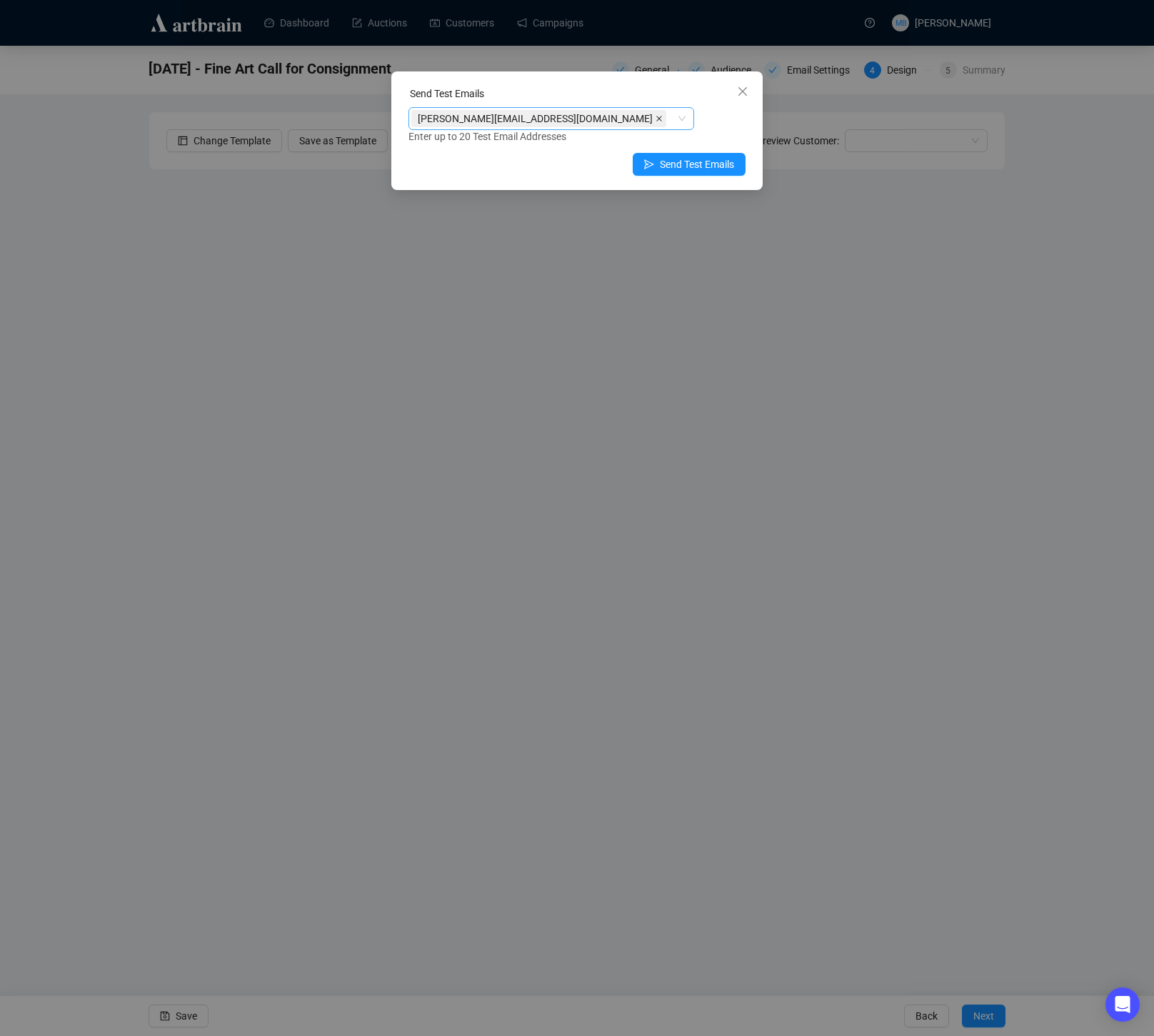
click at [657, 119] on icon "close" at bounding box center [659, 118] width 5 height 5
click at [526, 119] on div at bounding box center [544, 118] width 265 height 20
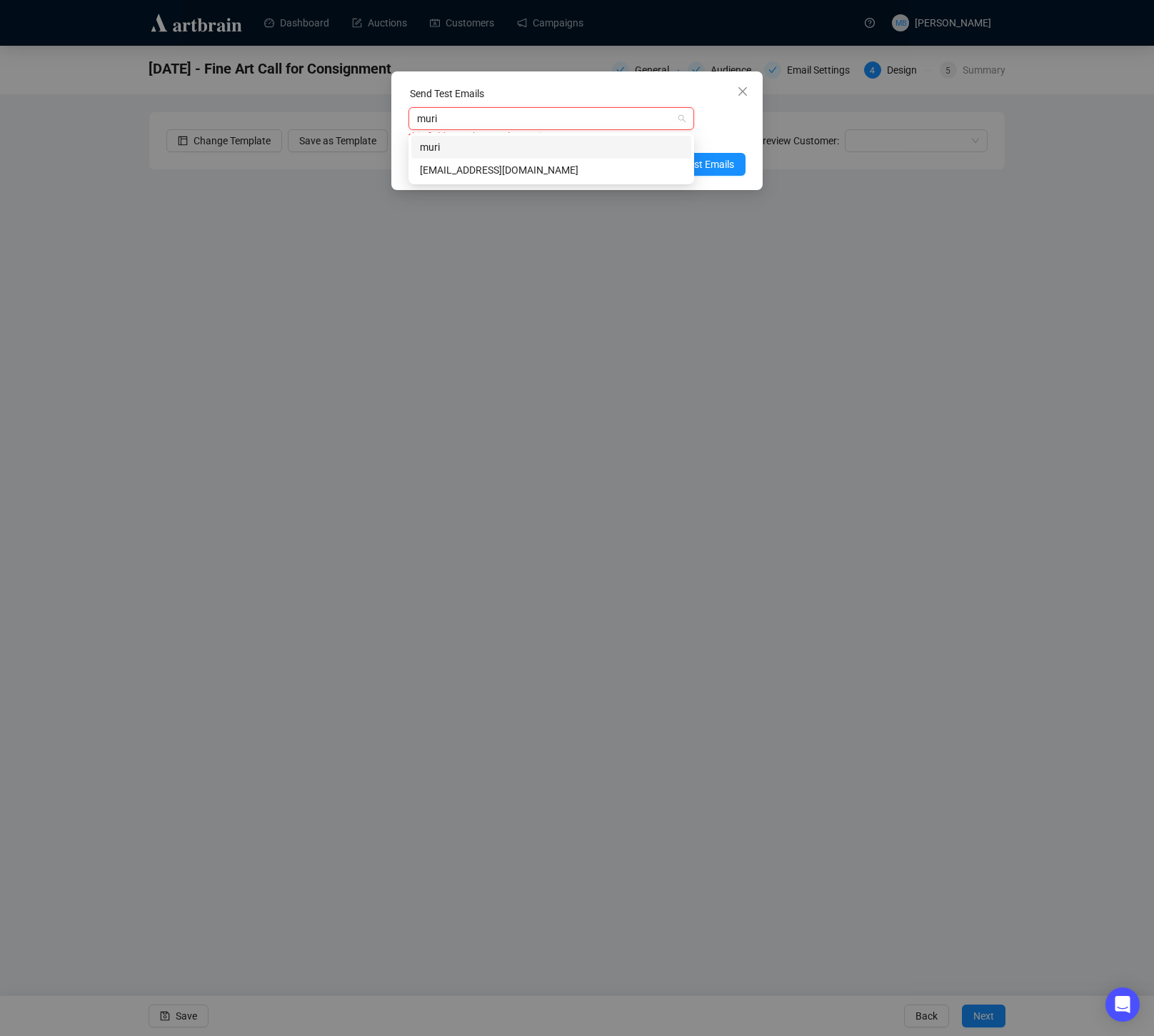
type input "muria"
click at [540, 169] on div "[EMAIL_ADDRESS][DOMAIN_NAME]" at bounding box center [551, 170] width 263 height 16
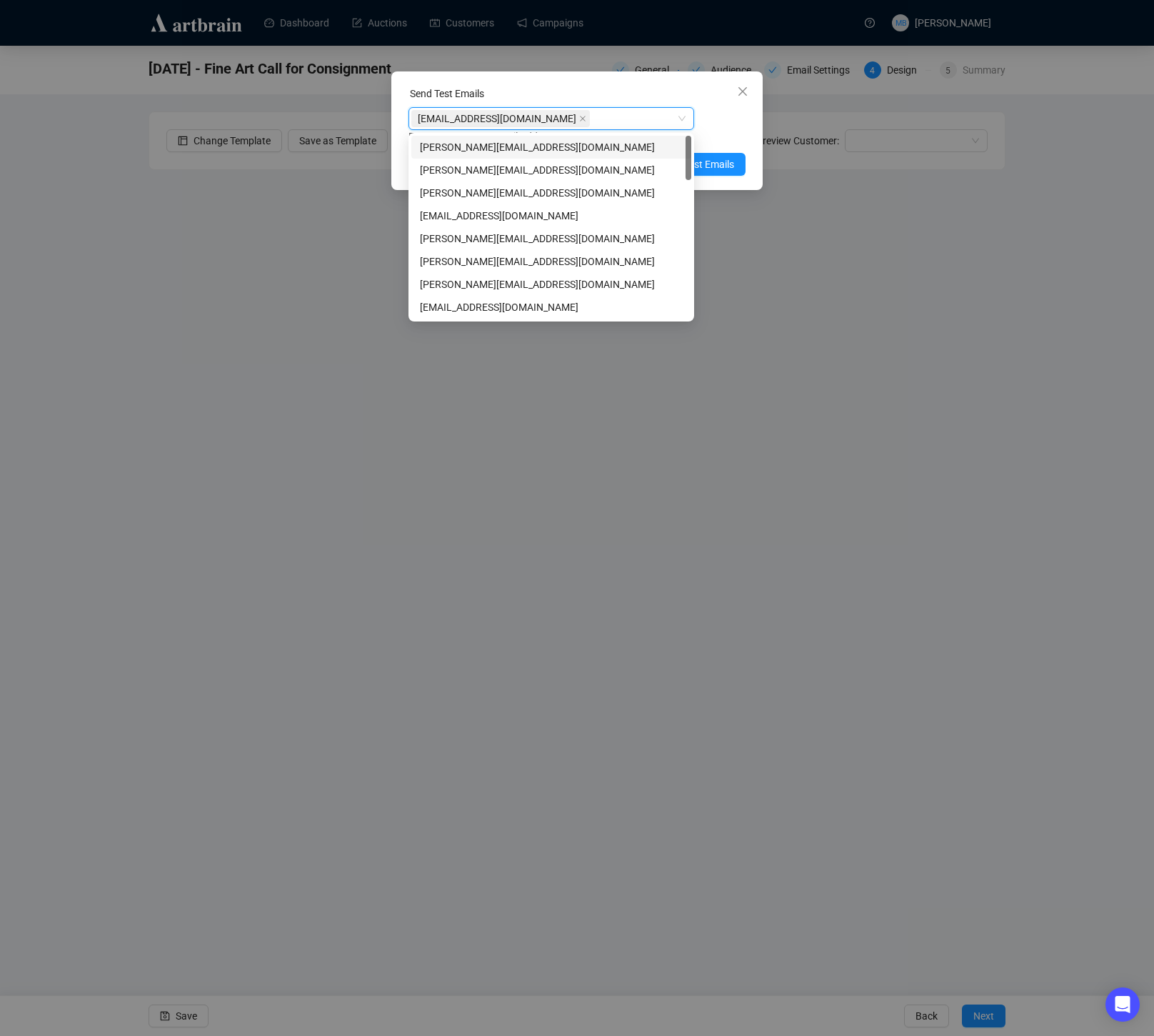
click at [737, 124] on div "muriah@lelandlittle.com muriah@lelandlittle.com Enter up to 20 Test Email Addre…" at bounding box center [577, 125] width 337 height 37
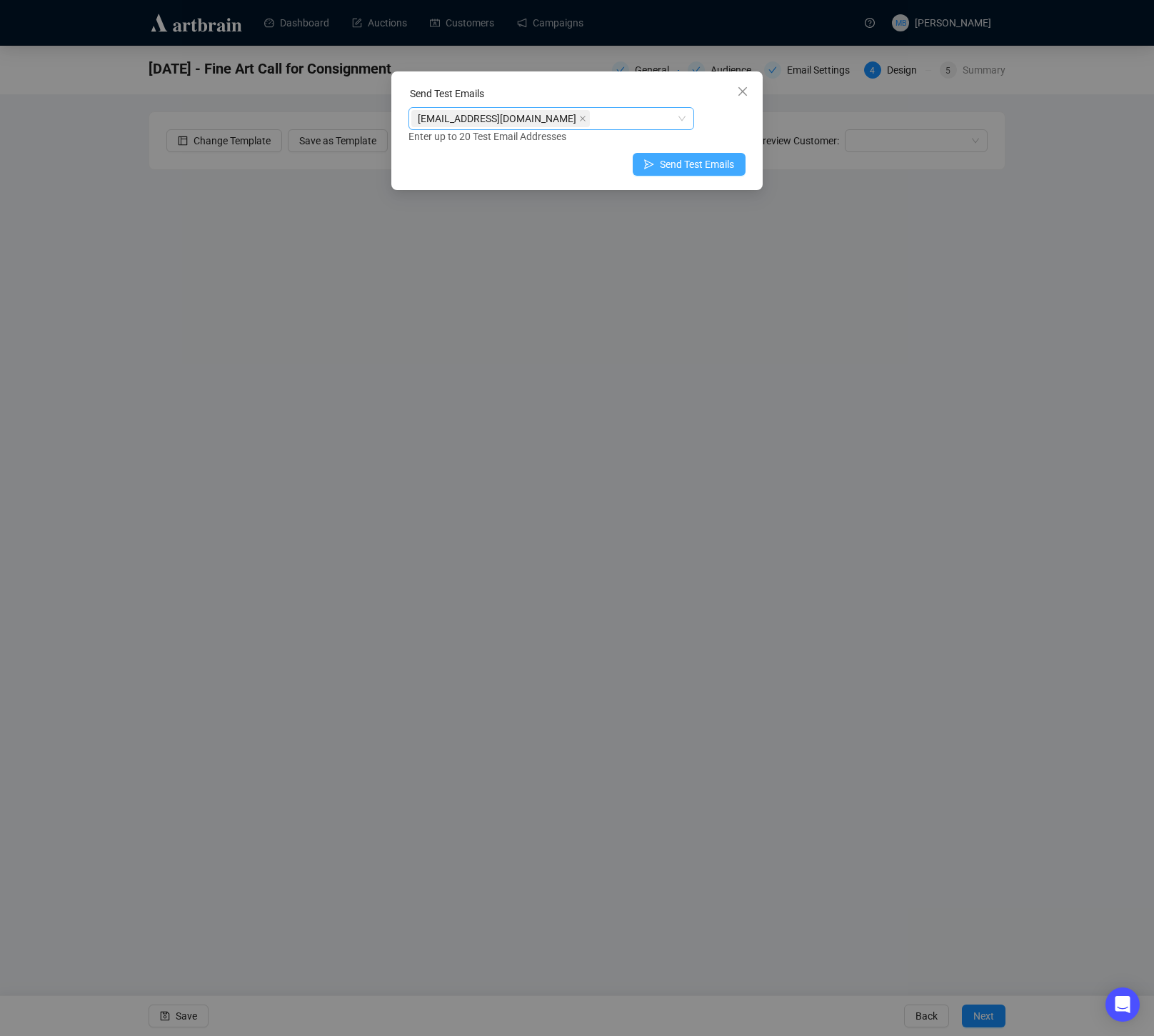
click at [716, 167] on span "Send Test Emails" at bounding box center [697, 165] width 74 height 16
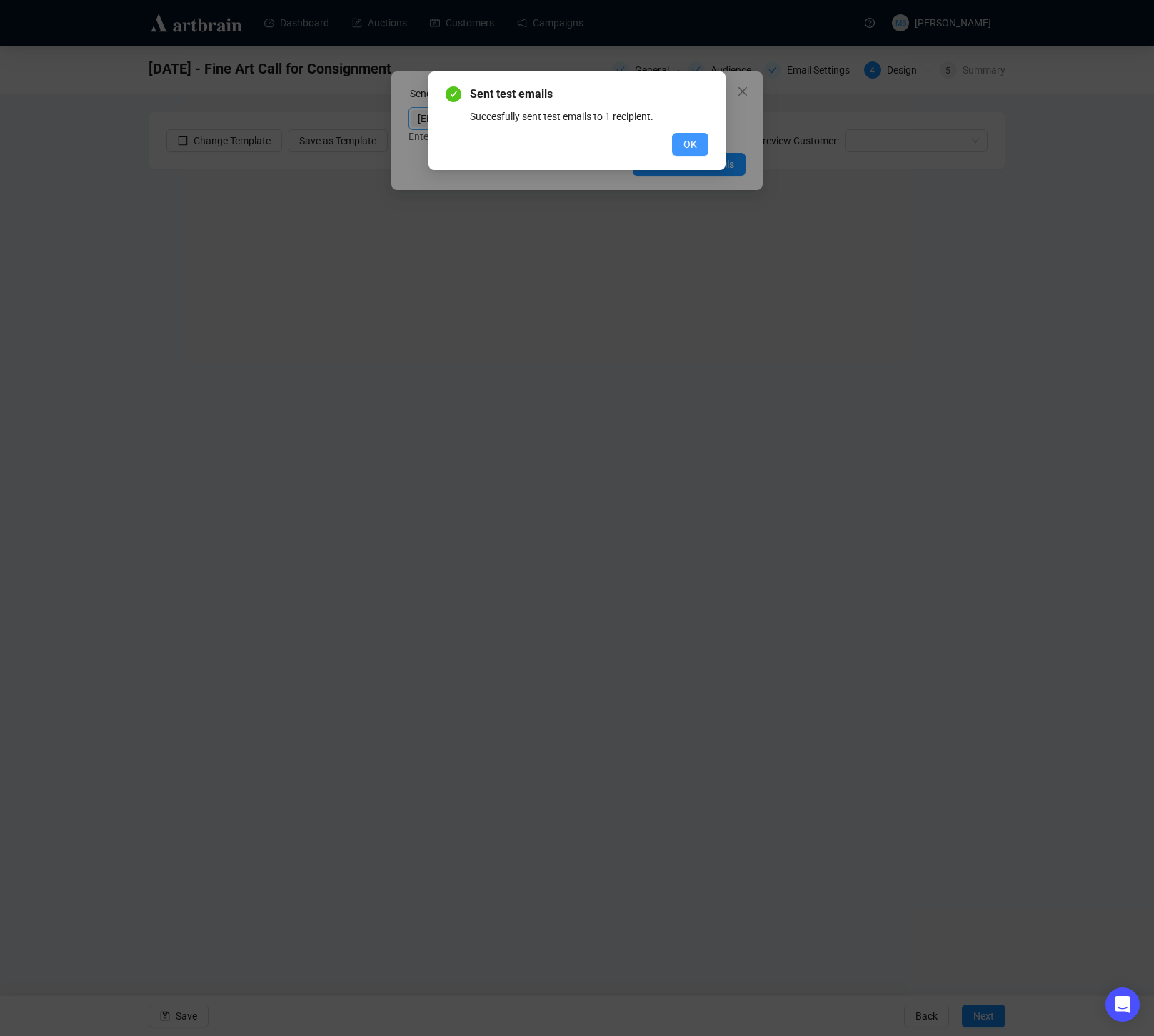
click at [691, 135] on button "OK" at bounding box center [690, 144] width 37 height 23
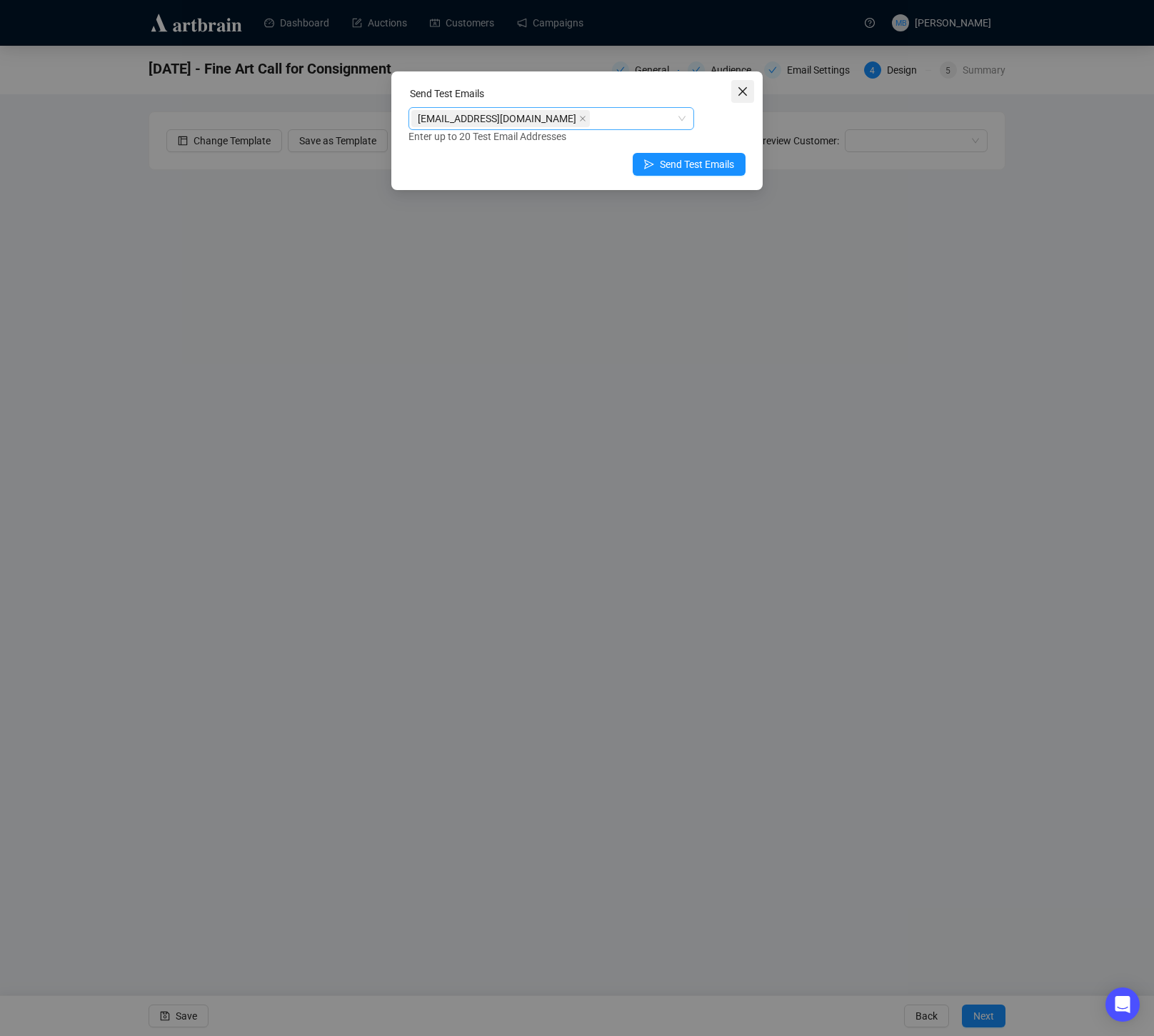
click at [742, 91] on icon "close" at bounding box center [743, 91] width 9 height 9
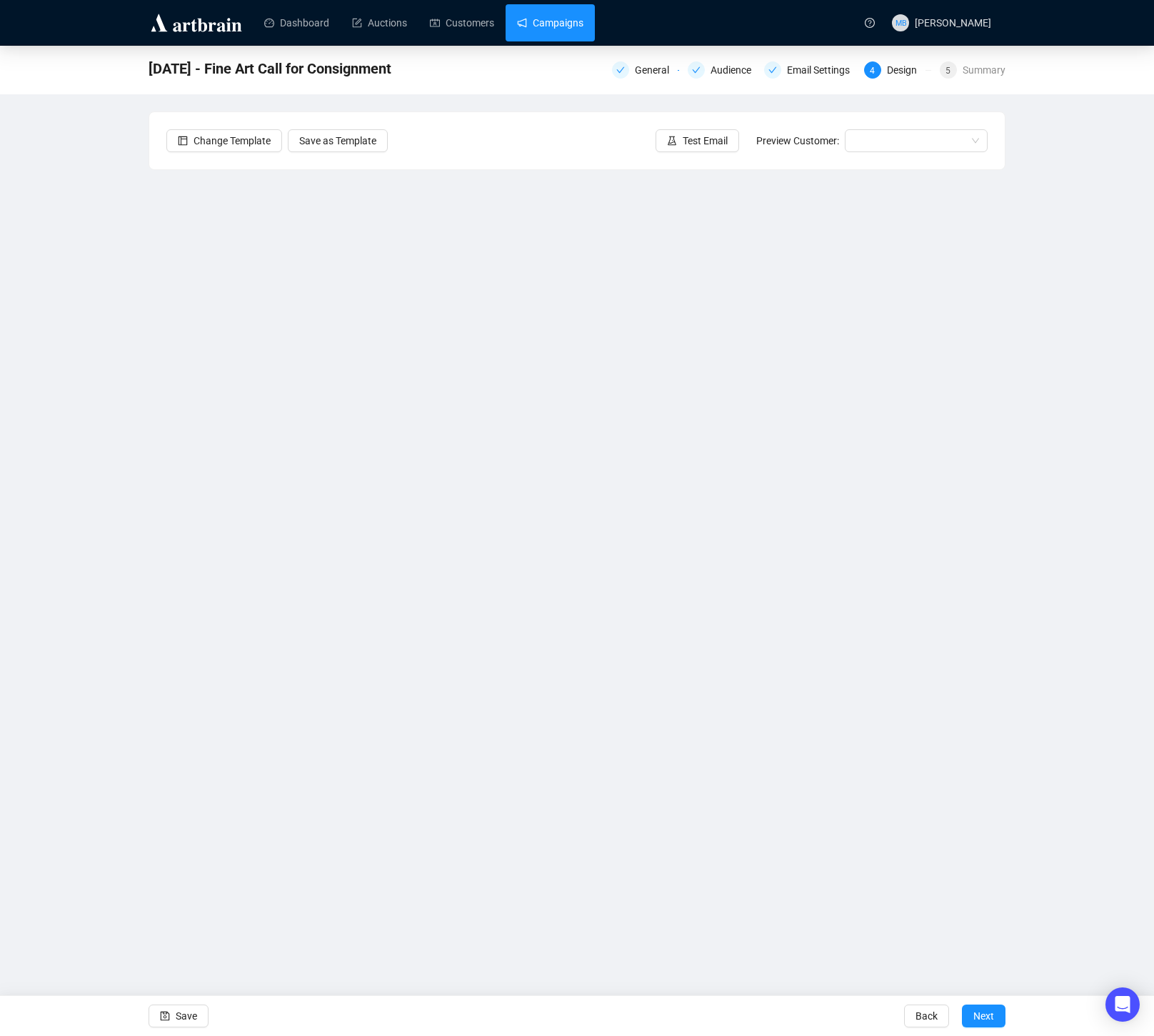
click at [555, 15] on link "Campaigns" at bounding box center [550, 22] width 66 height 37
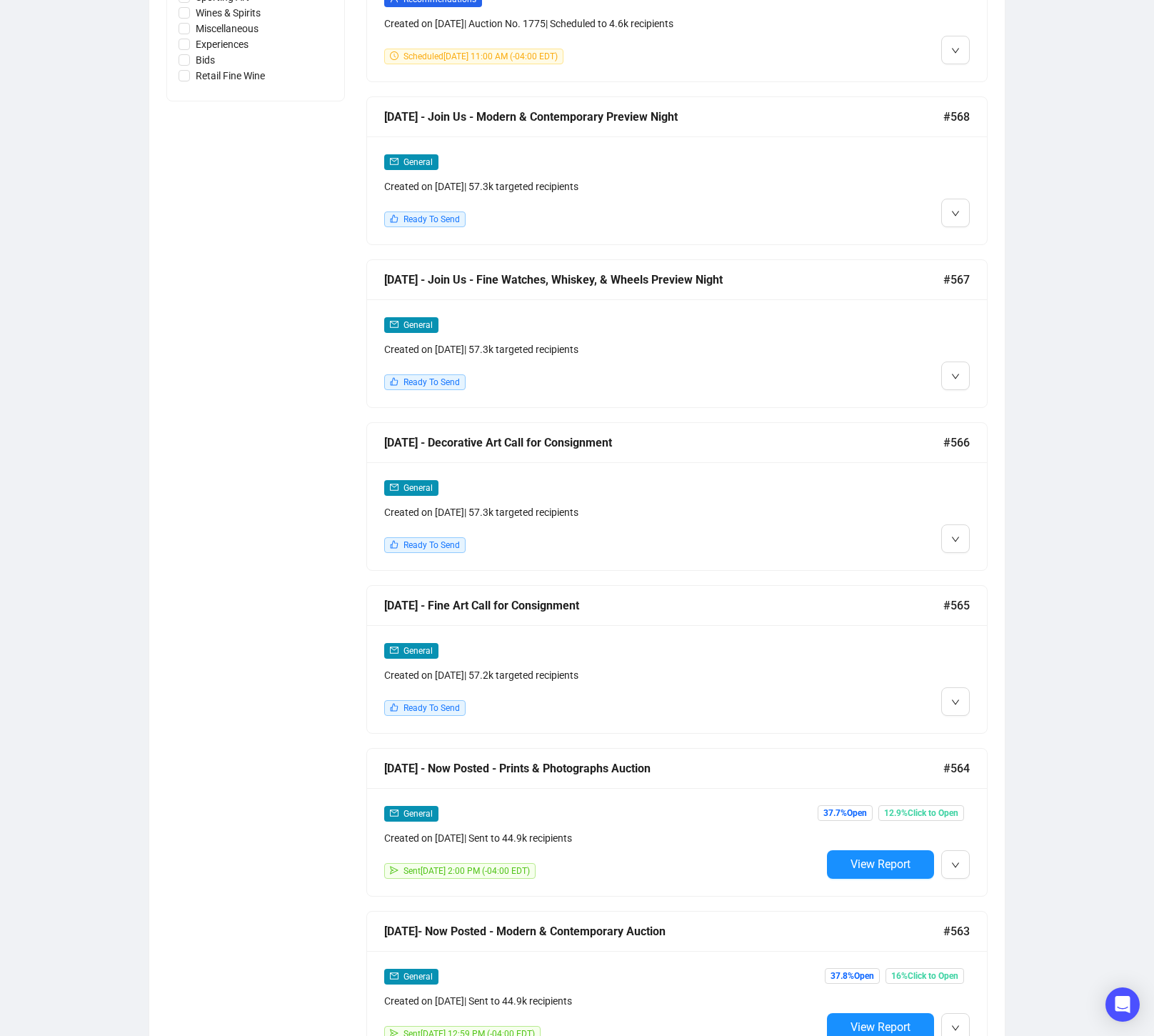
scroll to position [1001, 0]
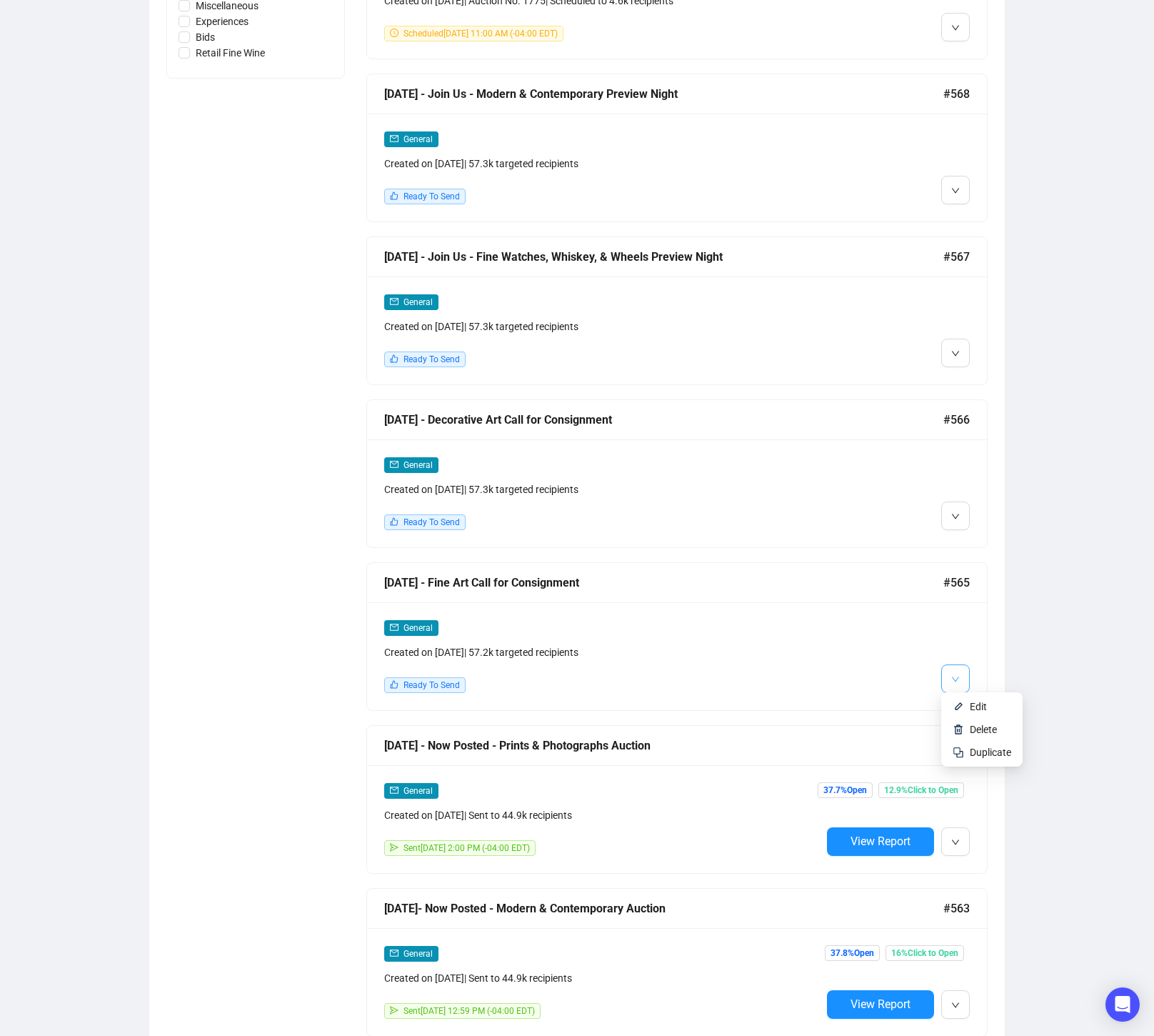
click at [949, 678] on button "button" at bounding box center [956, 678] width 29 height 29
click at [984, 711] on span "Edit" at bounding box center [977, 706] width 17 height 12
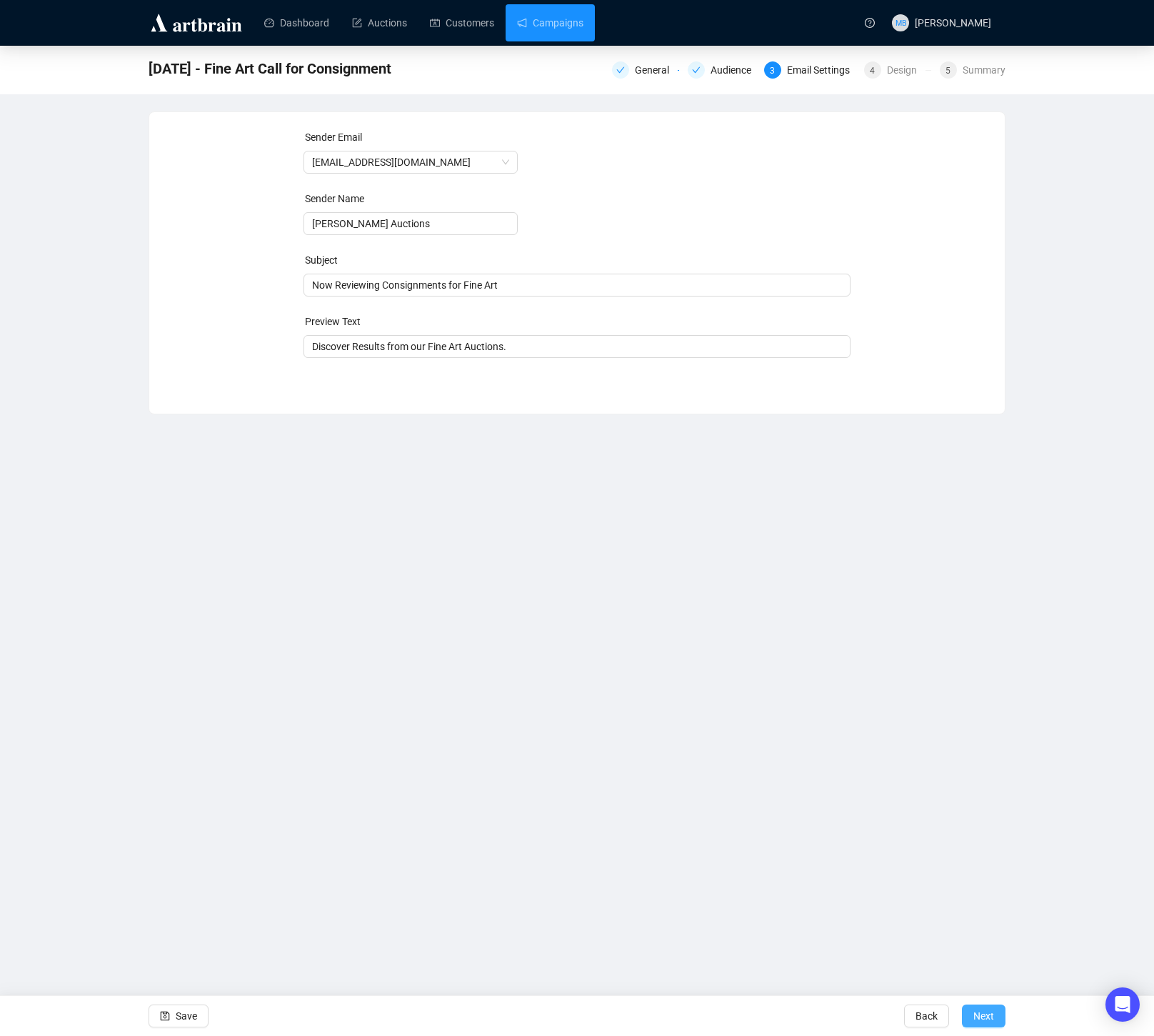
click at [981, 1017] on span "Next" at bounding box center [983, 1015] width 21 height 40
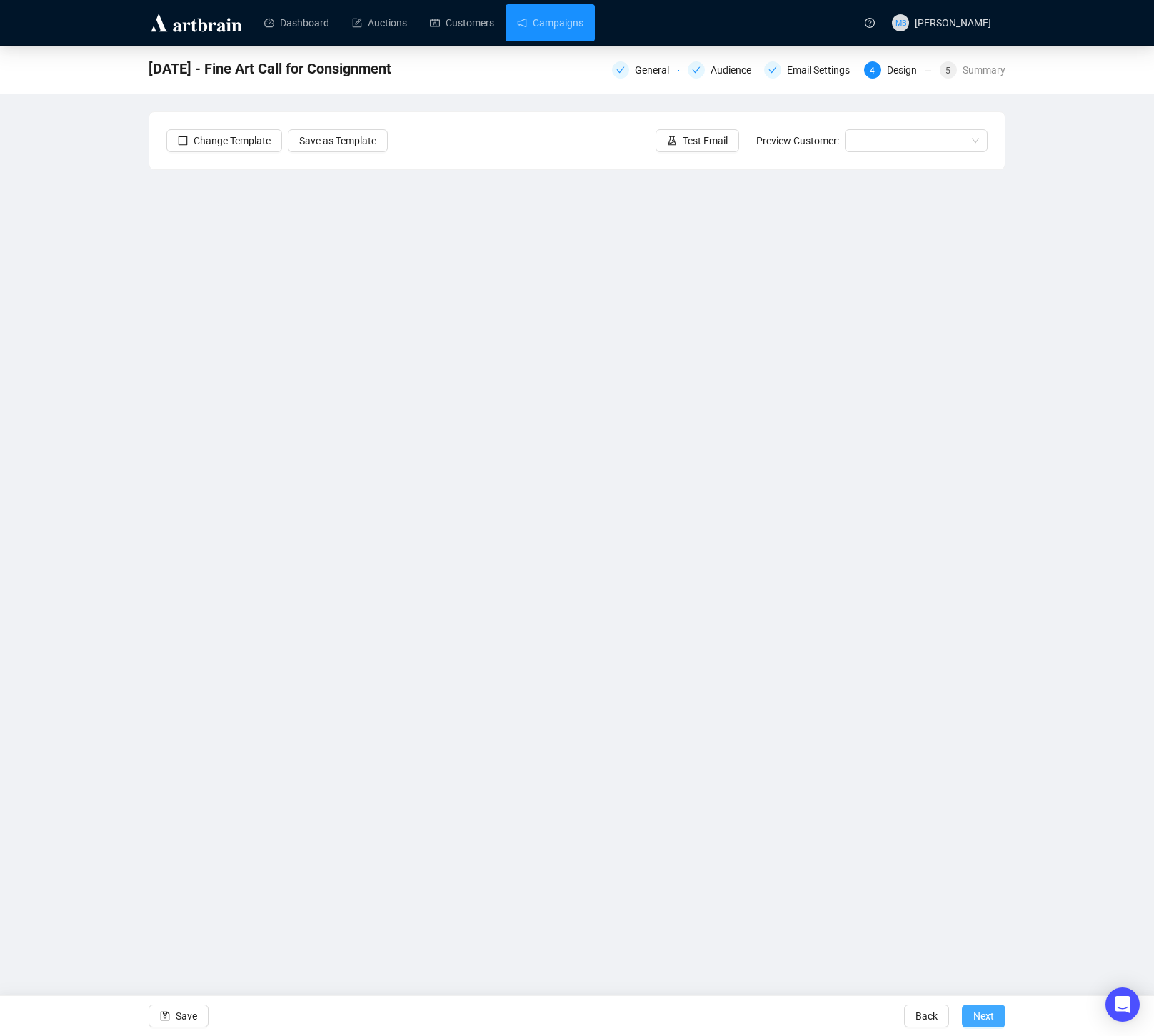
click at [980, 1015] on span "Next" at bounding box center [983, 1015] width 21 height 40
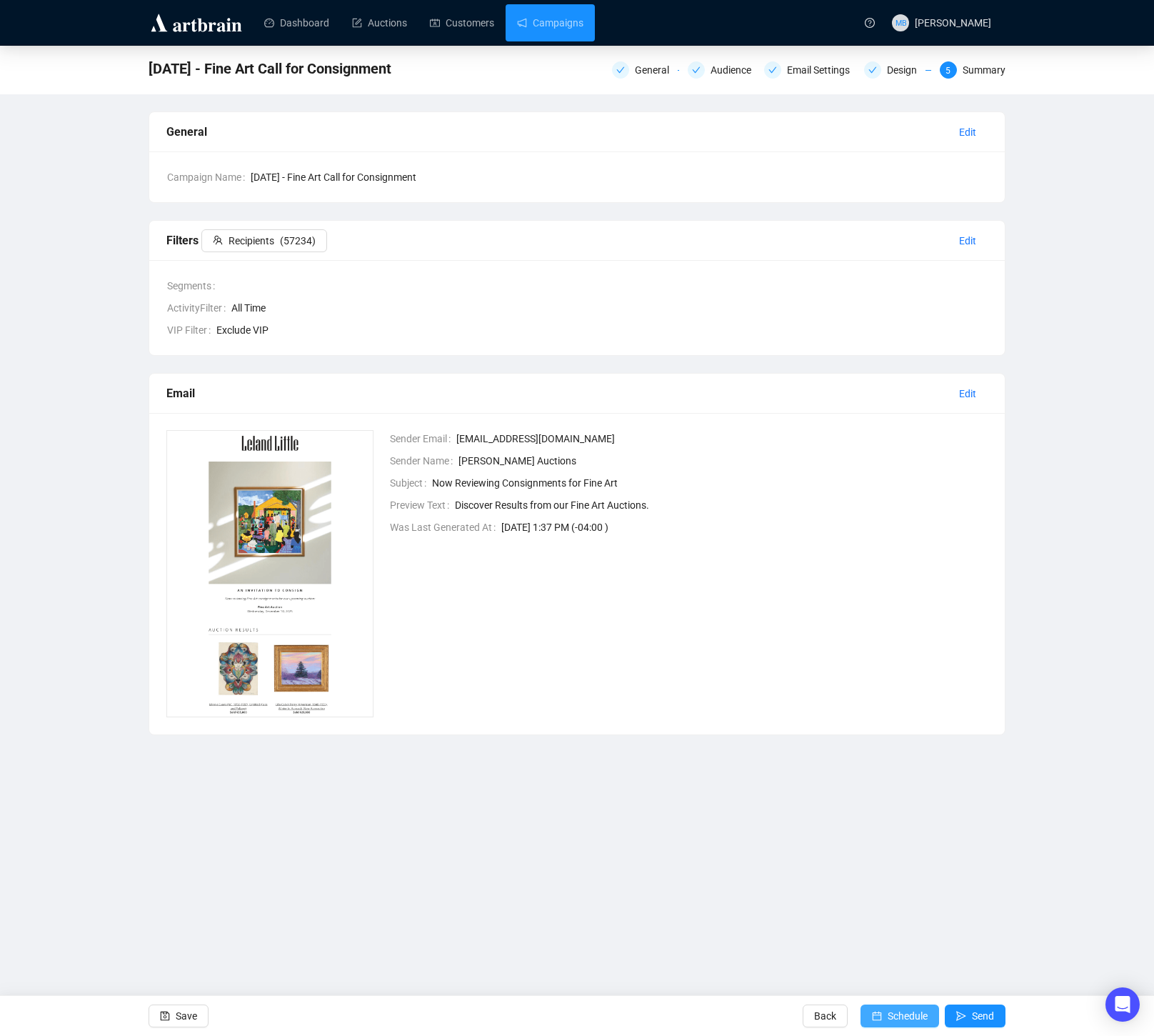
click at [909, 1014] on span "Schedule" at bounding box center [908, 1015] width 40 height 40
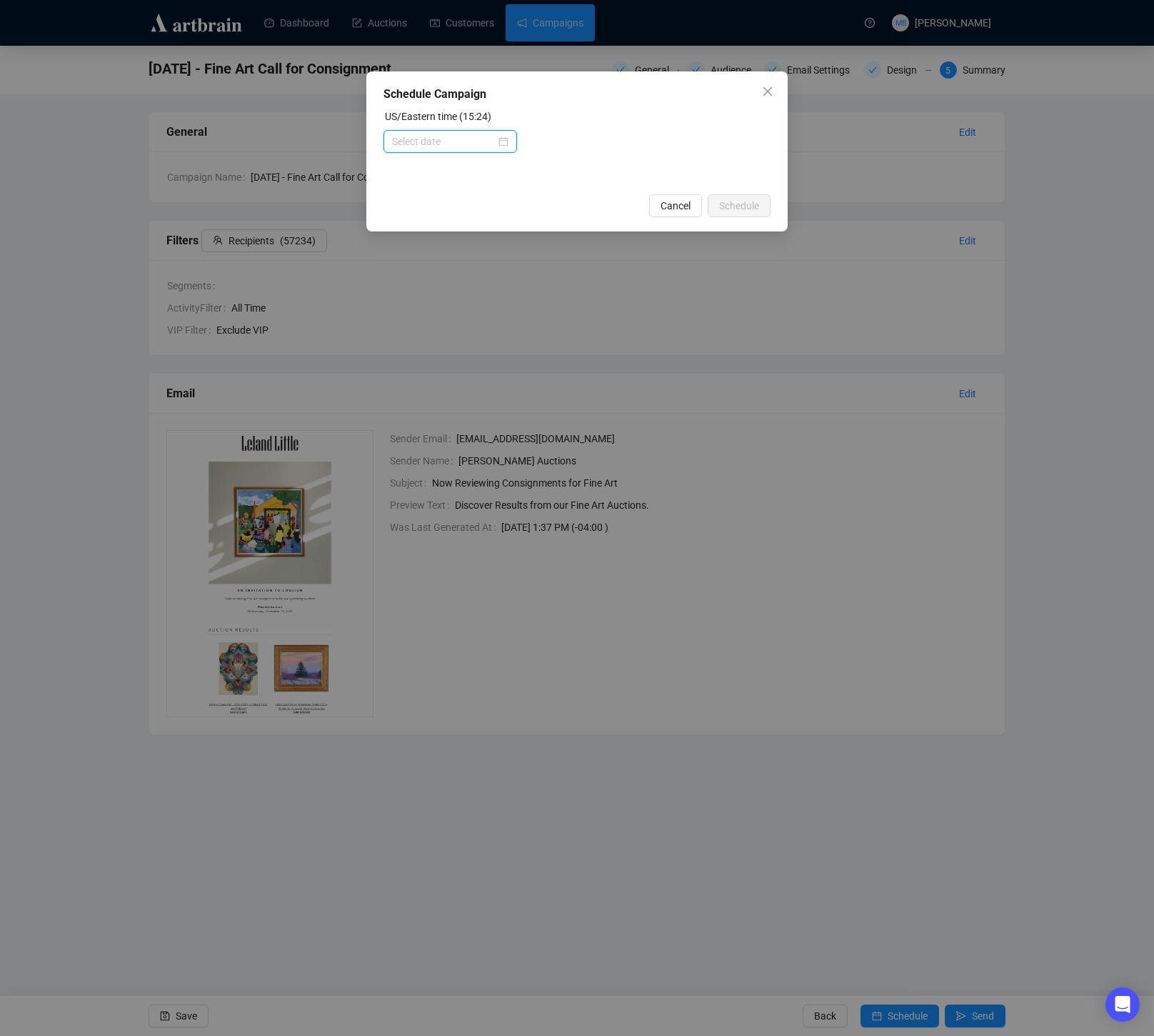
click at [433, 134] on input at bounding box center [444, 142] width 104 height 16
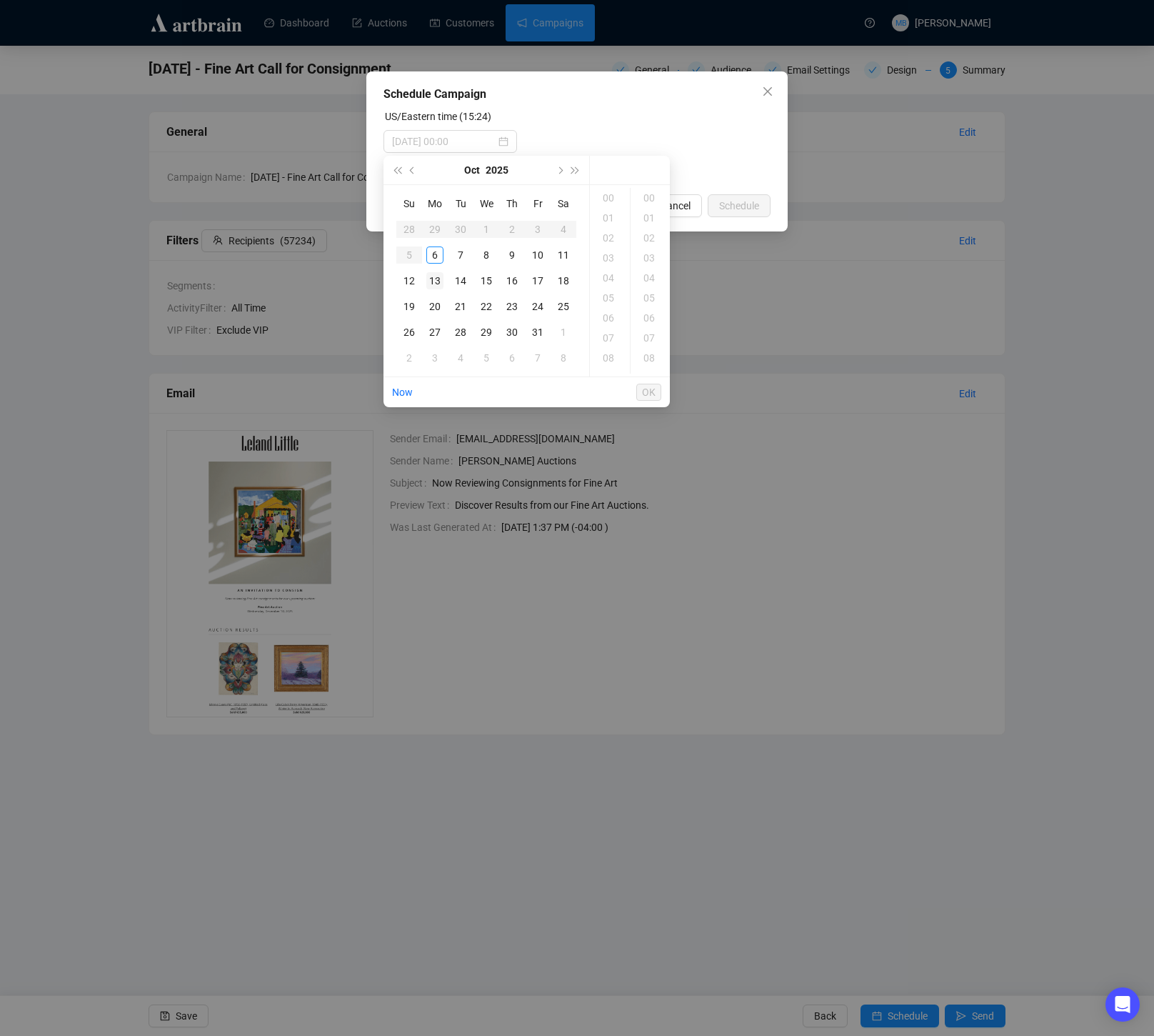
click at [435, 281] on div "13" at bounding box center [435, 281] width 17 height 17
drag, startPoint x: 611, startPoint y: 352, endPoint x: 624, endPoint y: 322, distance: 32.7
click at [611, 352] on div "09" at bounding box center [610, 350] width 34 height 20
type input "2025-10-13 09:00"
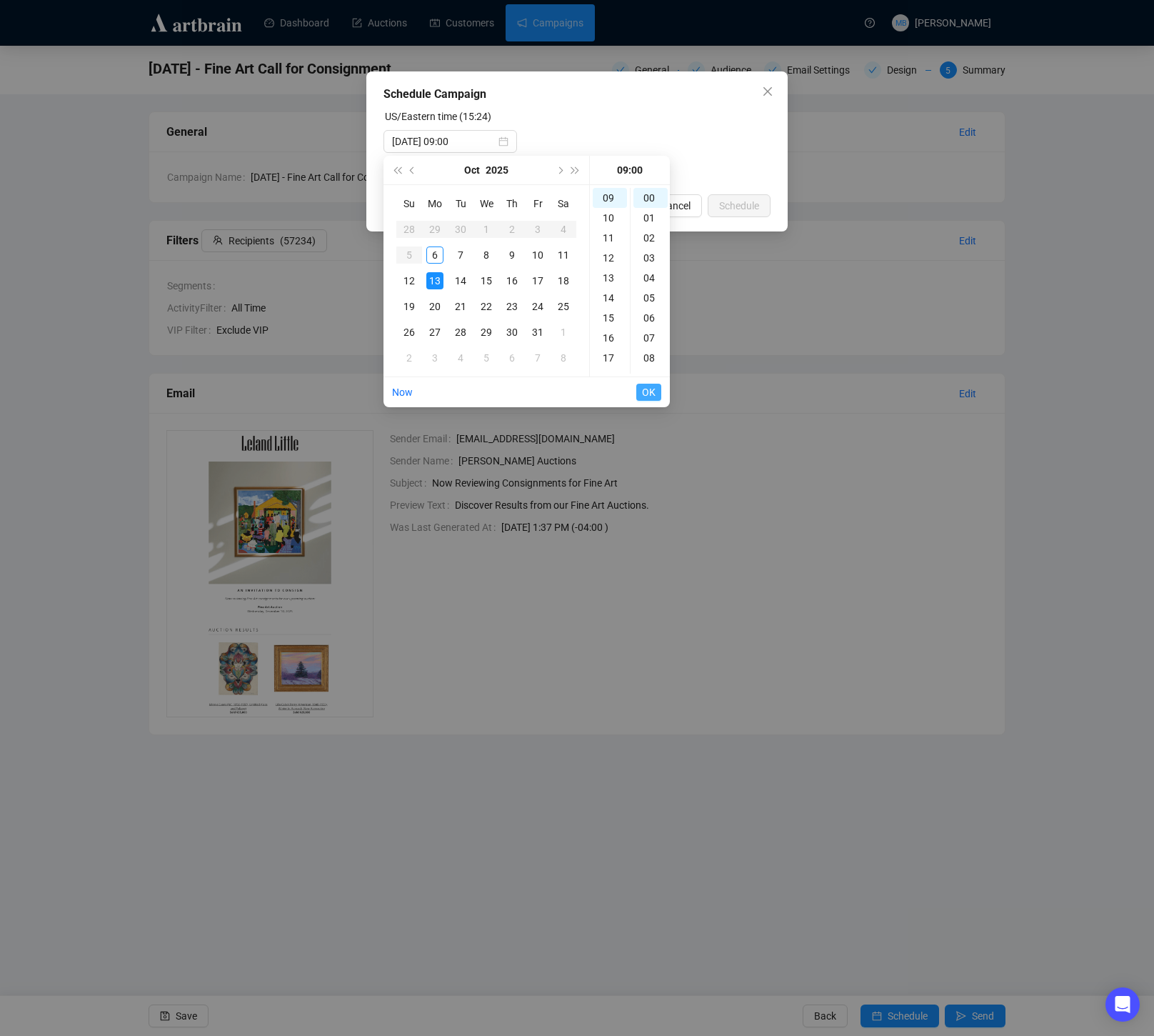
click at [650, 393] on span "OK" at bounding box center [649, 392] width 13 height 27
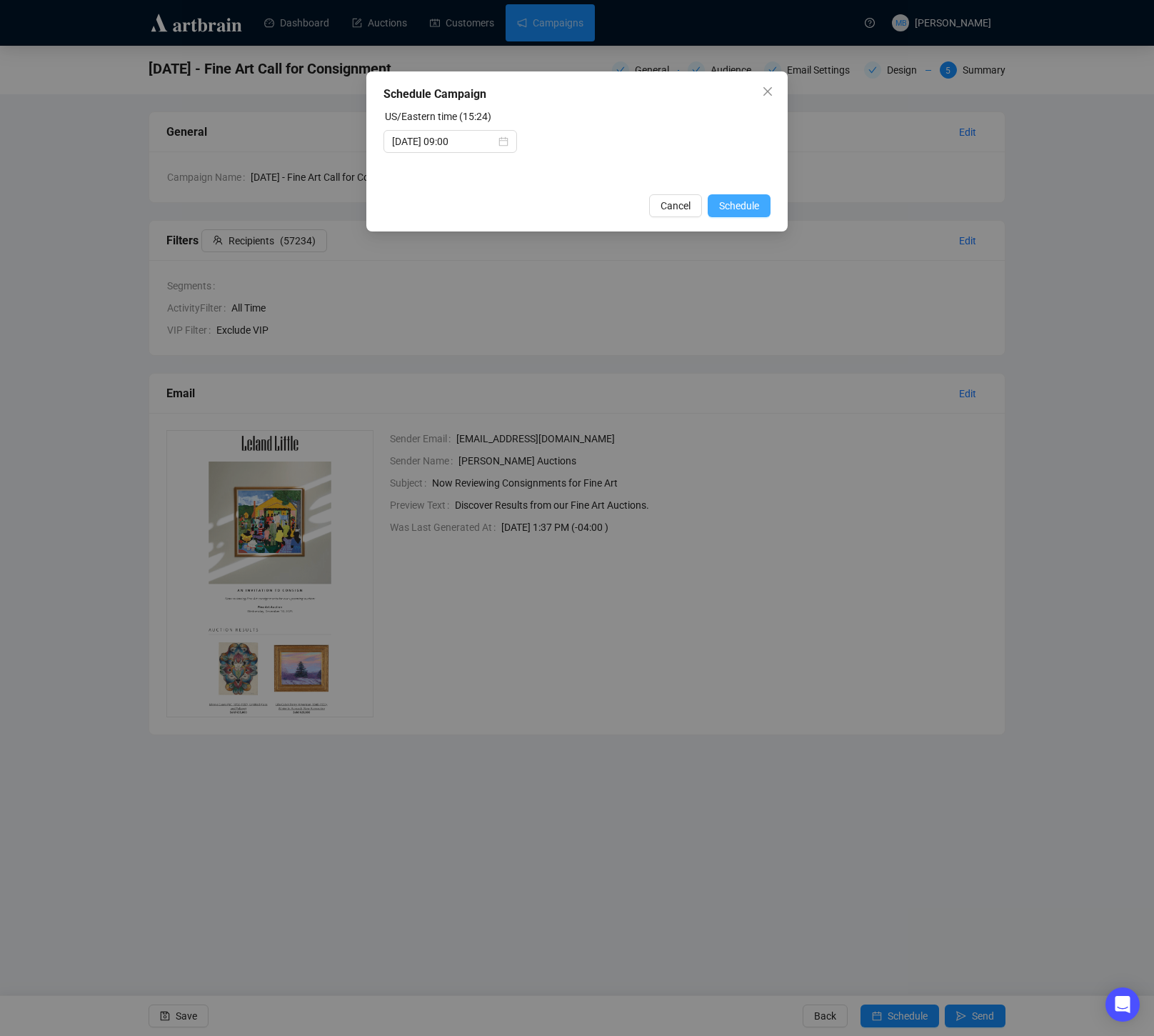
click at [745, 204] on span "Schedule" at bounding box center [739, 206] width 40 height 16
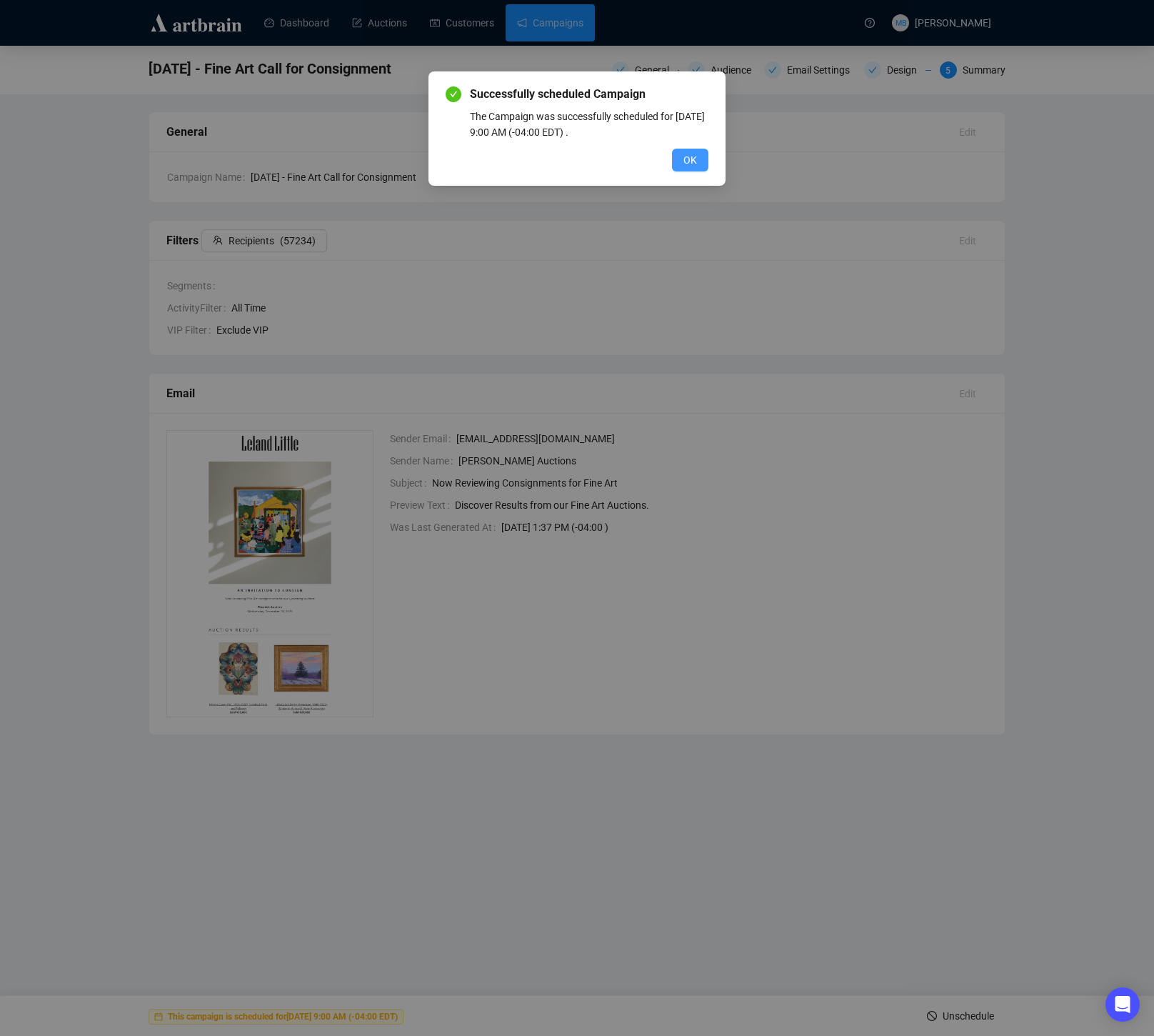
click at [695, 164] on span "OK" at bounding box center [690, 160] width 13 height 16
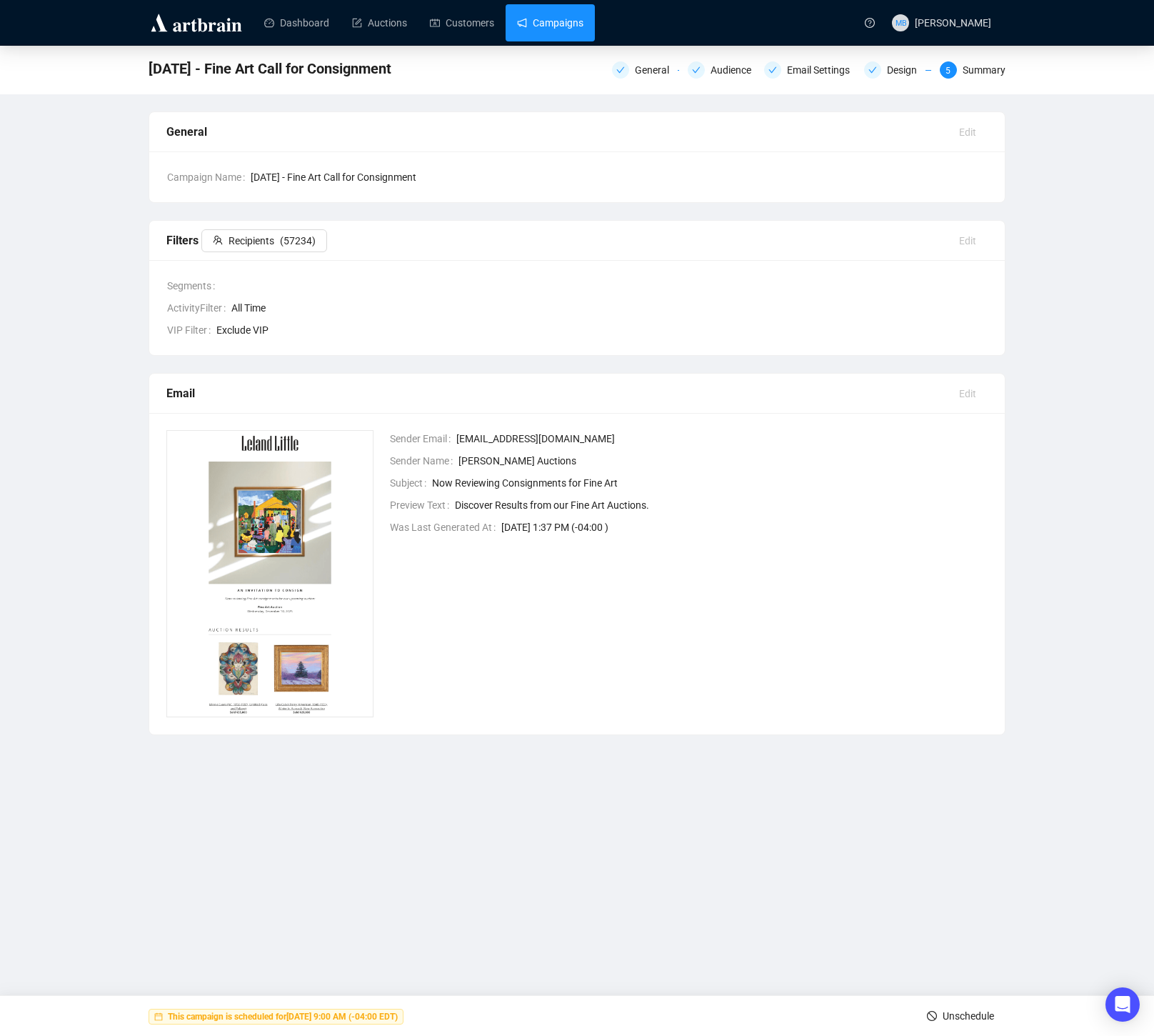
click at [545, 25] on link "Campaigns" at bounding box center [550, 22] width 66 height 37
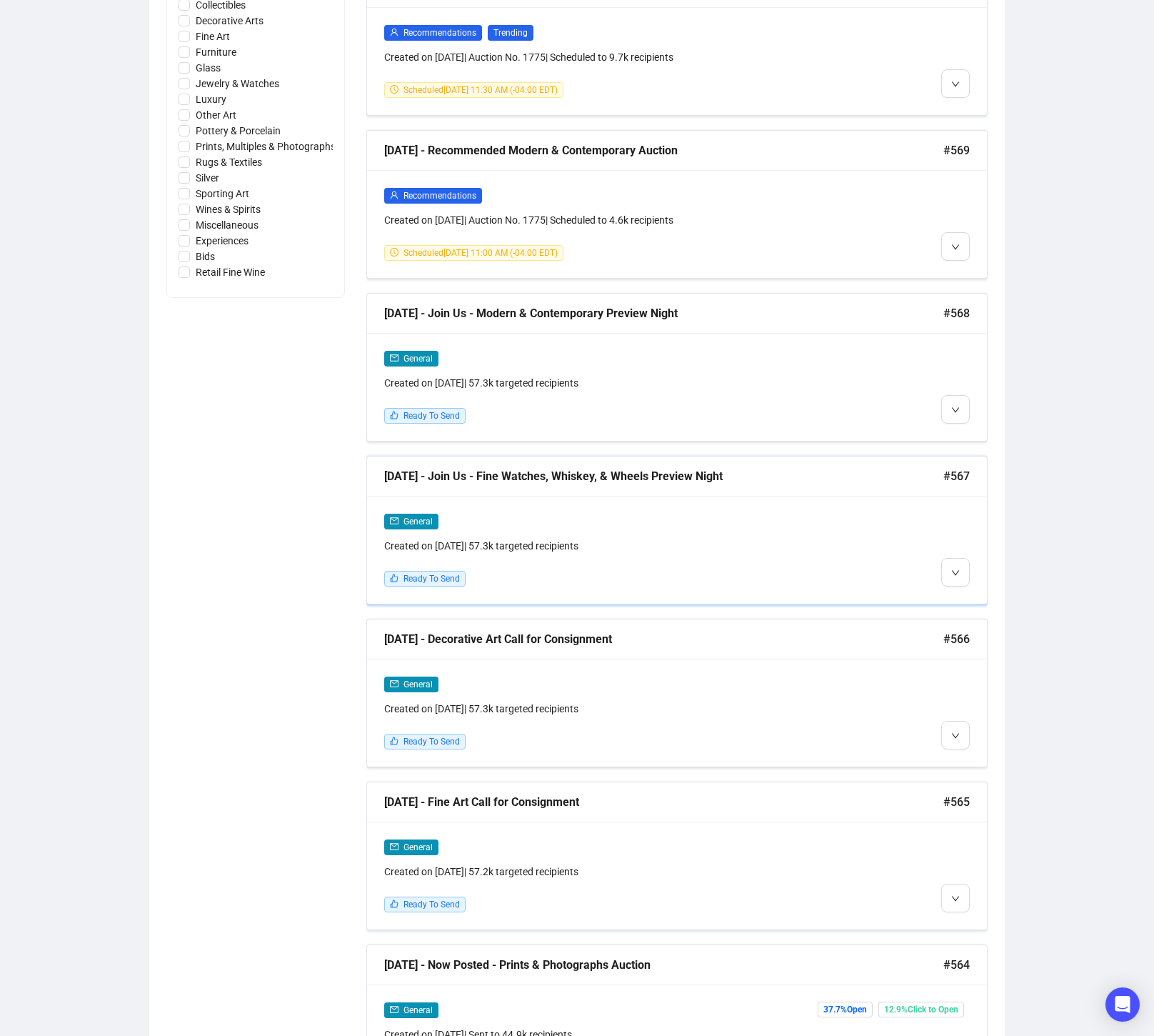
scroll to position [779, 0]
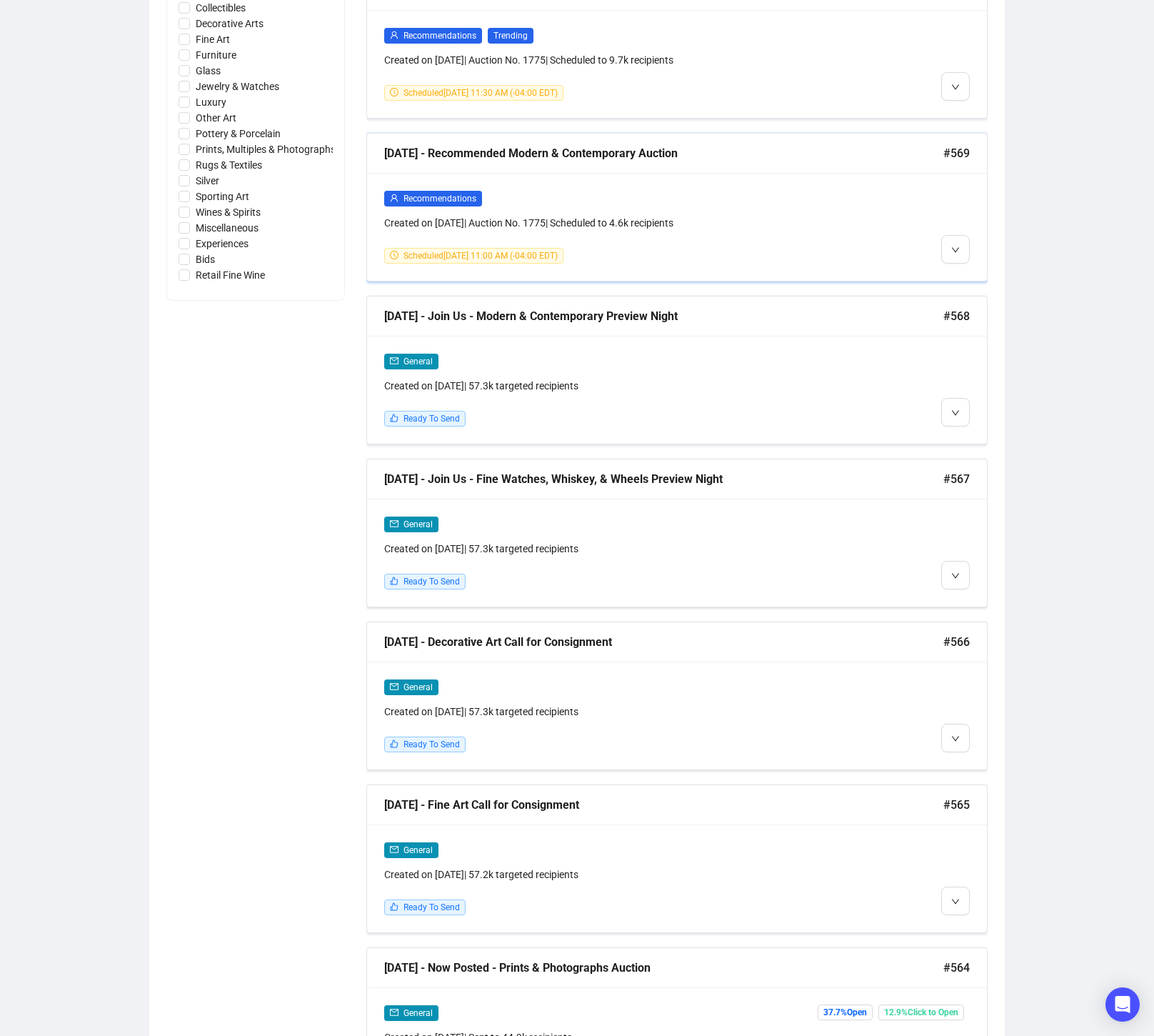
click at [884, 233] on div at bounding box center [896, 227] width 149 height 73
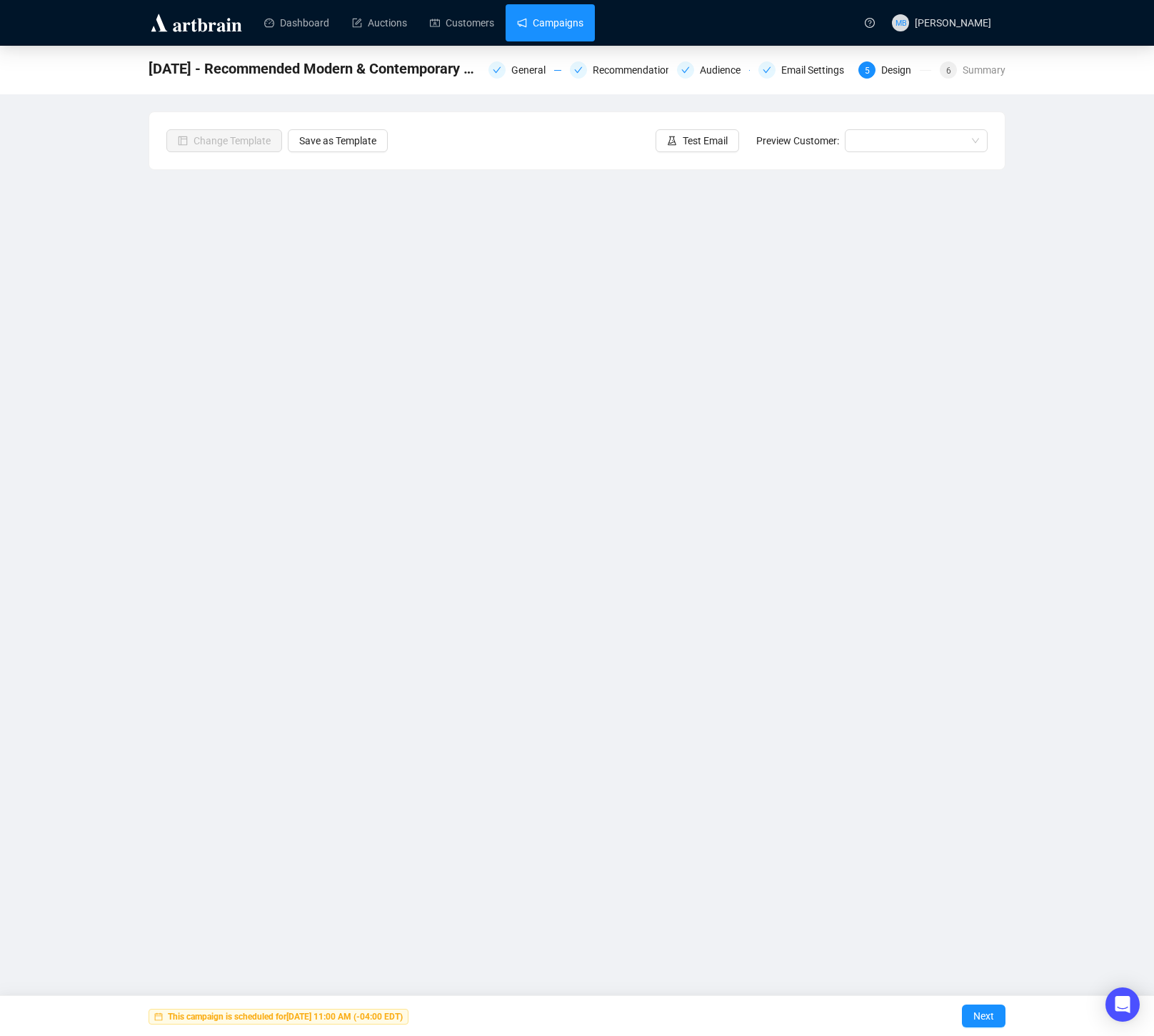
click at [547, 22] on link "Campaigns" at bounding box center [550, 22] width 66 height 37
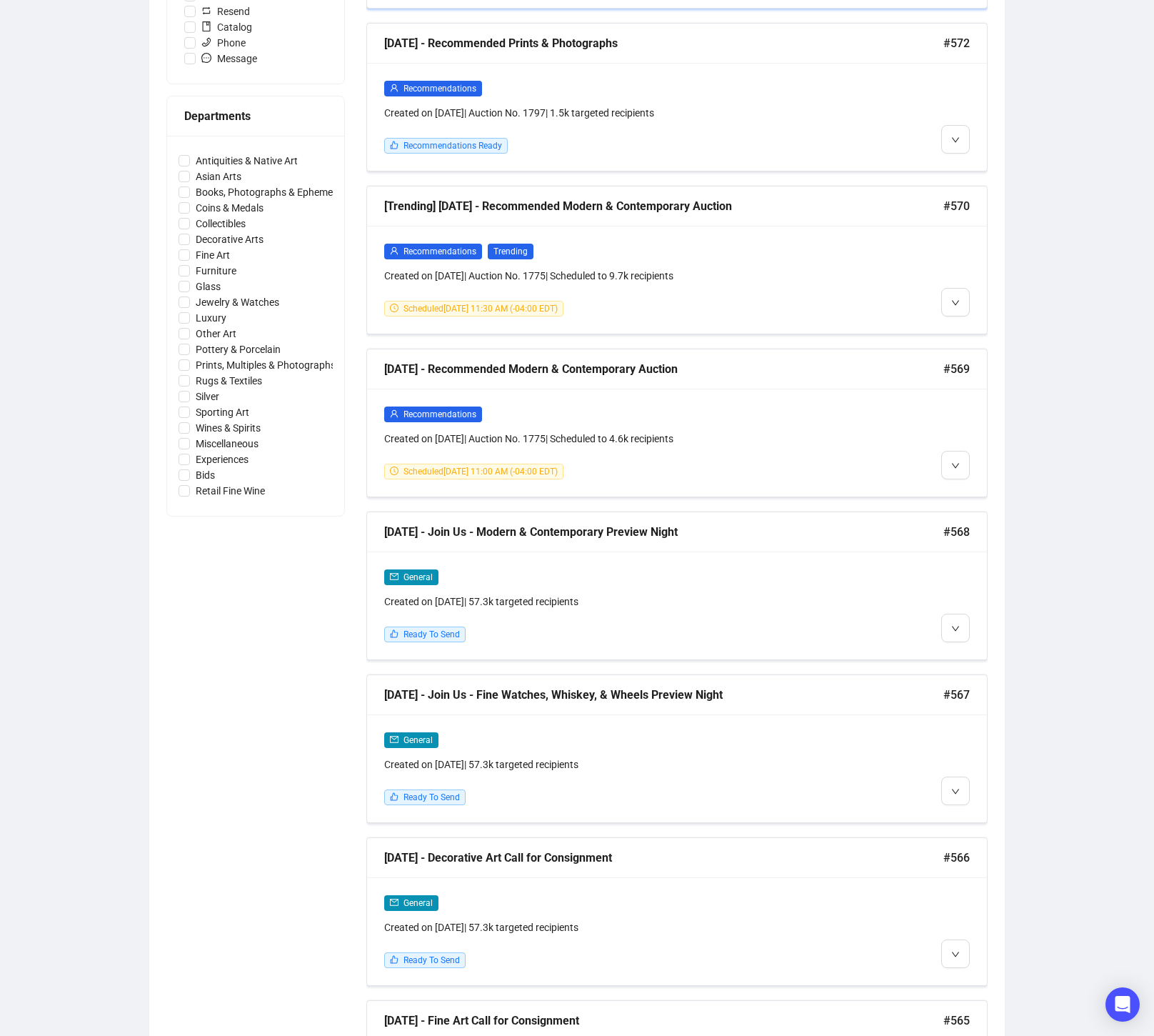
scroll to position [566, 0]
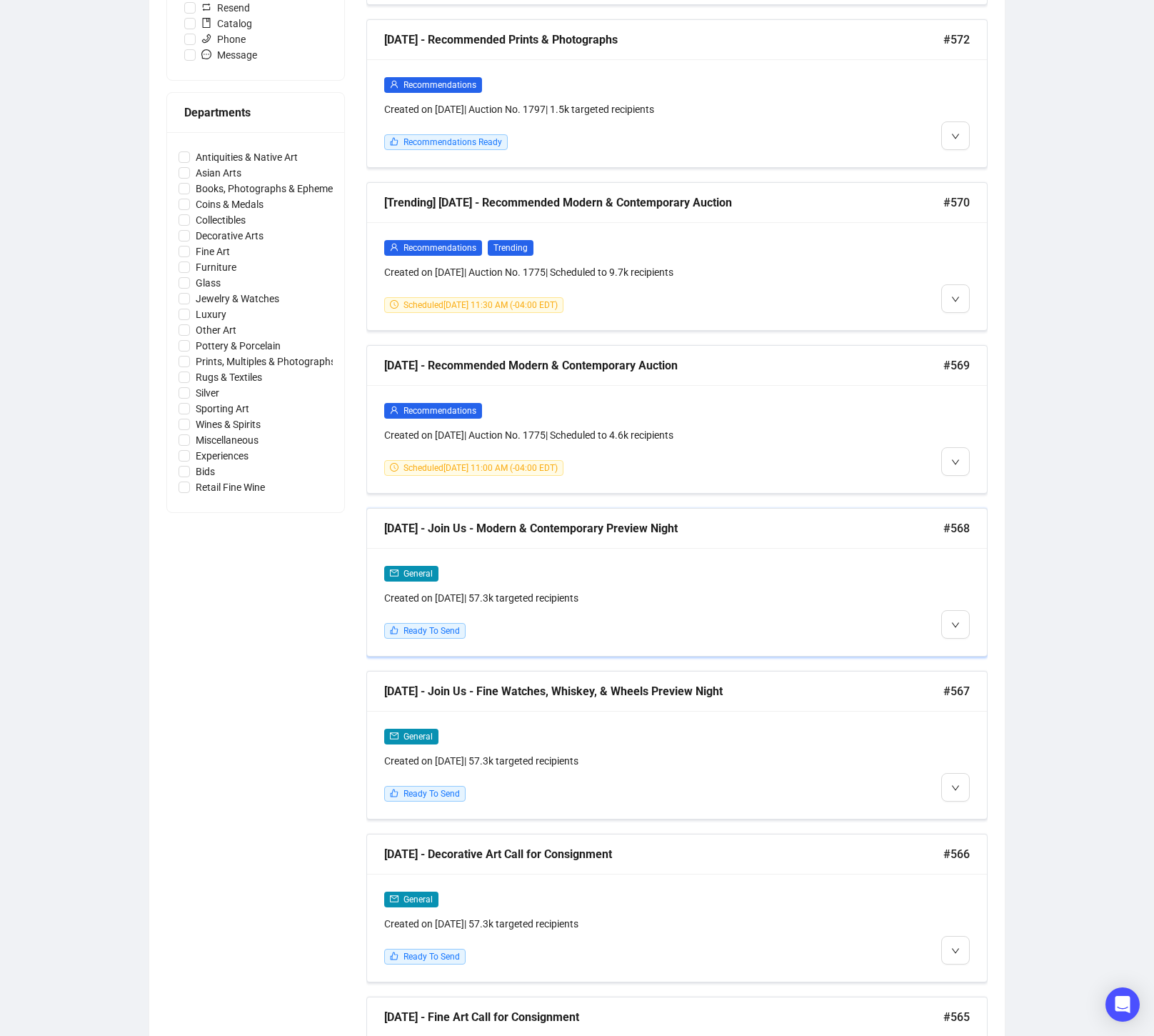
click at [827, 618] on div at bounding box center [896, 601] width 149 height 73
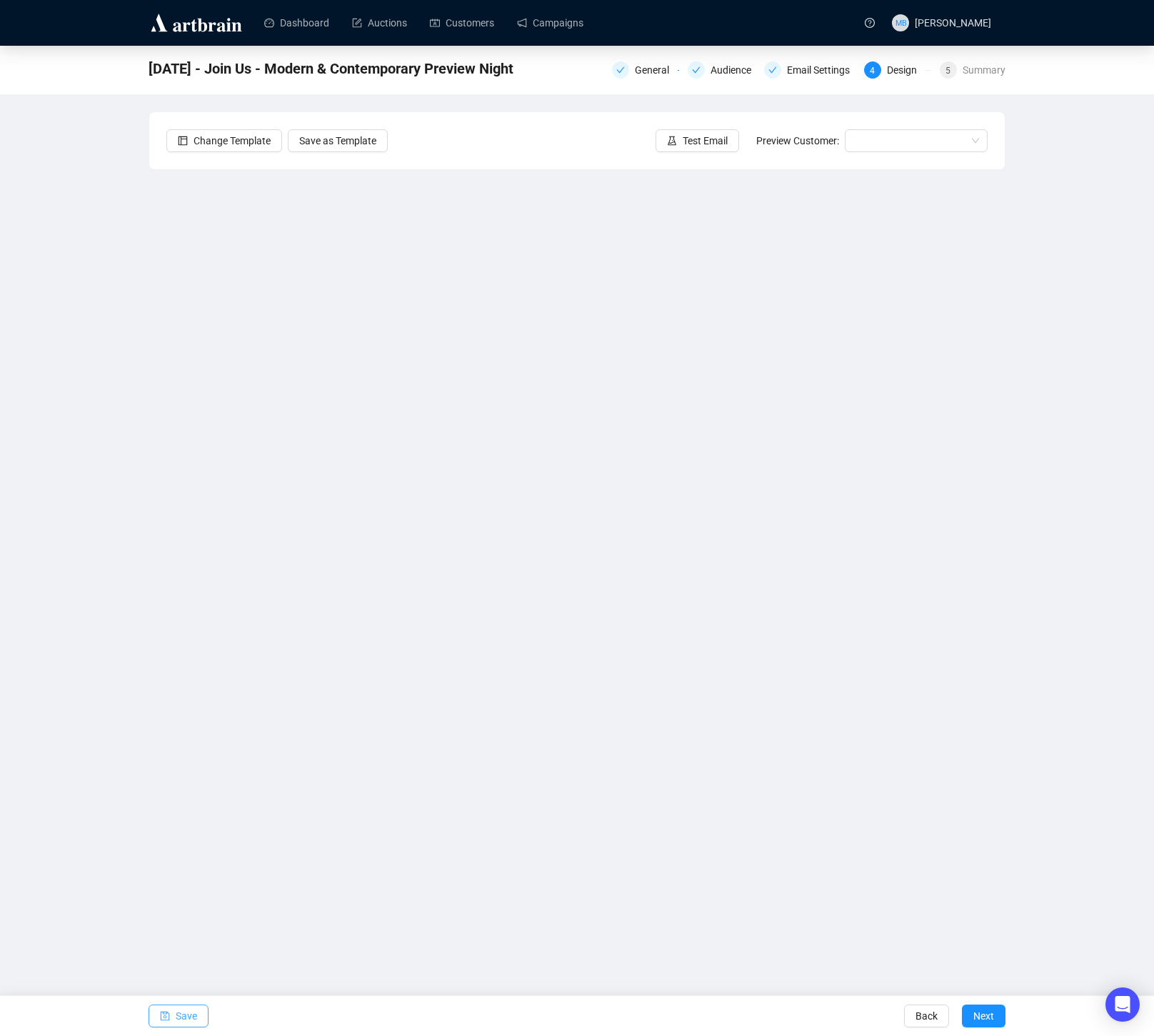
click at [186, 1012] on span "Save" at bounding box center [186, 1015] width 22 height 40
click at [558, 23] on link "Campaigns" at bounding box center [550, 22] width 66 height 37
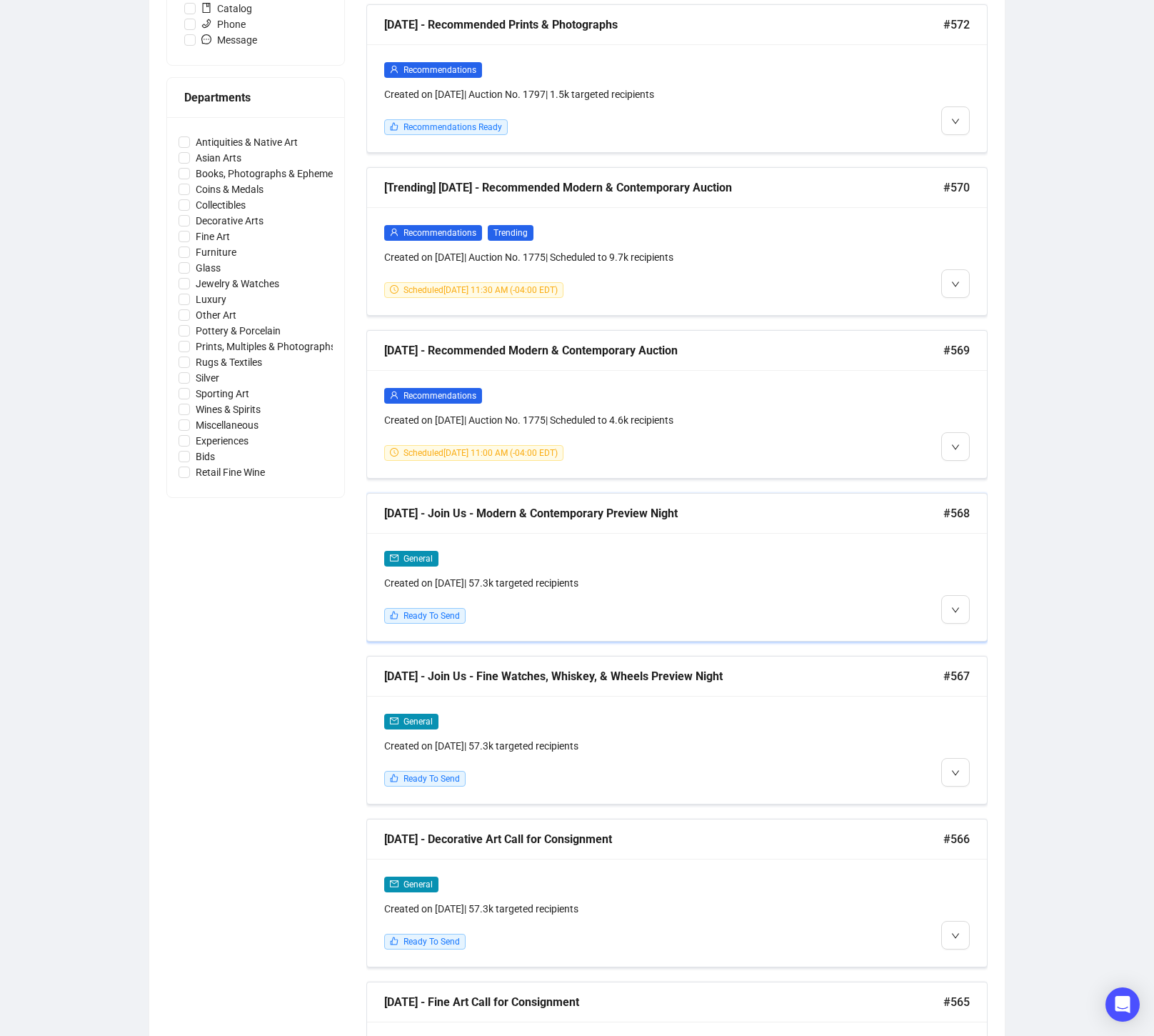
scroll to position [583, 0]
click at [878, 591] on div at bounding box center [896, 586] width 149 height 73
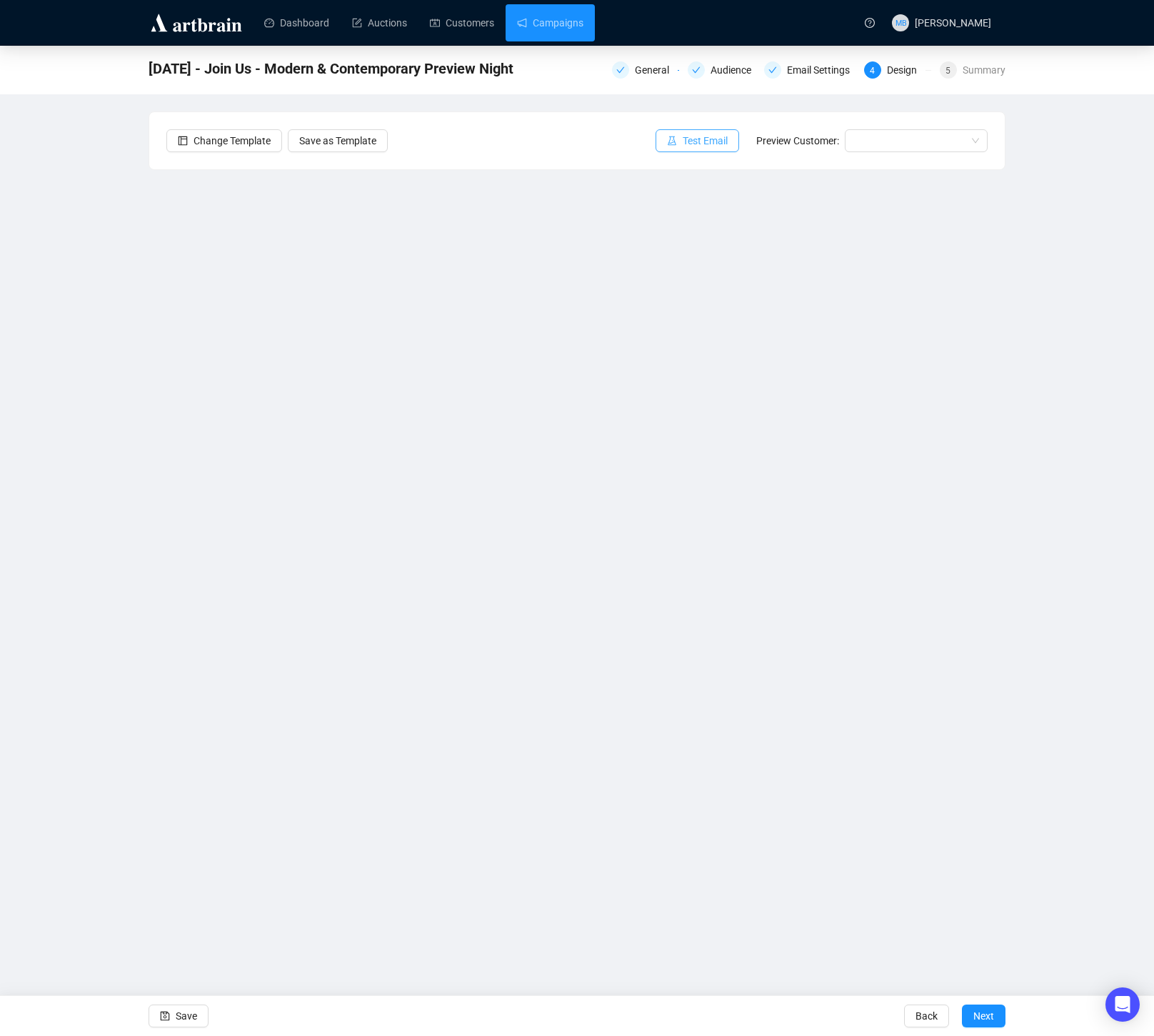
click at [683, 137] on span "Test Email" at bounding box center [705, 141] width 45 height 16
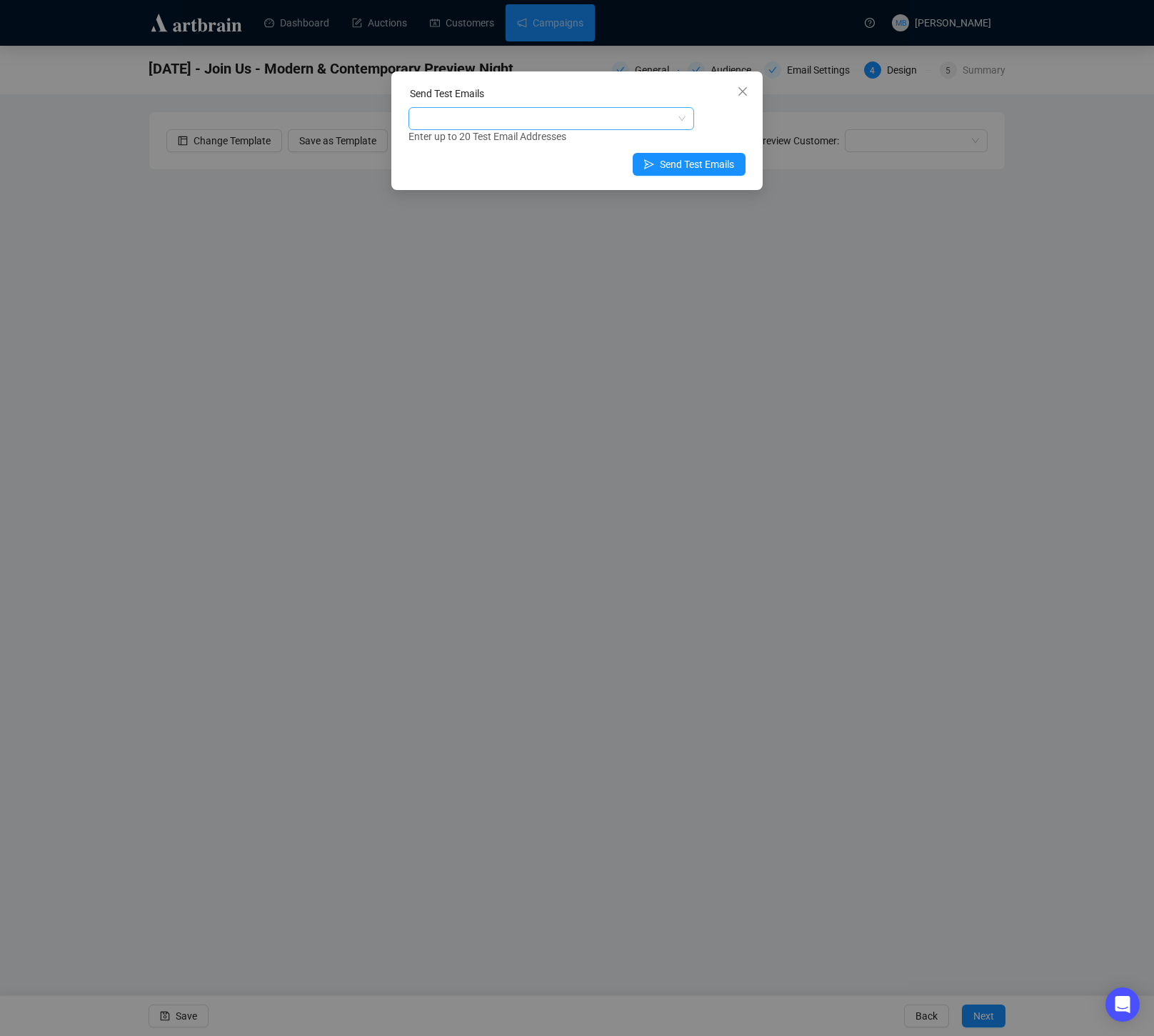
click at [511, 117] on div at bounding box center [544, 118] width 265 height 20
type input "muriah"
click at [514, 171] on div "[EMAIL_ADDRESS][DOMAIN_NAME]" at bounding box center [551, 170] width 263 height 16
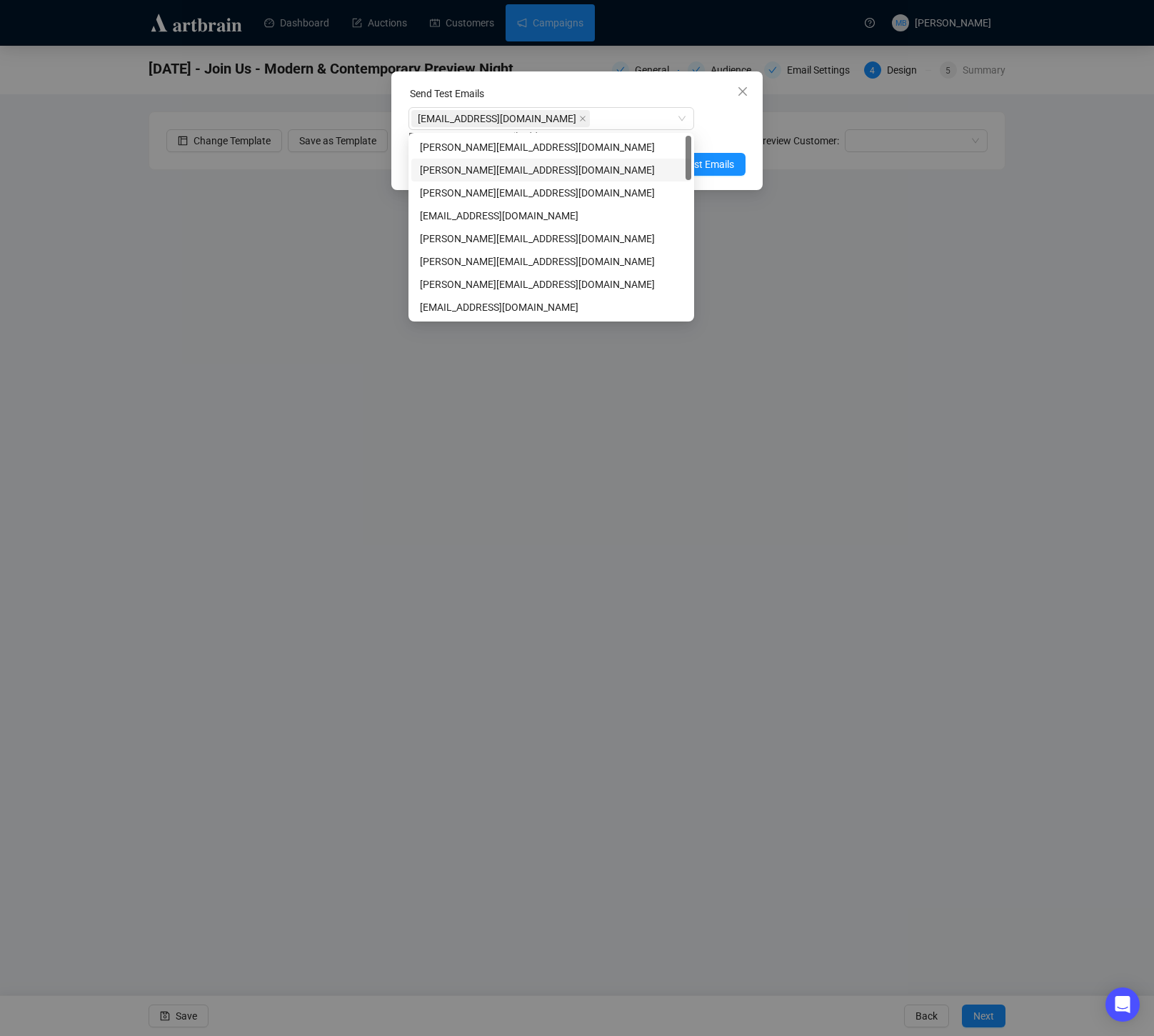
click at [733, 130] on div "Enter up to 20 Test Email Addresses" at bounding box center [577, 136] width 337 height 16
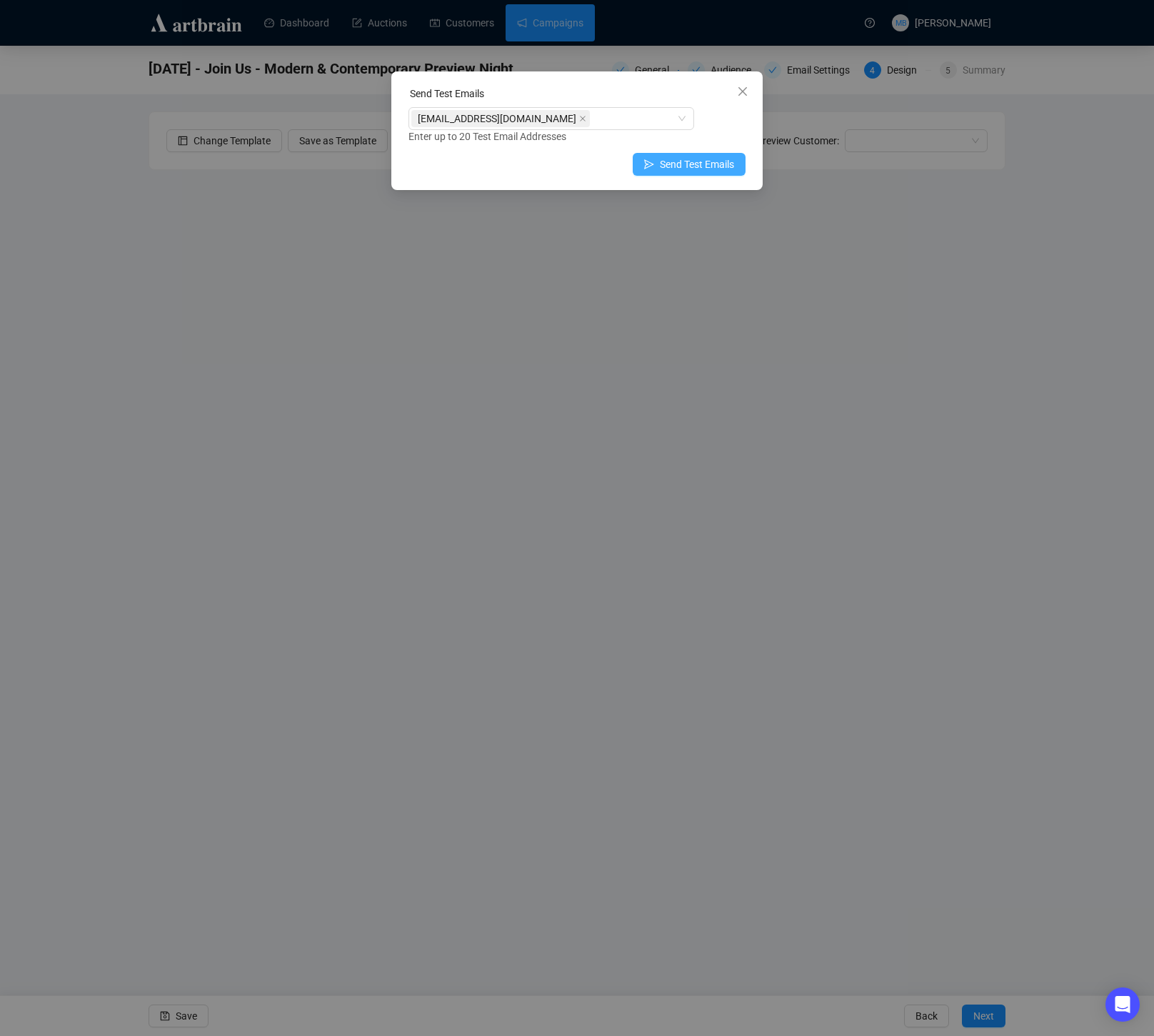
click at [723, 164] on span "Send Test Emails" at bounding box center [697, 165] width 74 height 16
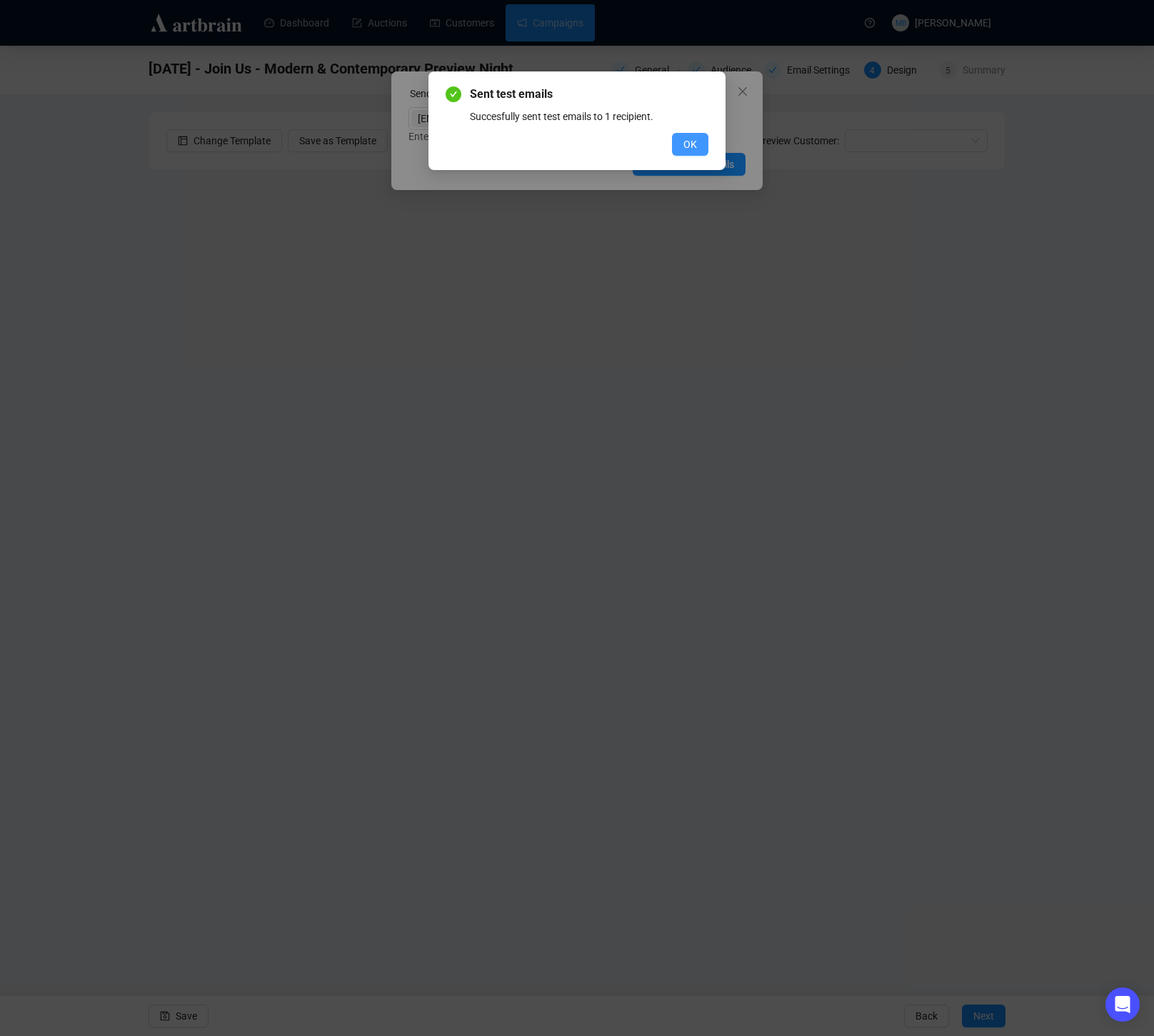
click at [686, 137] on span "OK" at bounding box center [690, 144] width 13 height 16
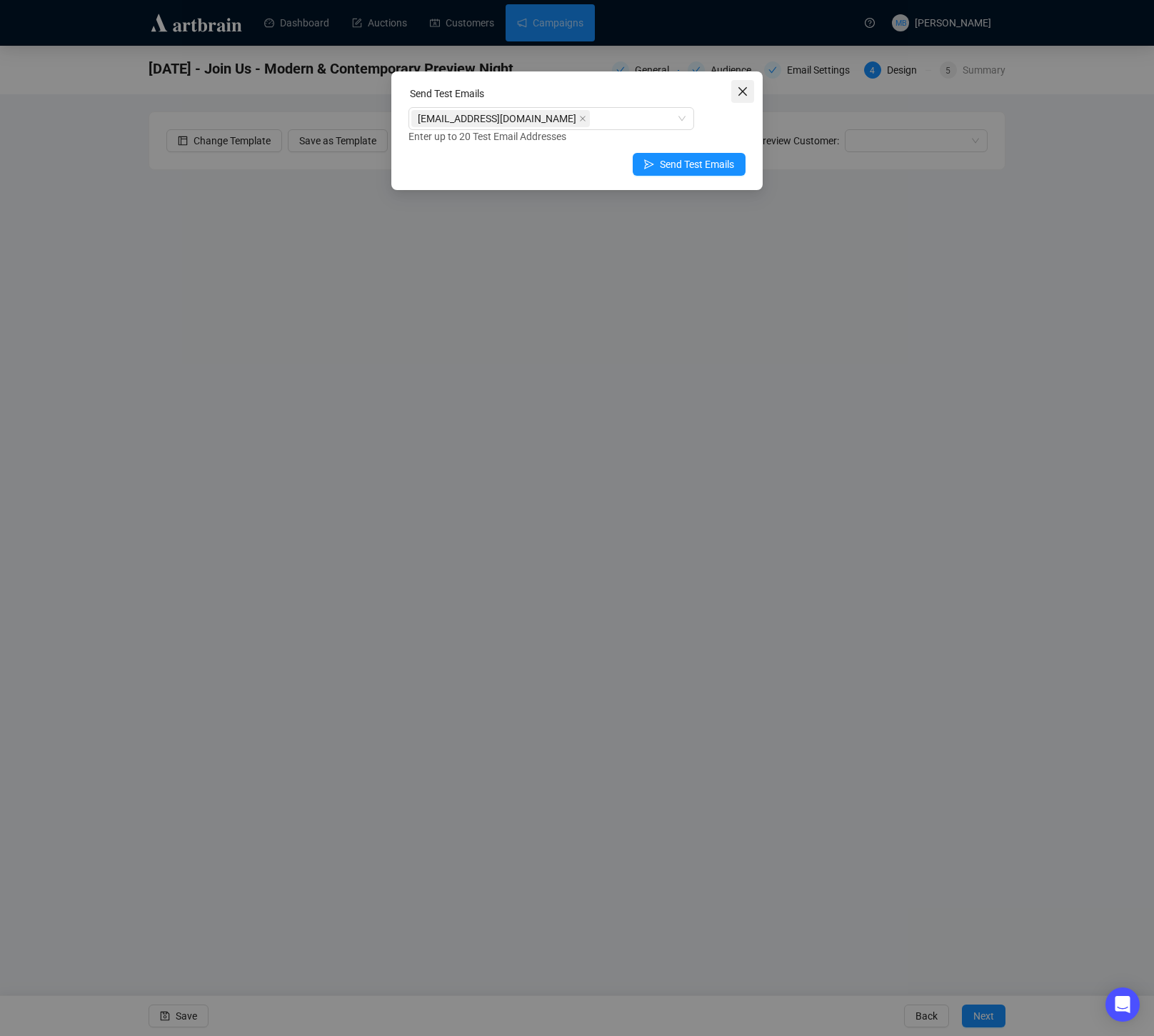
click at [746, 93] on icon "close" at bounding box center [743, 91] width 12 height 12
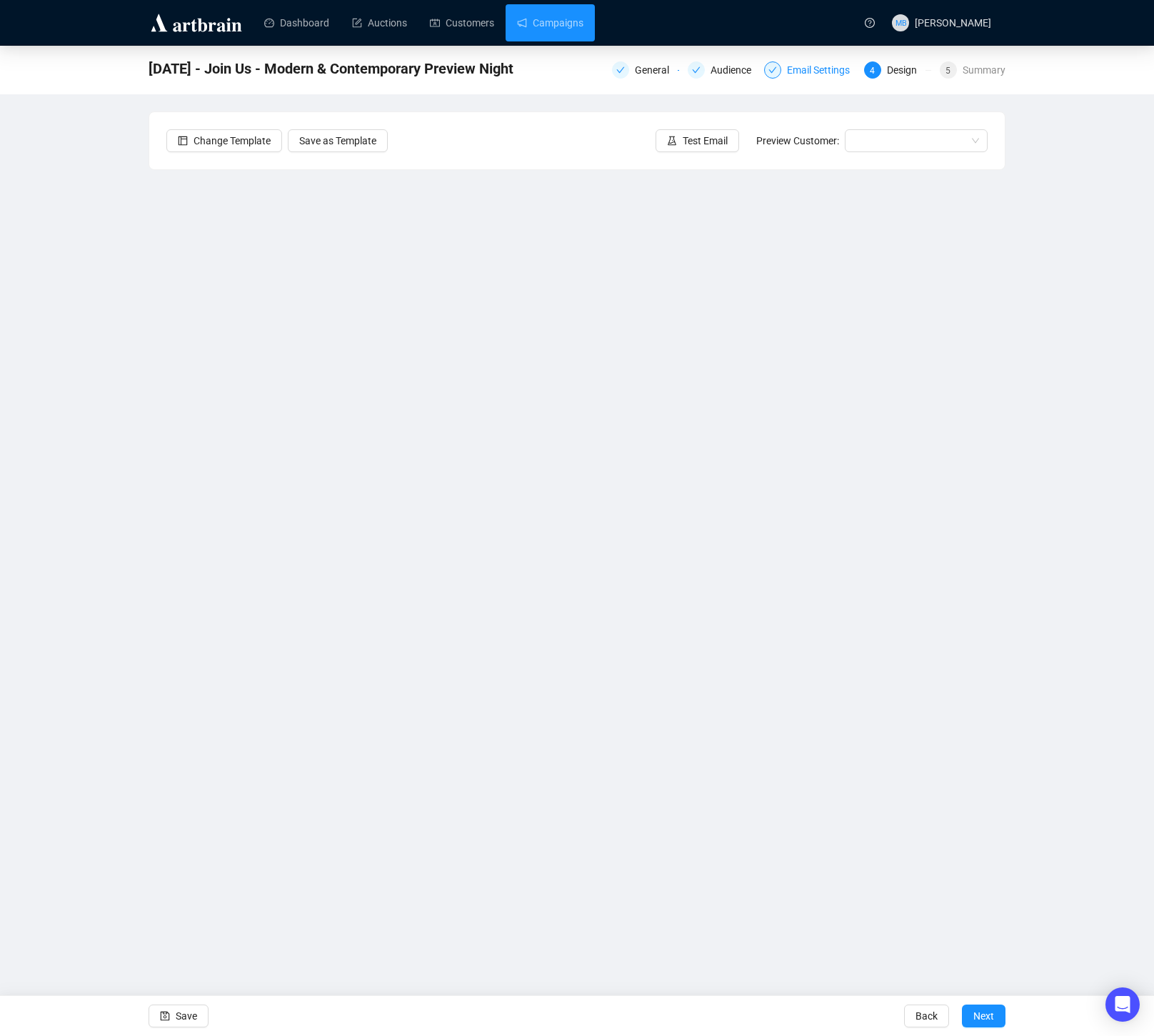
click at [807, 70] on div "Email Settings" at bounding box center [822, 70] width 72 height 17
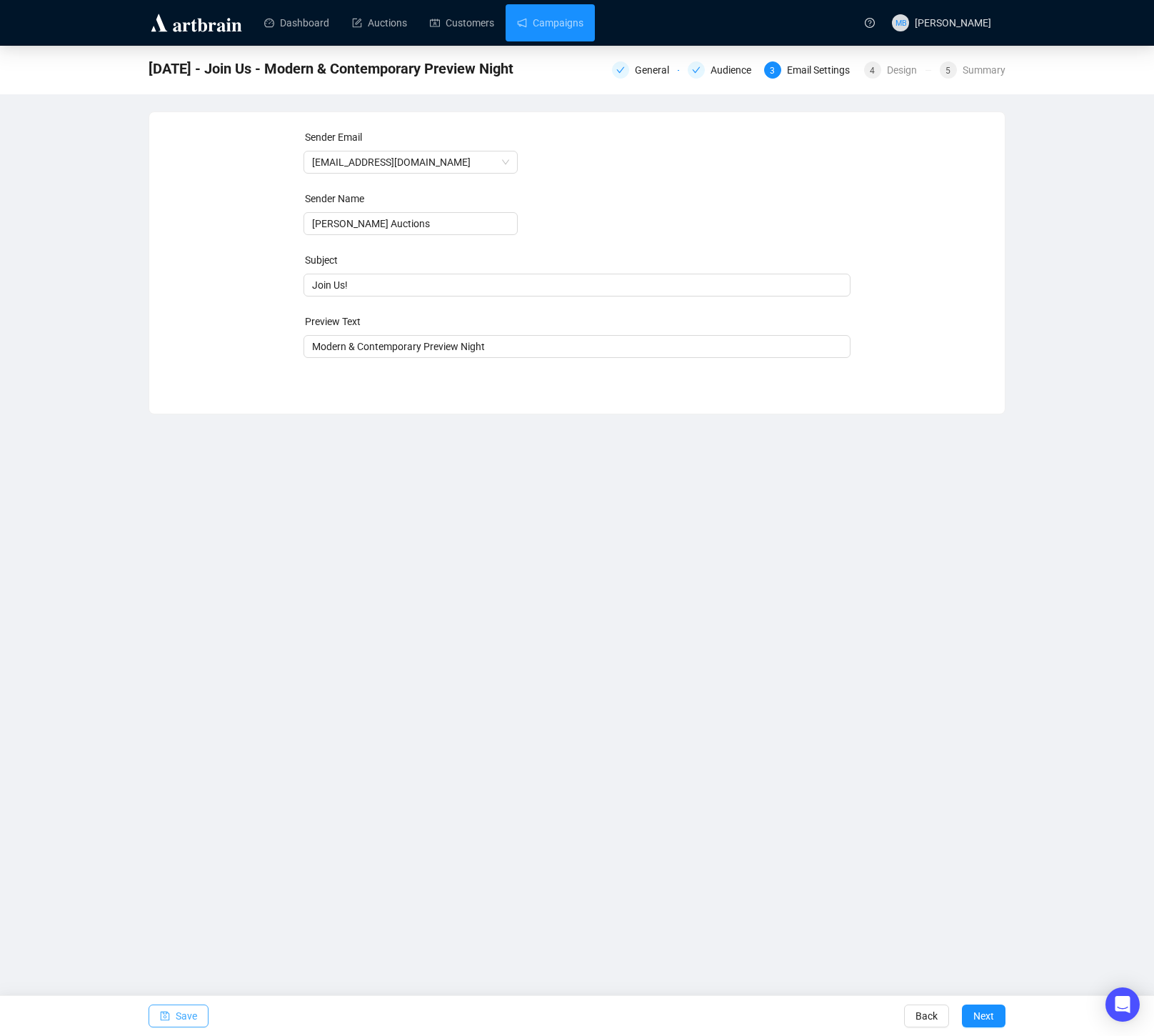
click at [171, 1021] on button "Save" at bounding box center [178, 1016] width 60 height 23
click at [903, 66] on div "Design" at bounding box center [906, 70] width 39 height 17
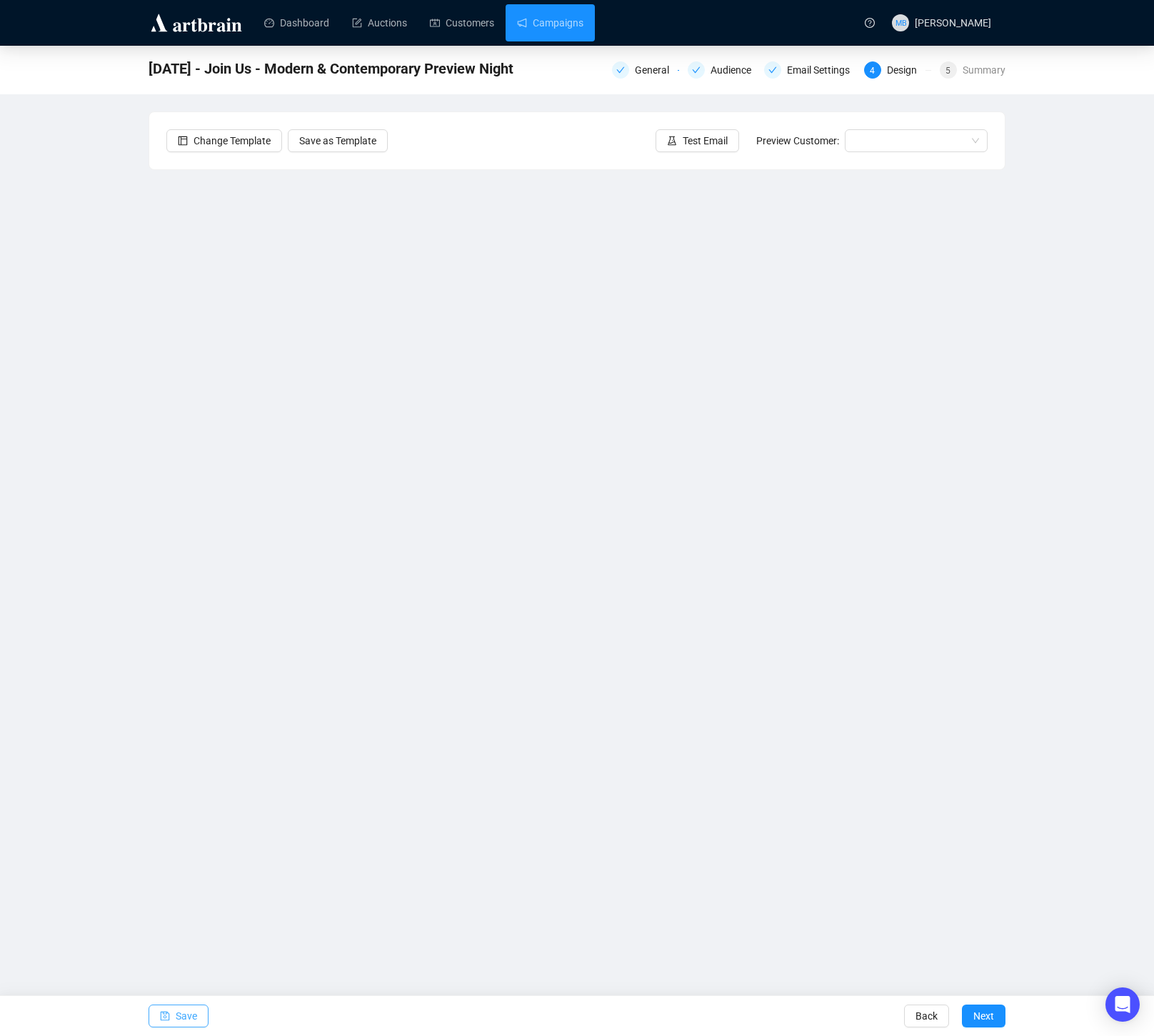
click at [186, 1012] on span "Save" at bounding box center [186, 1015] width 22 height 40
click at [684, 142] on span "Test Email" at bounding box center [705, 141] width 45 height 16
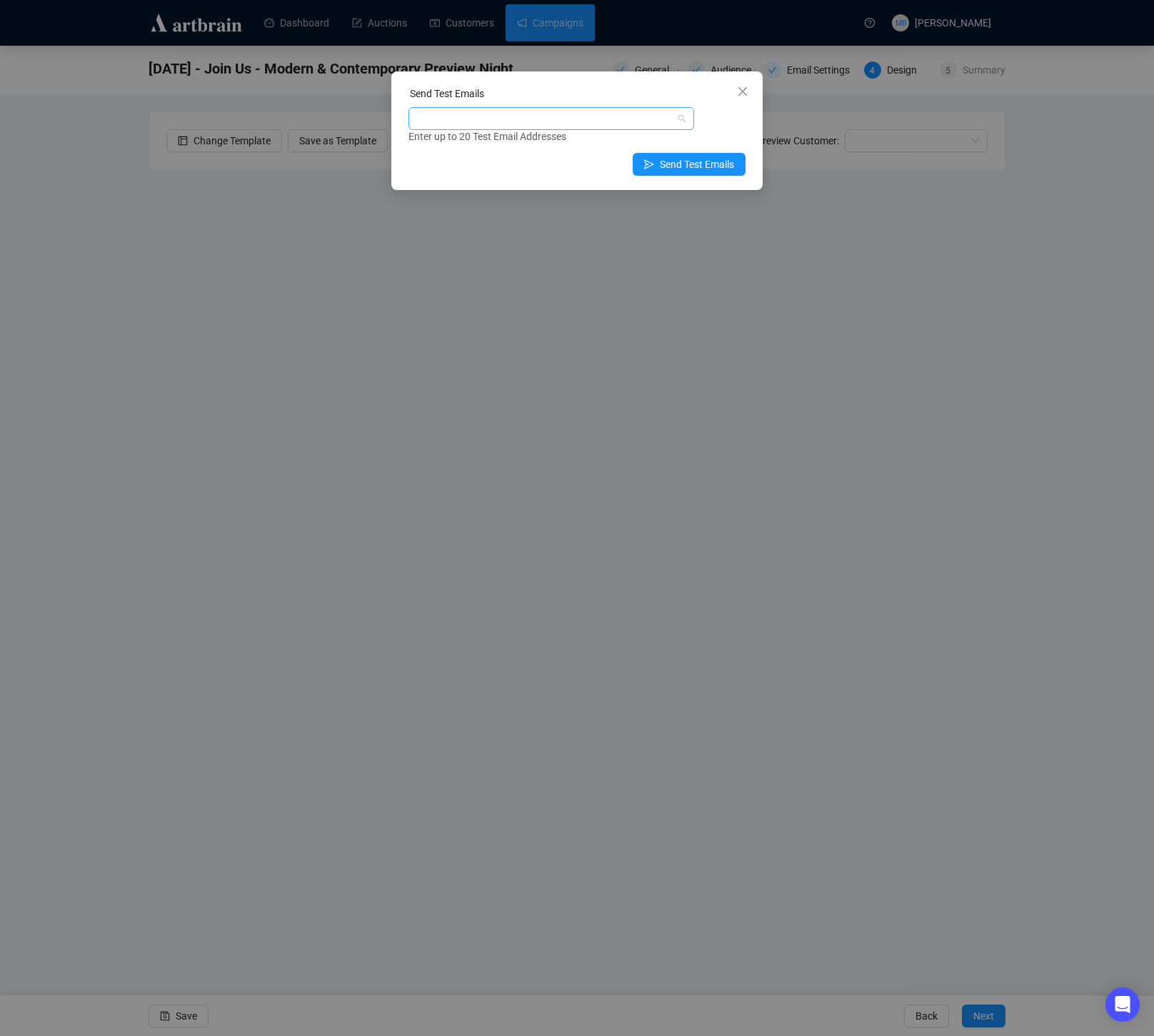
click at [642, 118] on div at bounding box center [544, 118] width 265 height 20
type input "muriah"
click at [562, 169] on div "[EMAIL_ADDRESS][DOMAIN_NAME]" at bounding box center [551, 170] width 263 height 16
drag, startPoint x: 737, startPoint y: 132, endPoint x: 733, endPoint y: 157, distance: 25.3
click at [737, 132] on div "Enter up to 20 Test Email Addresses" at bounding box center [577, 136] width 337 height 16
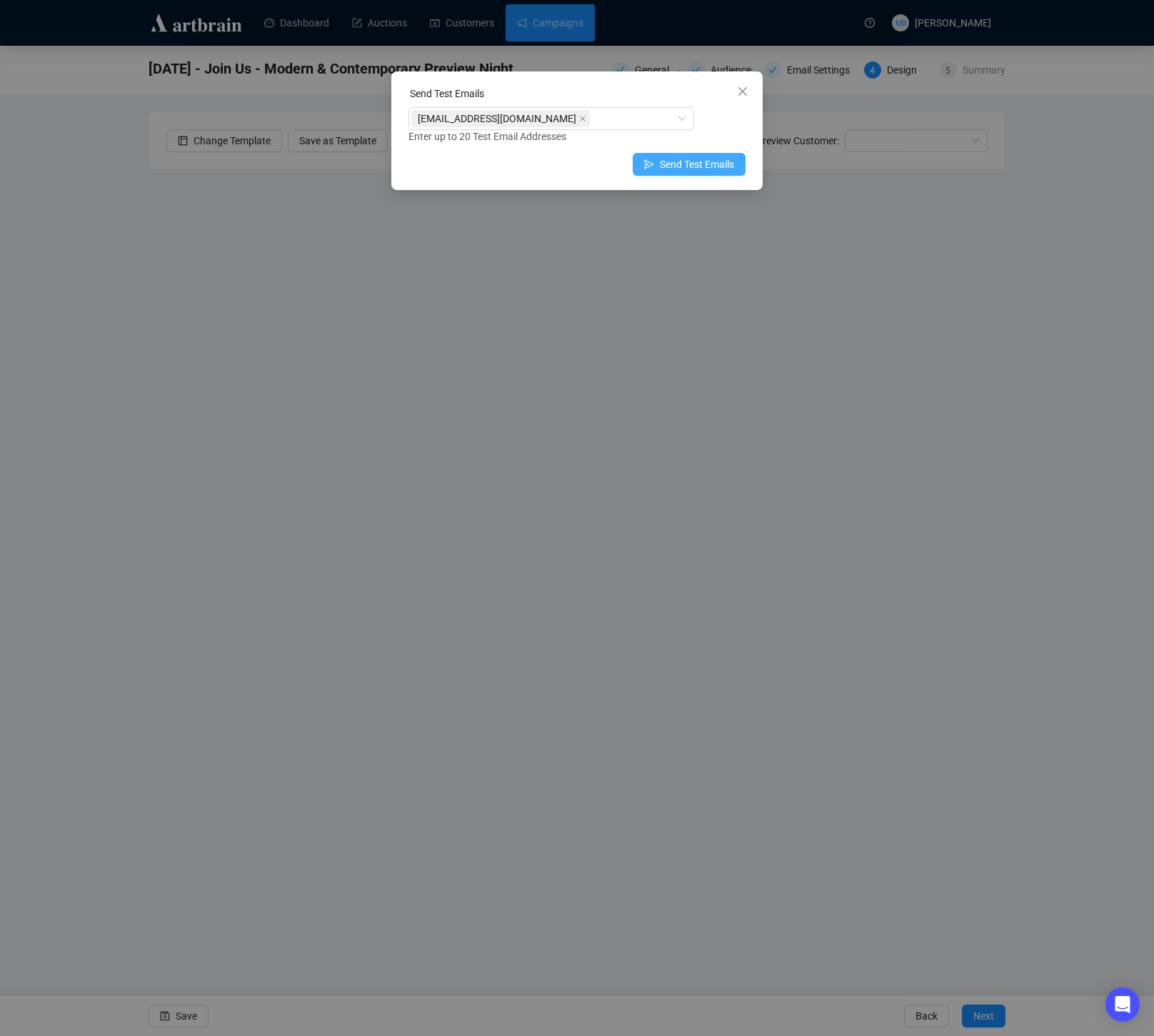
click at [725, 168] on span "Send Test Emails" at bounding box center [697, 165] width 74 height 16
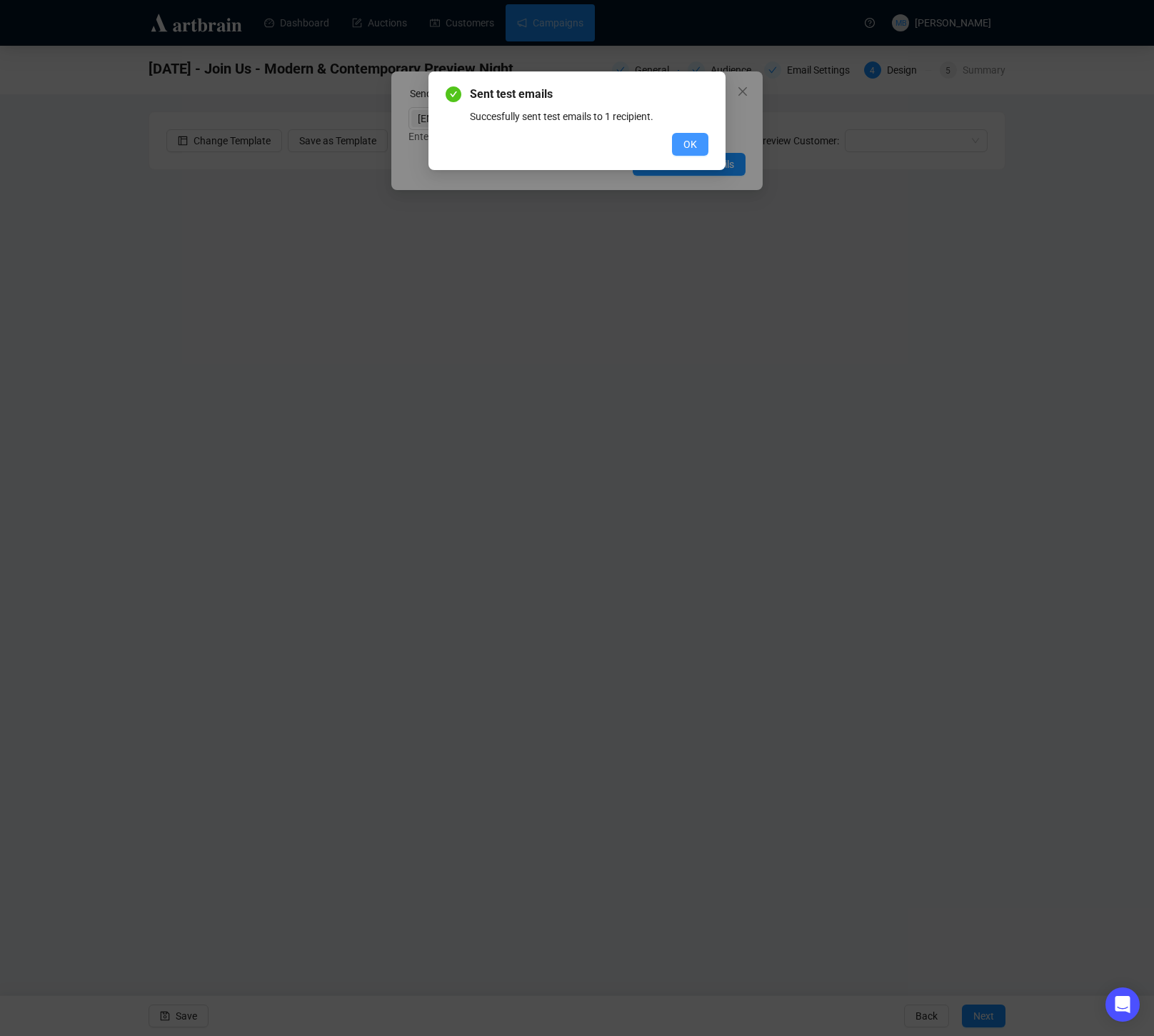
click at [692, 142] on span "OK" at bounding box center [690, 144] width 13 height 16
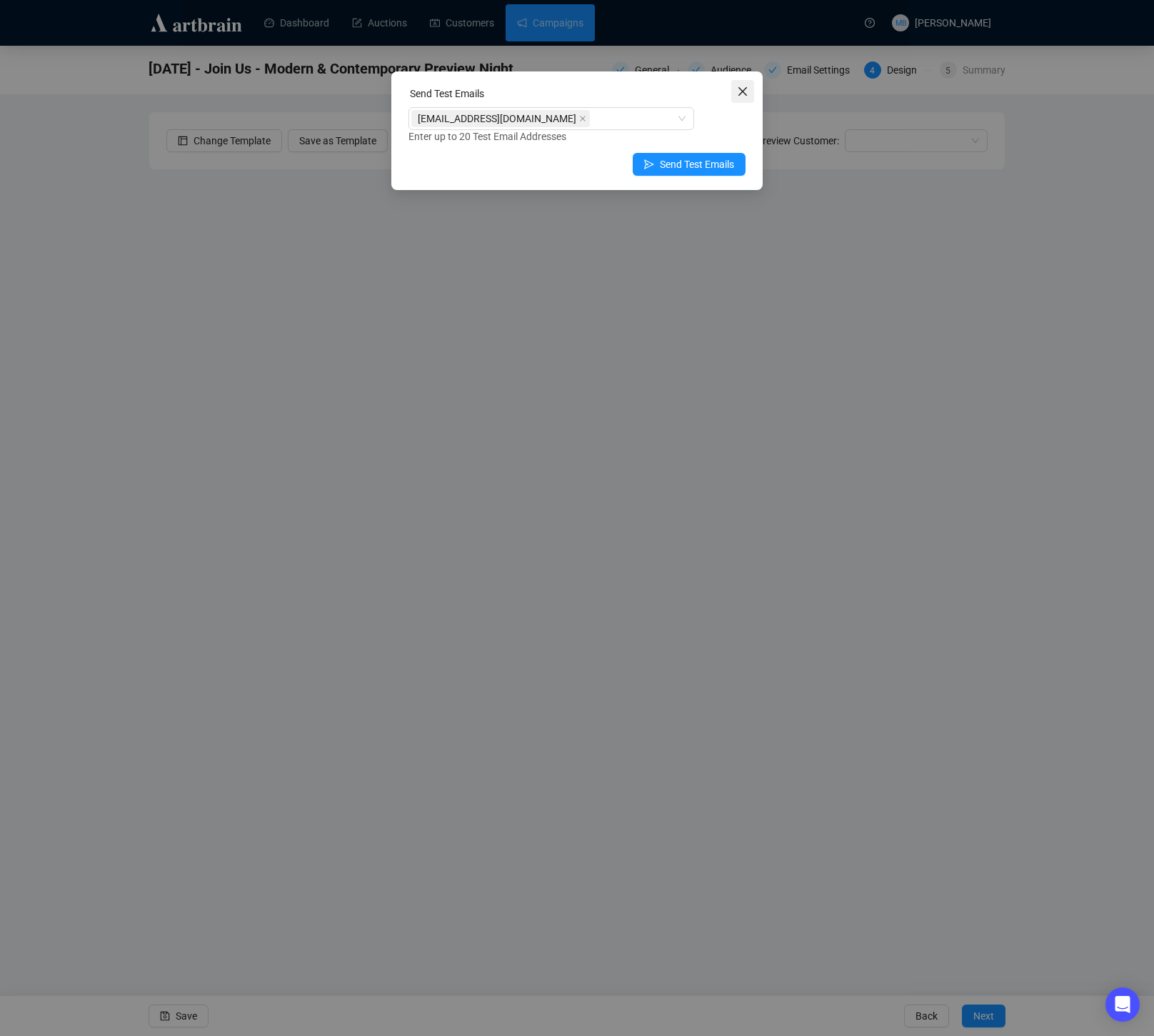
click at [741, 86] on icon "close" at bounding box center [743, 91] width 12 height 12
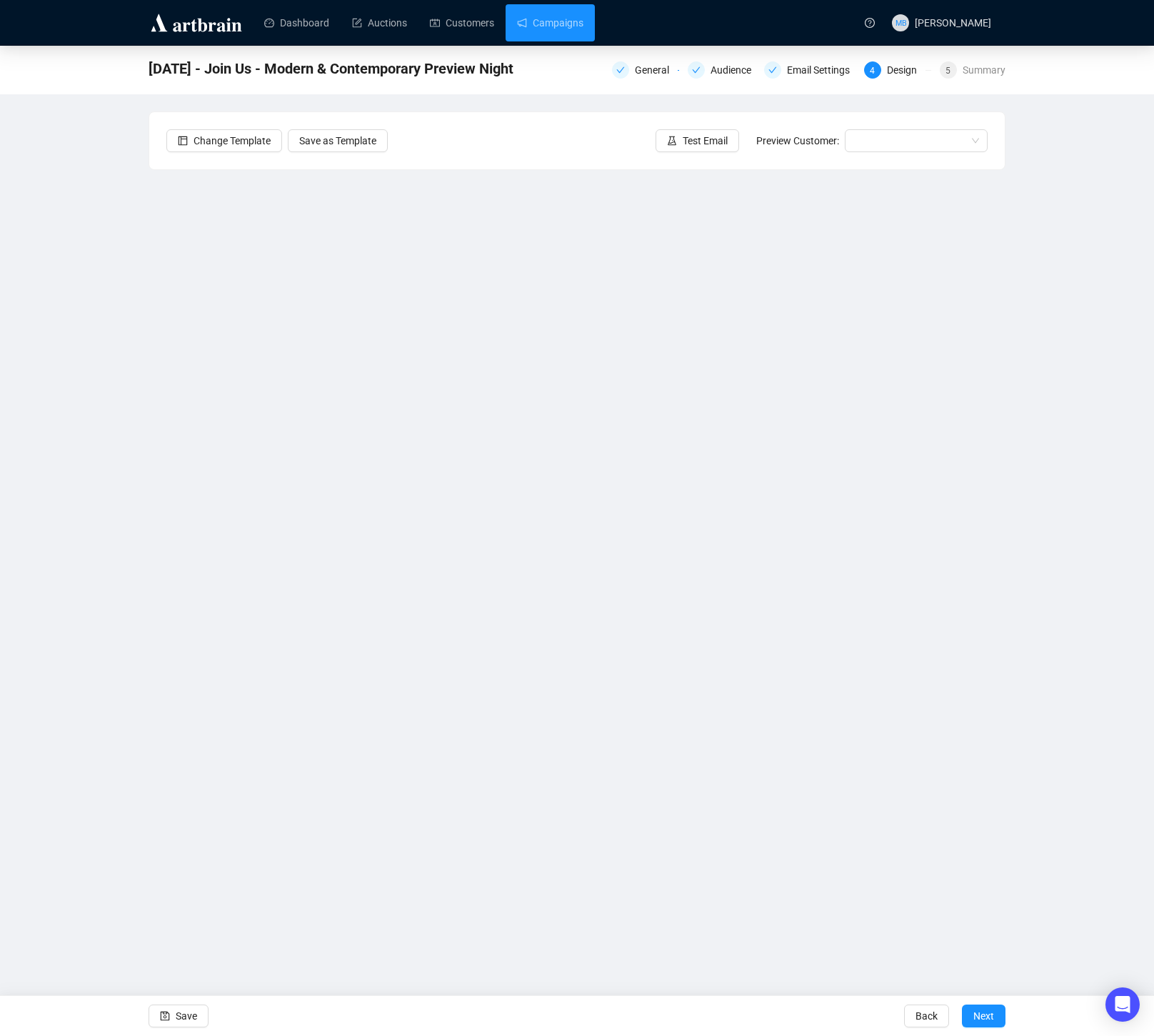
click at [741, 86] on div "Send Test Emails [EMAIL_ADDRESS][DOMAIN_NAME] Enter up to 20 Test Email Address…" at bounding box center [577, 518] width 1154 height 1036
click at [565, 30] on link "Campaigns" at bounding box center [550, 22] width 66 height 37
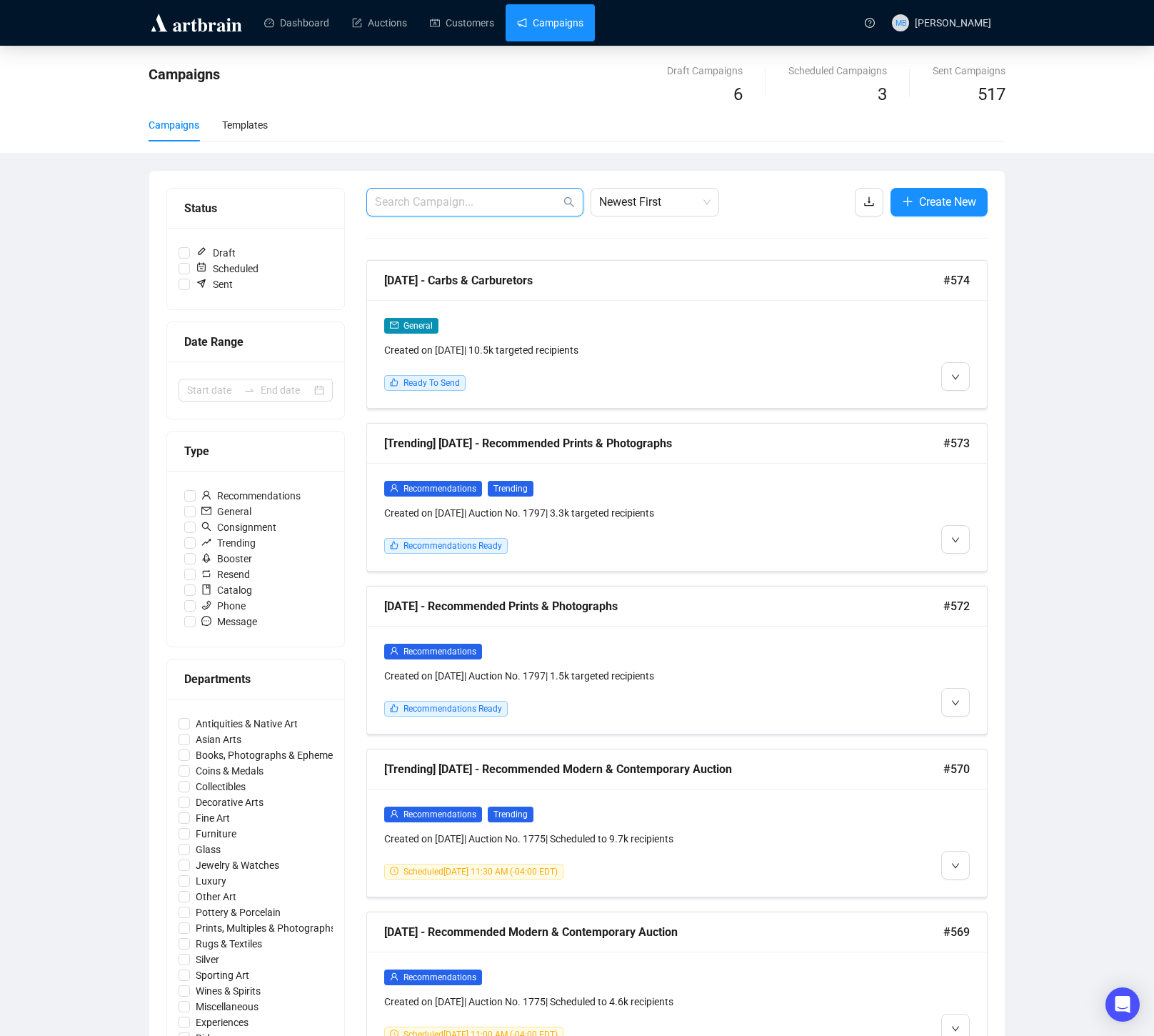
click at [478, 206] on input "text" at bounding box center [467, 202] width 185 height 17
type input "now posted"
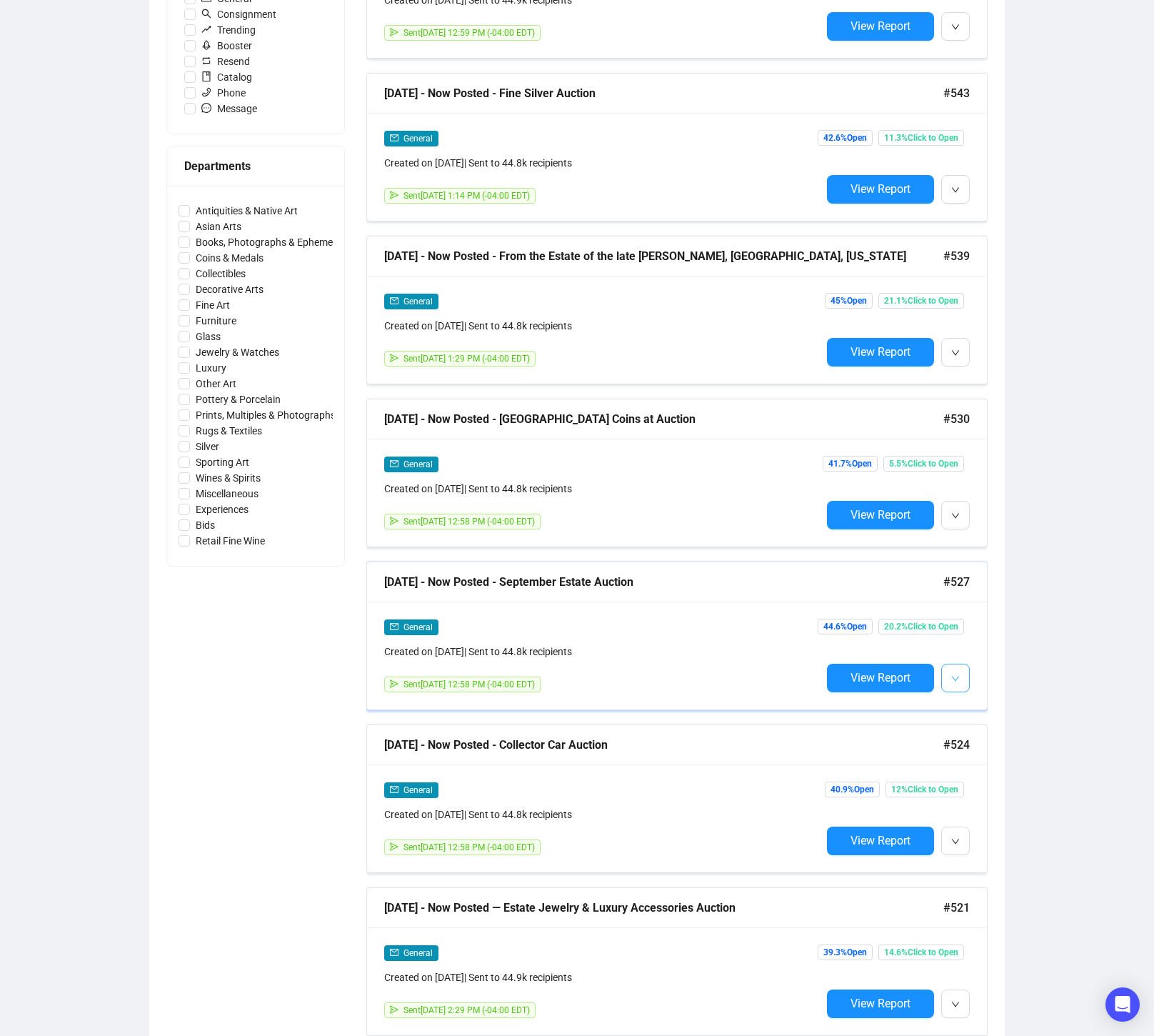
scroll to position [520, 0]
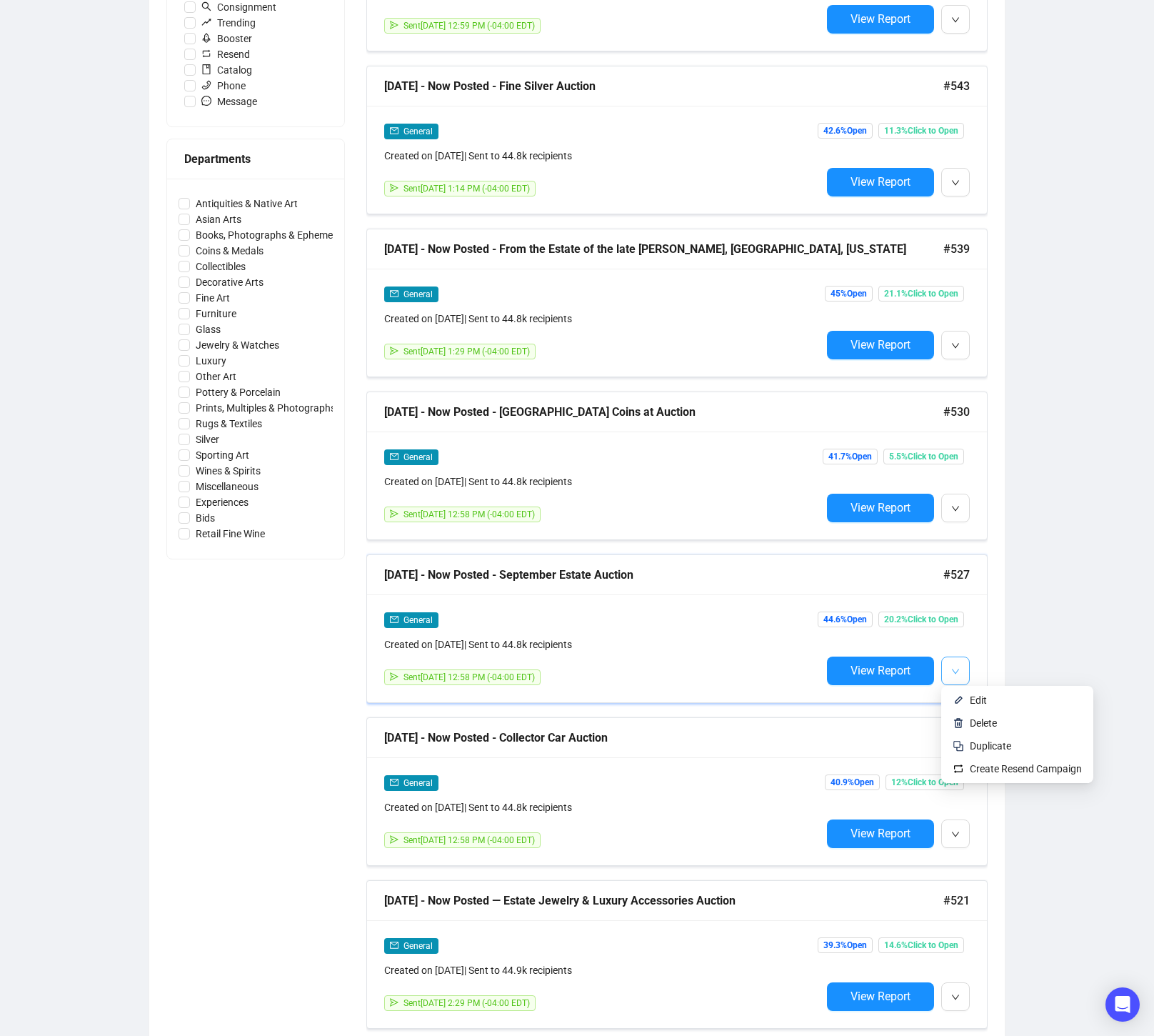
click at [964, 670] on button "button" at bounding box center [956, 671] width 29 height 29
click at [995, 745] on span "Duplicate" at bounding box center [990, 746] width 41 height 12
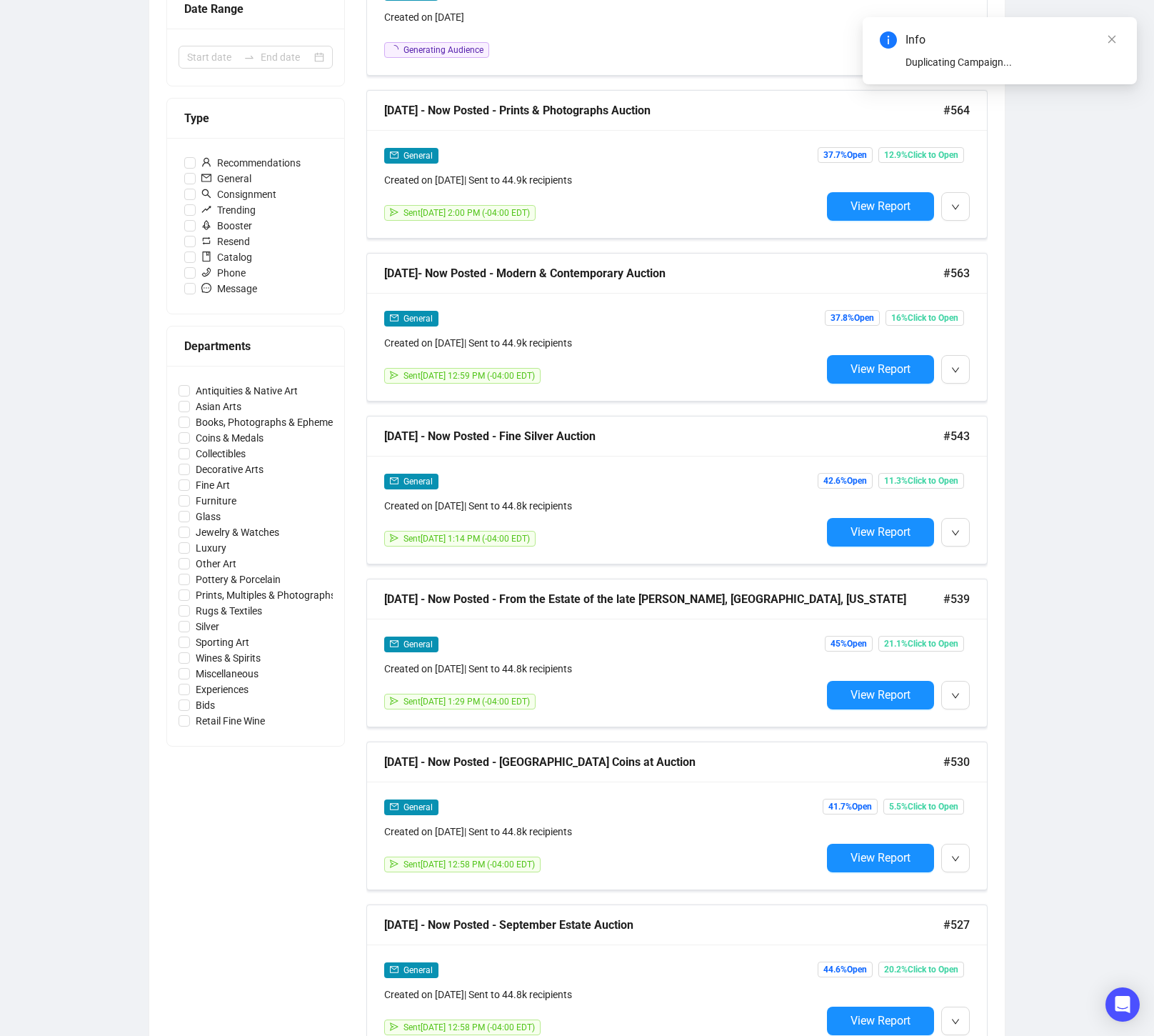
scroll to position [0, 0]
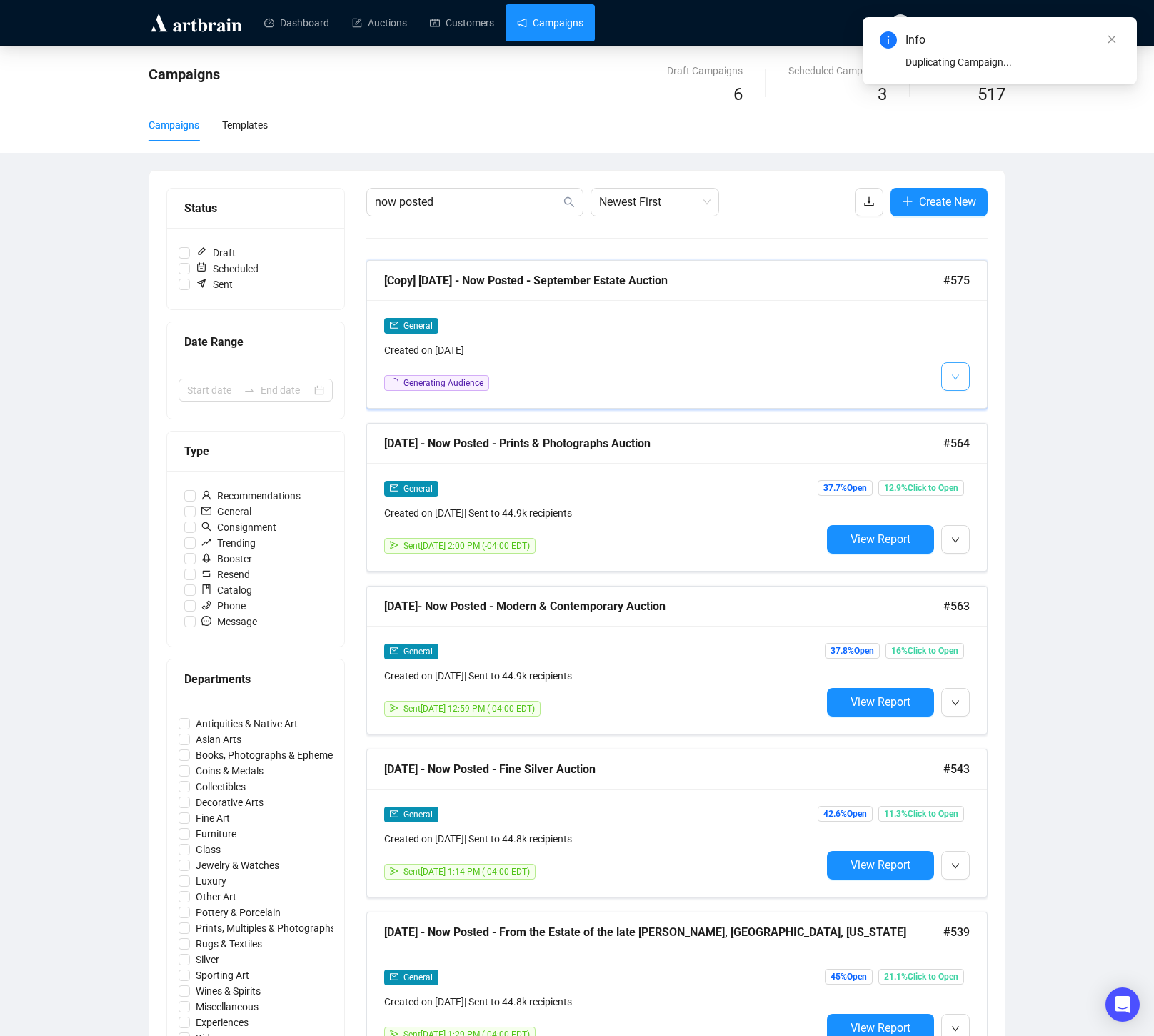
click at [965, 378] on button "button" at bounding box center [956, 376] width 29 height 29
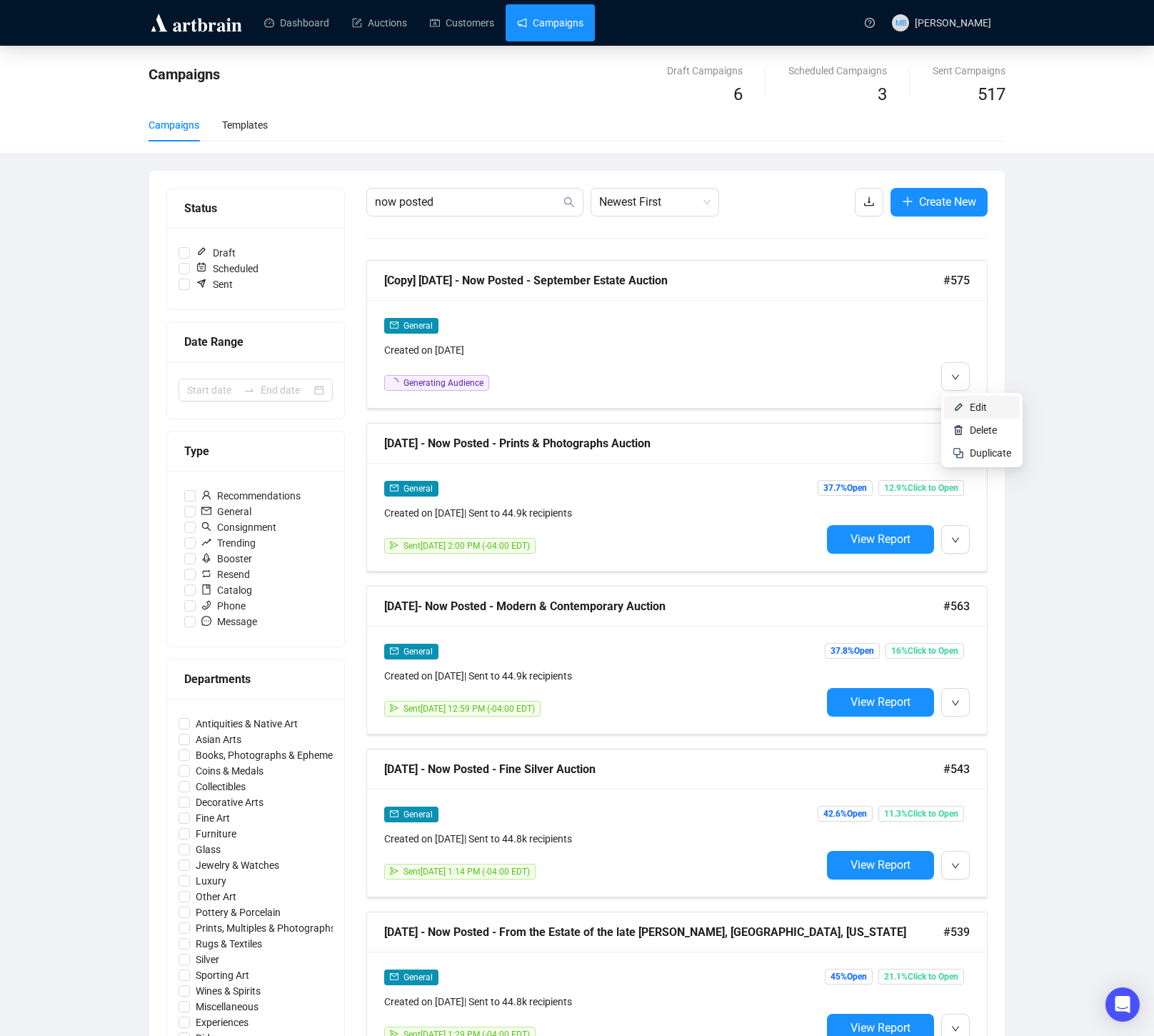
click at [980, 408] on span "Edit" at bounding box center [977, 407] width 17 height 12
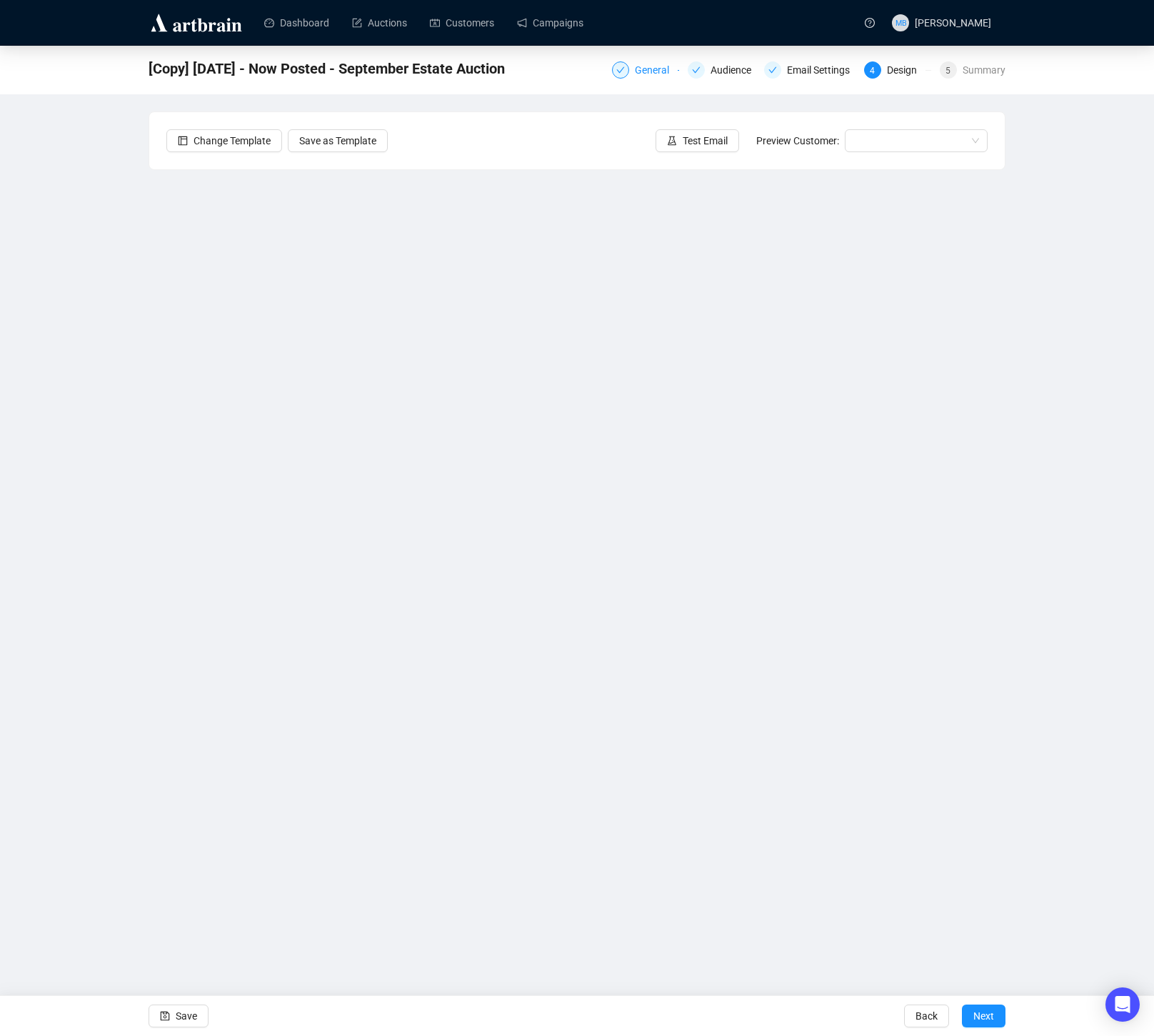
click at [624, 73] on div "General" at bounding box center [645, 70] width 67 height 17
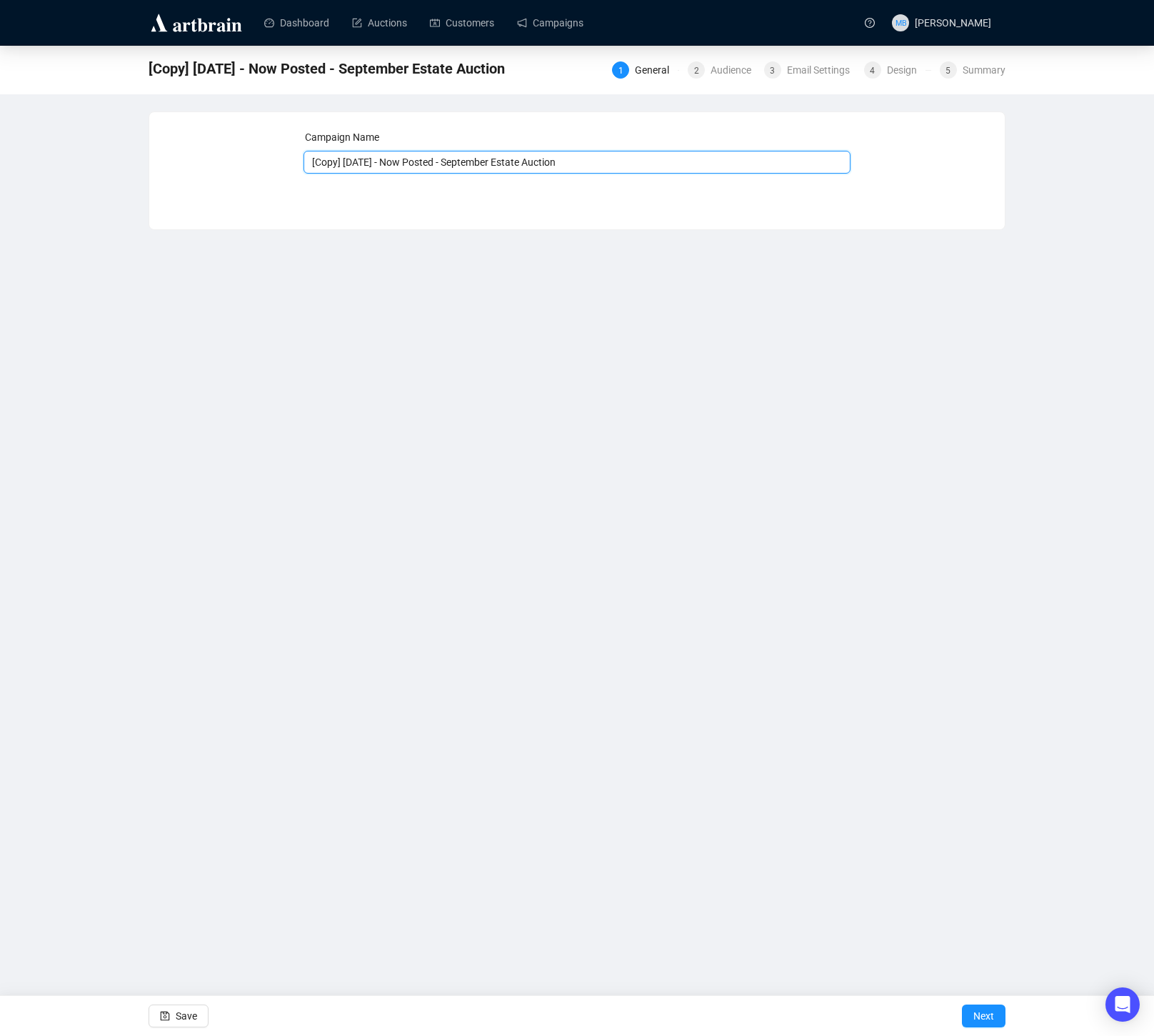
drag, startPoint x: 383, startPoint y: 165, endPoint x: 175, endPoint y: 149, distance: 208.6
click at [175, 149] on div "Campaign Name [Copy] [DATE] - Now Posted - September Estate Auction Save Next" at bounding box center [577, 160] width 822 height 62
click at [438, 160] on input "[DATE] - Now Posted - September Estate Auction" at bounding box center [577, 162] width 547 height 23
type input "[DATE] - Now Posted - October Estate Auction"
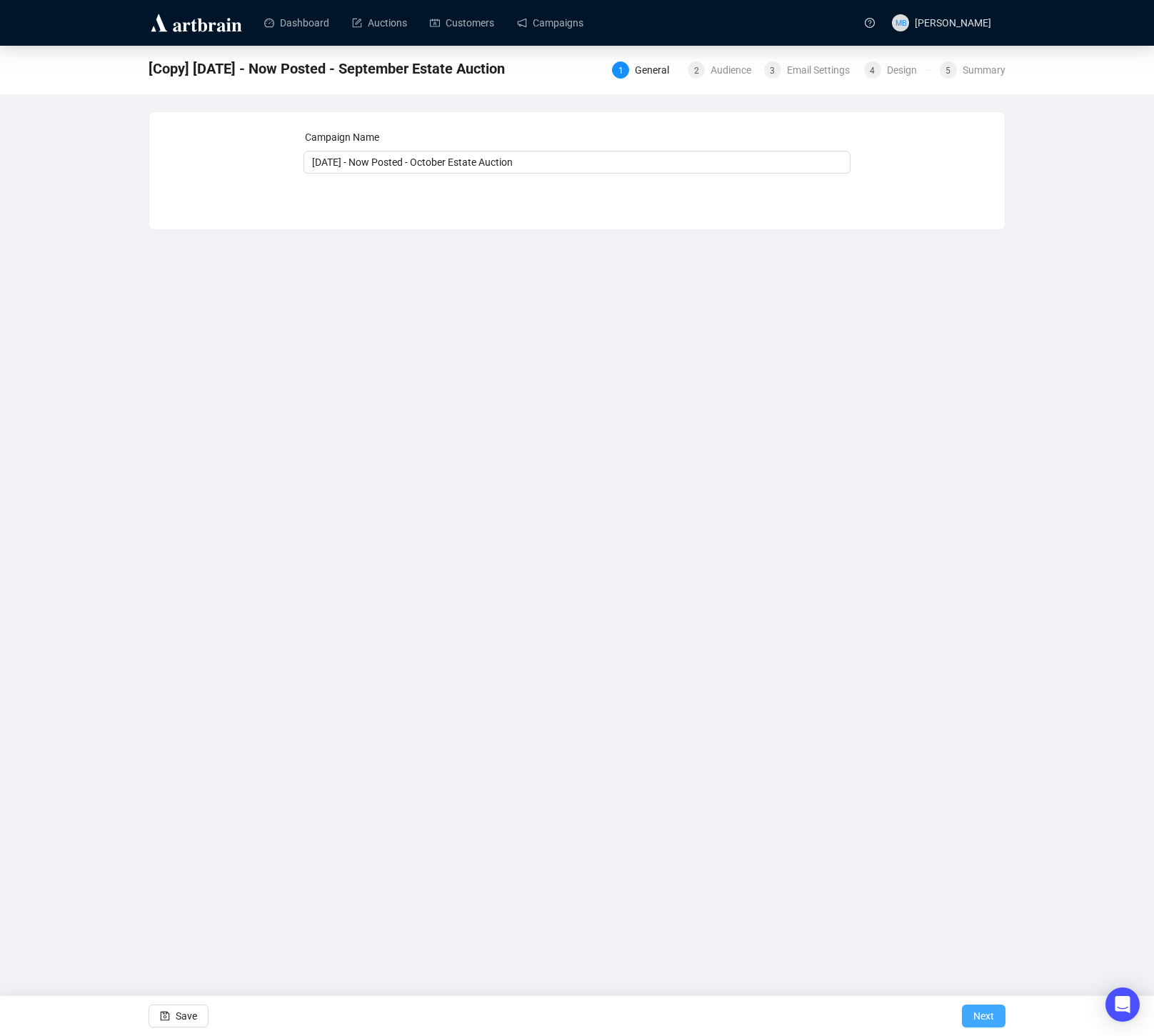
click at [985, 1014] on span "Next" at bounding box center [983, 1015] width 21 height 40
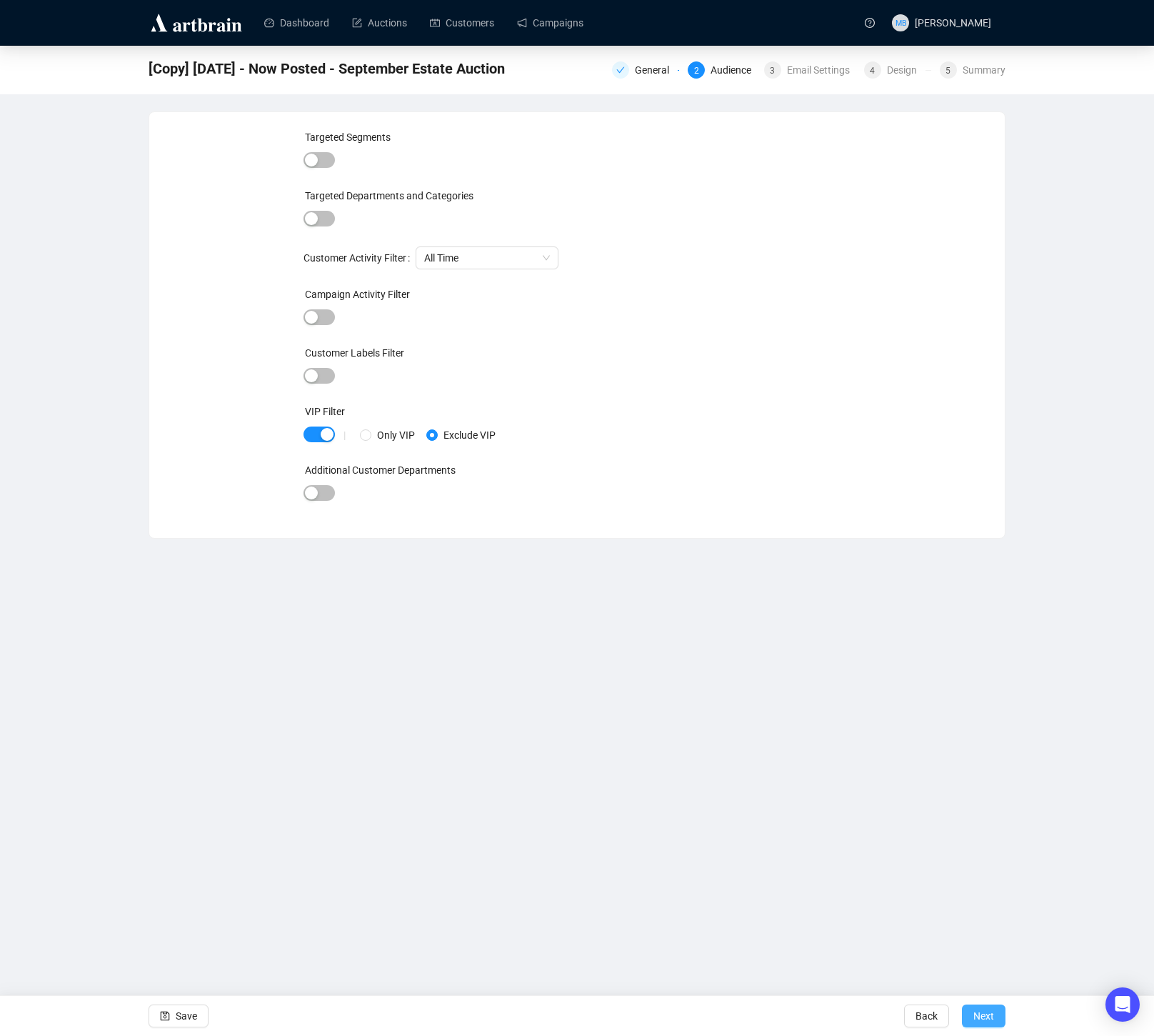
click at [977, 1010] on span "Next" at bounding box center [983, 1015] width 21 height 40
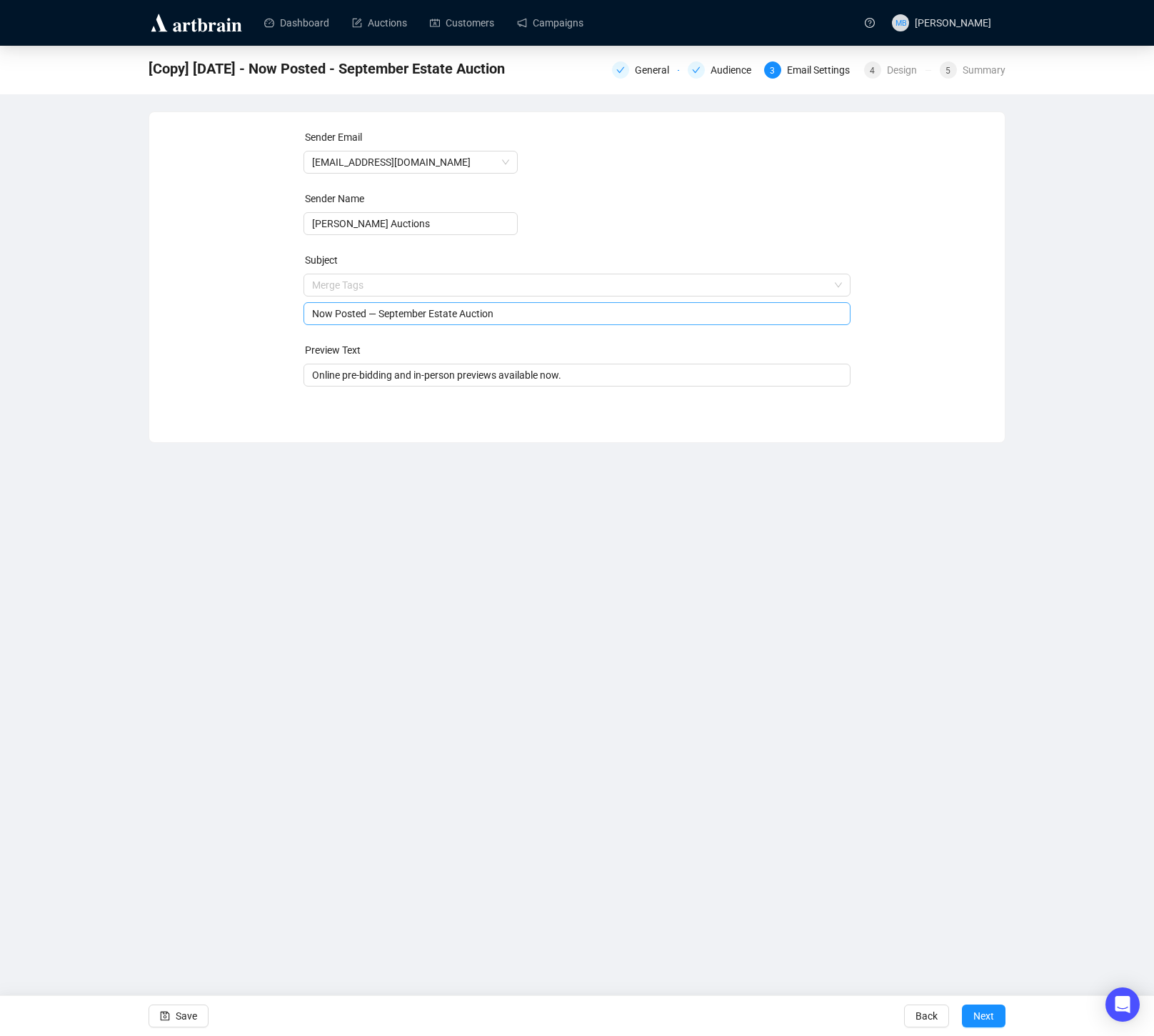
click at [400, 287] on span "Merge Tags Now Posted — September Estate Auction" at bounding box center [577, 299] width 547 height 40
click at [400, 287] on input "search" at bounding box center [571, 285] width 518 height 22
click at [231, 297] on div "Sender Email [EMAIL_ADDRESS][DOMAIN_NAME] Sender Name [PERSON_NAME] Auctions Su…" at bounding box center [577, 266] width 822 height 274
click at [397, 315] on input "Now Posted — September Estate Auction" at bounding box center [577, 314] width 530 height 16
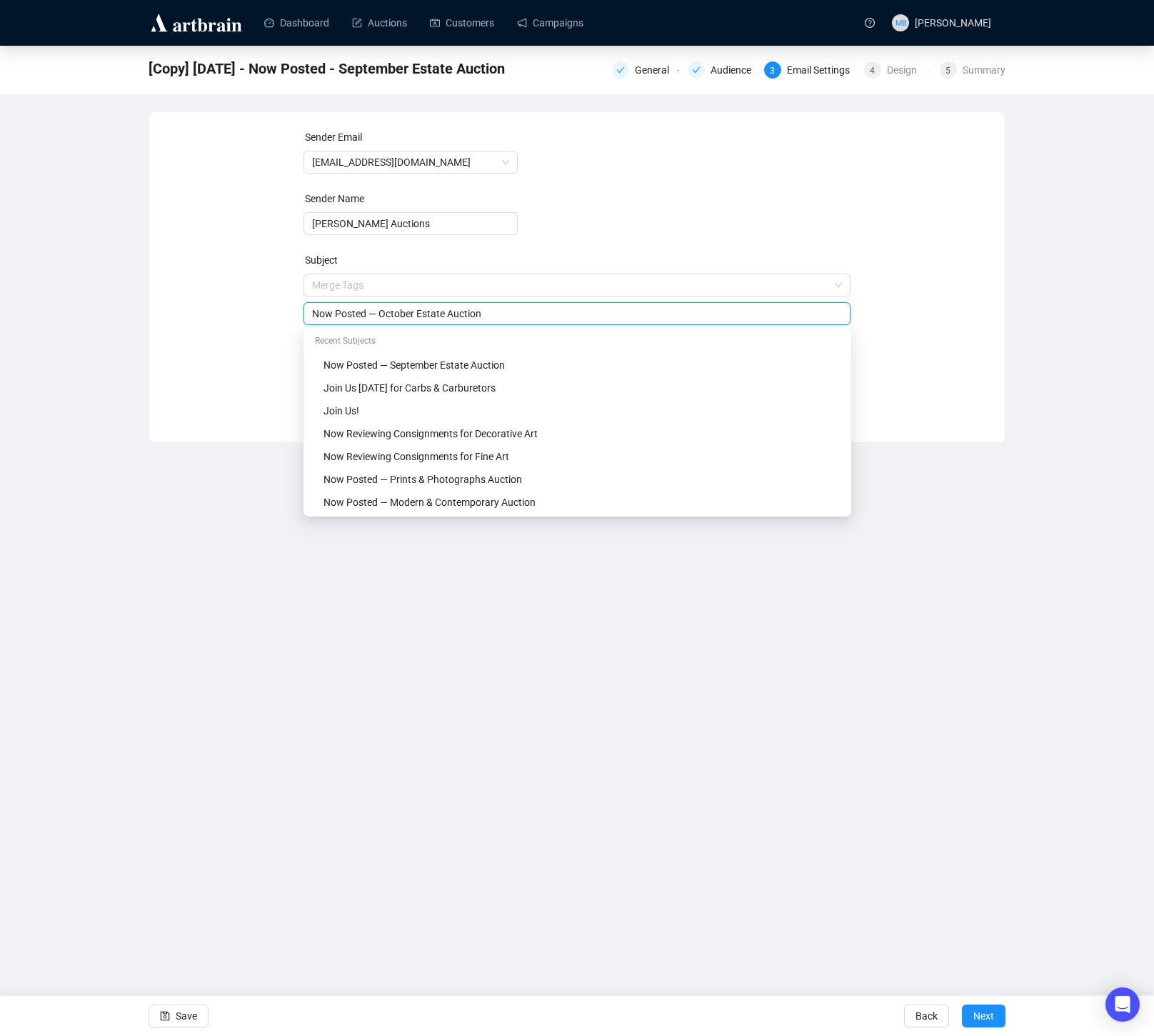
type input "Now Posted — October Estate Auction"
click at [273, 340] on div "Sender Email [EMAIL_ADDRESS][DOMAIN_NAME] Sender Name [PERSON_NAME] Auctions Su…" at bounding box center [577, 266] width 822 height 274
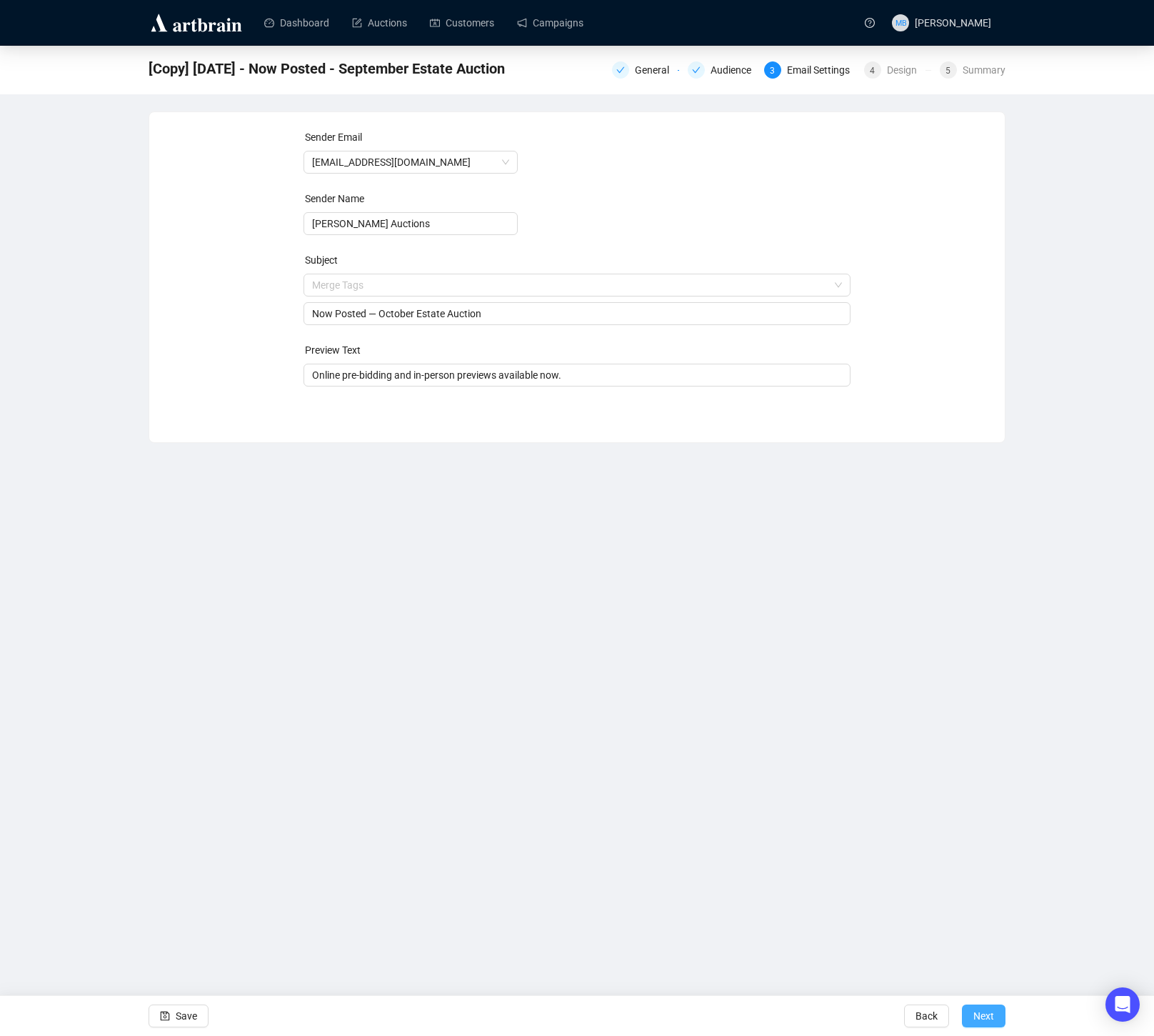
click at [984, 1011] on span "Next" at bounding box center [983, 1015] width 21 height 40
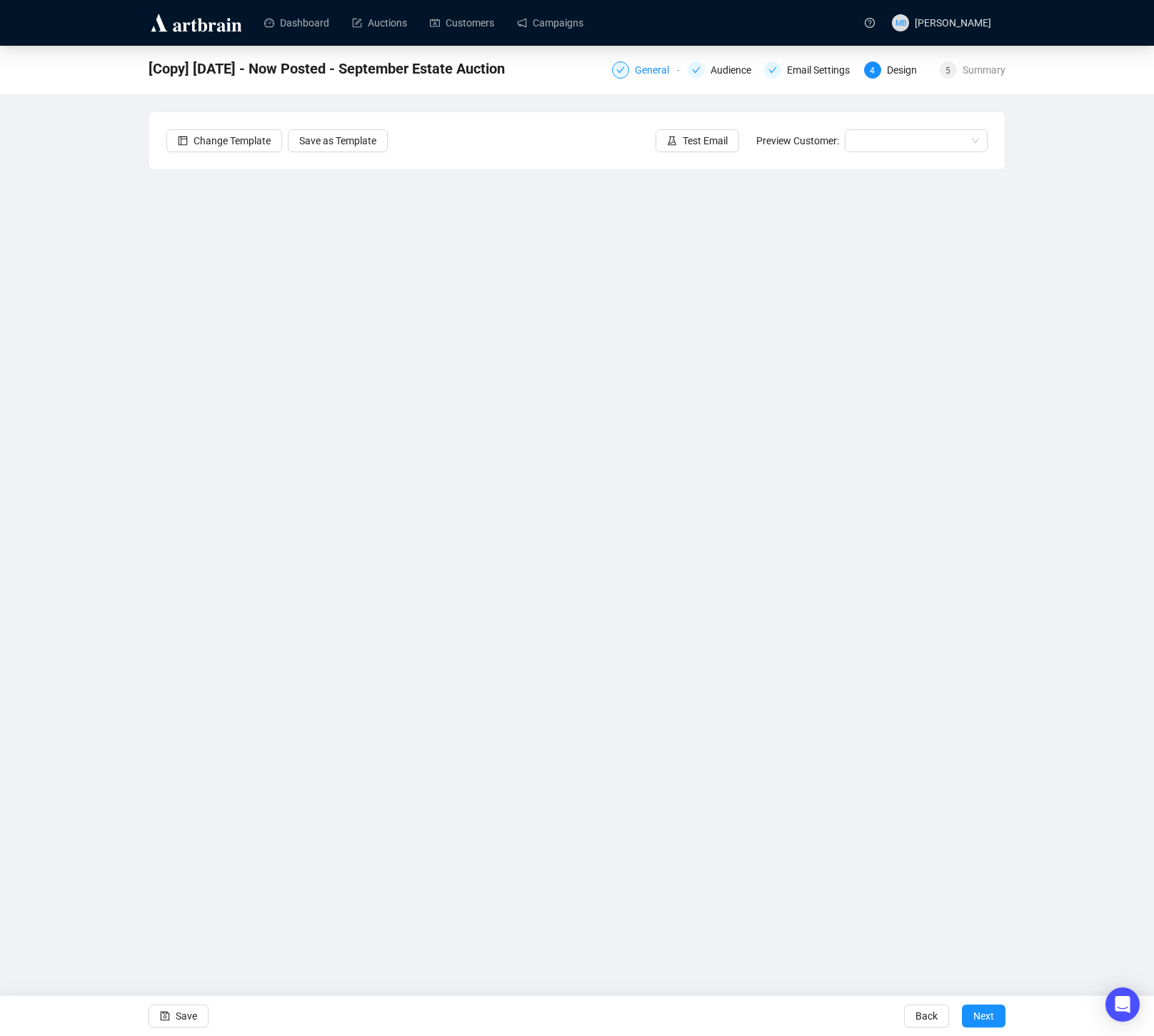
click at [646, 73] on div "General" at bounding box center [657, 70] width 43 height 17
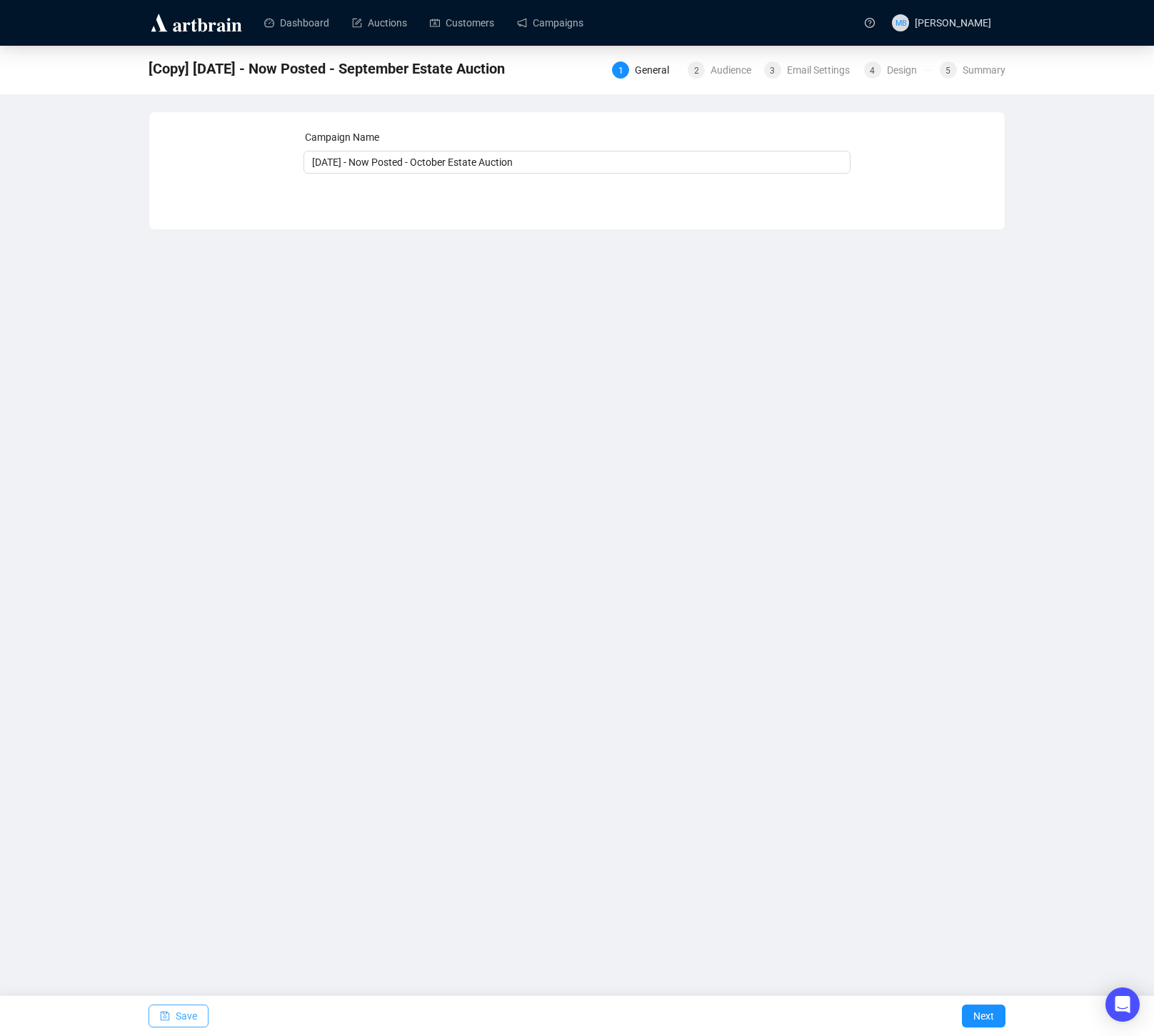
click at [197, 1014] on span "Save" at bounding box center [186, 1015] width 22 height 40
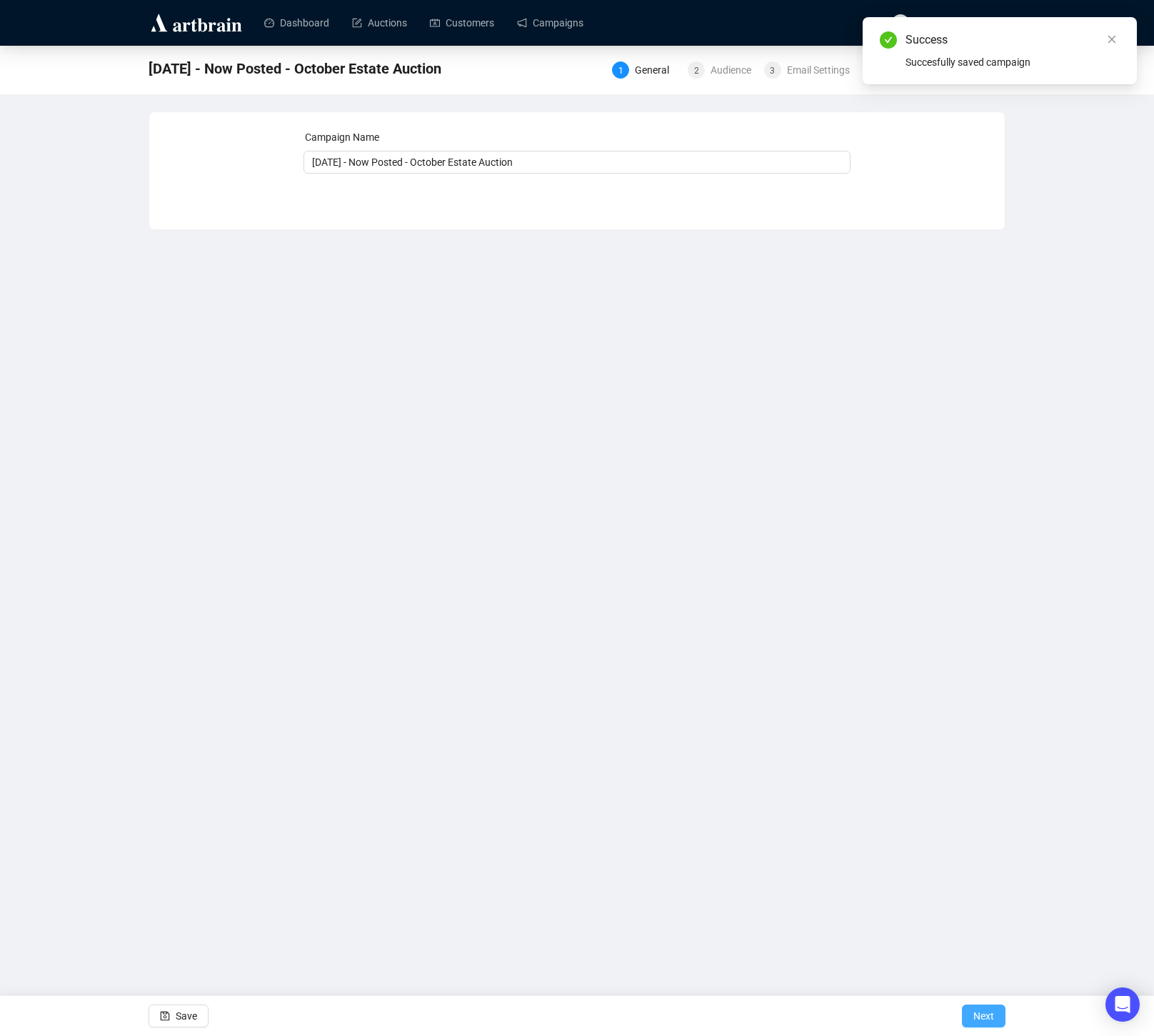
click at [986, 1015] on span "Next" at bounding box center [983, 1015] width 21 height 40
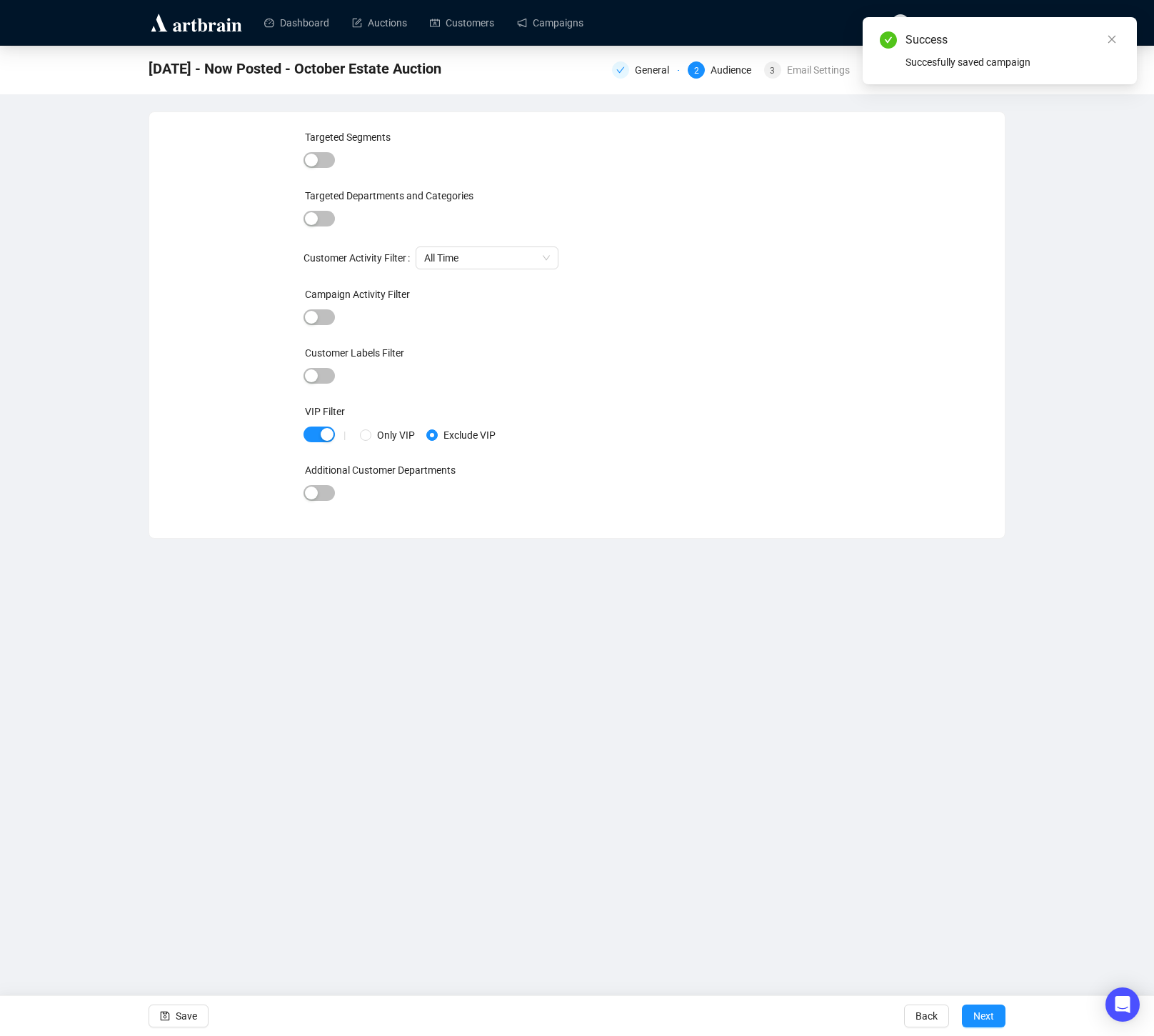
click at [986, 1015] on span "Next" at bounding box center [983, 1015] width 21 height 40
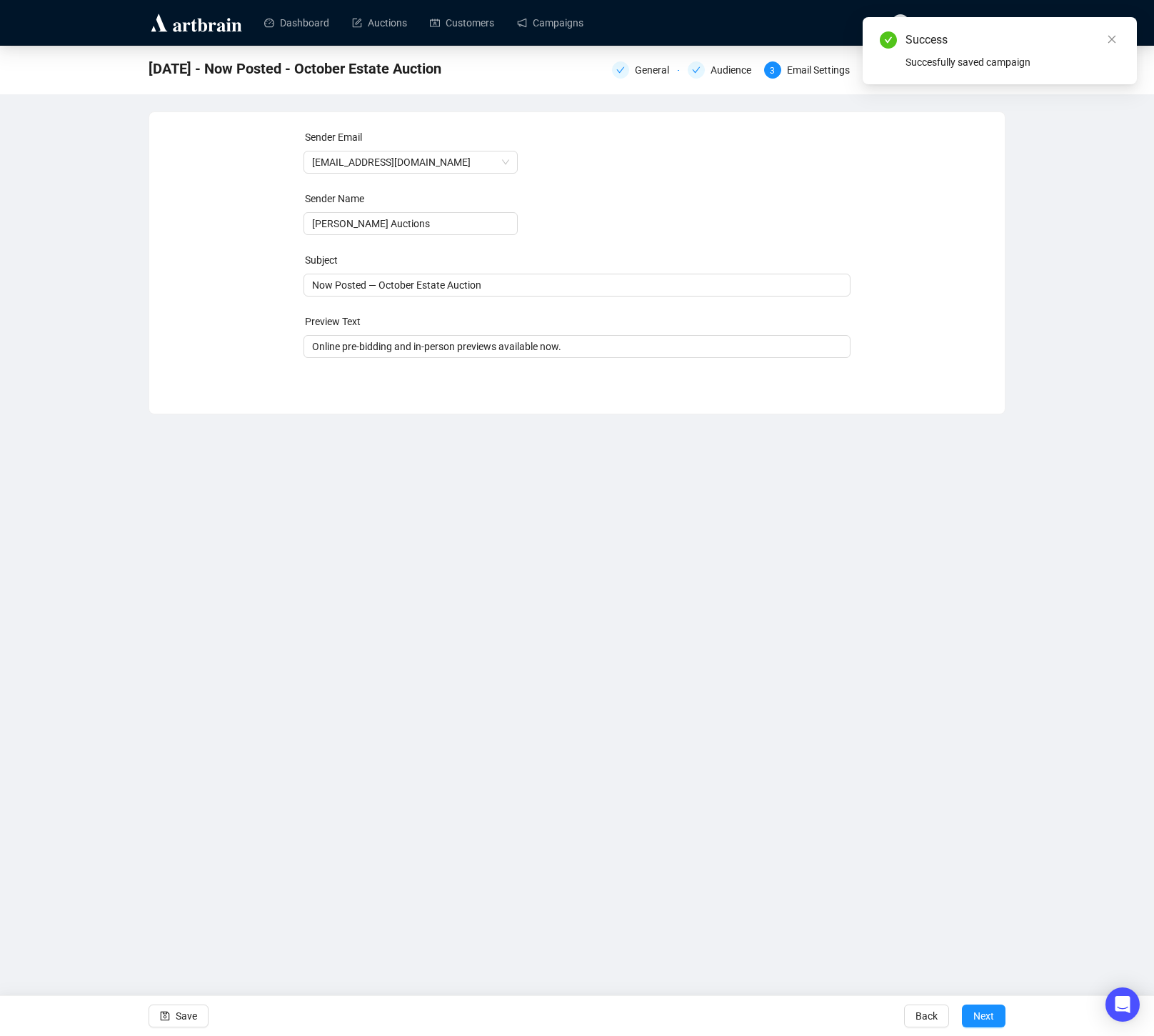
click at [986, 1015] on span "Next" at bounding box center [983, 1015] width 21 height 40
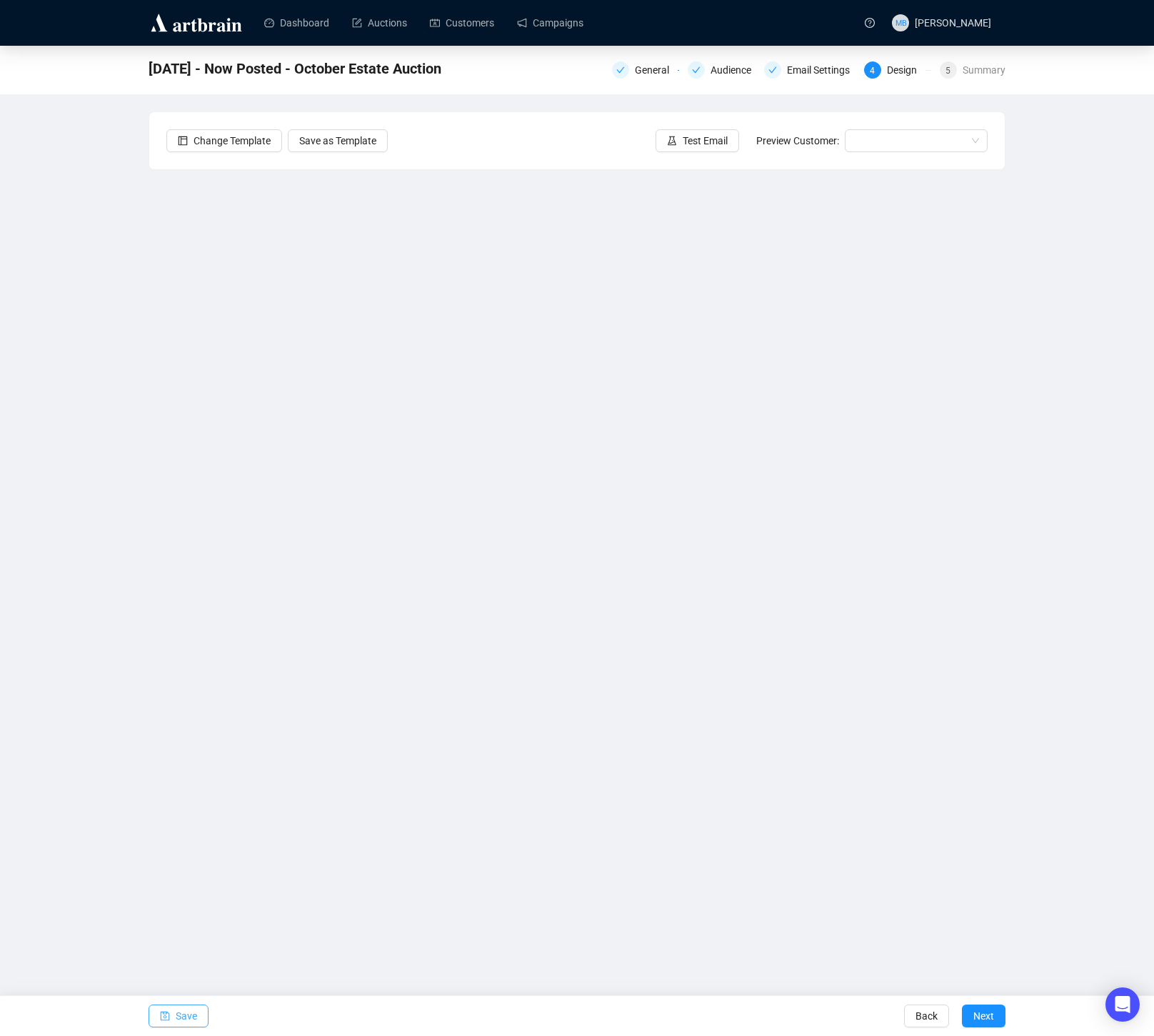
click at [203, 1012] on button "Save" at bounding box center [178, 1016] width 60 height 23
click at [555, 26] on link "Campaigns" at bounding box center [550, 22] width 66 height 37
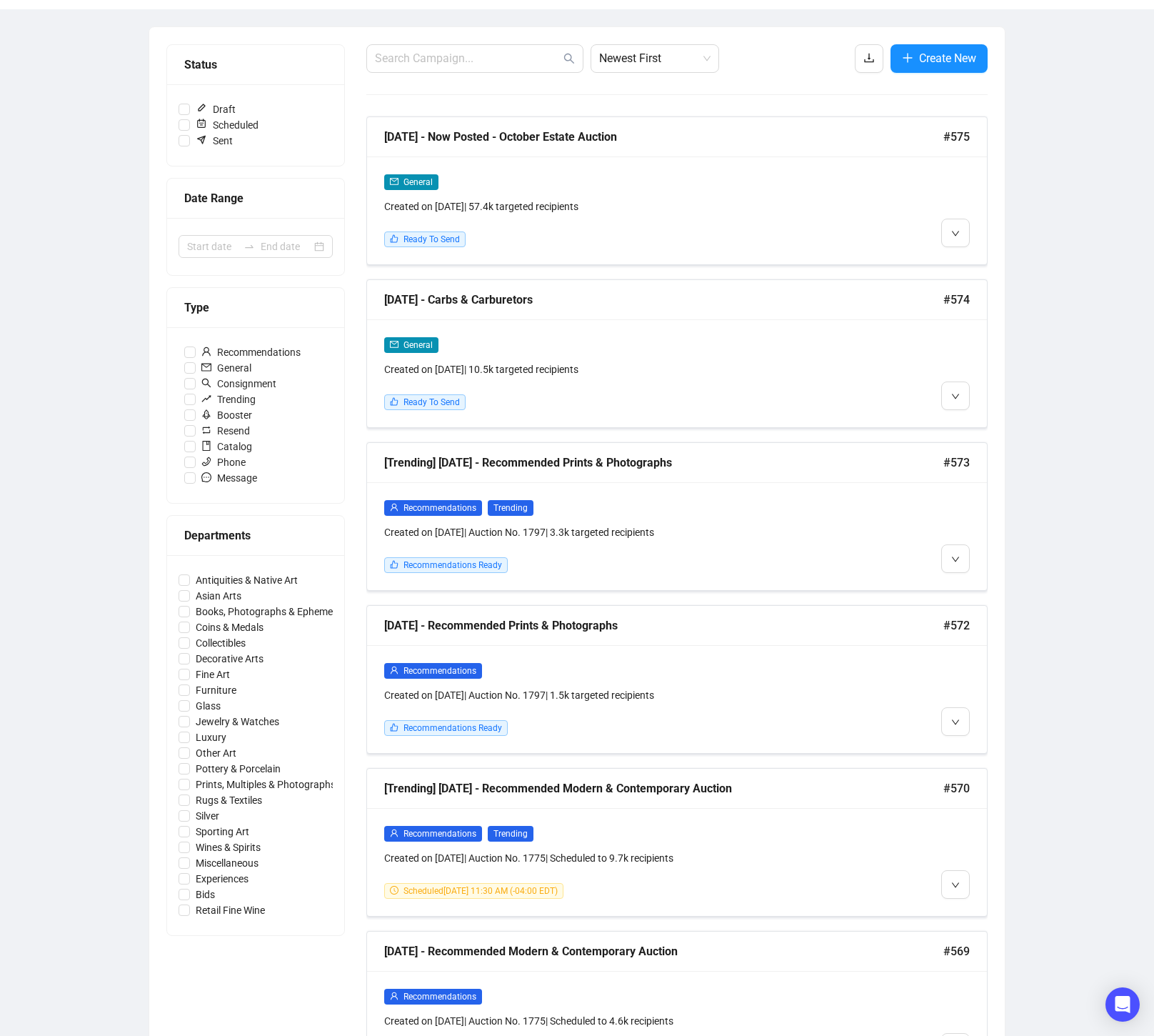
scroll to position [145, 0]
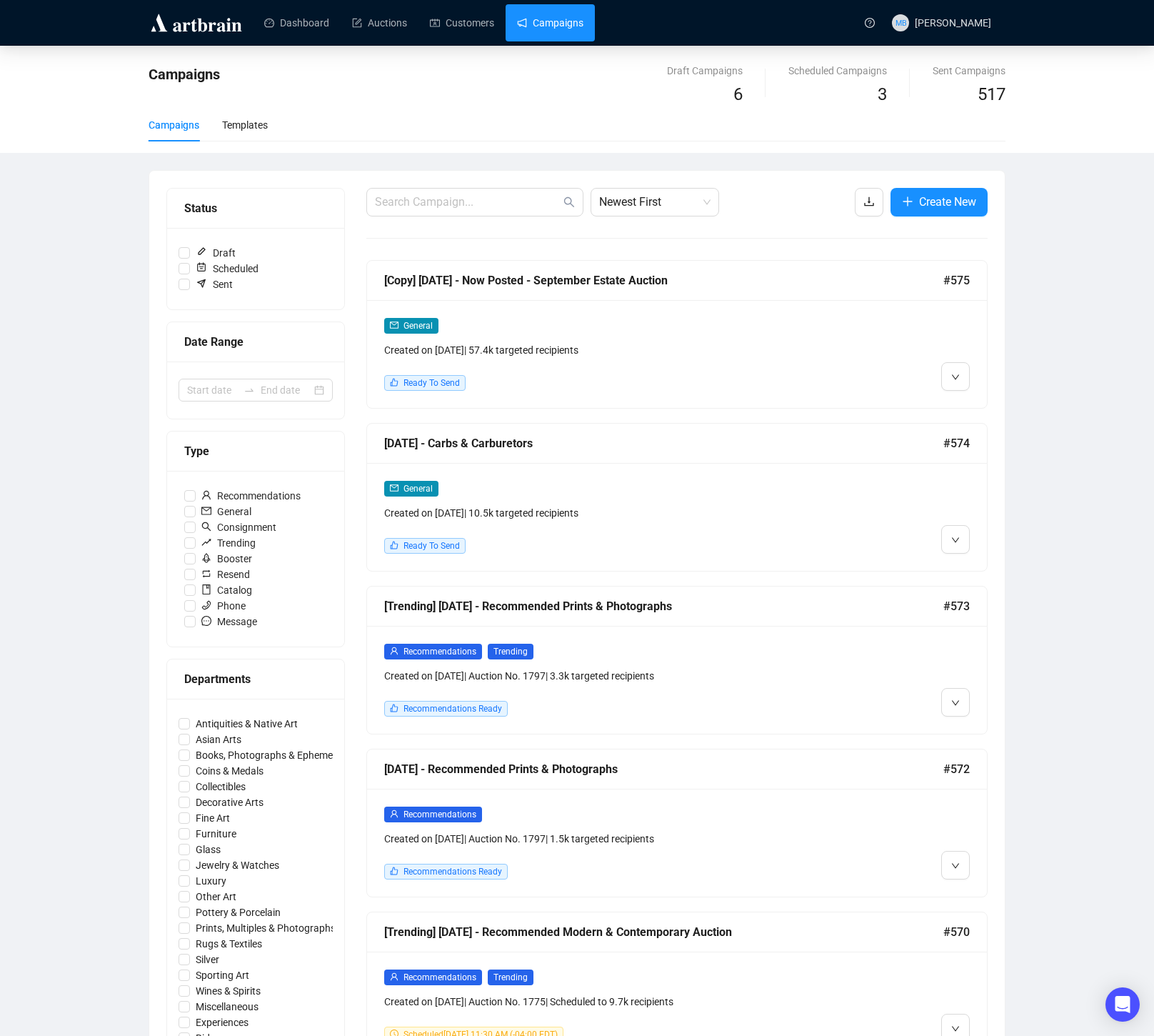
scroll to position [5, 0]
